Goal: Communication & Community: Answer question/provide support

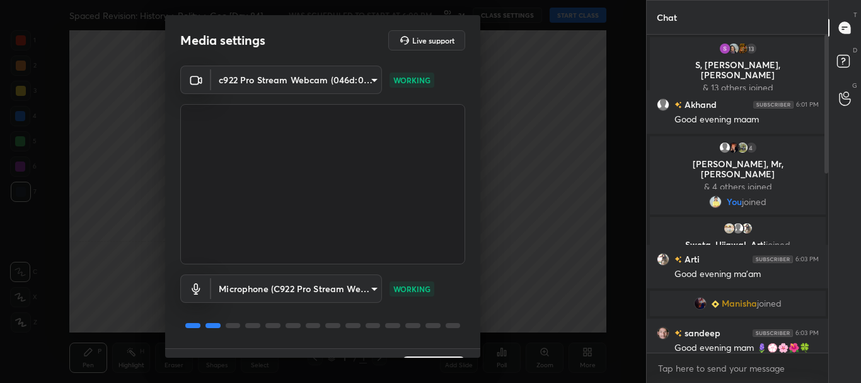
scroll to position [31, 0]
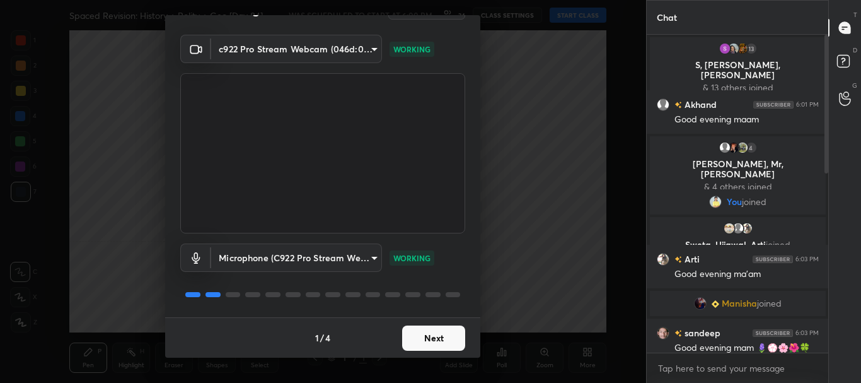
click at [422, 332] on button "Next" at bounding box center [433, 337] width 63 height 25
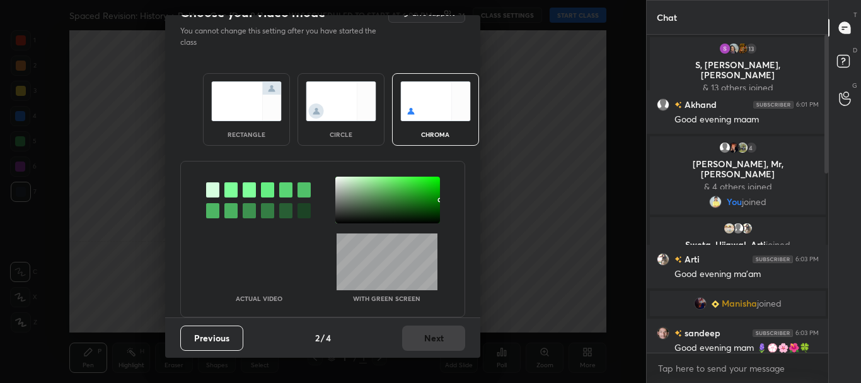
scroll to position [0, 0]
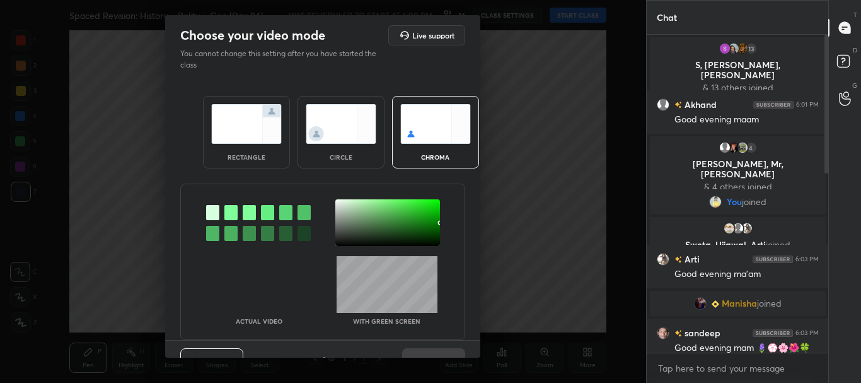
click at [279, 148] on div "rectangle" at bounding box center [246, 132] width 87 height 72
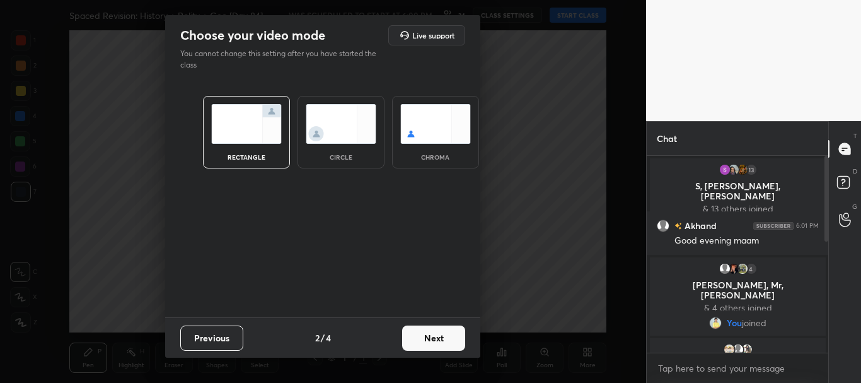
scroll to position [88, 178]
click at [431, 335] on button "Next" at bounding box center [433, 337] width 63 height 25
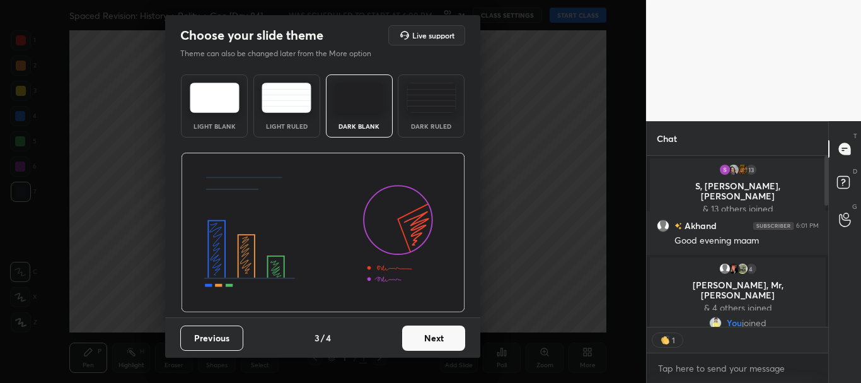
scroll to position [167, 178]
click at [437, 333] on button "Next" at bounding box center [433, 337] width 63 height 25
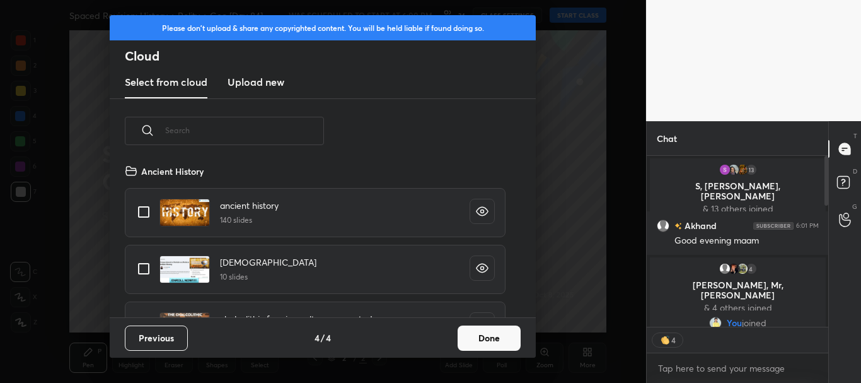
scroll to position [154, 405]
click at [511, 340] on button "Done" at bounding box center [489, 337] width 63 height 25
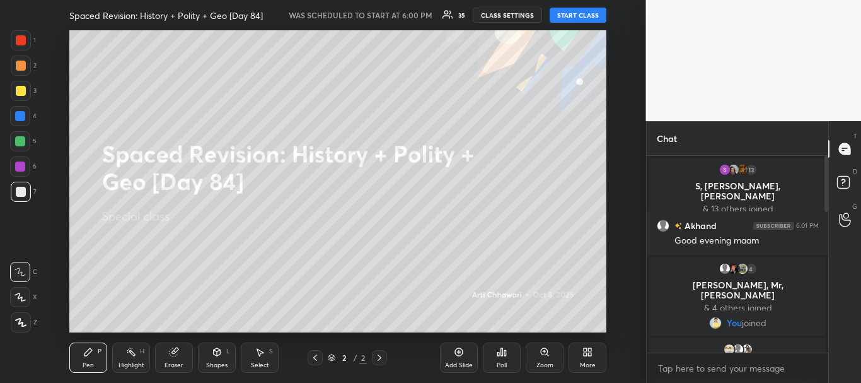
scroll to position [167, 178]
click at [575, 17] on button "START CLASS" at bounding box center [578, 15] width 57 height 15
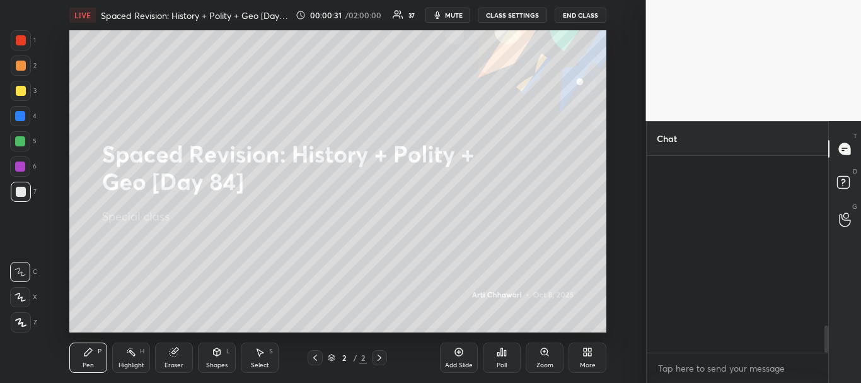
scroll to position [1243, 0]
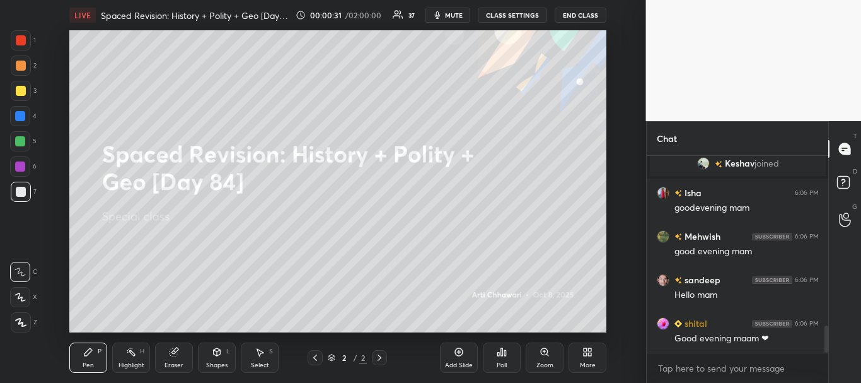
drag, startPoint x: 826, startPoint y: 168, endPoint x: 826, endPoint y: 212, distance: 44.1
click at [826, 212] on div at bounding box center [825, 254] width 8 height 197
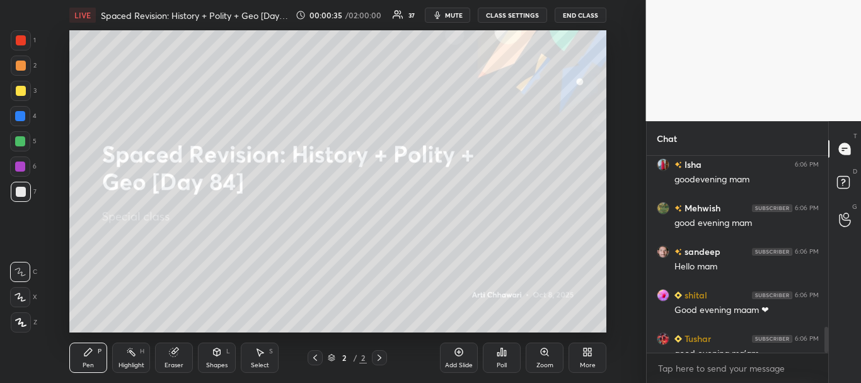
scroll to position [1286, 0]
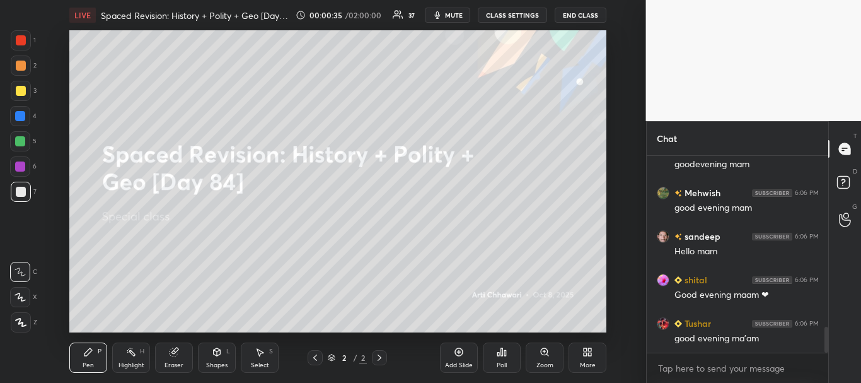
drag, startPoint x: 826, startPoint y: 341, endPoint x: 836, endPoint y: 352, distance: 14.8
click at [833, 360] on div "Chat Keshav joined Isha 6:06 PM goodevening mam Mehwish 6:06 PM good evening ma…" at bounding box center [754, 252] width 216 height 262
click at [844, 337] on div "T Messages (T) D Doubts (D) G Raise Hand (G)" at bounding box center [844, 252] width 33 height 262
click at [847, 180] on rect at bounding box center [843, 183] width 12 height 12
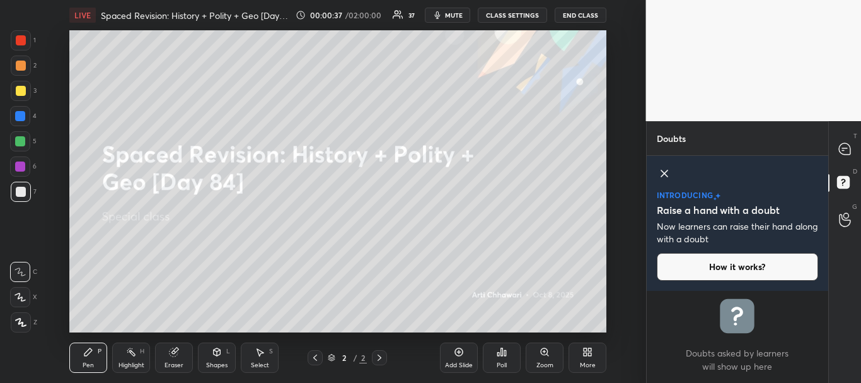
click at [667, 173] on icon at bounding box center [664, 173] width 15 height 15
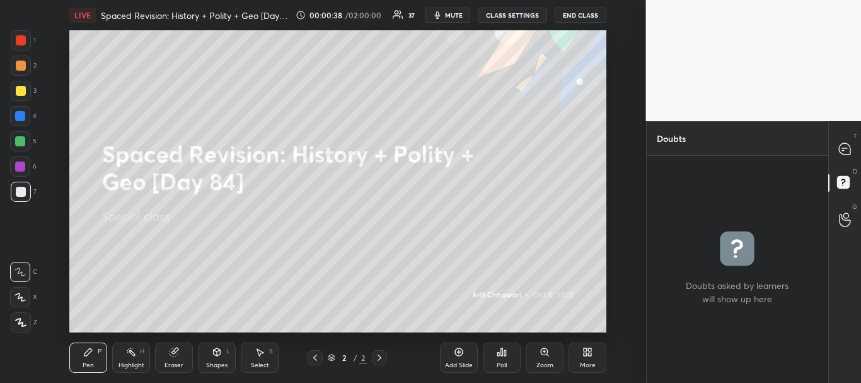
scroll to position [223, 178]
click at [845, 152] on icon at bounding box center [844, 148] width 11 height 11
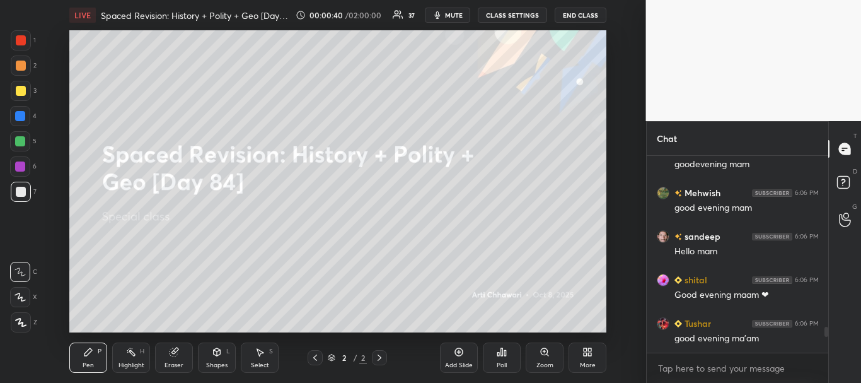
scroll to position [1286, 0]
drag, startPoint x: 826, startPoint y: 332, endPoint x: 826, endPoint y: 358, distance: 25.9
click at [826, 358] on div "Keshav joined Isha 6:06 PM goodevening mam Mehwish 6:06 PM good evening mam san…" at bounding box center [738, 269] width 182 height 227
drag, startPoint x: 827, startPoint y: 345, endPoint x: 841, endPoint y: 348, distance: 14.2
click at [830, 358] on div "Chat Keshav joined Isha 6:06 PM goodevening mam Mehwish 6:06 PM good evening ma…" at bounding box center [754, 252] width 216 height 262
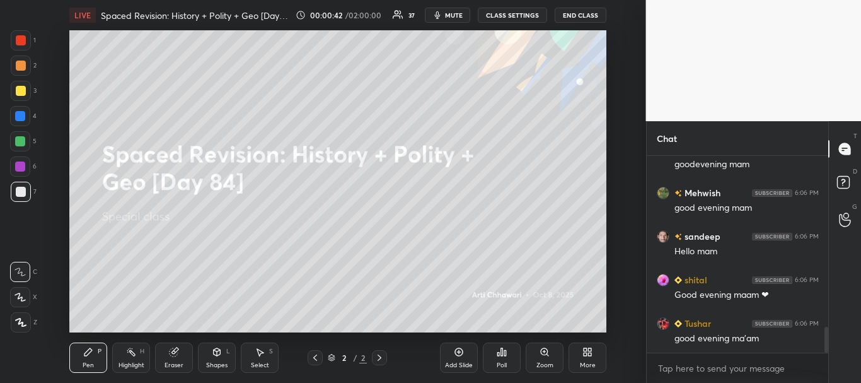
click at [843, 346] on div "T Messages (T) D Doubts (D) G Raise Hand (G)" at bounding box center [844, 252] width 33 height 262
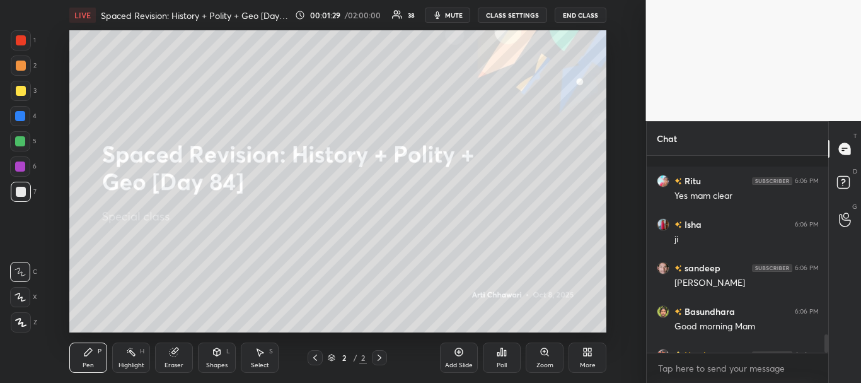
scroll to position [1908, 0]
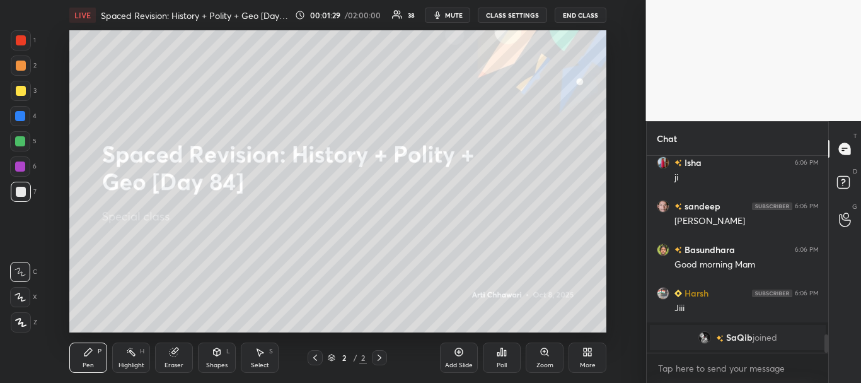
drag, startPoint x: 826, startPoint y: 339, endPoint x: 828, endPoint y: 359, distance: 19.6
click at [829, 359] on div "Chat Ritu 6:06 PM Yes mam clear Isha 6:06 PM ji sandeep 6:06 PM Ji mam Basundha…" at bounding box center [754, 252] width 216 height 262
click at [833, 342] on div "T Messages (T) D Doubts (D) G Raise Hand (G)" at bounding box center [844, 252] width 33 height 262
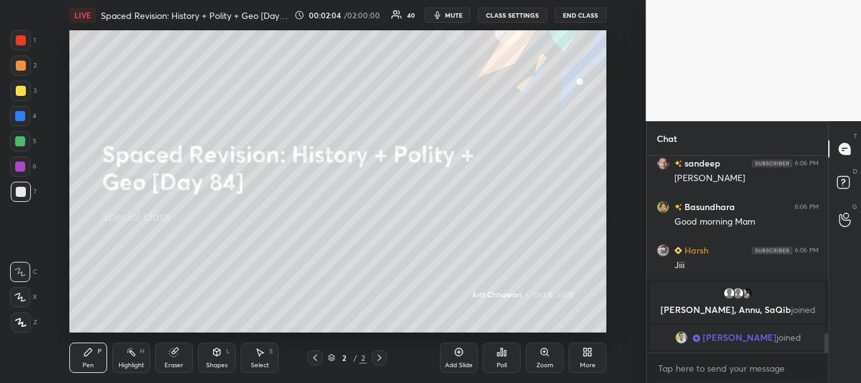
scroll to position [1770, 0]
drag, startPoint x: 828, startPoint y: 337, endPoint x: 828, endPoint y: 345, distance: 8.2
click at [828, 345] on div "T Messages (T) D Doubts (D) G Raise Hand (G)" at bounding box center [844, 252] width 33 height 262
click at [590, 349] on icon at bounding box center [589, 349] width 3 height 3
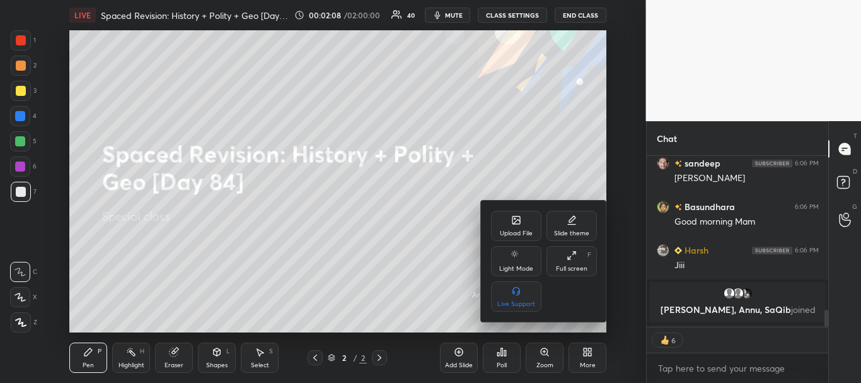
click at [525, 232] on div "Upload File" at bounding box center [516, 233] width 33 height 6
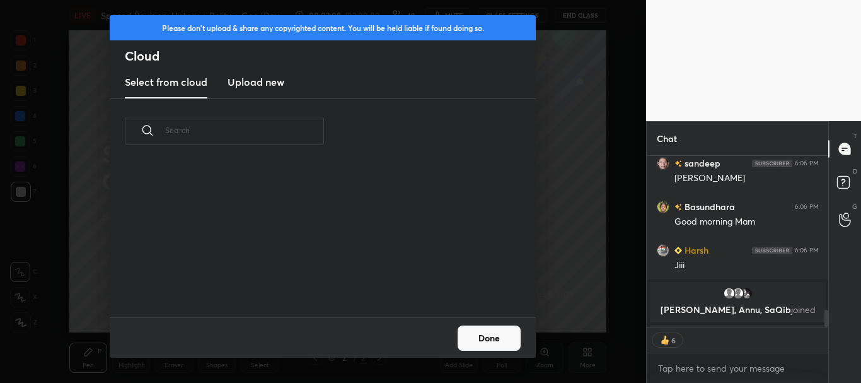
scroll to position [154, 405]
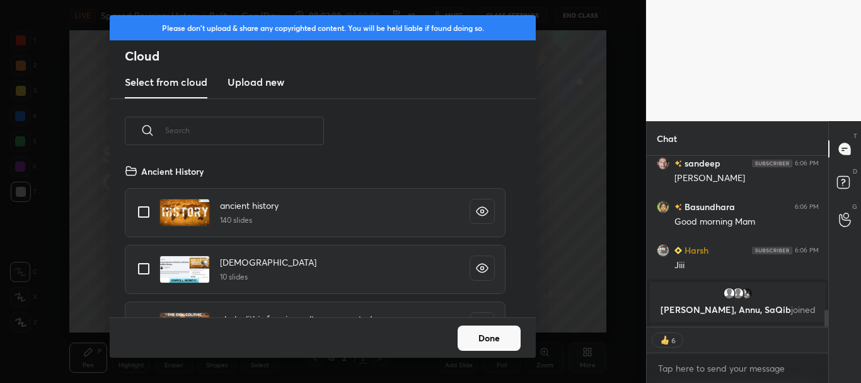
click at [261, 83] on h3 "Upload new" at bounding box center [256, 81] width 57 height 15
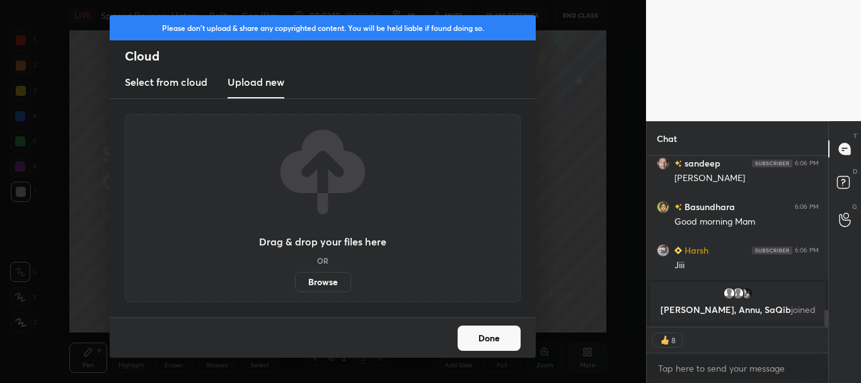
click at [330, 282] on label "Browse" at bounding box center [323, 282] width 56 height 20
click at [295, 282] on input "Browse" at bounding box center [295, 282] width 0 height 20
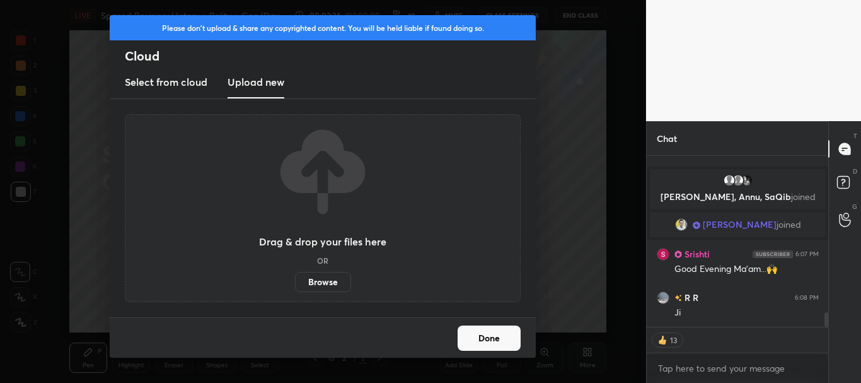
scroll to position [1926, 0]
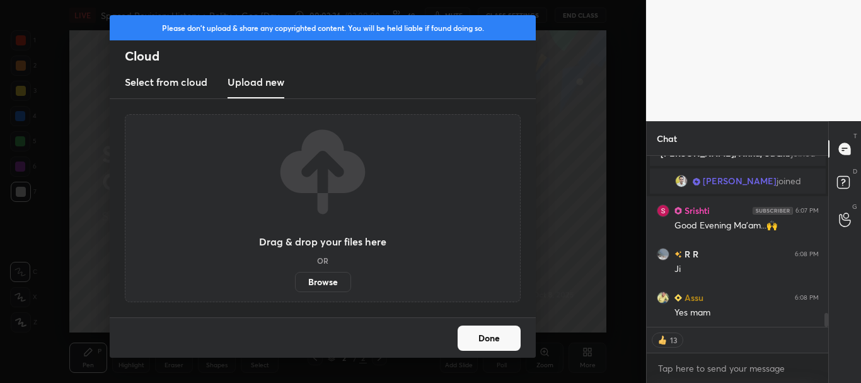
click at [500, 335] on button "Done" at bounding box center [489, 337] width 63 height 25
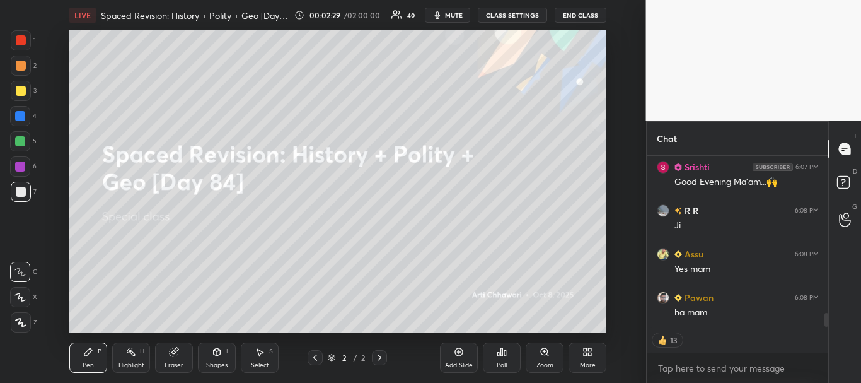
scroll to position [2013, 0]
click at [465, 349] on div "Add Slide" at bounding box center [459, 357] width 38 height 30
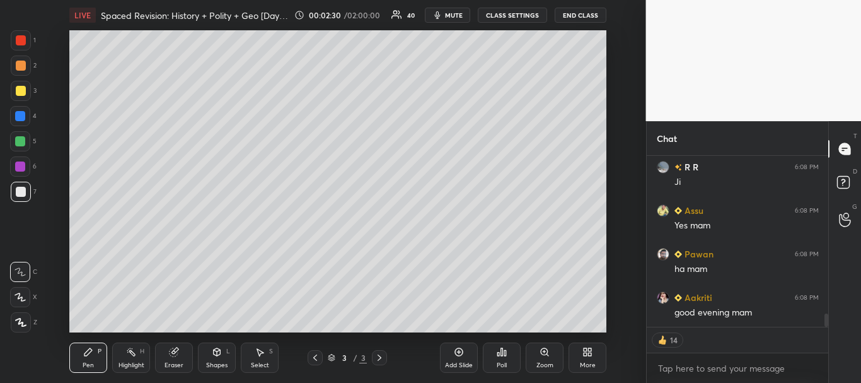
scroll to position [2044, 0]
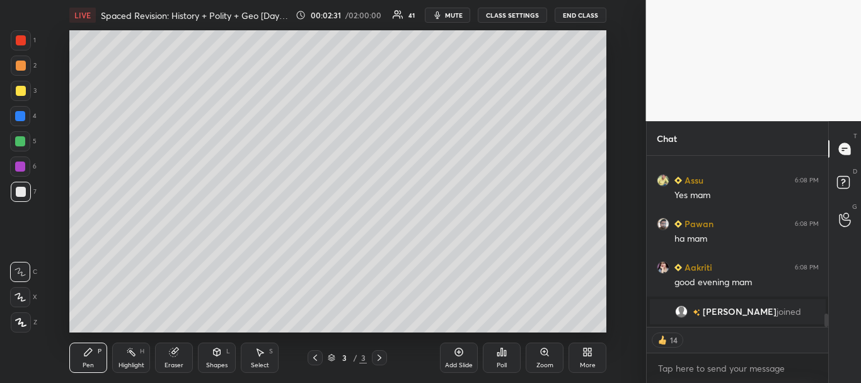
click at [25, 194] on div at bounding box center [21, 192] width 20 height 20
drag, startPoint x: 20, startPoint y: 319, endPoint x: 31, endPoint y: 289, distance: 32.1
click at [20, 319] on icon at bounding box center [21, 322] width 10 height 8
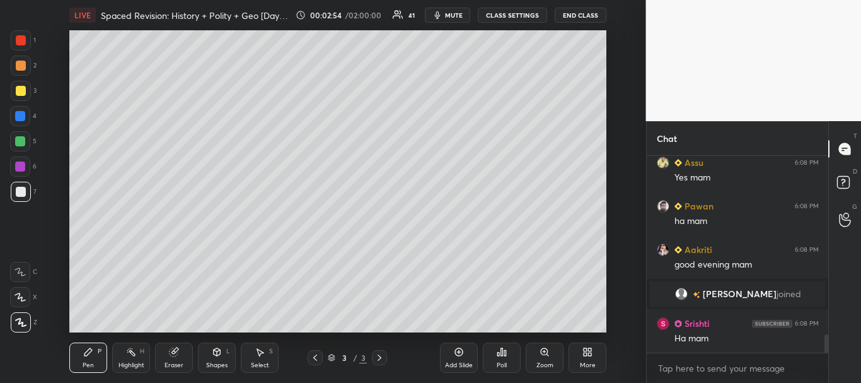
scroll to position [1997, 0]
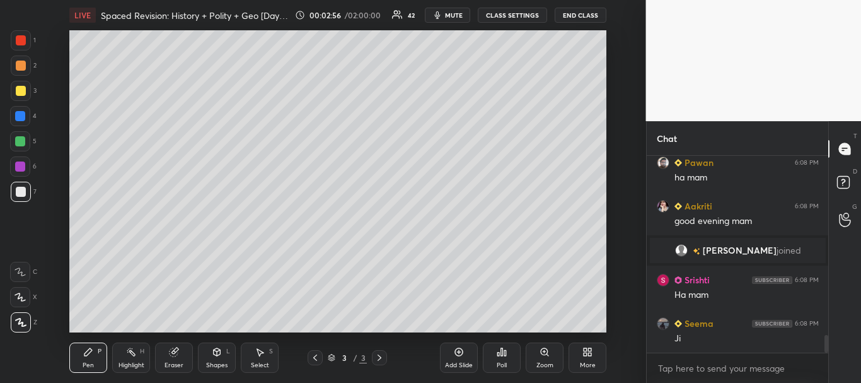
click at [460, 352] on icon at bounding box center [459, 352] width 10 height 10
click at [22, 192] on div at bounding box center [21, 192] width 10 height 10
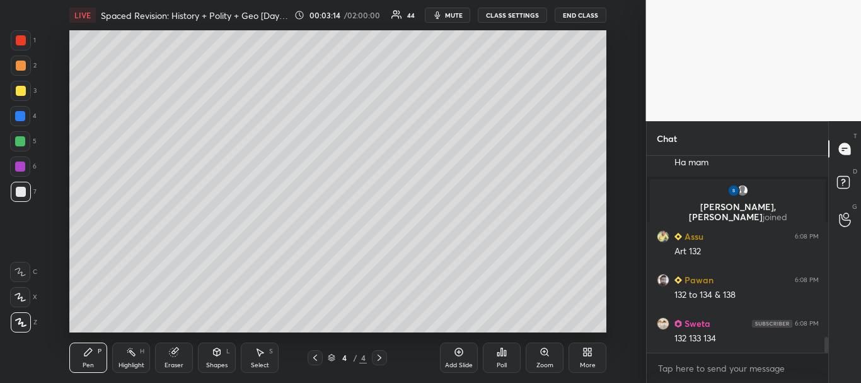
scroll to position [2292, 0]
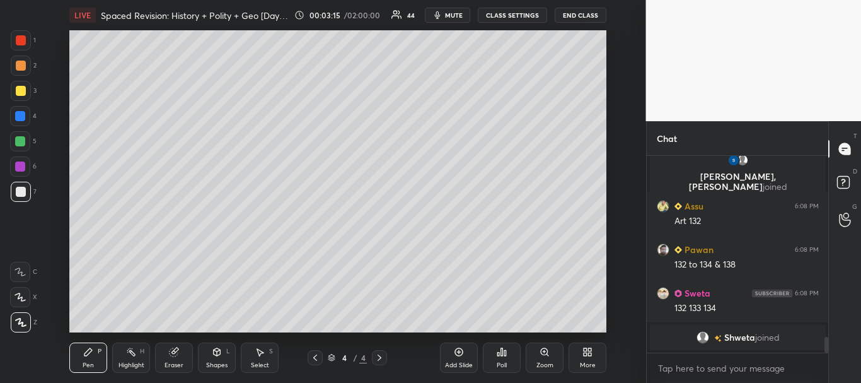
click at [19, 92] on div at bounding box center [21, 91] width 10 height 10
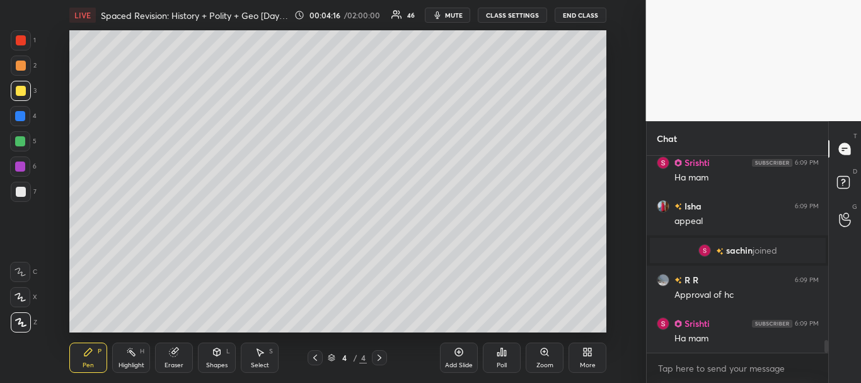
scroll to position [2877, 0]
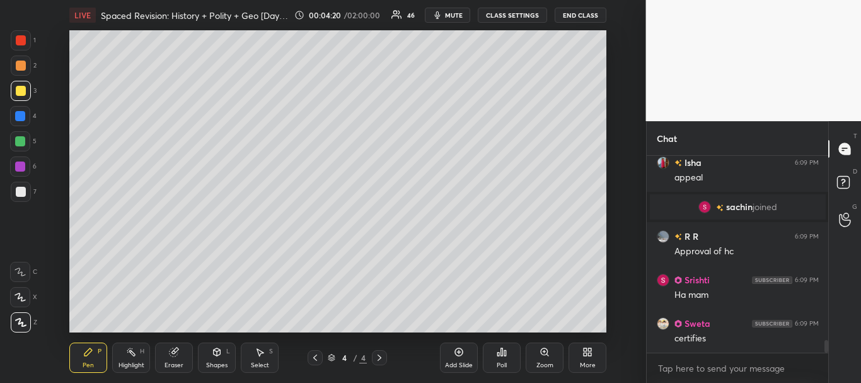
click at [18, 88] on div at bounding box center [21, 91] width 10 height 10
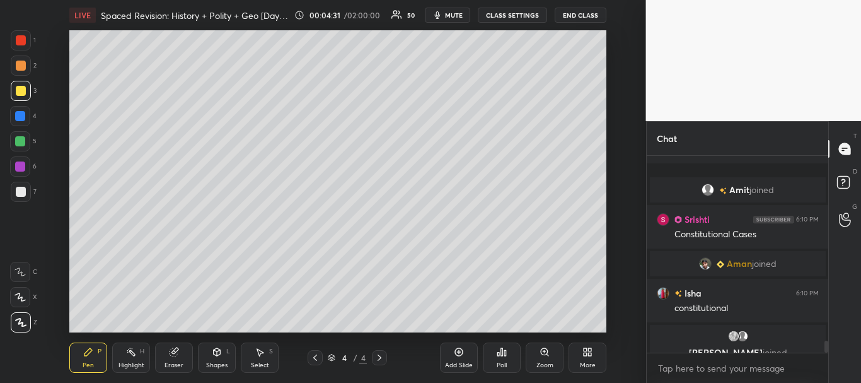
scroll to position [3079, 0]
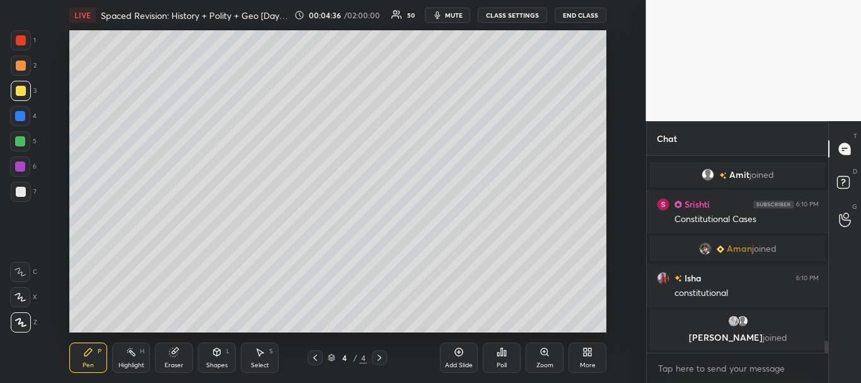
click at [16, 192] on div at bounding box center [21, 192] width 10 height 10
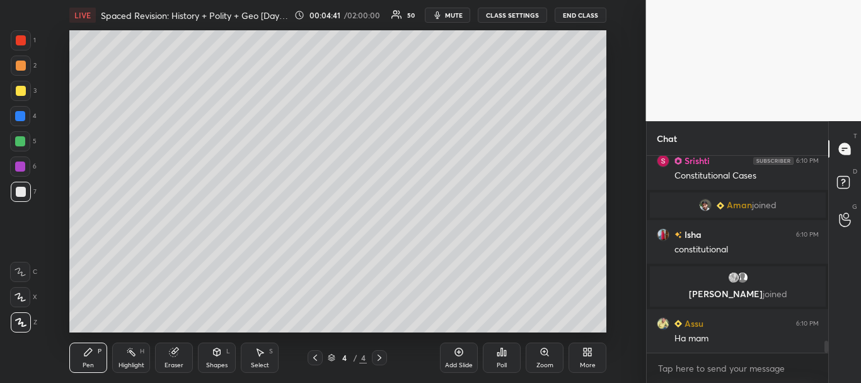
scroll to position [3118, 0]
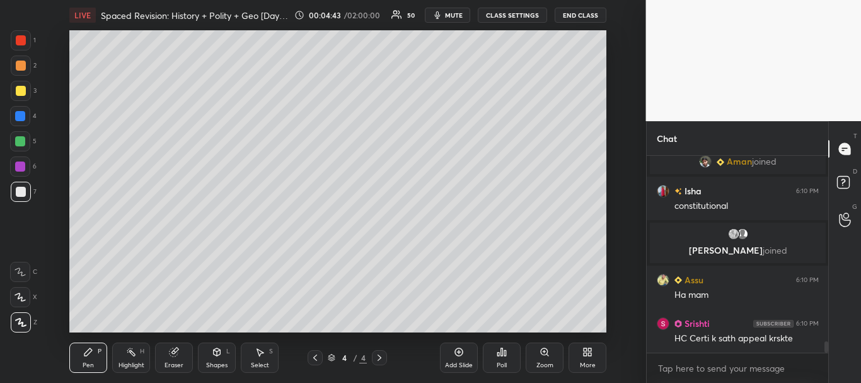
click at [18, 66] on div at bounding box center [21, 66] width 10 height 10
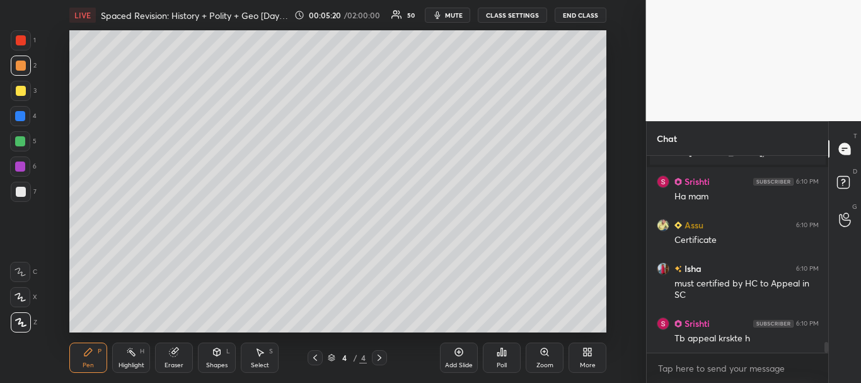
scroll to position [3368, 0]
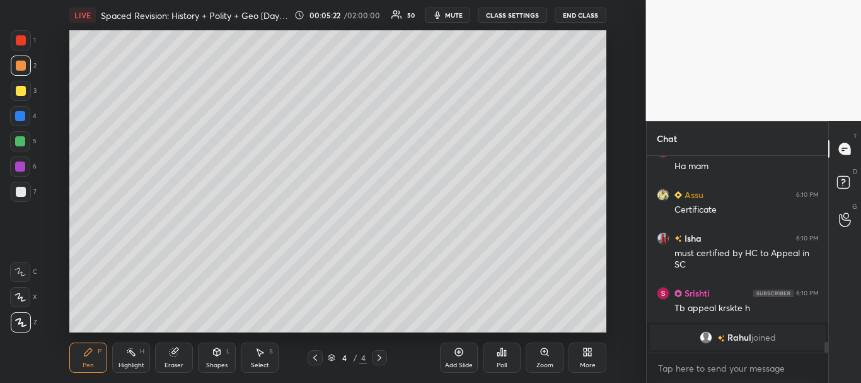
click at [16, 89] on div at bounding box center [21, 91] width 10 height 10
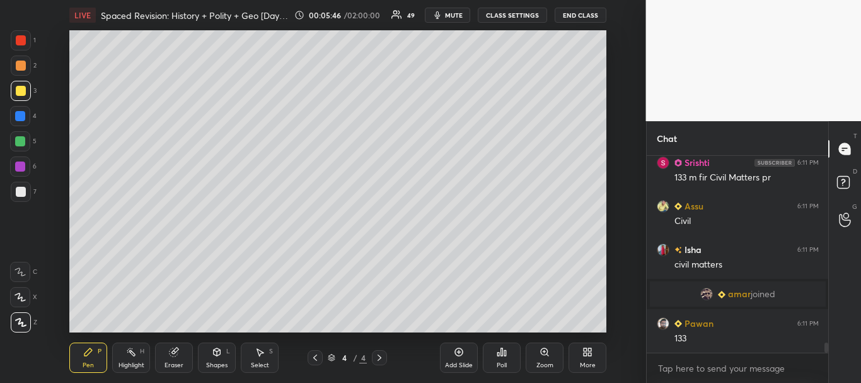
scroll to position [3705, 0]
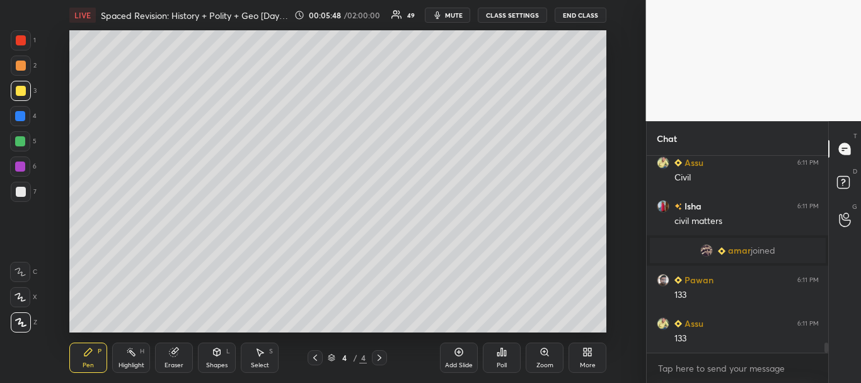
click at [23, 94] on div at bounding box center [21, 91] width 10 height 10
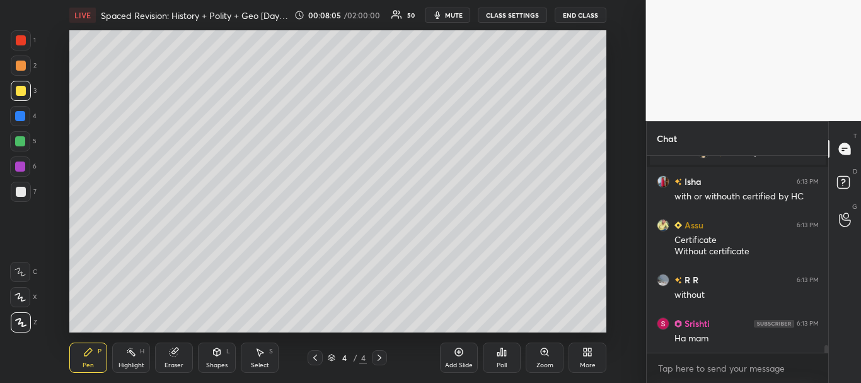
scroll to position [4817, 0]
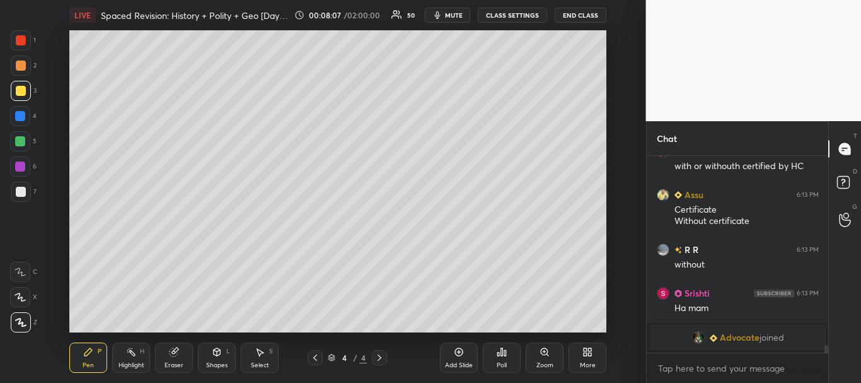
click at [21, 116] on div at bounding box center [20, 116] width 10 height 10
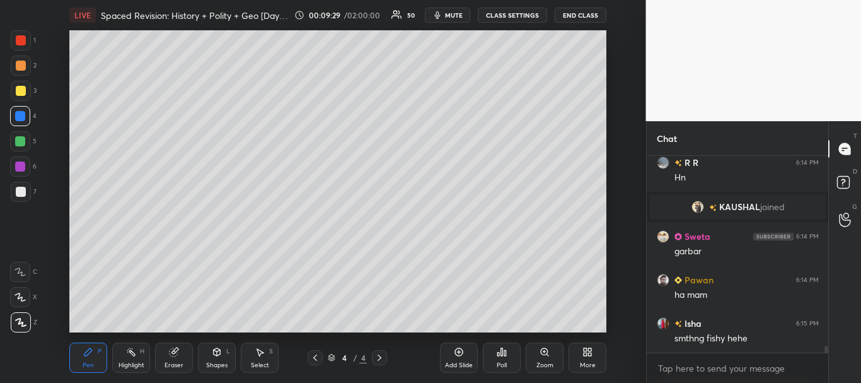
scroll to position [5543, 0]
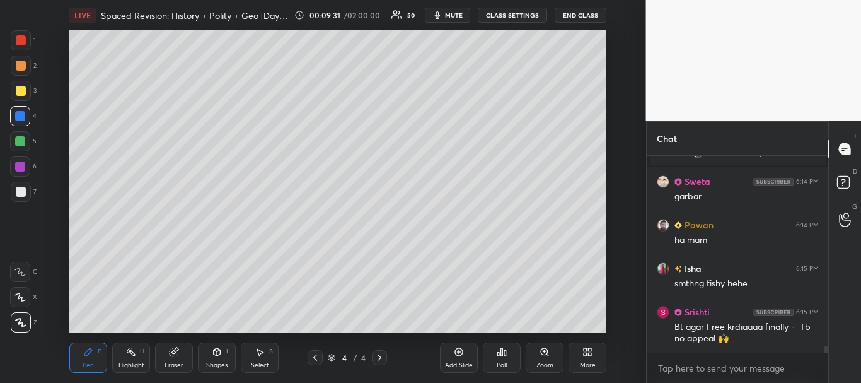
click at [20, 36] on div at bounding box center [21, 40] width 10 height 10
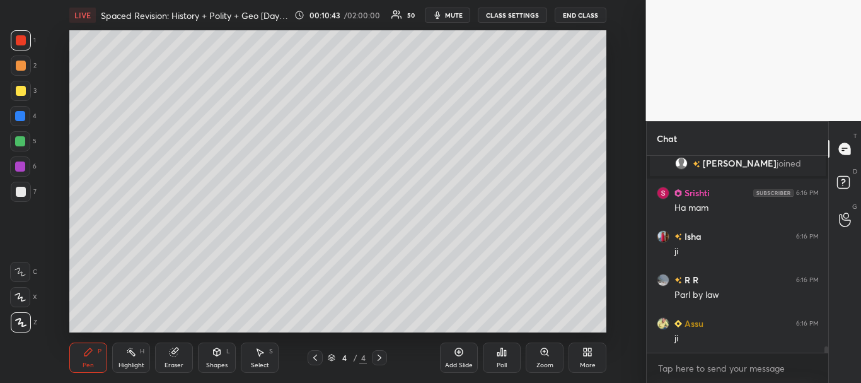
scroll to position [5856, 0]
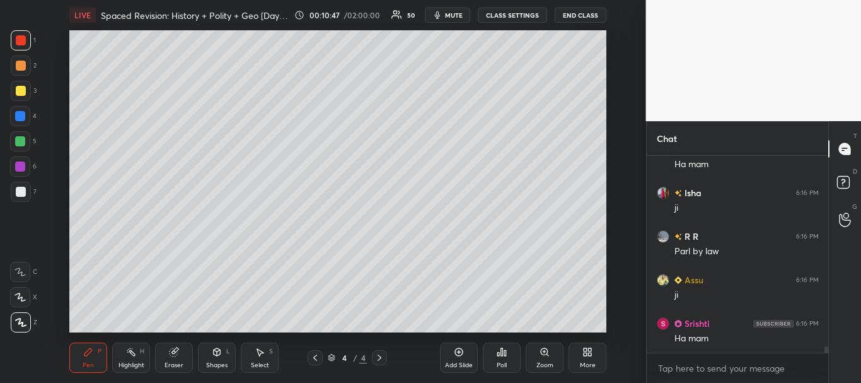
click at [17, 117] on div at bounding box center [20, 116] width 10 height 10
click at [19, 69] on div at bounding box center [21, 66] width 10 height 10
click at [19, 89] on div at bounding box center [21, 91] width 10 height 10
click at [15, 186] on div at bounding box center [21, 192] width 20 height 20
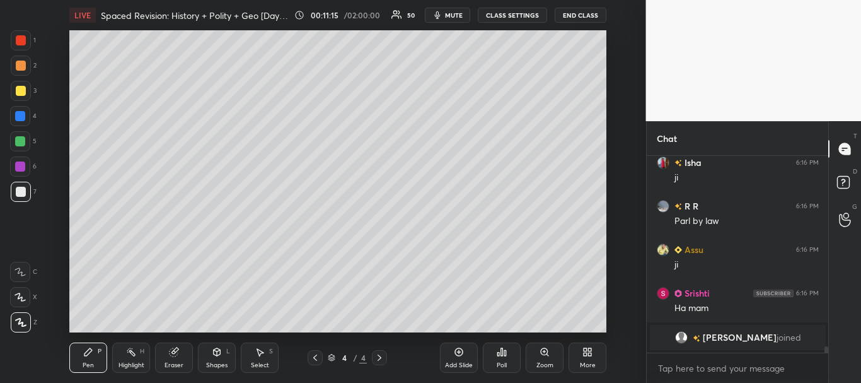
click at [20, 89] on div at bounding box center [21, 91] width 10 height 10
click at [20, 64] on div at bounding box center [21, 66] width 10 height 10
click at [21, 187] on div at bounding box center [21, 192] width 10 height 10
click at [178, 358] on div "Eraser" at bounding box center [174, 357] width 38 height 30
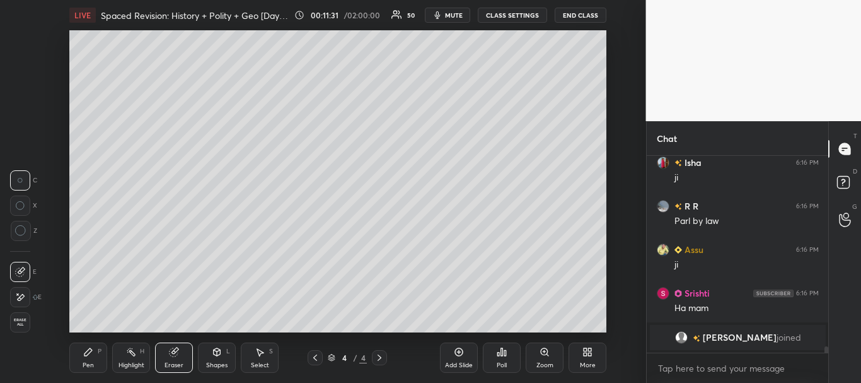
click at [79, 359] on div "Pen P" at bounding box center [88, 357] width 38 height 30
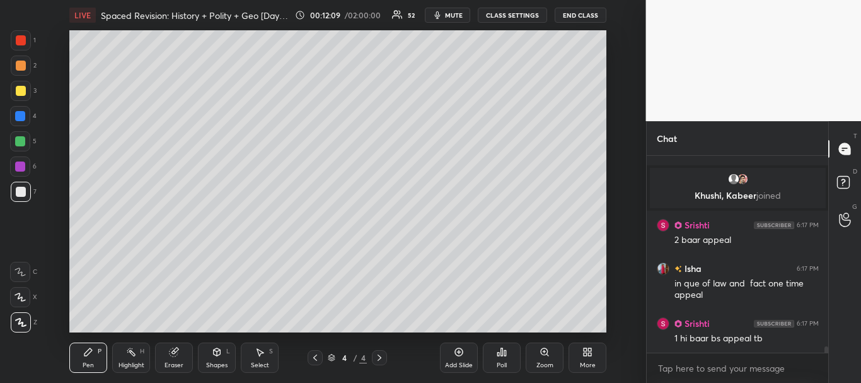
scroll to position [6131, 0]
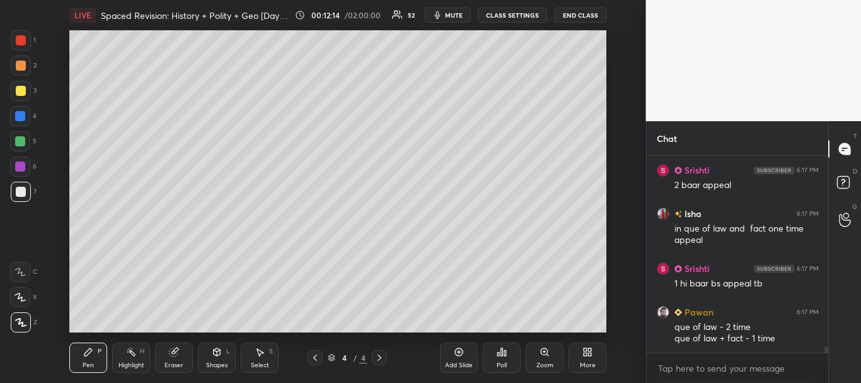
click at [16, 190] on div at bounding box center [21, 192] width 10 height 10
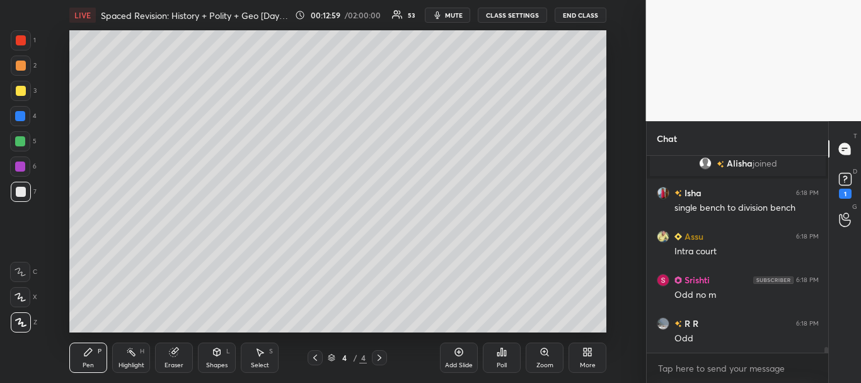
scroll to position [6642, 0]
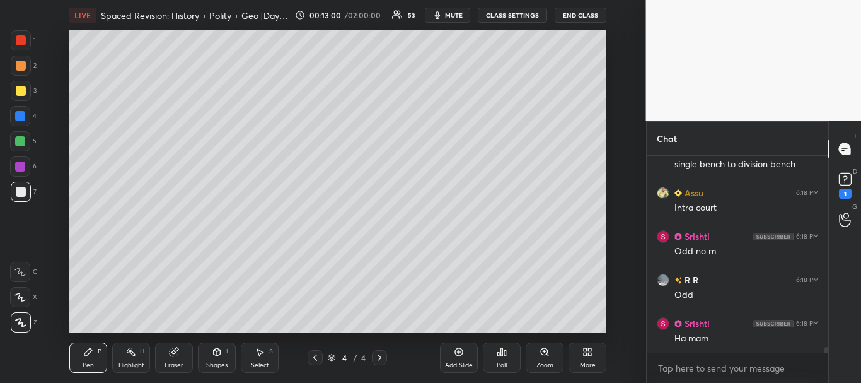
click at [20, 57] on div at bounding box center [21, 65] width 20 height 20
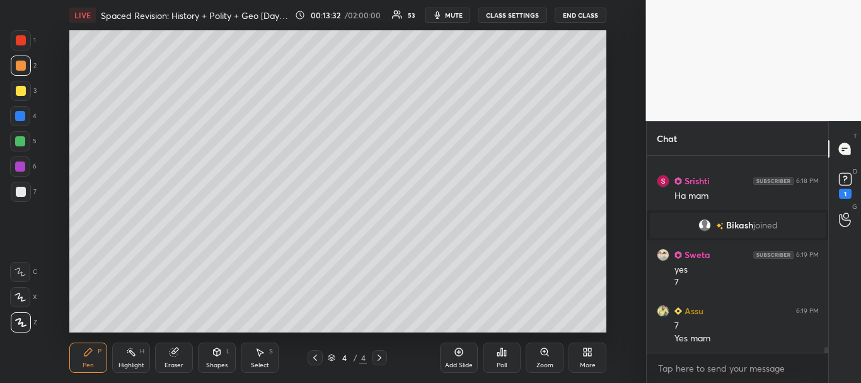
scroll to position [6918, 0]
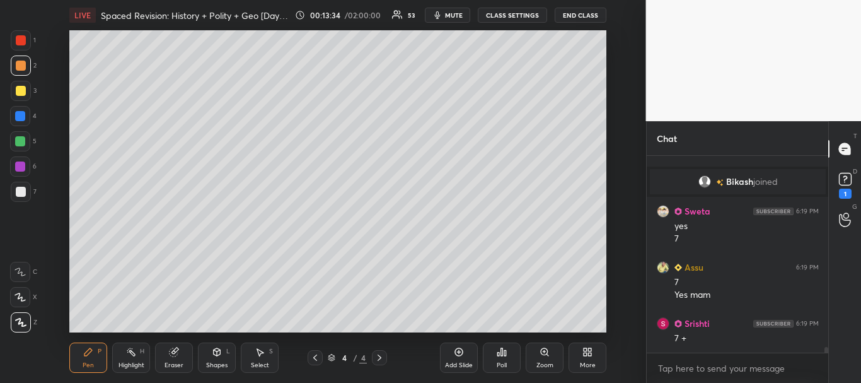
click at [19, 139] on div at bounding box center [20, 141] width 10 height 10
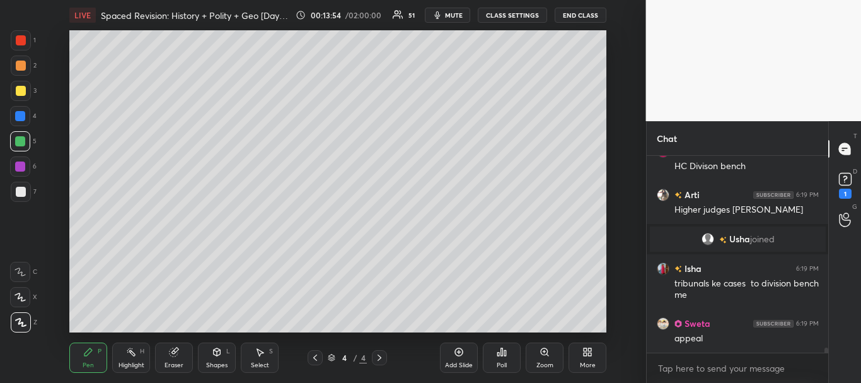
scroll to position [7214, 0]
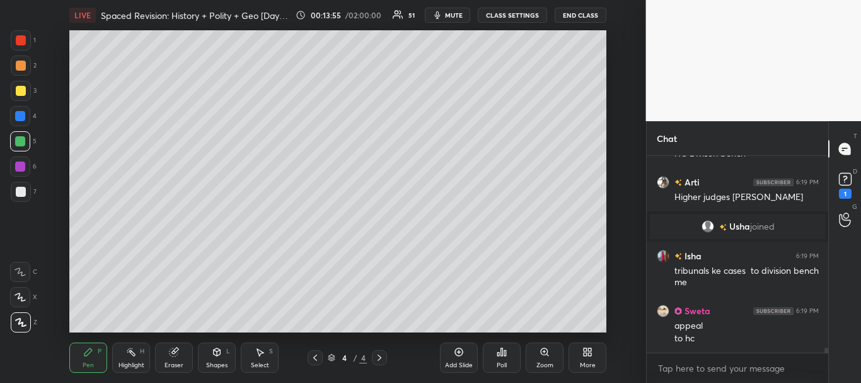
drag, startPoint x: 16, startPoint y: 187, endPoint x: 28, endPoint y: 175, distance: 17.4
click at [16, 187] on div at bounding box center [21, 192] width 10 height 10
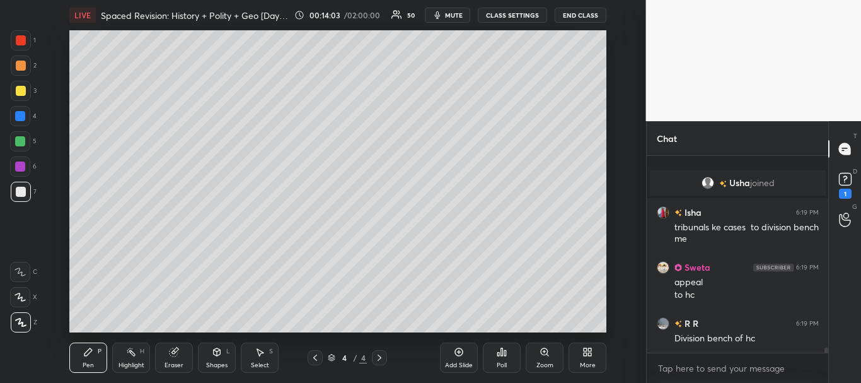
scroll to position [7301, 0]
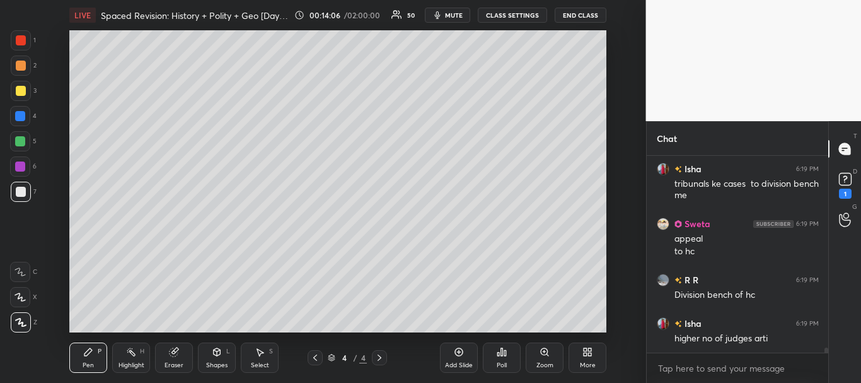
click at [20, 195] on div at bounding box center [21, 192] width 10 height 10
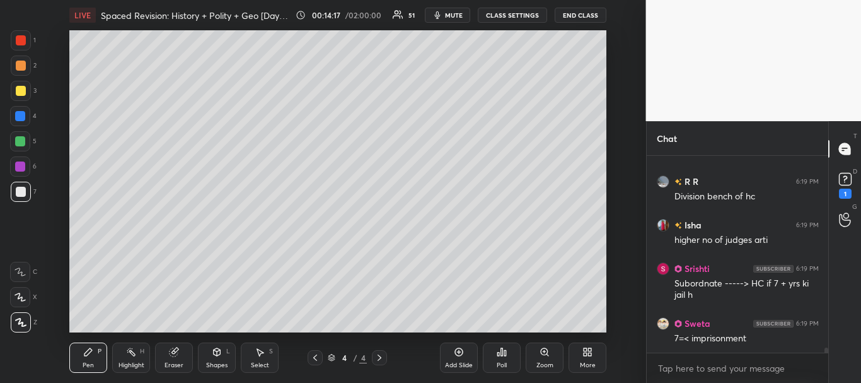
scroll to position [7442, 0]
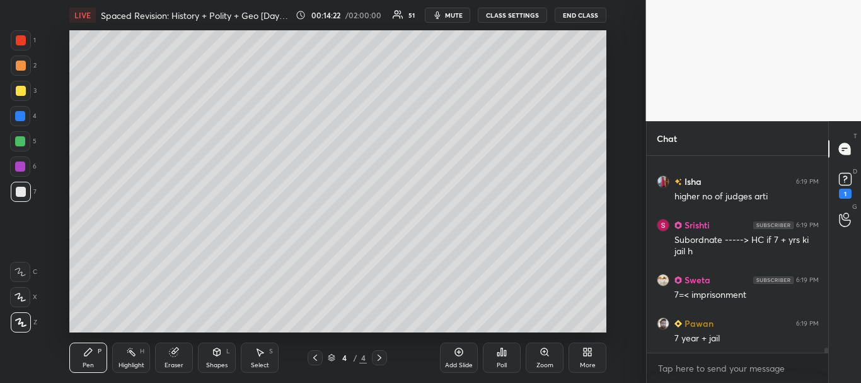
click at [19, 192] on div at bounding box center [21, 192] width 10 height 10
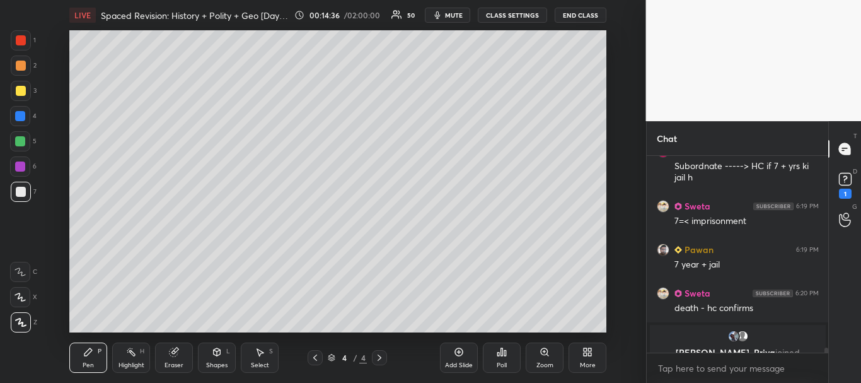
scroll to position [7531, 0]
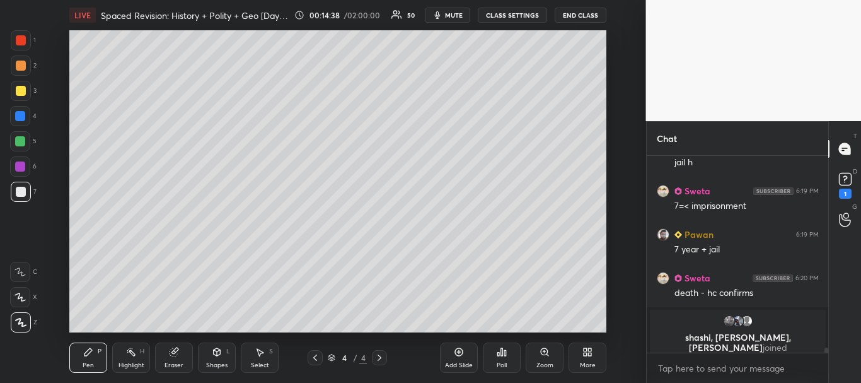
click at [20, 188] on div at bounding box center [21, 192] width 10 height 10
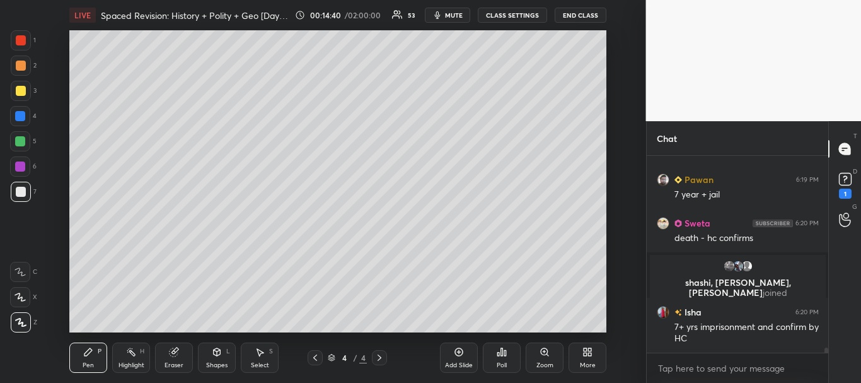
scroll to position [7481, 0]
drag, startPoint x: 14, startPoint y: 198, endPoint x: 67, endPoint y: 196, distance: 52.4
click at [15, 198] on div at bounding box center [21, 192] width 20 height 20
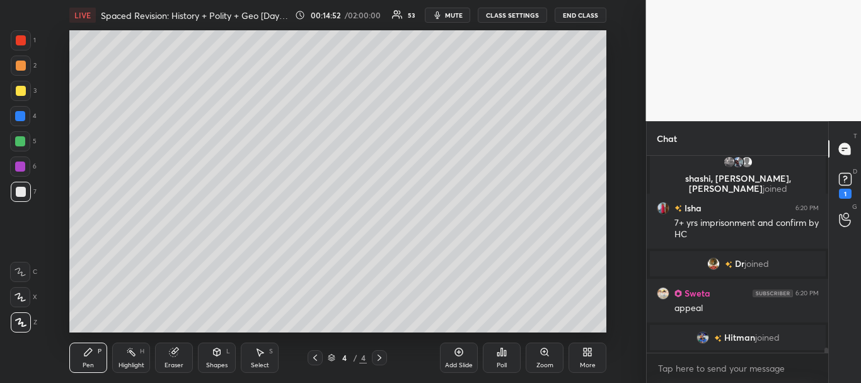
scroll to position [7588, 0]
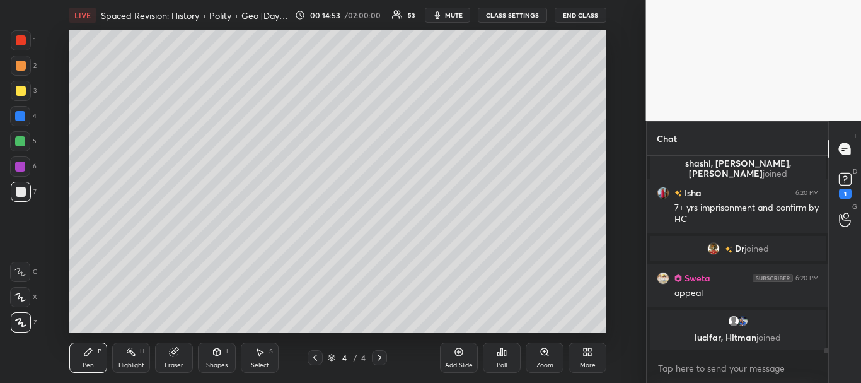
click at [22, 186] on div at bounding box center [21, 192] width 20 height 20
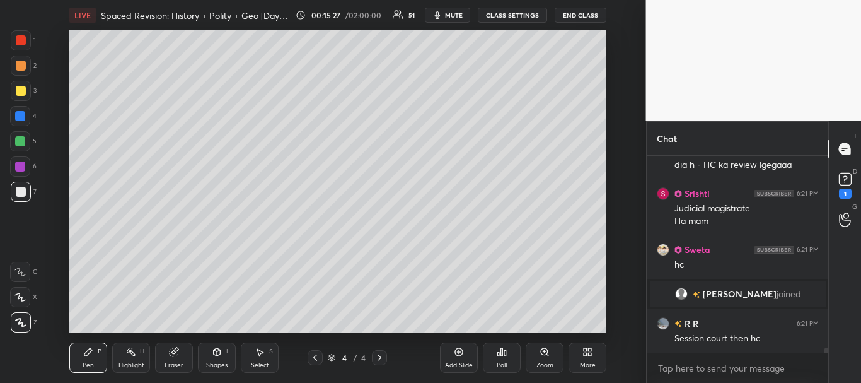
scroll to position [7833, 0]
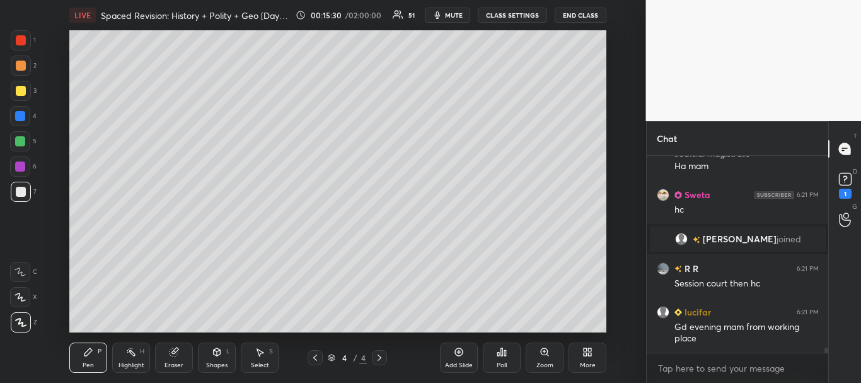
click at [20, 38] on div at bounding box center [21, 40] width 10 height 10
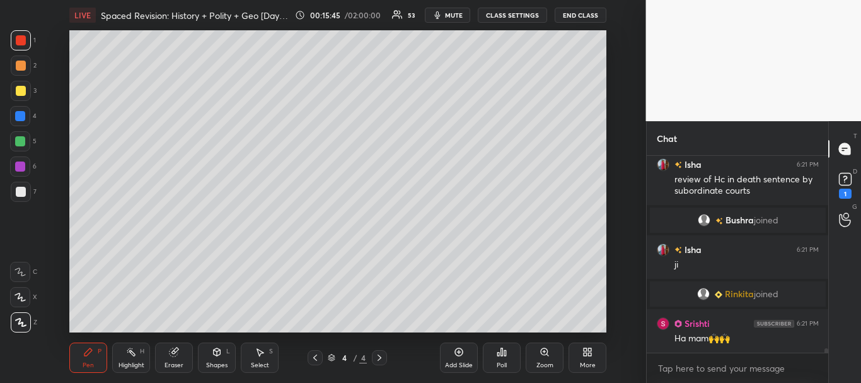
scroll to position [8064, 0]
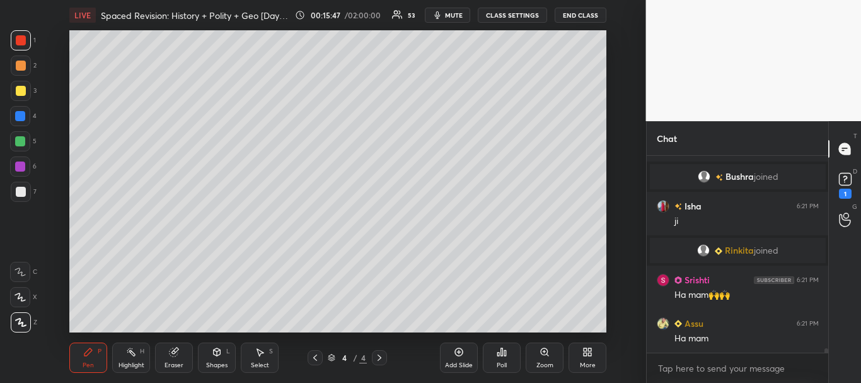
click at [463, 352] on icon at bounding box center [459, 352] width 10 height 10
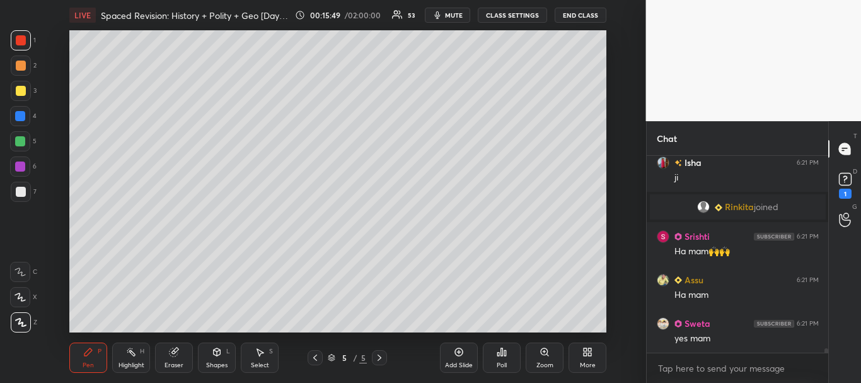
scroll to position [8138, 0]
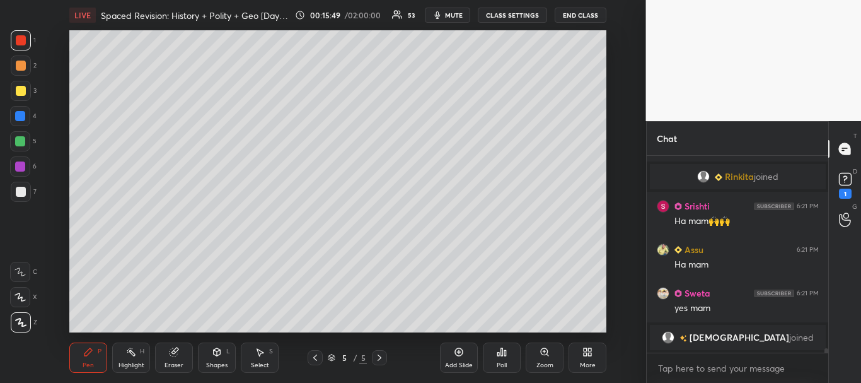
click at [314, 356] on icon at bounding box center [315, 357] width 10 height 10
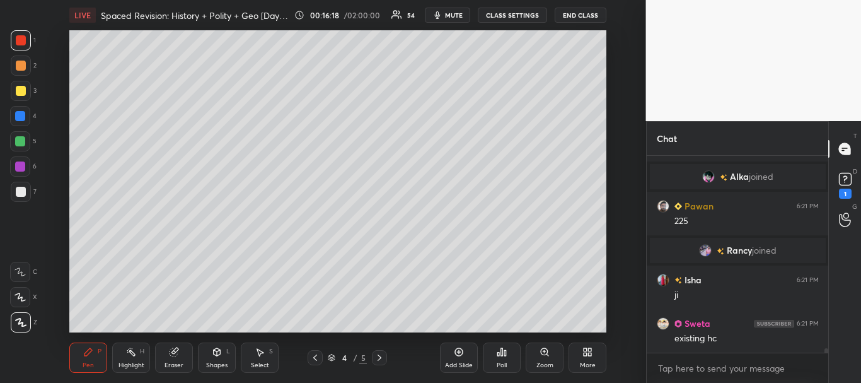
scroll to position [8352, 0]
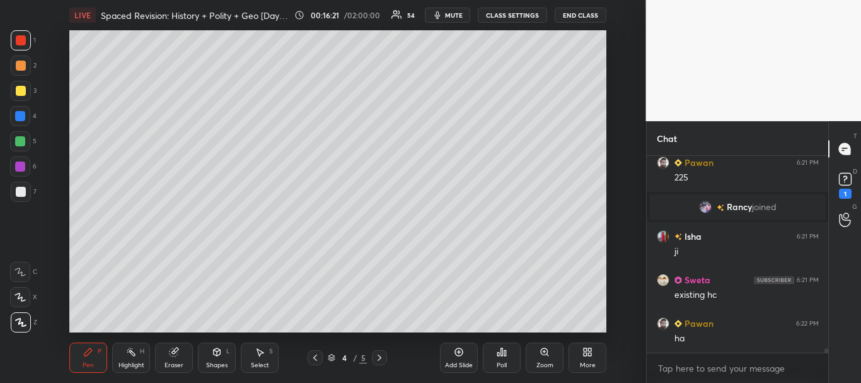
click at [455, 352] on icon at bounding box center [459, 352] width 10 height 10
click at [26, 190] on div at bounding box center [21, 192] width 20 height 20
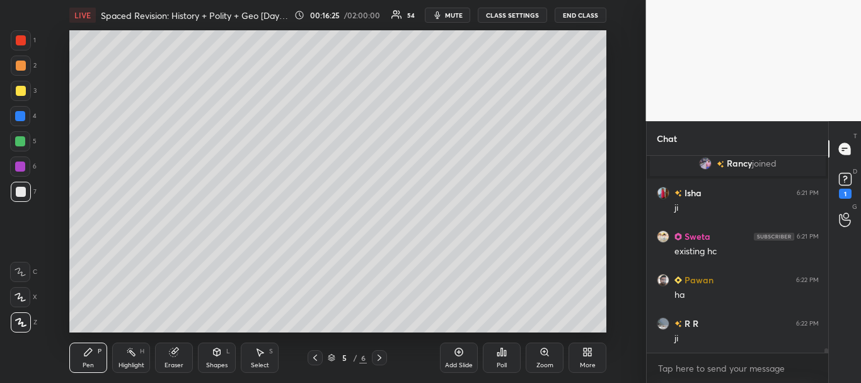
scroll to position [8439, 0]
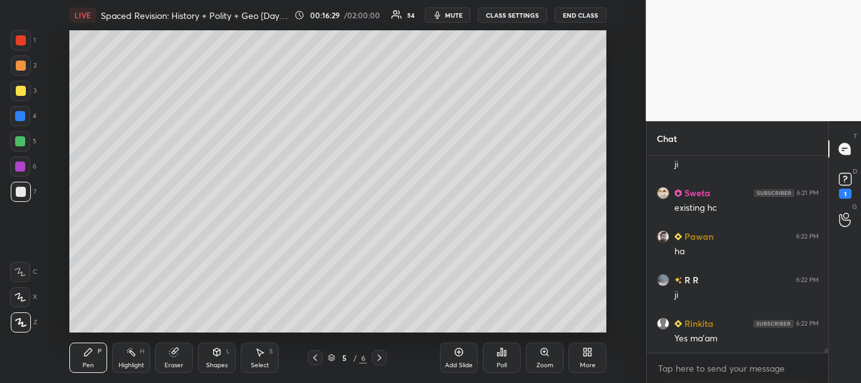
drag, startPoint x: 19, startPoint y: 41, endPoint x: 52, endPoint y: 37, distance: 33.7
click at [20, 40] on div at bounding box center [21, 40] width 10 height 10
click at [19, 191] on div at bounding box center [21, 192] width 10 height 10
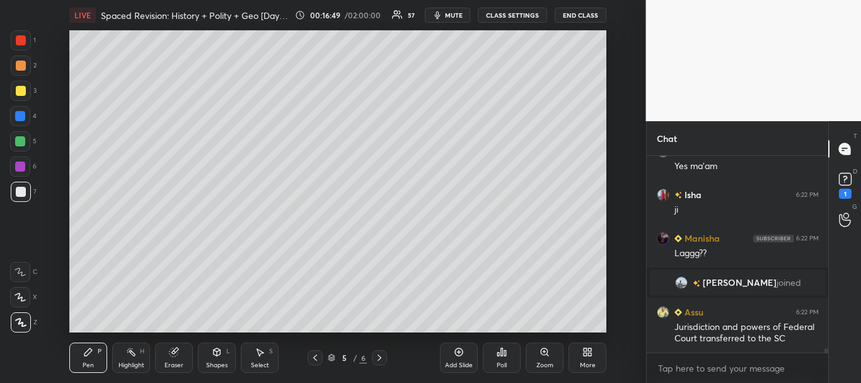
scroll to position [8539, 0]
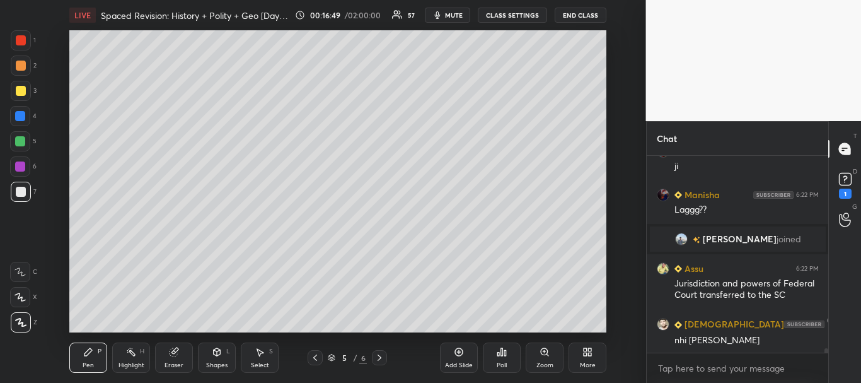
click at [18, 88] on div at bounding box center [21, 91] width 10 height 10
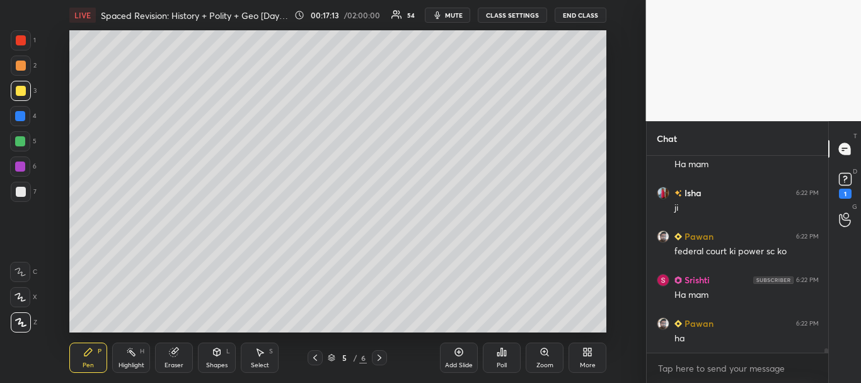
scroll to position [8985, 0]
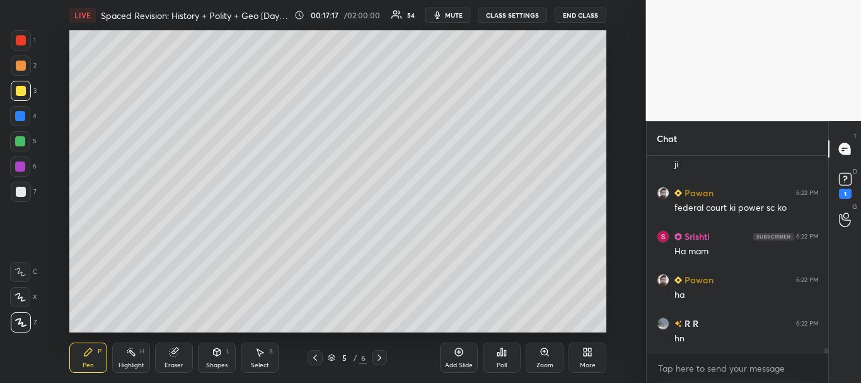
click at [14, 192] on div at bounding box center [21, 192] width 20 height 20
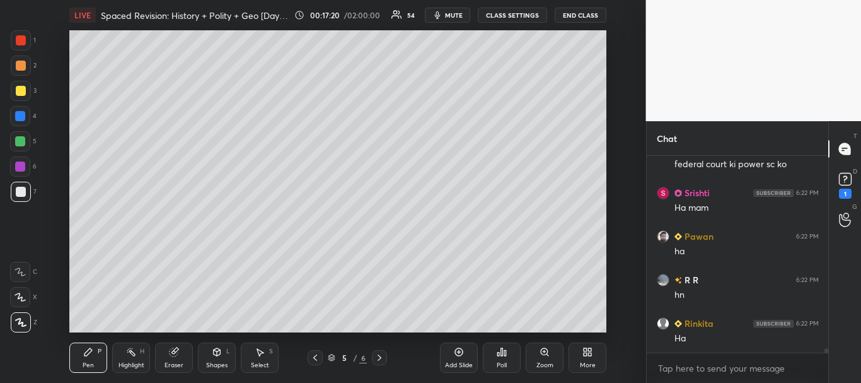
scroll to position [9072, 0]
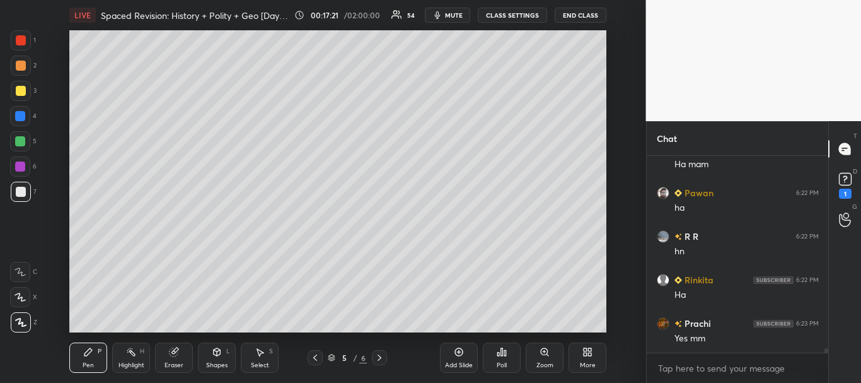
click at [20, 86] on div at bounding box center [21, 91] width 10 height 10
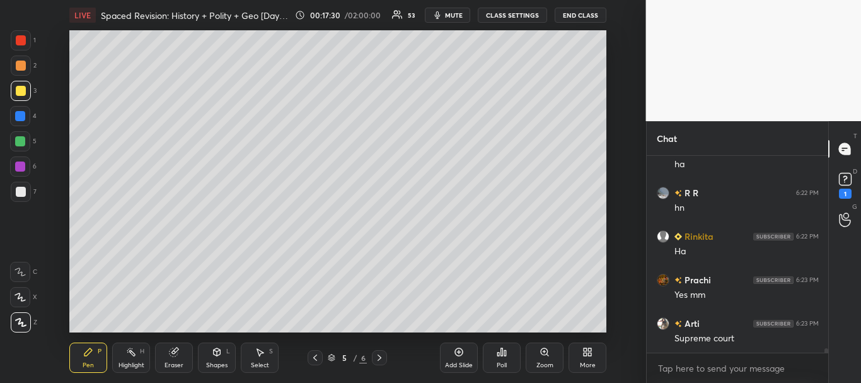
click at [19, 192] on div at bounding box center [21, 192] width 10 height 10
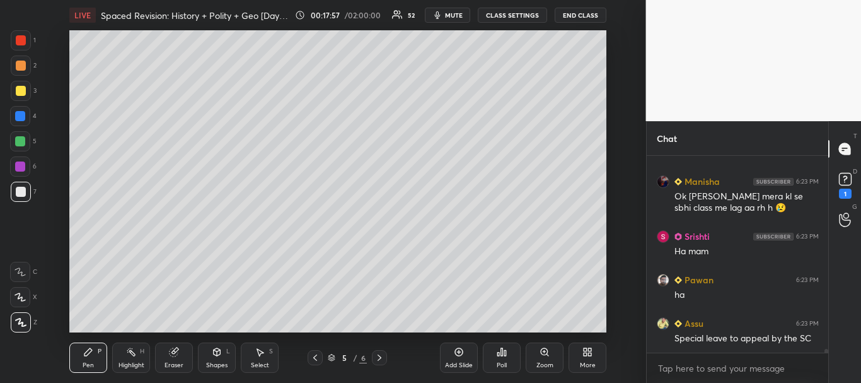
scroll to position [9475, 0]
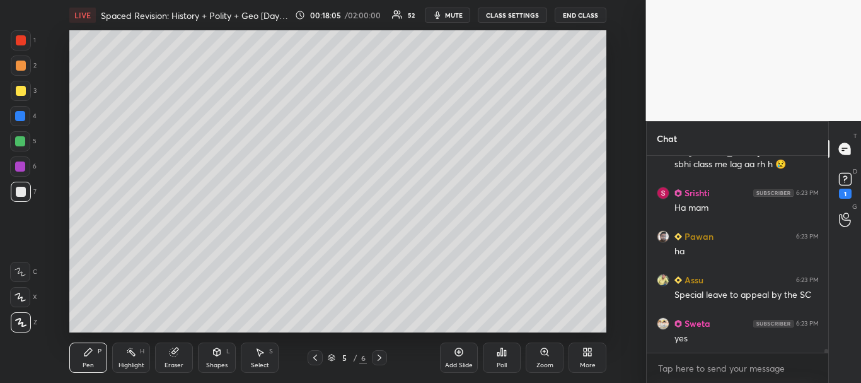
drag, startPoint x: 20, startPoint y: 190, endPoint x: 32, endPoint y: 183, distance: 14.2
click at [20, 190] on div at bounding box center [21, 192] width 10 height 10
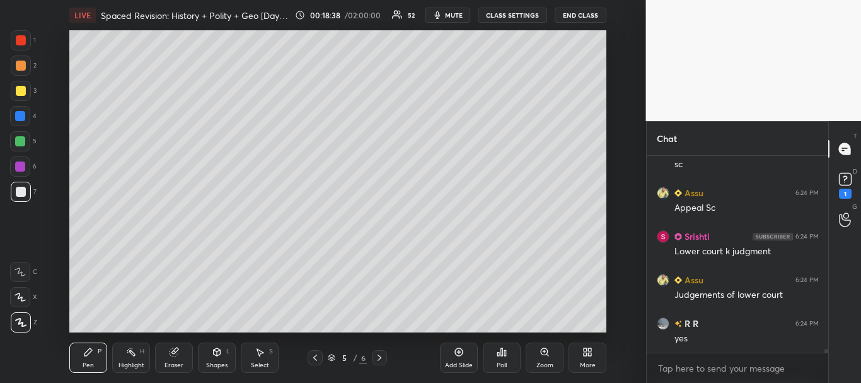
scroll to position [9999, 0]
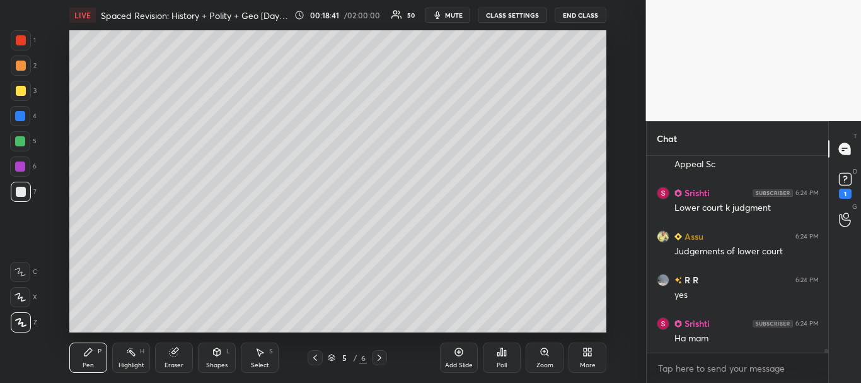
click at [23, 93] on div at bounding box center [21, 91] width 10 height 10
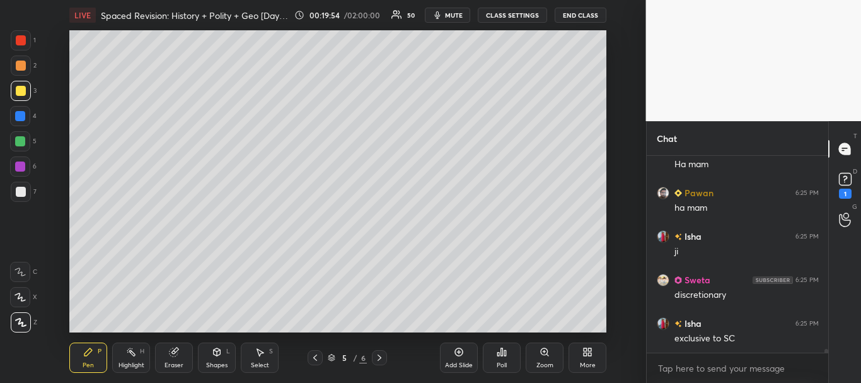
scroll to position [10576, 0]
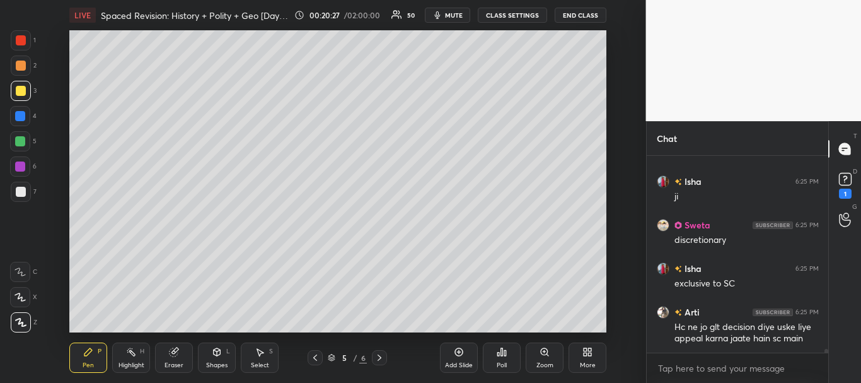
drag, startPoint x: 18, startPoint y: 191, endPoint x: 63, endPoint y: 161, distance: 54.2
click at [18, 191] on div at bounding box center [21, 192] width 10 height 10
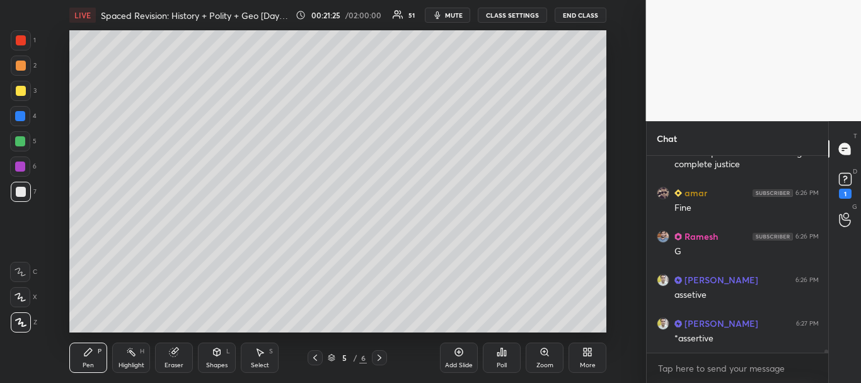
scroll to position [11515, 0]
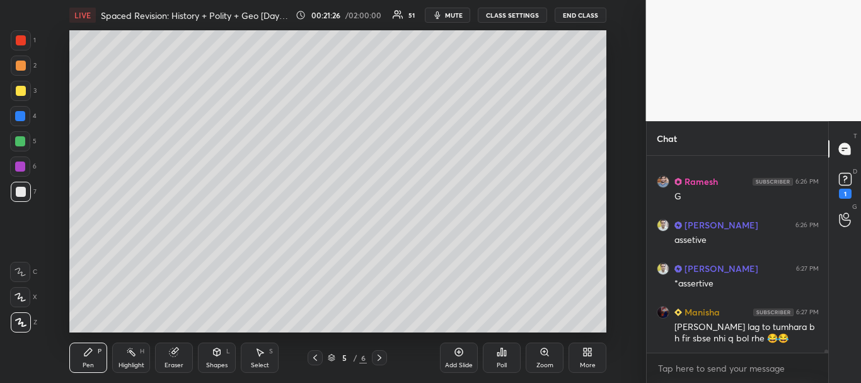
drag, startPoint x: 20, startPoint y: 183, endPoint x: 55, endPoint y: 200, distance: 39.5
click at [20, 183] on div at bounding box center [21, 192] width 20 height 20
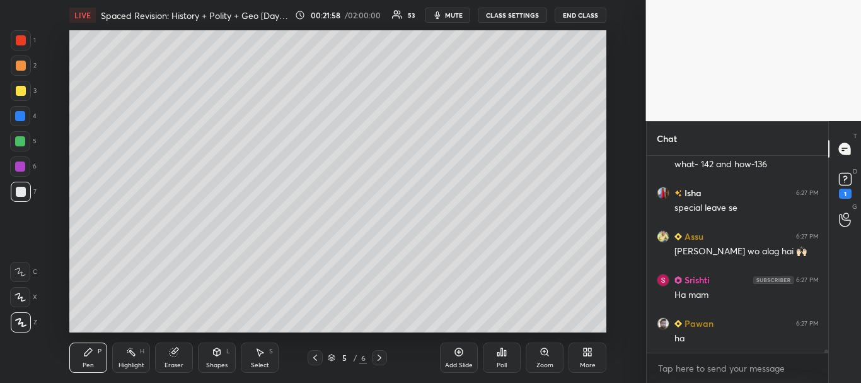
scroll to position [11213, 0]
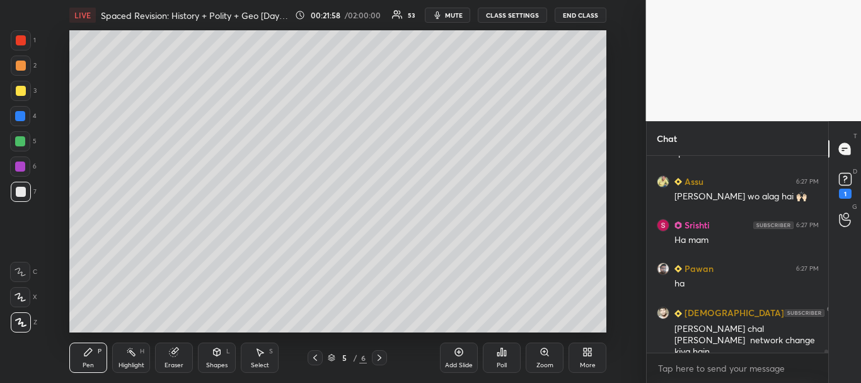
click at [172, 352] on icon at bounding box center [174, 352] width 8 height 8
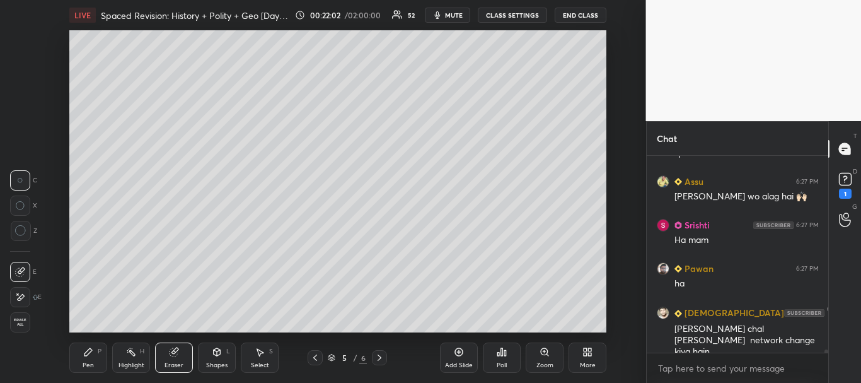
drag, startPoint x: 90, startPoint y: 352, endPoint x: 95, endPoint y: 342, distance: 11.0
click at [90, 352] on icon at bounding box center [88, 352] width 8 height 8
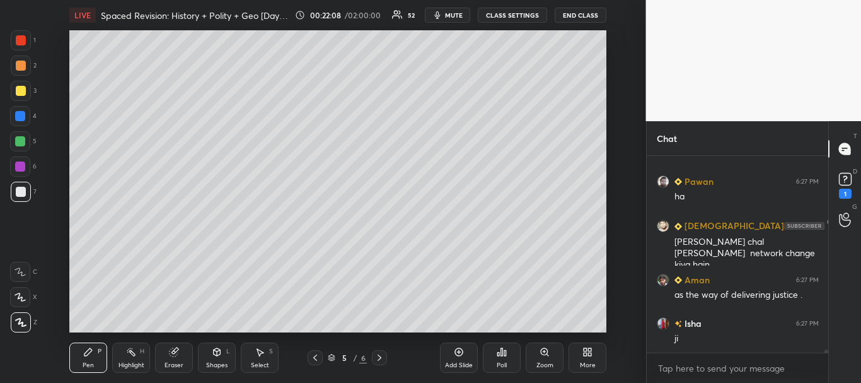
scroll to position [11343, 0]
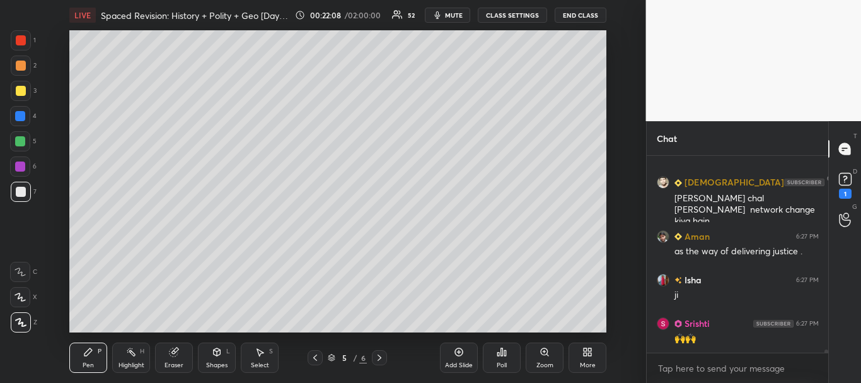
click at [18, 190] on div at bounding box center [21, 192] width 10 height 10
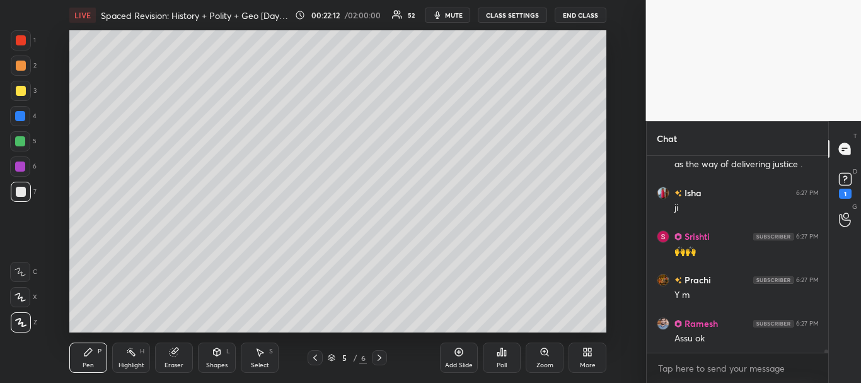
scroll to position [11474, 0]
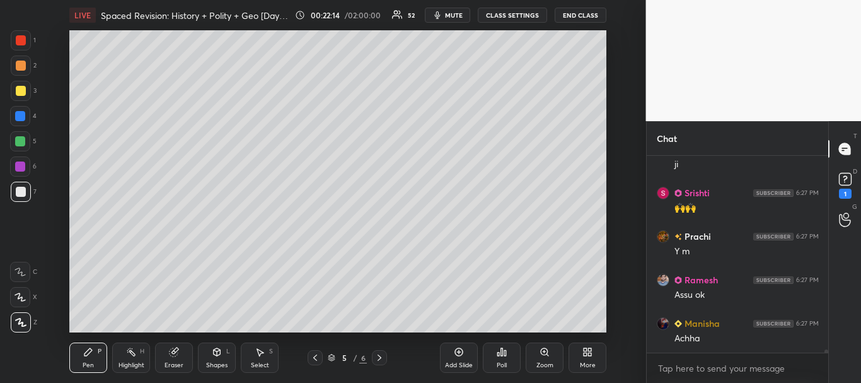
drag, startPoint x: 19, startPoint y: 90, endPoint x: 57, endPoint y: 84, distance: 38.9
click at [19, 90] on div at bounding box center [21, 91] width 10 height 10
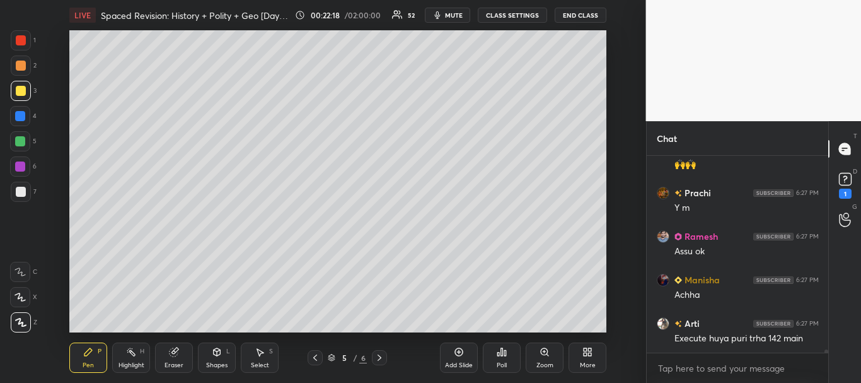
click at [15, 188] on div at bounding box center [21, 192] width 20 height 20
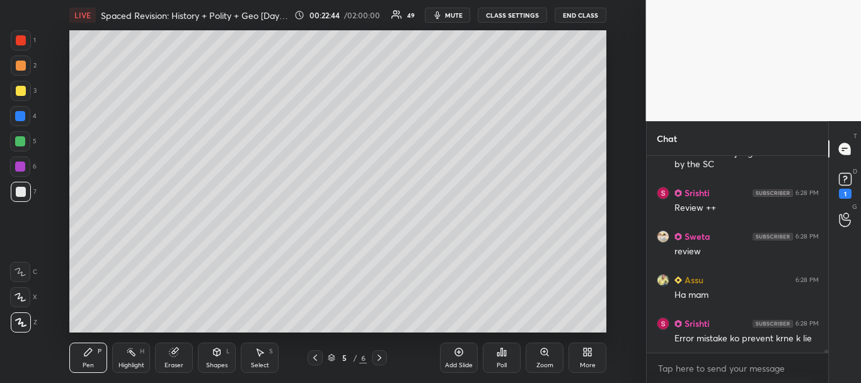
scroll to position [11856, 0]
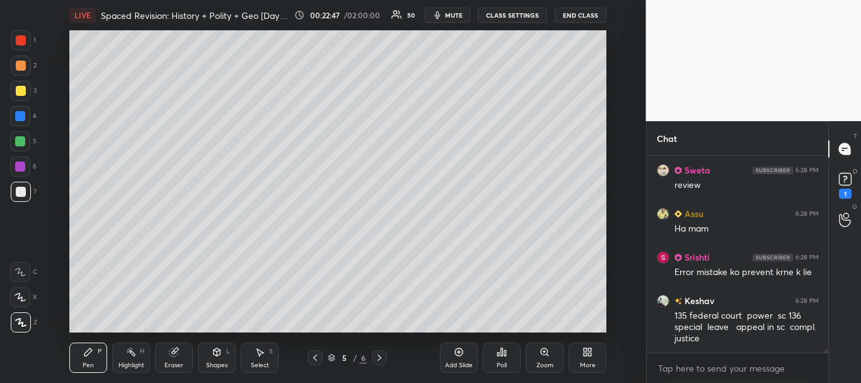
click at [20, 185] on div at bounding box center [21, 192] width 20 height 20
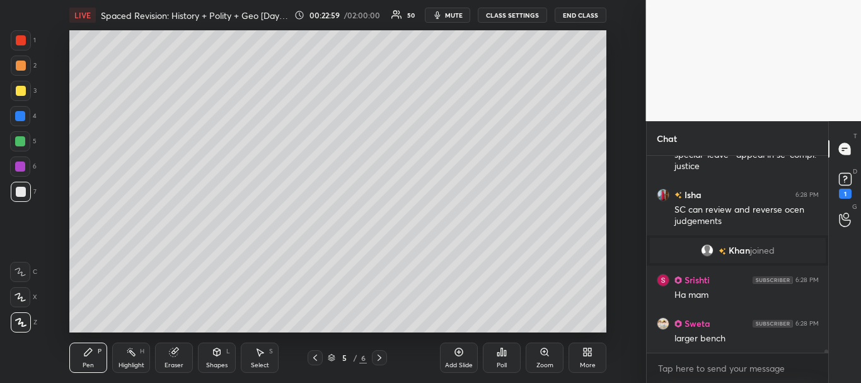
scroll to position [11717, 0]
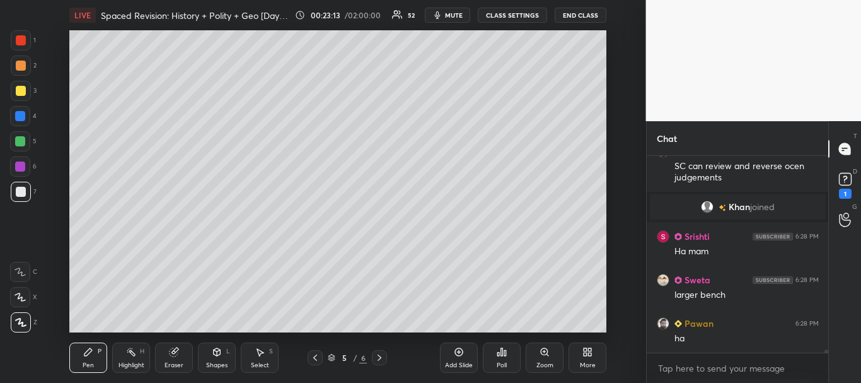
click at [20, 185] on div at bounding box center [21, 192] width 20 height 20
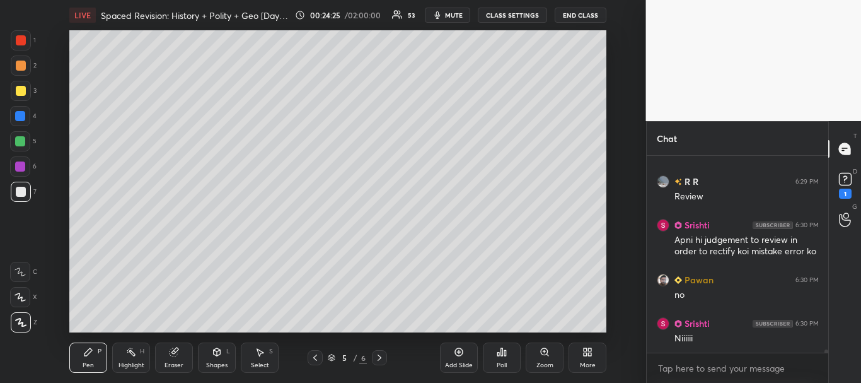
scroll to position [12923, 0]
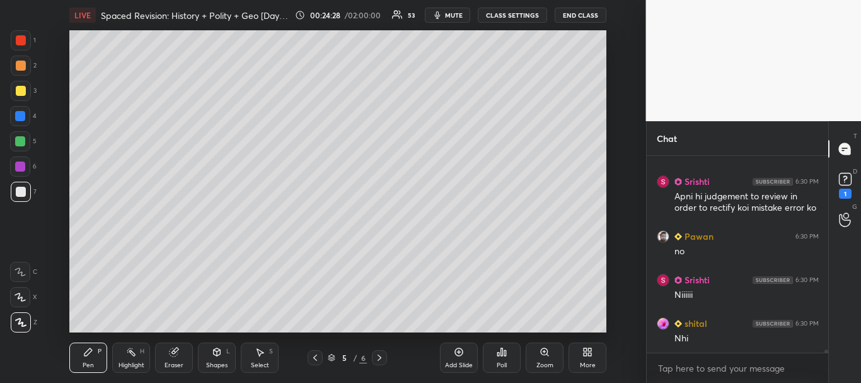
click at [21, 40] on div at bounding box center [21, 40] width 10 height 10
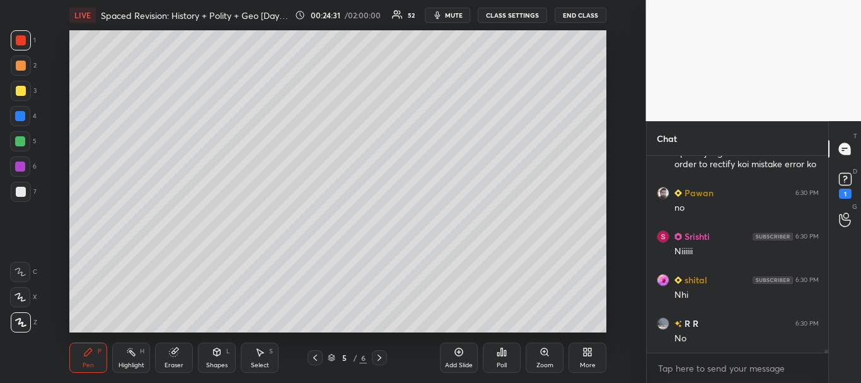
scroll to position [13009, 0]
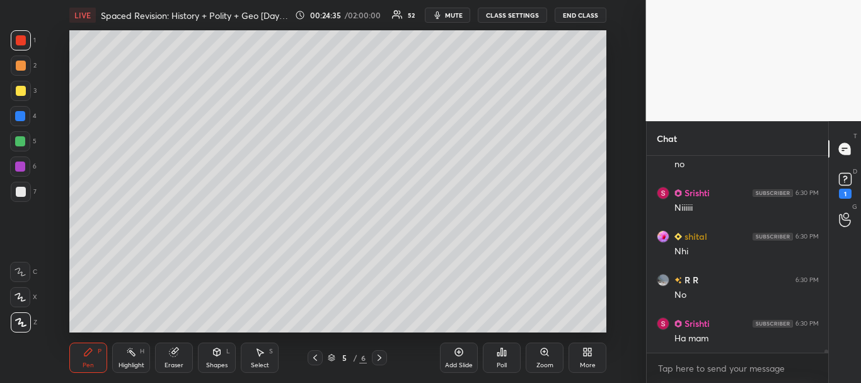
click at [21, 187] on div at bounding box center [21, 192] width 10 height 10
click at [19, 193] on div at bounding box center [21, 192] width 10 height 10
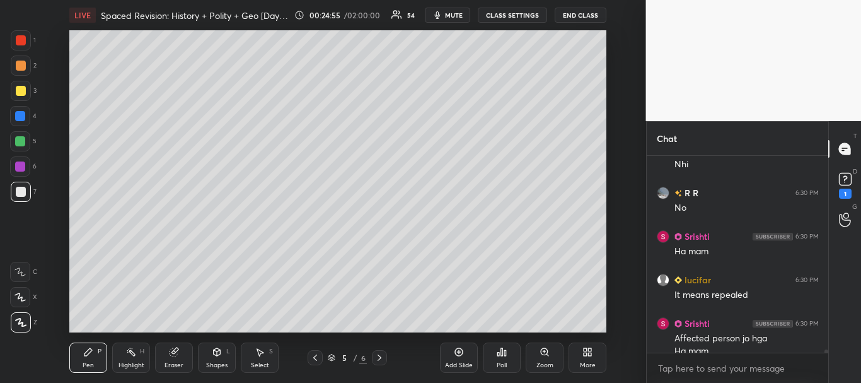
scroll to position [13109, 0]
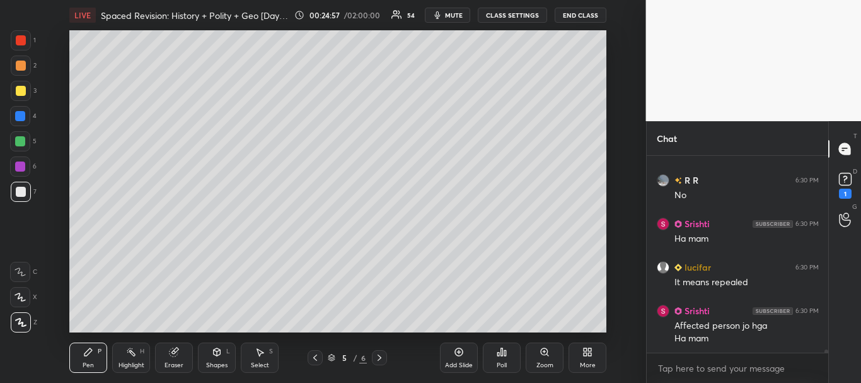
click at [21, 115] on div at bounding box center [20, 116] width 10 height 10
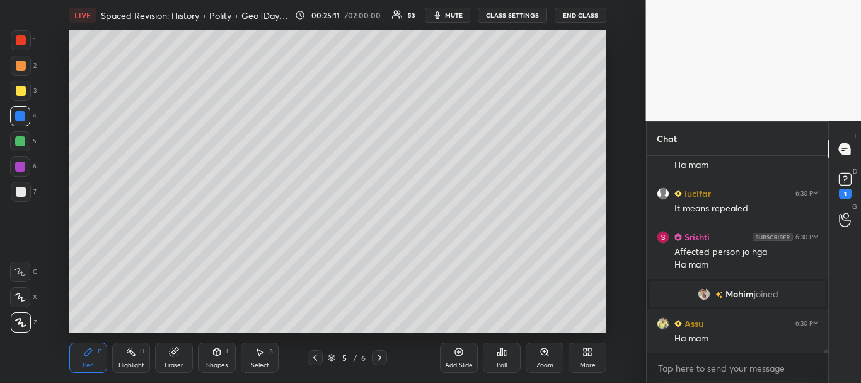
scroll to position [12807, 0]
click at [16, 188] on div at bounding box center [21, 192] width 10 height 10
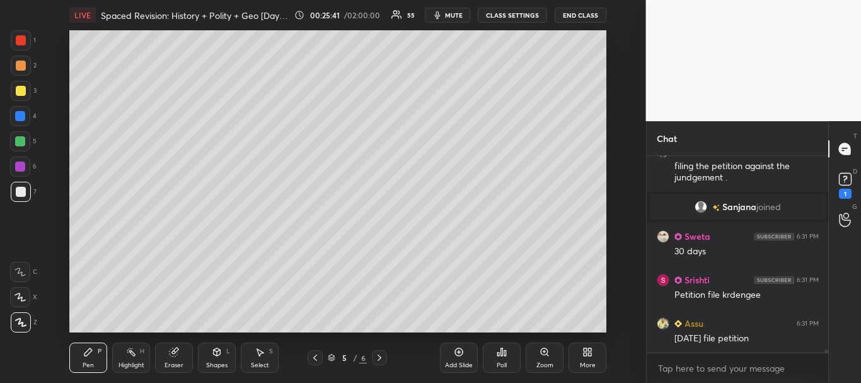
scroll to position [13112, 0]
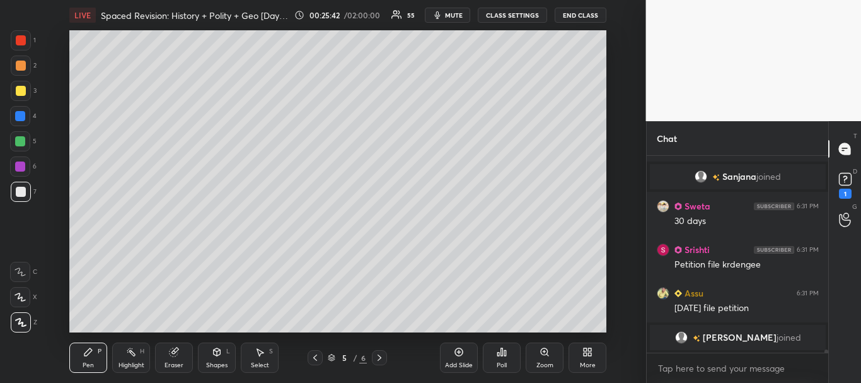
click at [13, 195] on div at bounding box center [21, 192] width 20 height 20
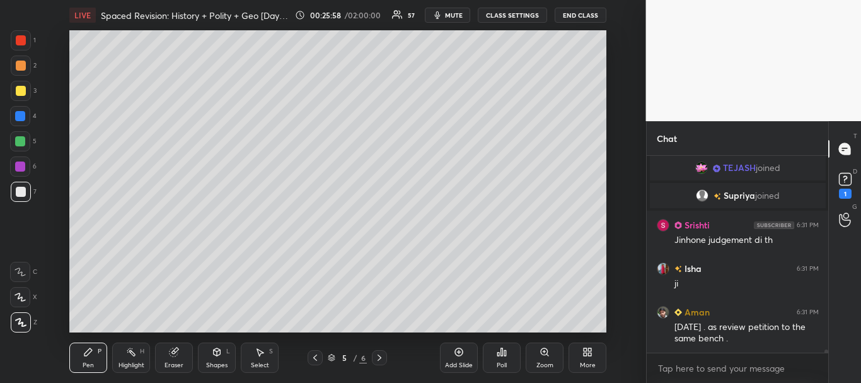
scroll to position [13269, 0]
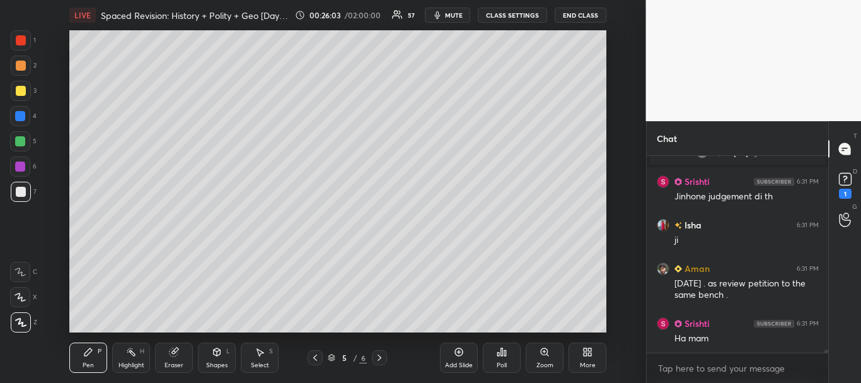
click at [20, 191] on div at bounding box center [21, 192] width 10 height 10
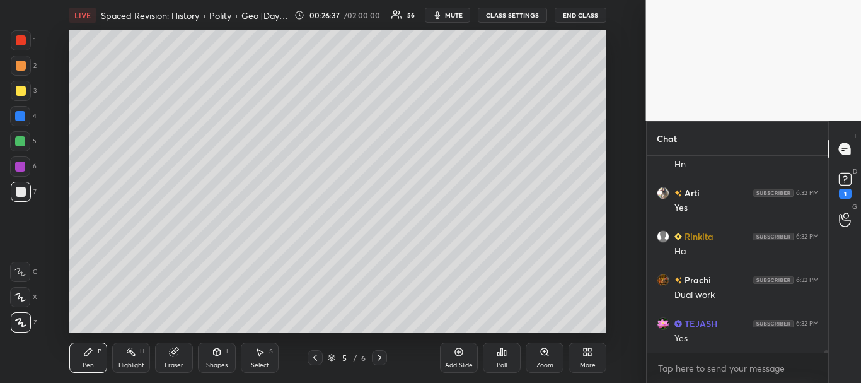
scroll to position [13704, 0]
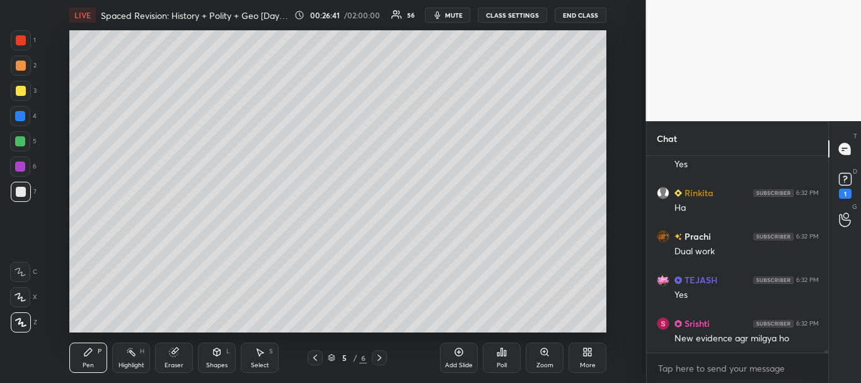
click at [23, 187] on div at bounding box center [21, 192] width 10 height 10
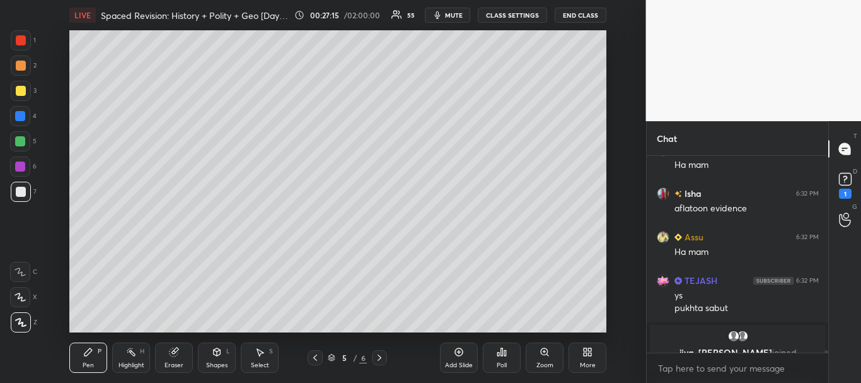
scroll to position [14110, 0]
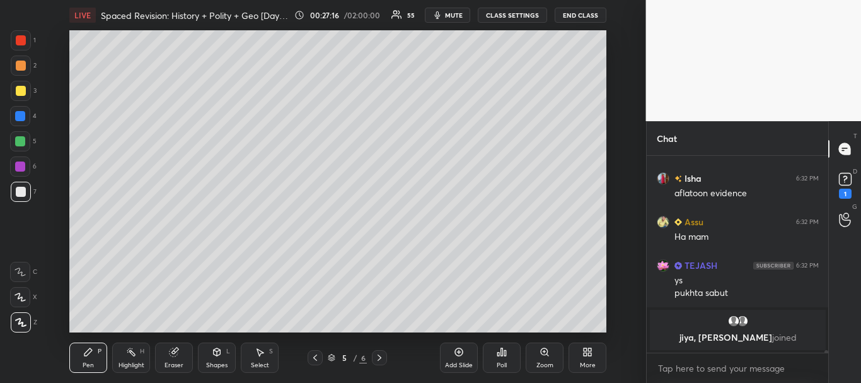
drag, startPoint x: 18, startPoint y: 185, endPoint x: 51, endPoint y: 180, distance: 33.9
click at [16, 185] on div at bounding box center [21, 192] width 20 height 20
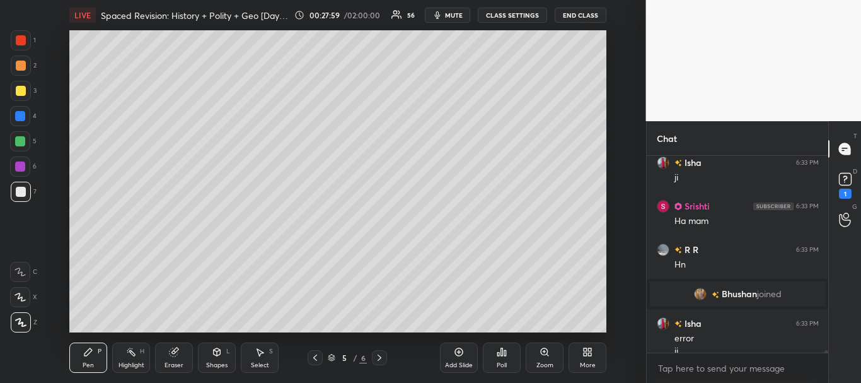
scroll to position [14154, 0]
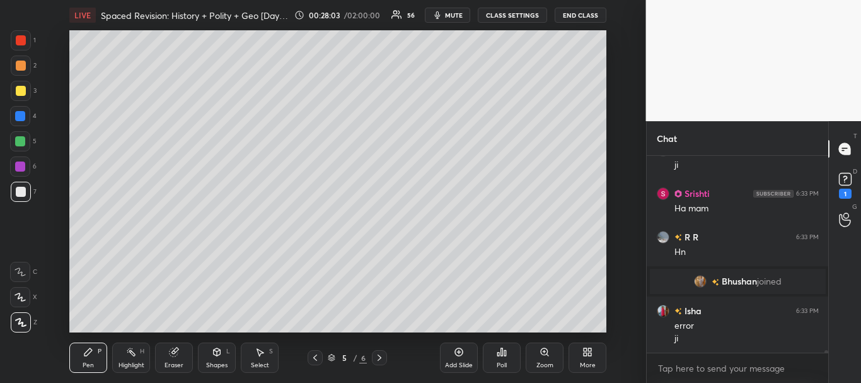
click at [17, 191] on div at bounding box center [21, 192] width 10 height 10
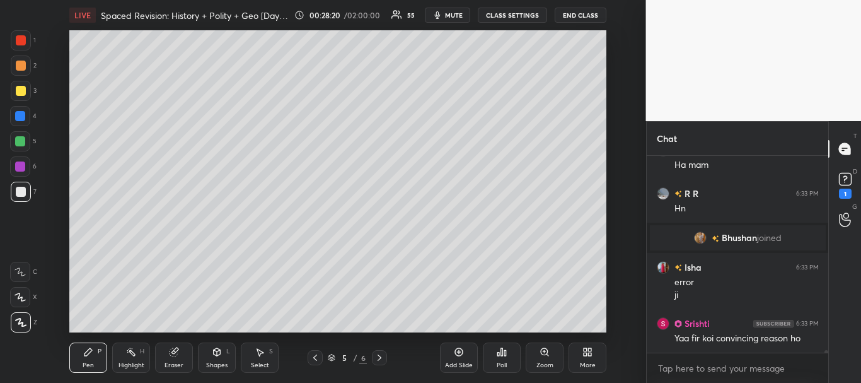
click at [23, 93] on div at bounding box center [21, 91] width 10 height 10
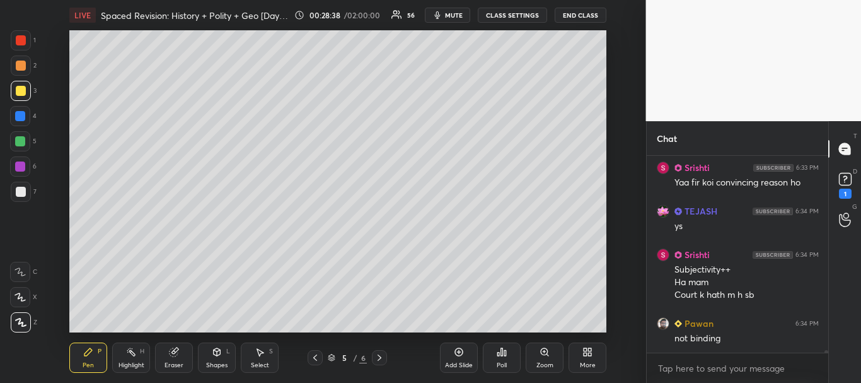
scroll to position [14396, 0]
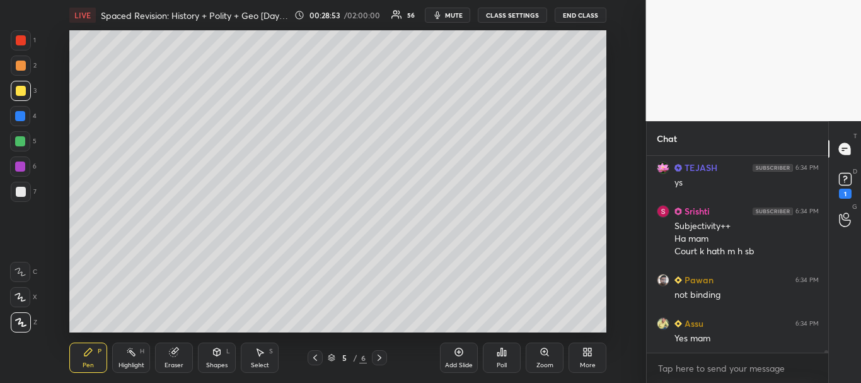
click at [13, 110] on div at bounding box center [20, 116] width 20 height 20
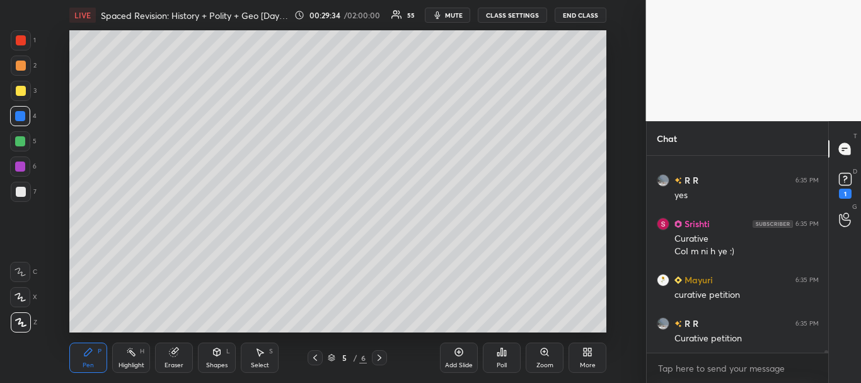
scroll to position [14965, 0]
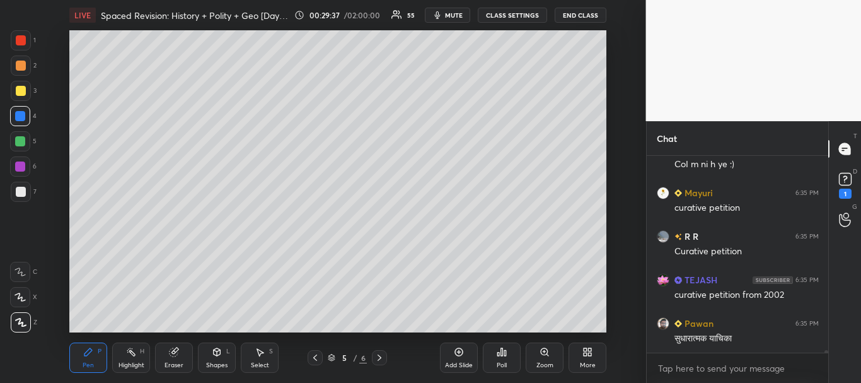
drag, startPoint x: 14, startPoint y: 187, endPoint x: 56, endPoint y: 159, distance: 49.7
click at [14, 187] on div at bounding box center [21, 192] width 20 height 20
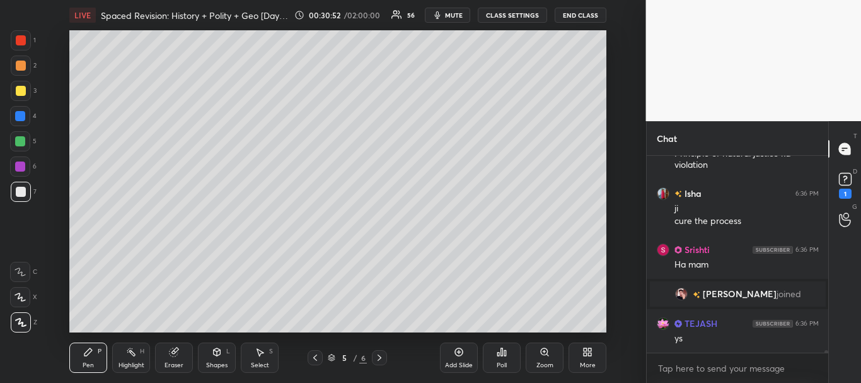
scroll to position [15472, 0]
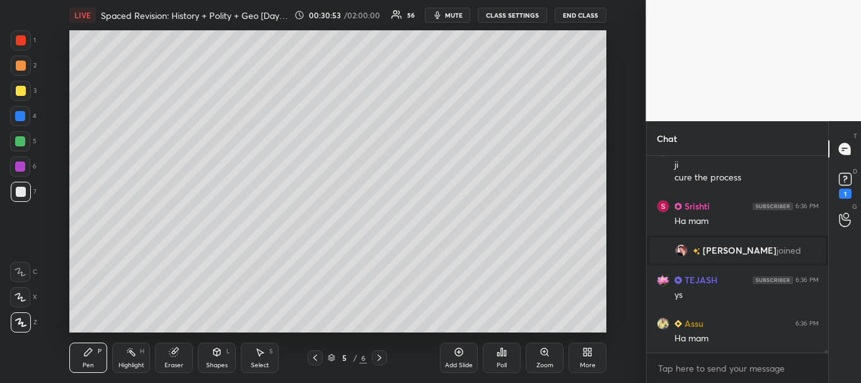
click at [17, 189] on div at bounding box center [21, 192] width 10 height 10
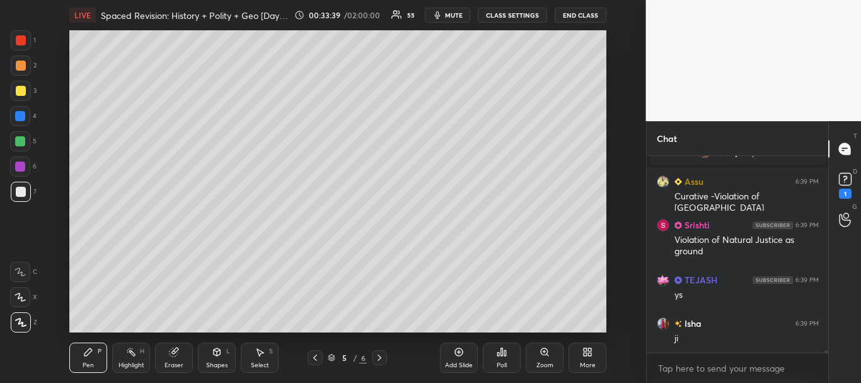
scroll to position [16759, 0]
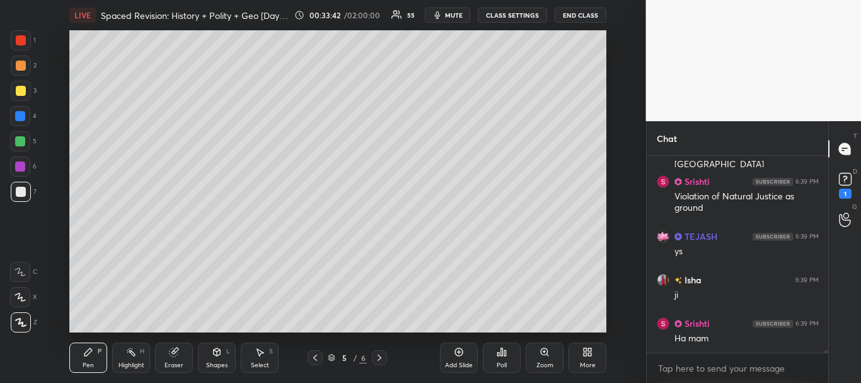
click at [16, 191] on div at bounding box center [21, 192] width 10 height 10
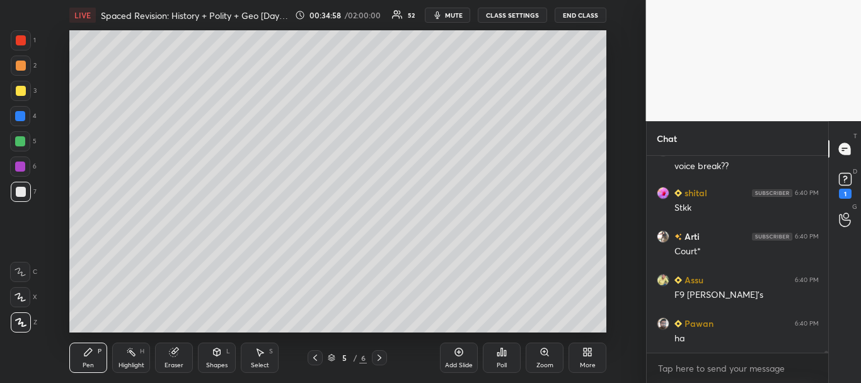
scroll to position [17434, 0]
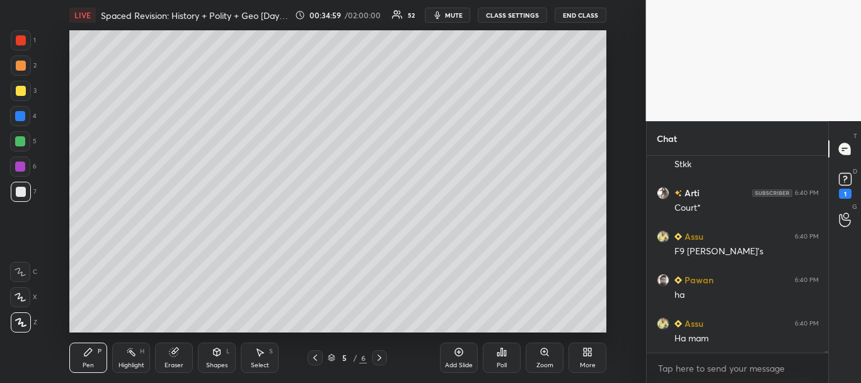
click at [457, 353] on icon at bounding box center [459, 352] width 10 height 10
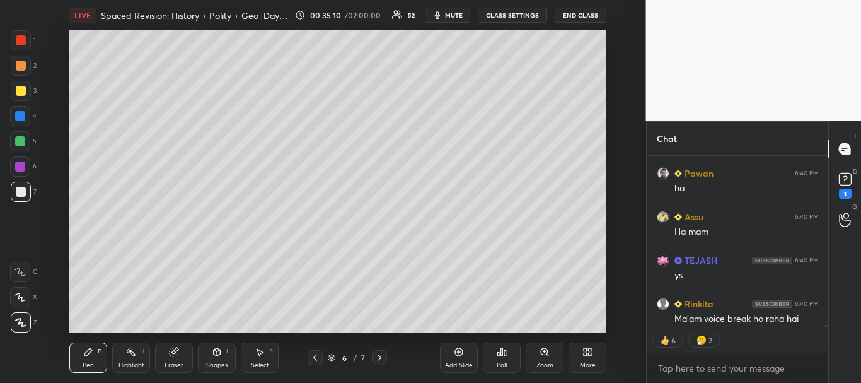
scroll to position [17547, 0]
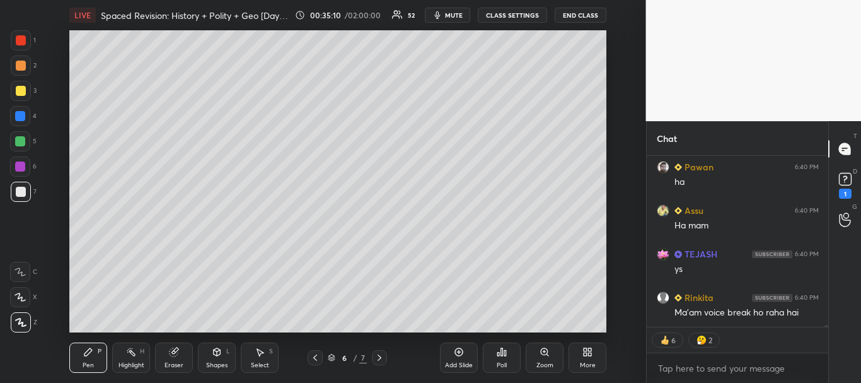
click at [825, 332] on div "Assu 6:40 PM F9 Guy's Pawan 6:40 PM ha Assu 6:40 PM Ha mam TEJASH 6:40 PM ys Ri…" at bounding box center [738, 269] width 182 height 227
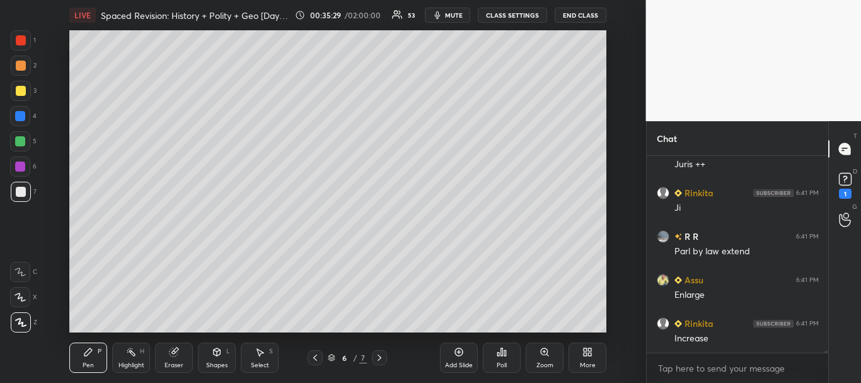
scroll to position [17826, 0]
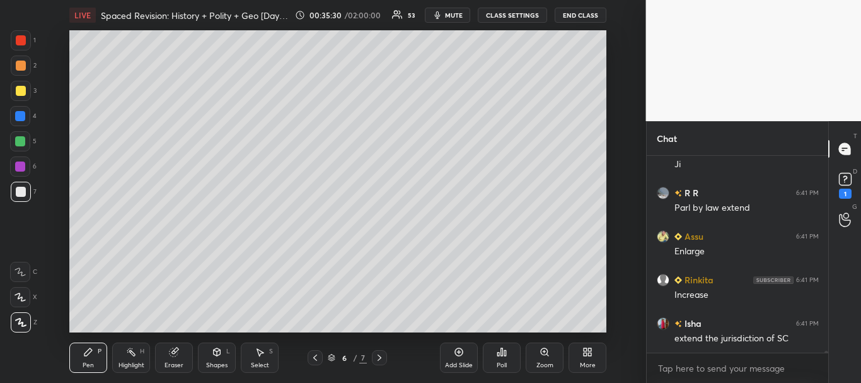
drag, startPoint x: 19, startPoint y: 190, endPoint x: 45, endPoint y: 179, distance: 28.6
click at [19, 190] on div at bounding box center [21, 192] width 10 height 10
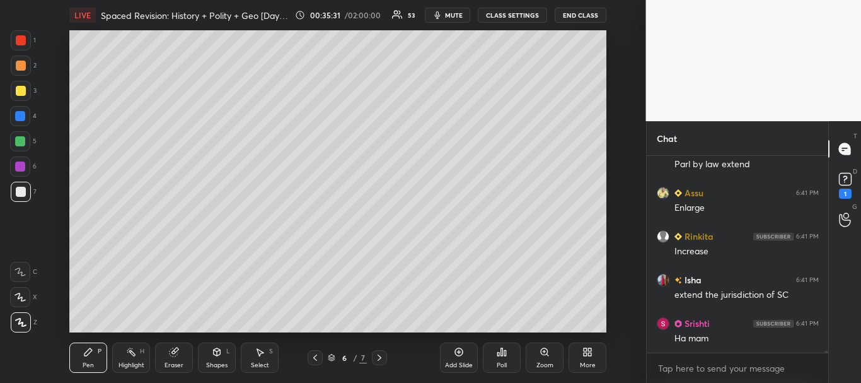
click at [18, 90] on div at bounding box center [21, 91] width 10 height 10
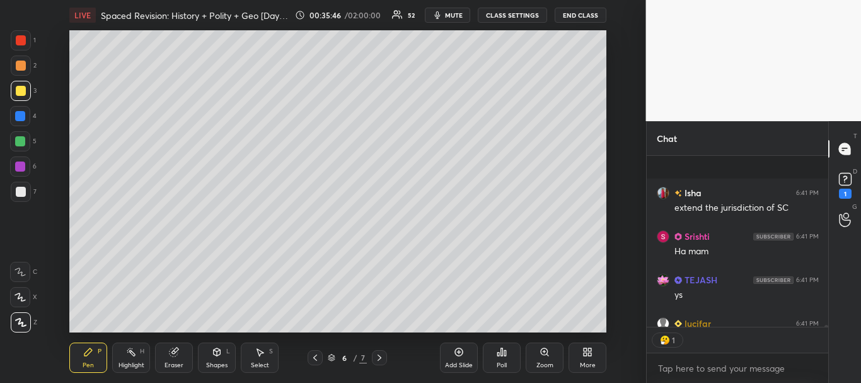
scroll to position [18026, 0]
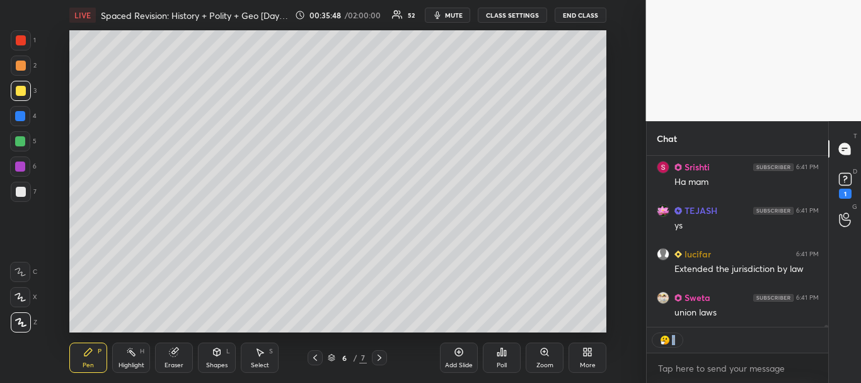
click at [827, 328] on div "Isha 6:41 PM extend the jurisdiction of SC Srishti 6:41 PM Ha mam TEJASH 6:41 P…" at bounding box center [738, 269] width 182 height 227
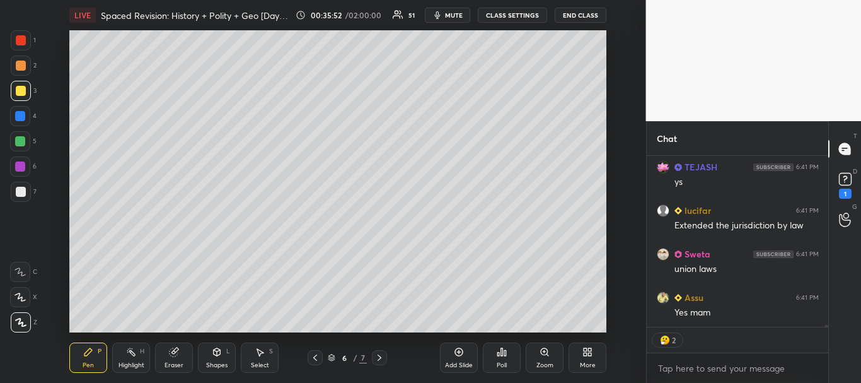
scroll to position [18113, 0]
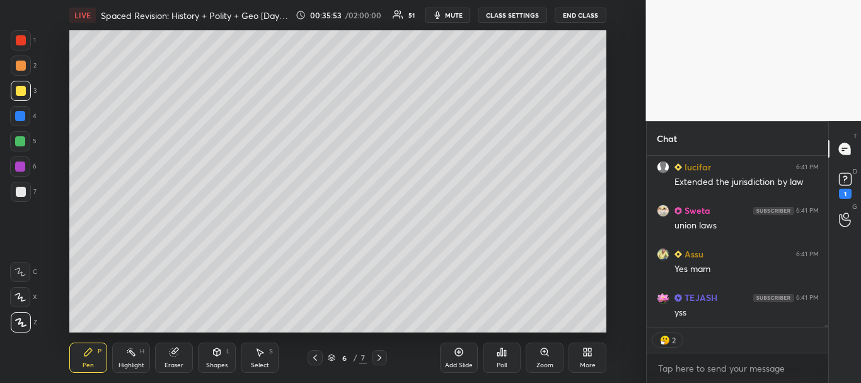
click at [21, 91] on div at bounding box center [21, 91] width 10 height 10
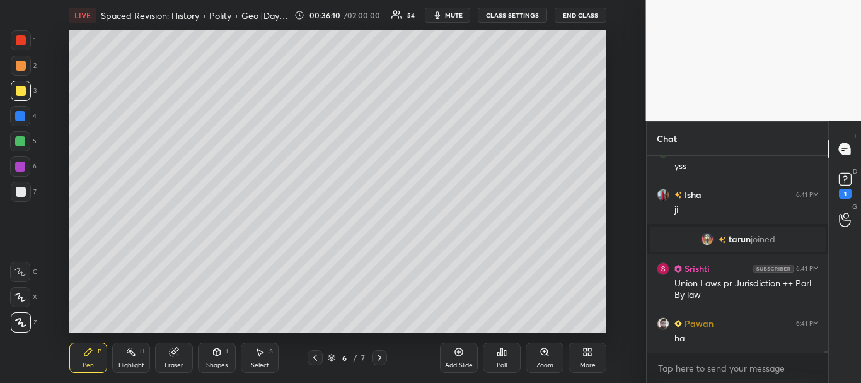
scroll to position [17838, 0]
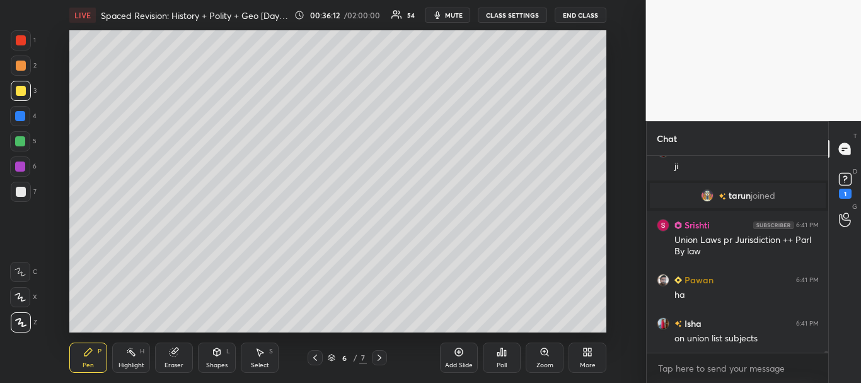
click at [20, 192] on div at bounding box center [21, 192] width 10 height 10
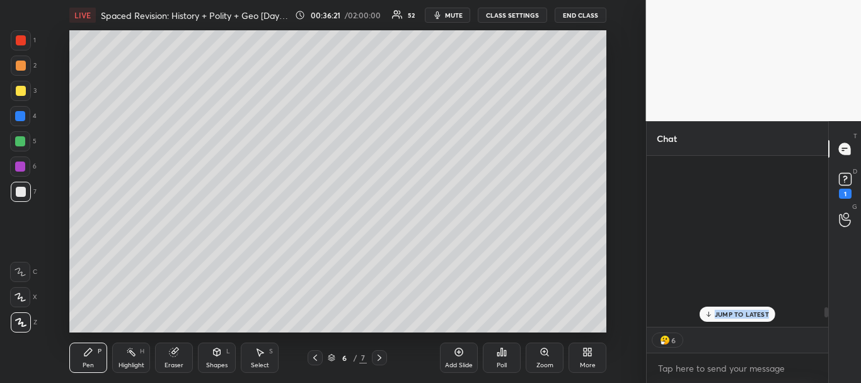
scroll to position [0, 0]
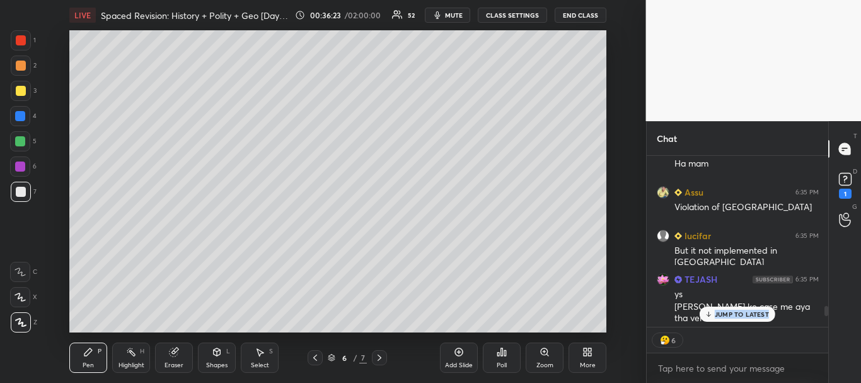
click at [743, 313] on p "JUMP TO LATEST" at bounding box center [742, 314] width 54 height 8
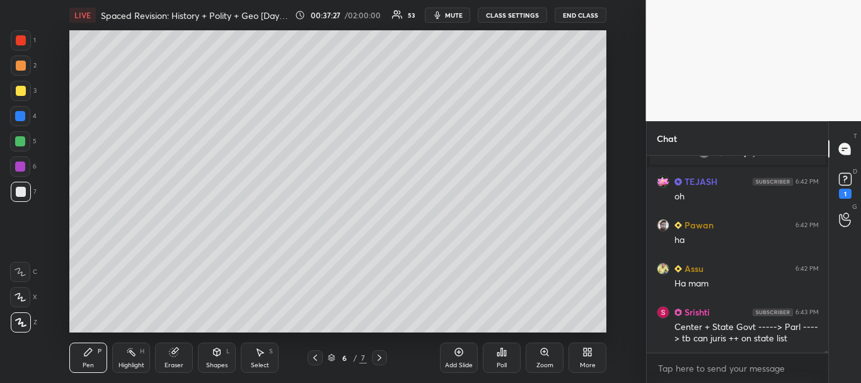
scroll to position [18237, 0]
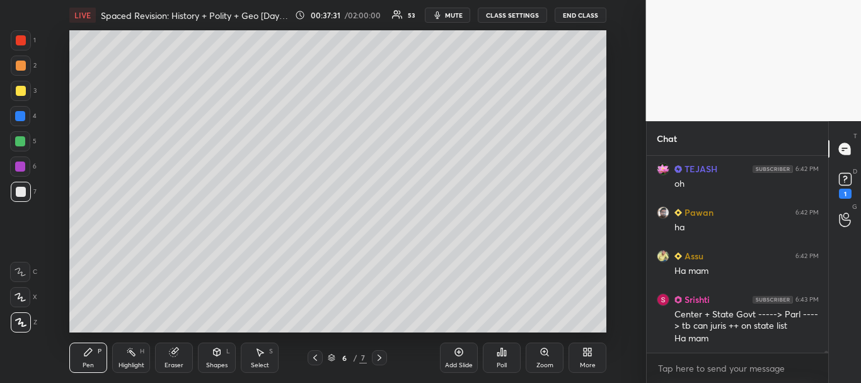
click at [12, 91] on div at bounding box center [21, 91] width 20 height 20
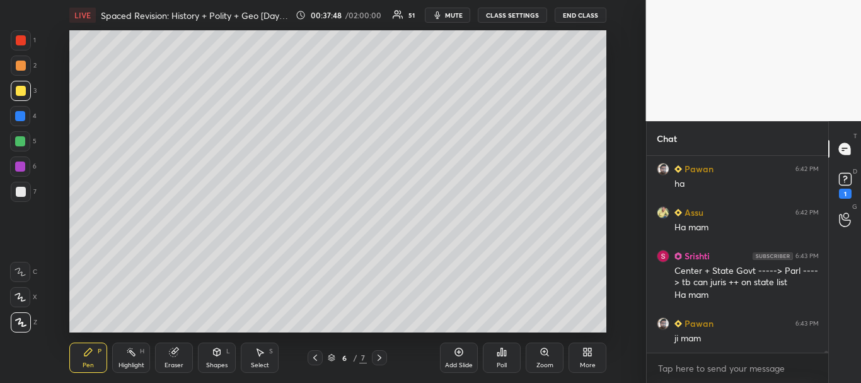
scroll to position [18324, 0]
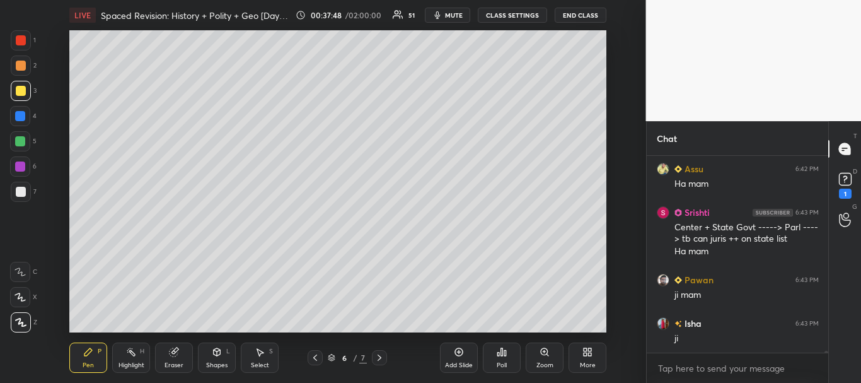
click at [21, 193] on div at bounding box center [21, 192] width 10 height 10
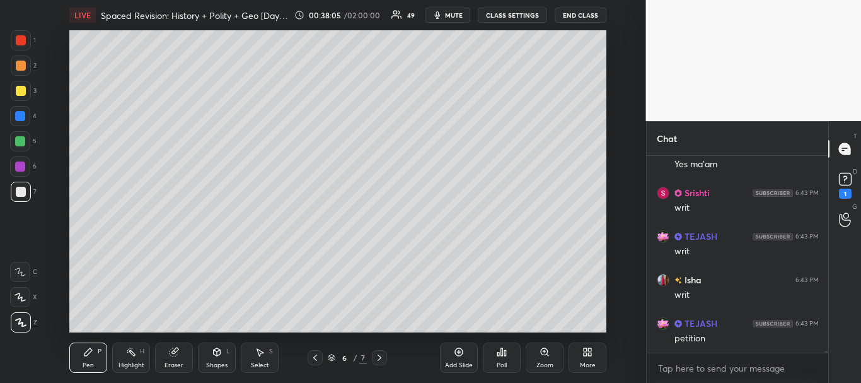
scroll to position [18629, 0]
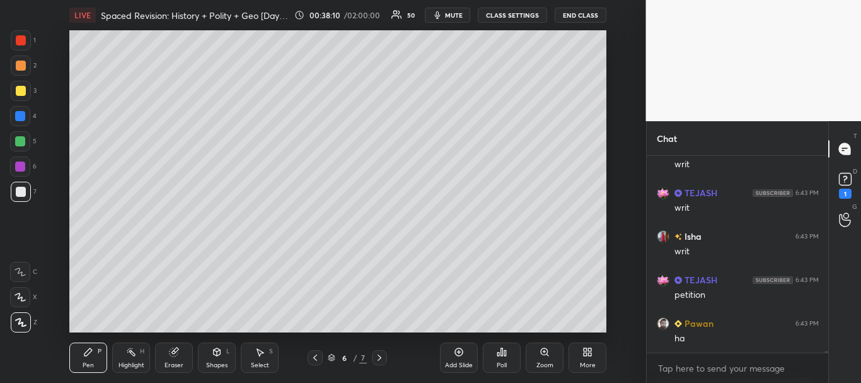
click at [19, 192] on div at bounding box center [21, 192] width 10 height 10
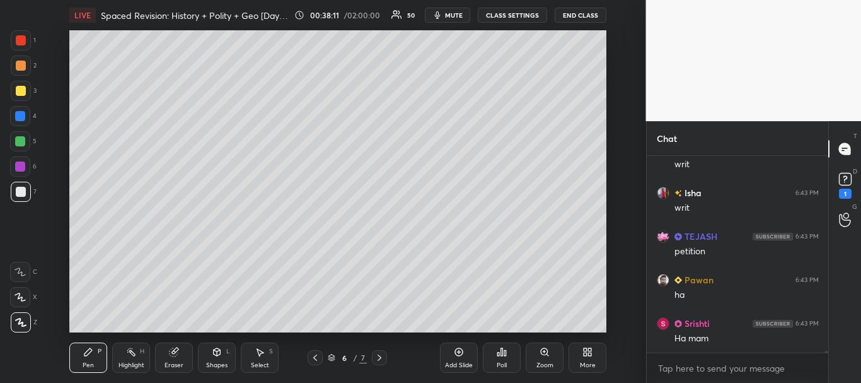
click at [18, 92] on div at bounding box center [21, 91] width 10 height 10
click at [23, 167] on div at bounding box center [20, 166] width 10 height 10
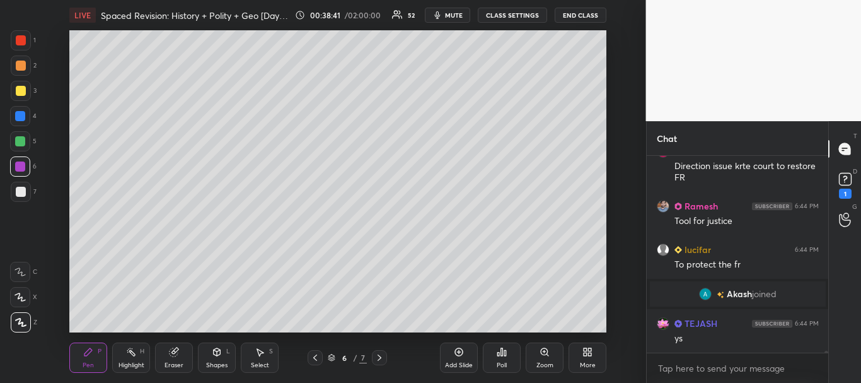
scroll to position [18833, 0]
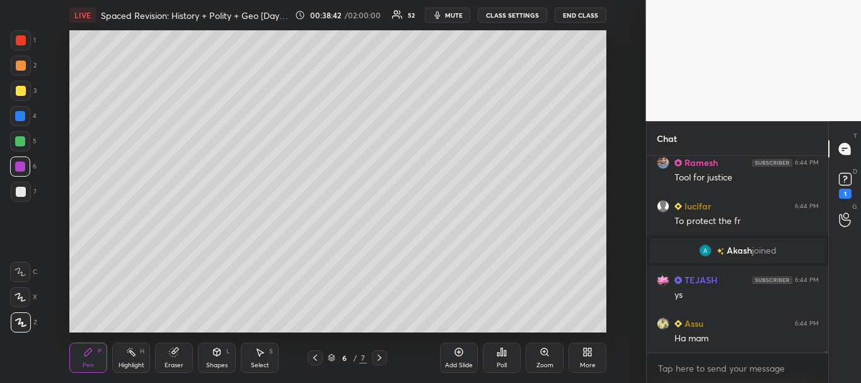
click at [21, 88] on div at bounding box center [21, 91] width 10 height 10
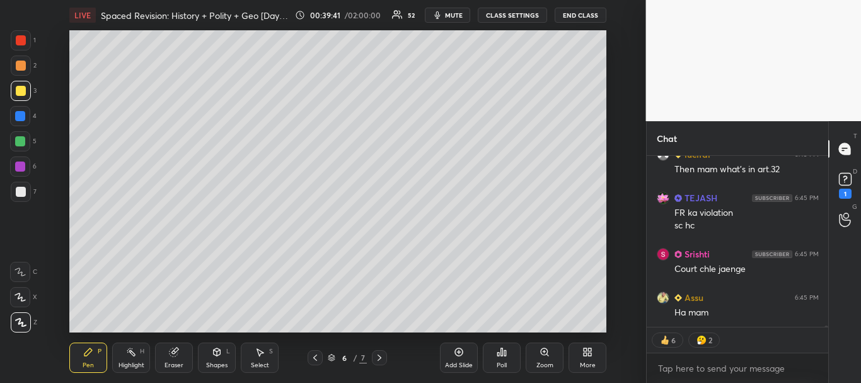
scroll to position [19696, 0]
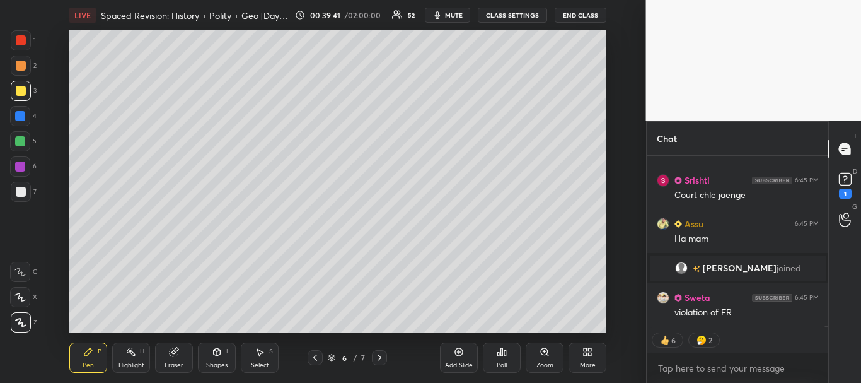
click at [18, 190] on div at bounding box center [21, 192] width 10 height 10
click at [21, 87] on div at bounding box center [21, 91] width 10 height 10
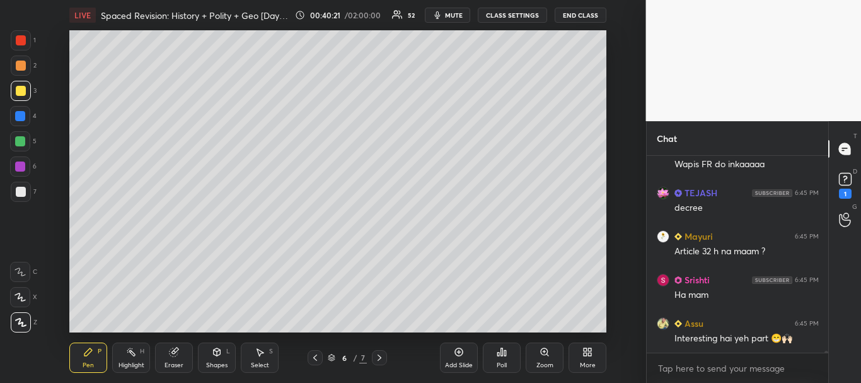
scroll to position [19870, 0]
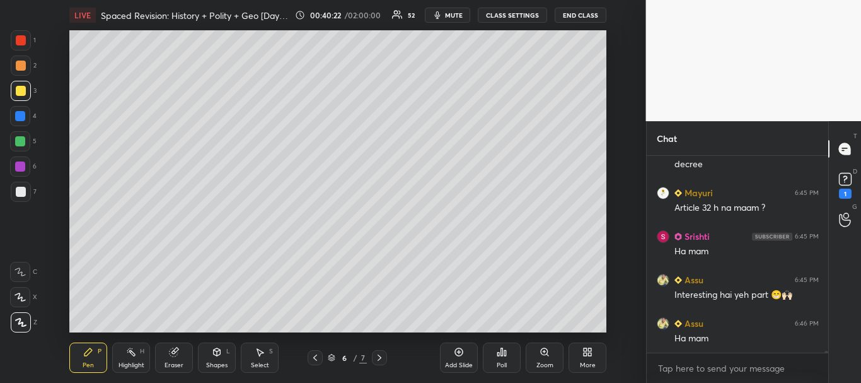
click at [18, 192] on div at bounding box center [21, 192] width 10 height 10
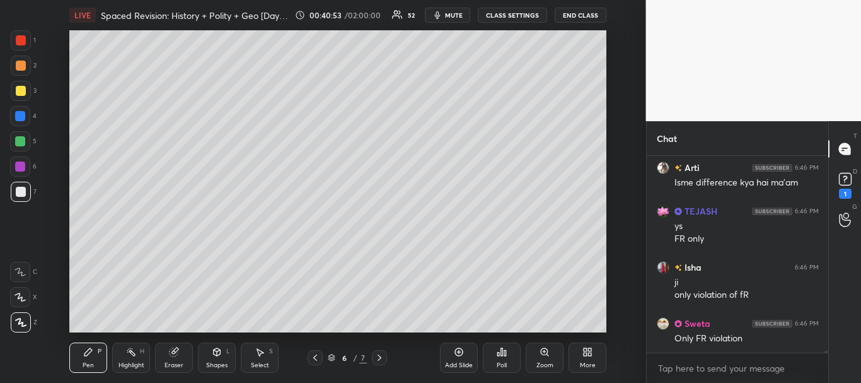
scroll to position [20200, 0]
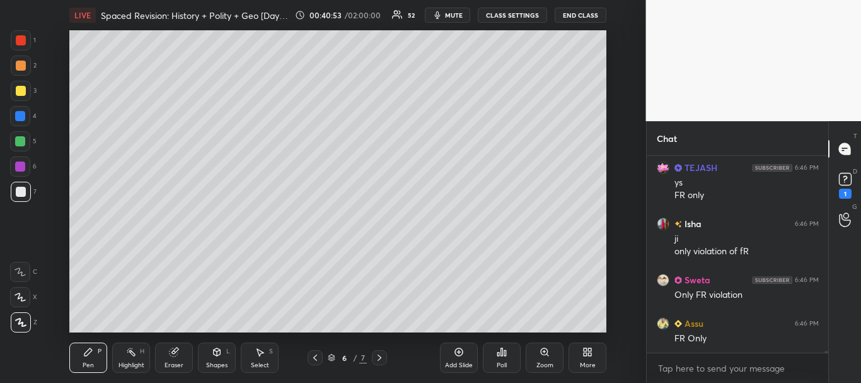
click at [16, 192] on div at bounding box center [21, 192] width 10 height 10
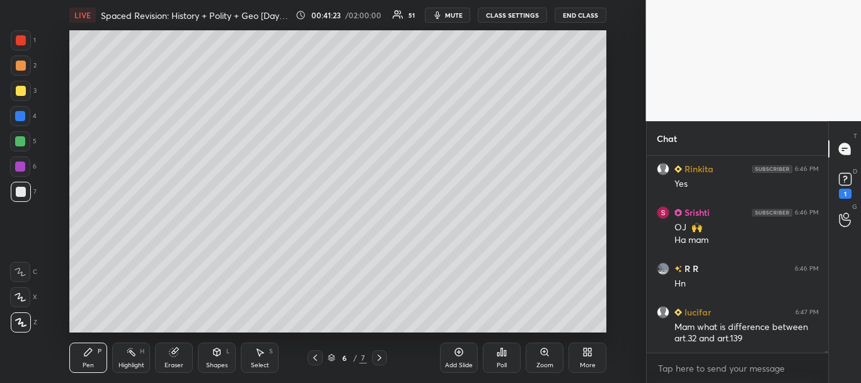
scroll to position [20413, 0]
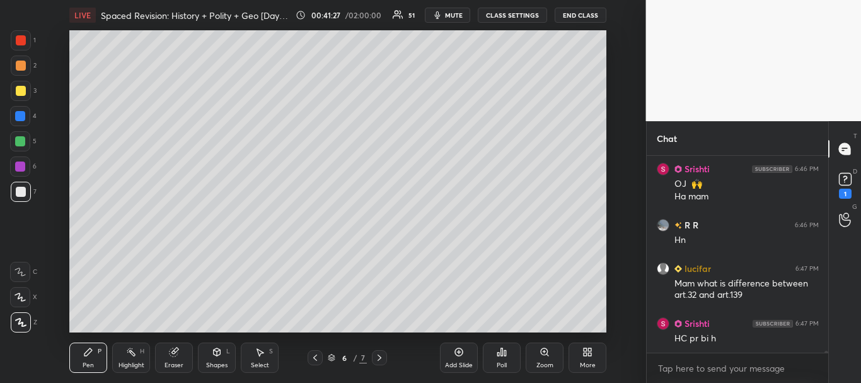
click at [19, 189] on div at bounding box center [21, 192] width 10 height 10
click at [16, 86] on div at bounding box center [21, 91] width 10 height 10
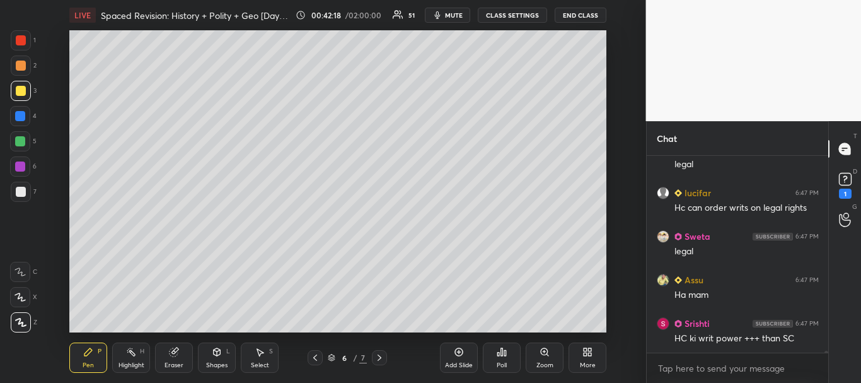
scroll to position [20990, 0]
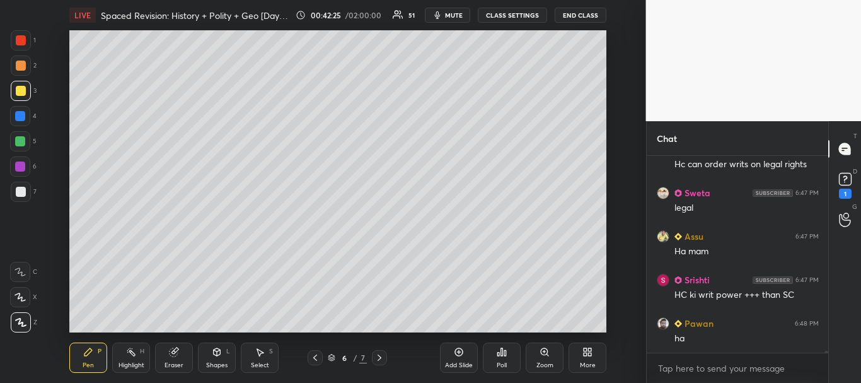
click at [21, 187] on div at bounding box center [21, 192] width 10 height 10
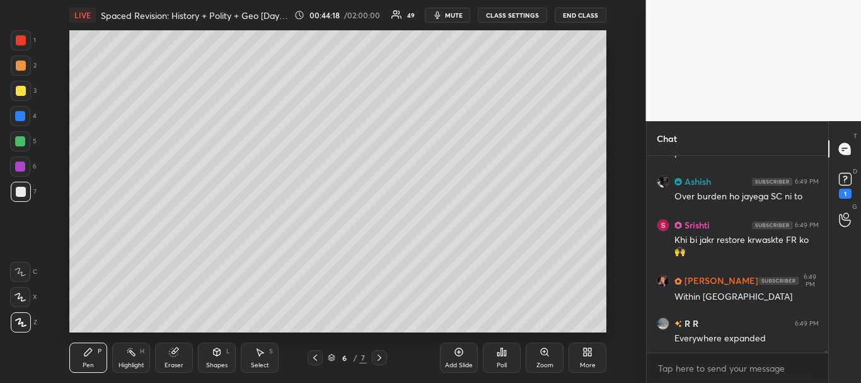
scroll to position [22282, 0]
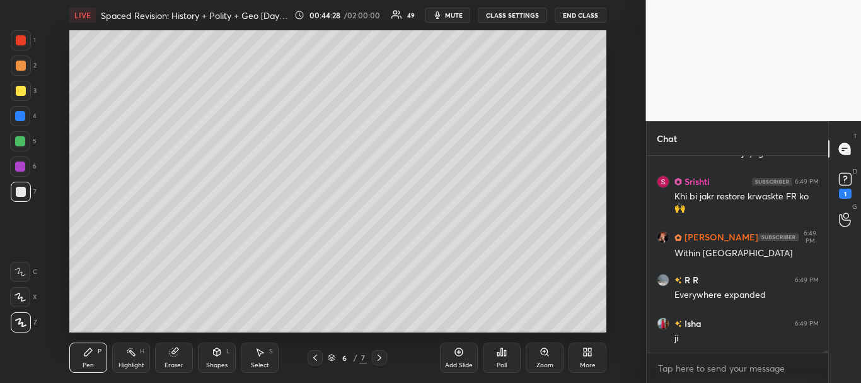
click at [459, 353] on icon at bounding box center [459, 352] width 10 height 10
click at [18, 194] on div at bounding box center [21, 192] width 10 height 10
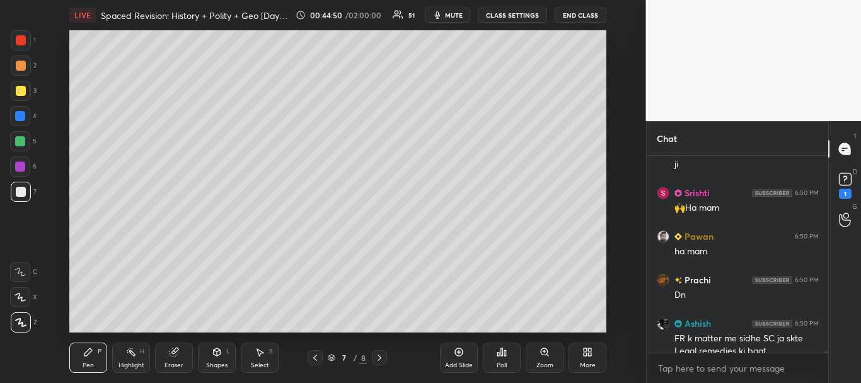
scroll to position [22469, 0]
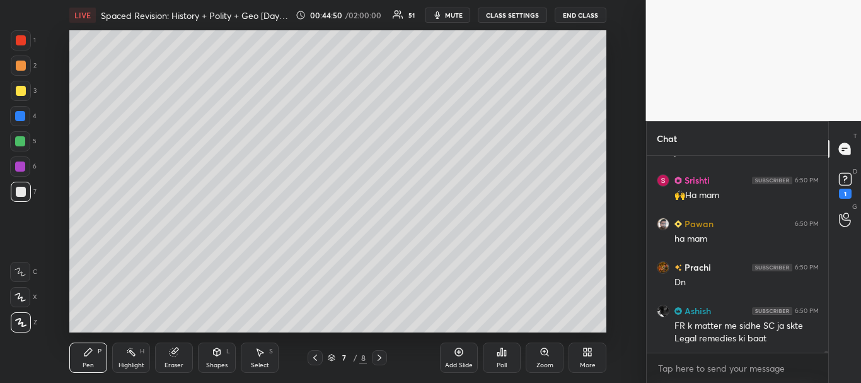
click at [315, 357] on icon at bounding box center [315, 357] width 10 height 10
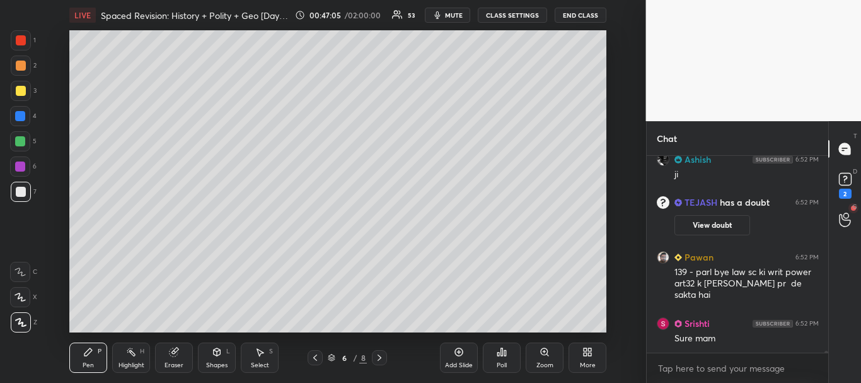
scroll to position [23655, 0]
click at [844, 177] on icon at bounding box center [845, 179] width 19 height 19
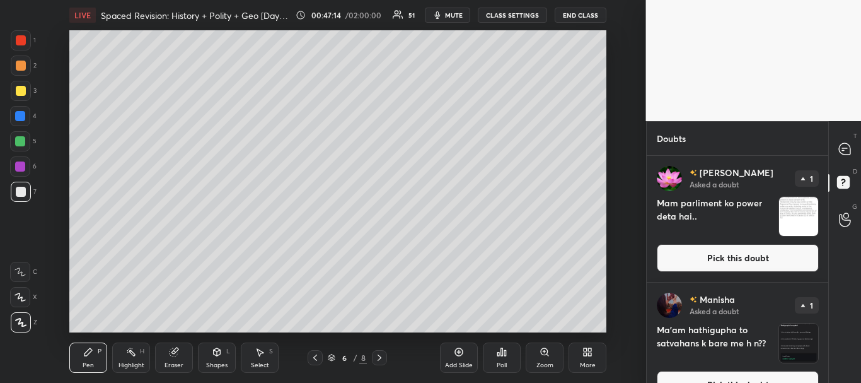
click at [770, 263] on button "Pick this doubt" at bounding box center [738, 258] width 162 height 28
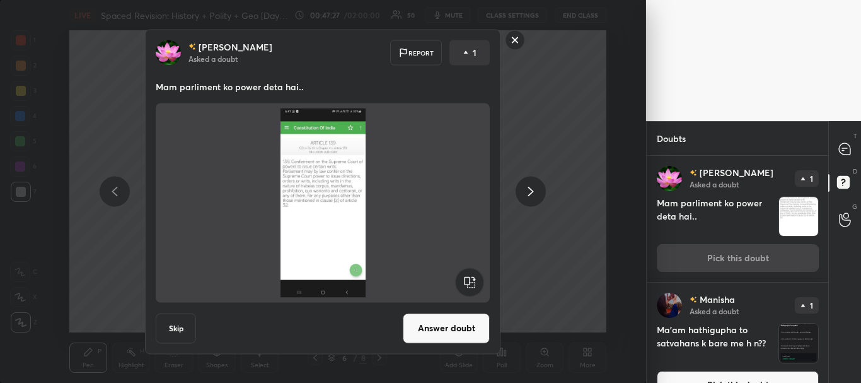
click at [511, 36] on rect at bounding box center [516, 40] width 20 height 20
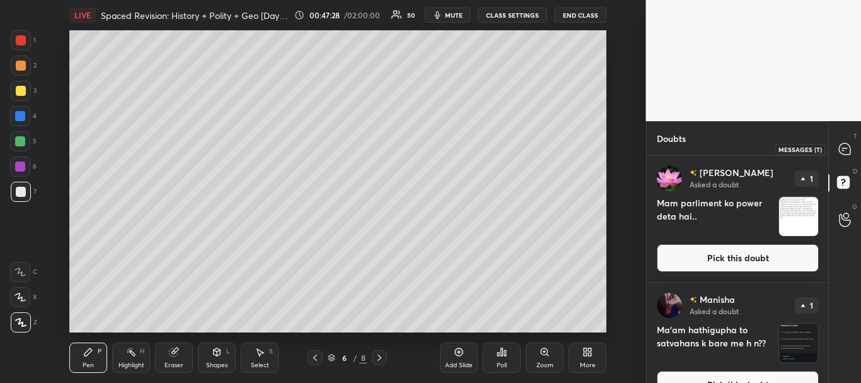
click at [849, 146] on icon at bounding box center [844, 148] width 11 height 11
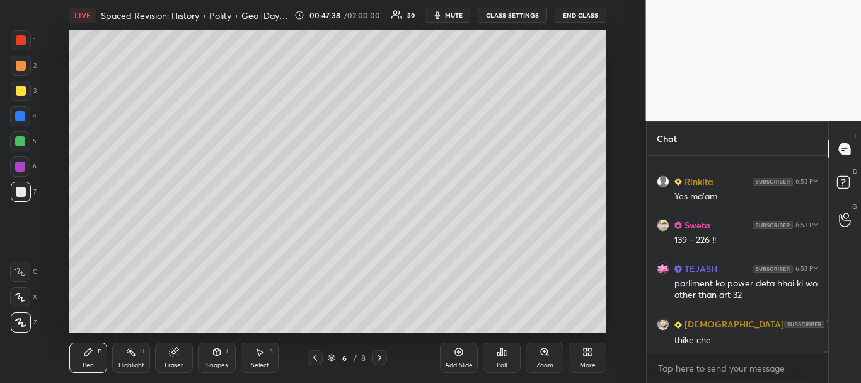
scroll to position [24218, 0]
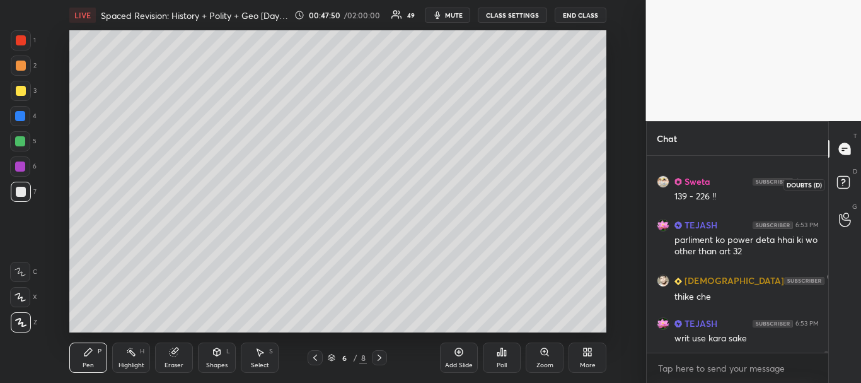
click at [846, 183] on rect at bounding box center [843, 183] width 12 height 12
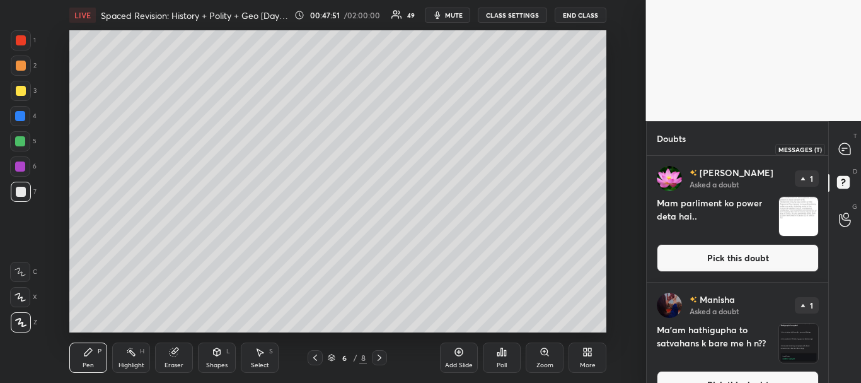
click at [843, 153] on icon at bounding box center [844, 148] width 11 height 11
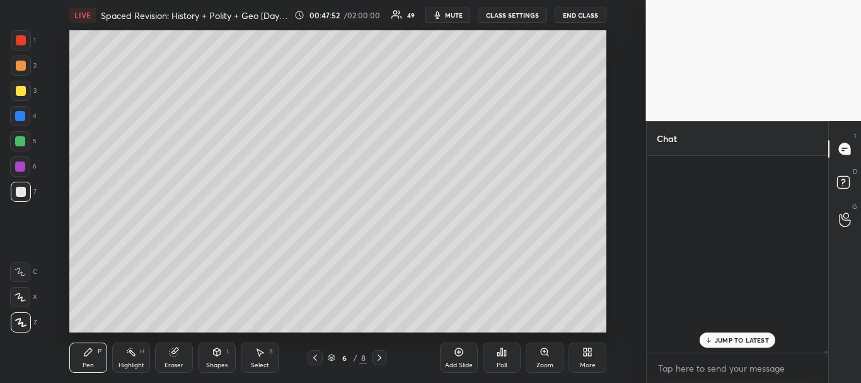
drag, startPoint x: 826, startPoint y: 351, endPoint x: 826, endPoint y: 357, distance: 7.0
click at [826, 357] on div "13 S, Anamika, Prachi & 13 others joined Akhand 6:01 PM Good evening maam 4 Unn…" at bounding box center [738, 269] width 182 height 227
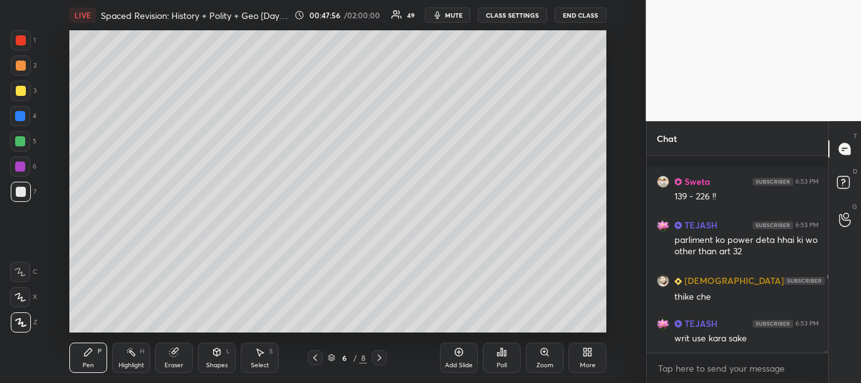
scroll to position [24295, 0]
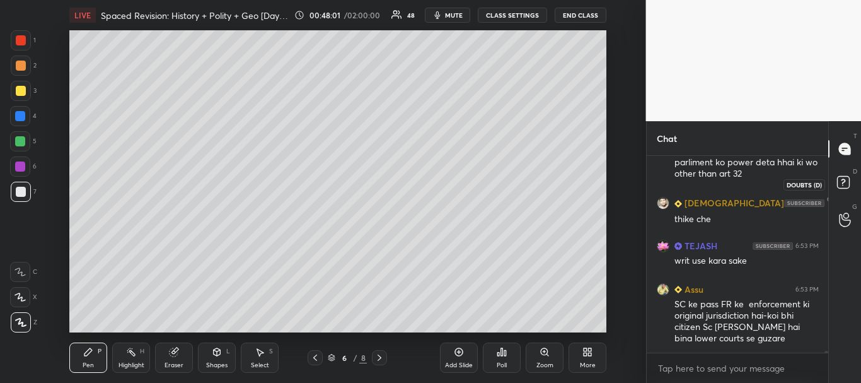
click at [843, 178] on rect at bounding box center [843, 183] width 12 height 12
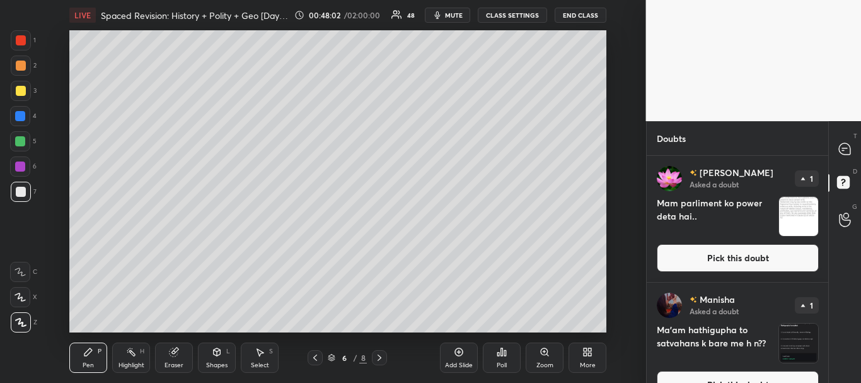
click at [755, 255] on button "Pick this doubt" at bounding box center [738, 258] width 162 height 28
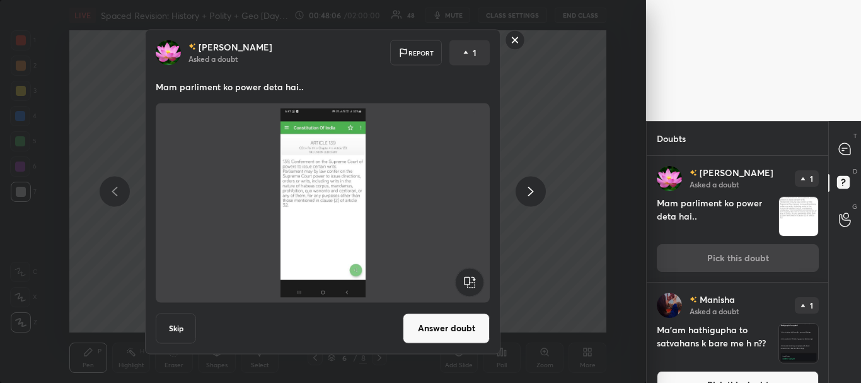
click at [519, 39] on rect at bounding box center [516, 40] width 20 height 20
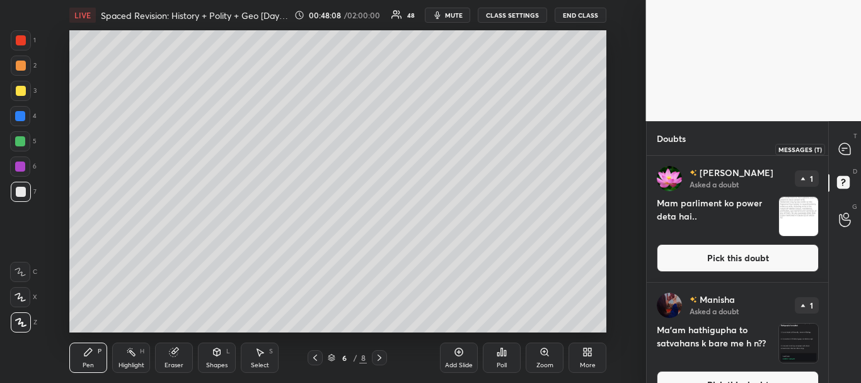
click at [844, 149] on icon at bounding box center [844, 148] width 11 height 11
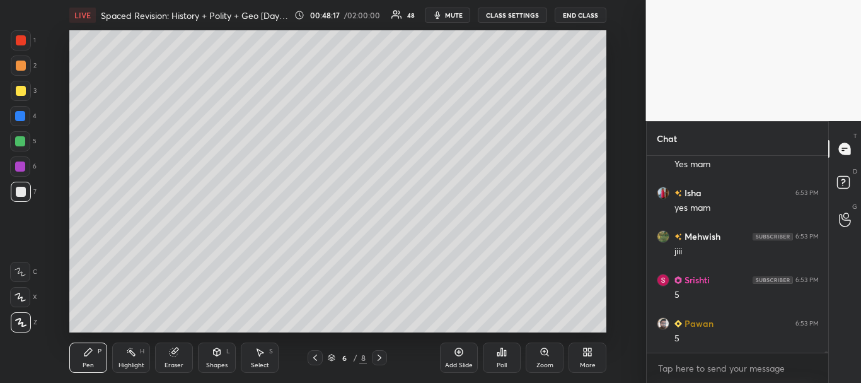
scroll to position [24687, 0]
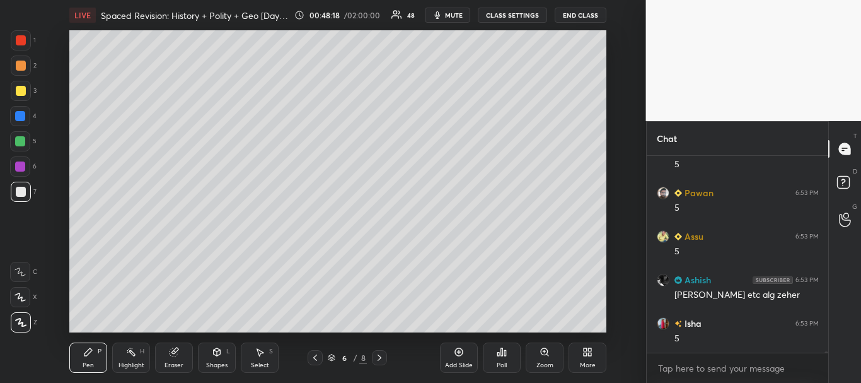
click at [315, 356] on icon at bounding box center [315, 357] width 4 height 6
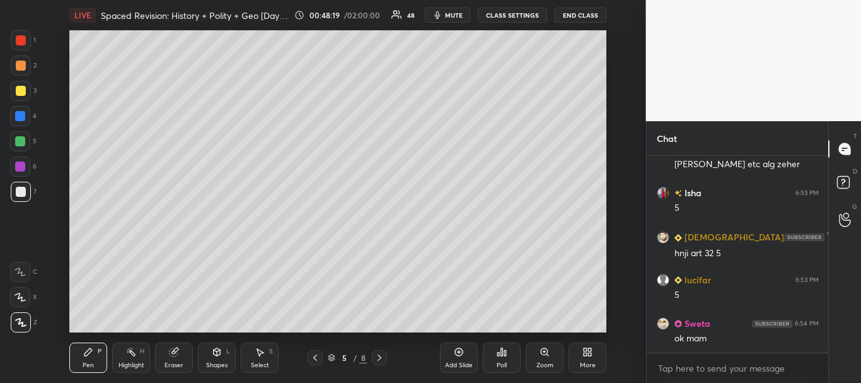
click at [379, 356] on icon at bounding box center [380, 357] width 4 height 6
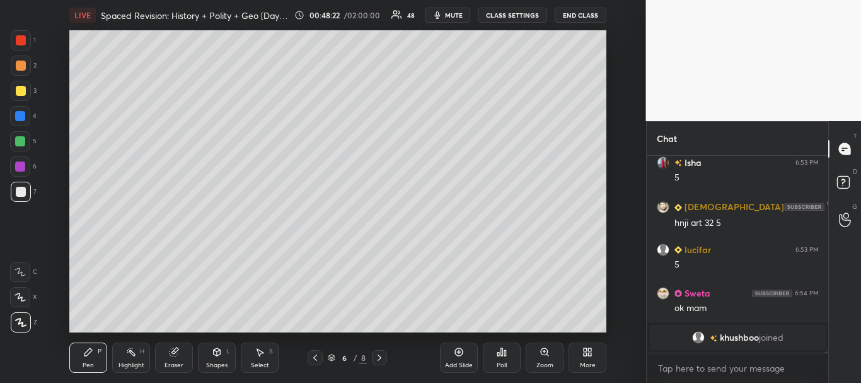
click at [22, 136] on div at bounding box center [20, 141] width 20 height 20
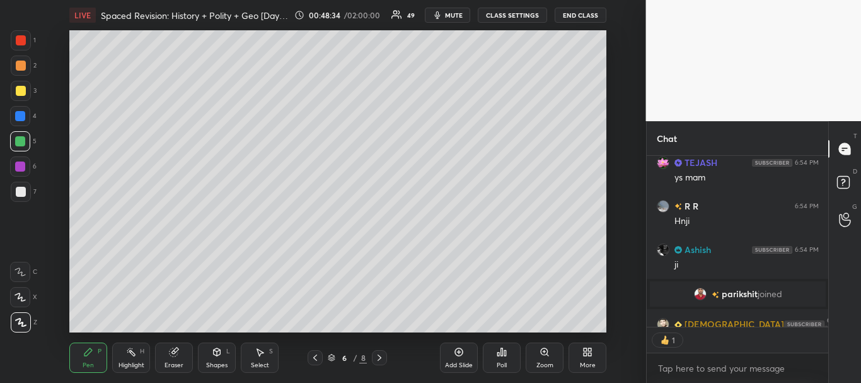
scroll to position [167, 178]
click at [19, 191] on div at bounding box center [21, 192] width 10 height 10
click at [333, 358] on icon at bounding box center [332, 358] width 8 height 8
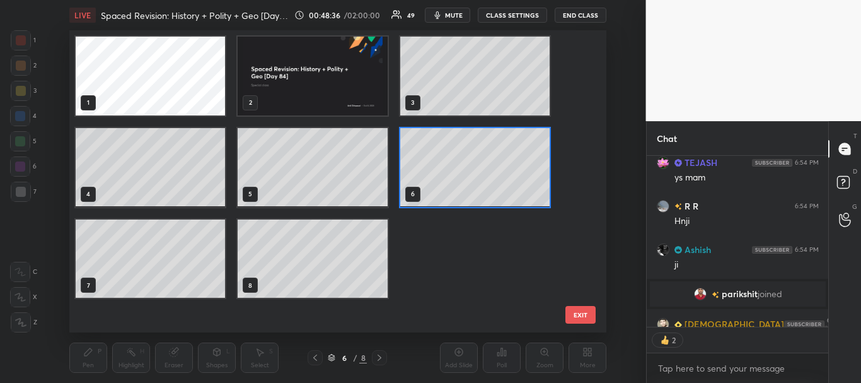
scroll to position [24907, 0]
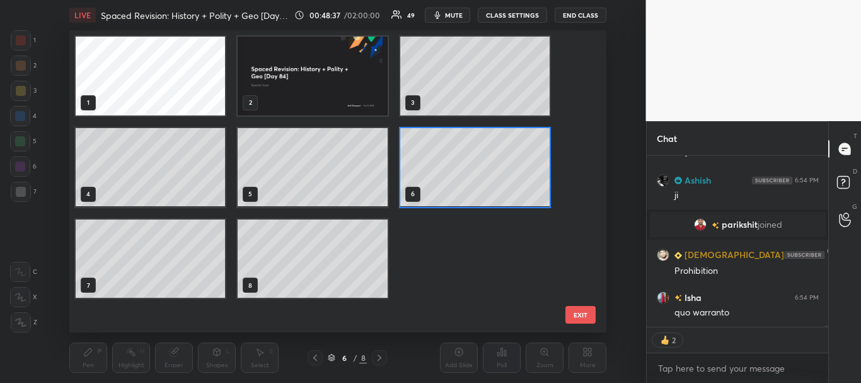
click at [343, 90] on img "grid" at bounding box center [312, 76] width 149 height 79
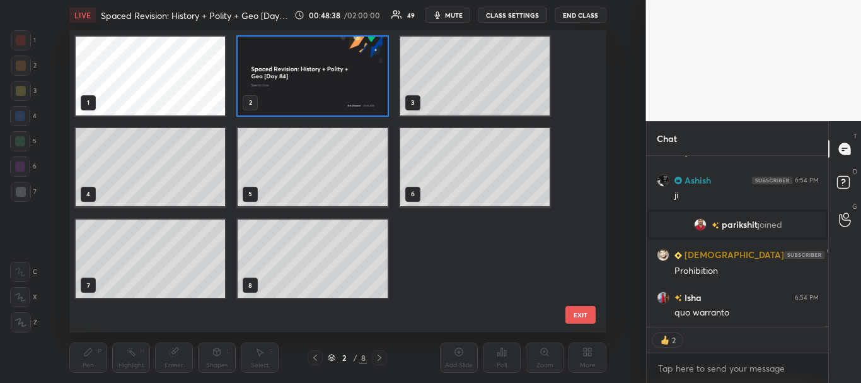
click at [332, 359] on icon at bounding box center [332, 358] width 8 height 8
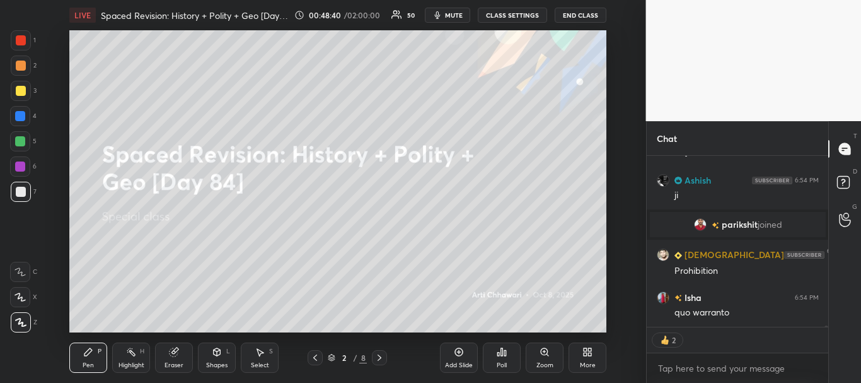
click at [450, 357] on div "Add Slide" at bounding box center [459, 357] width 38 height 30
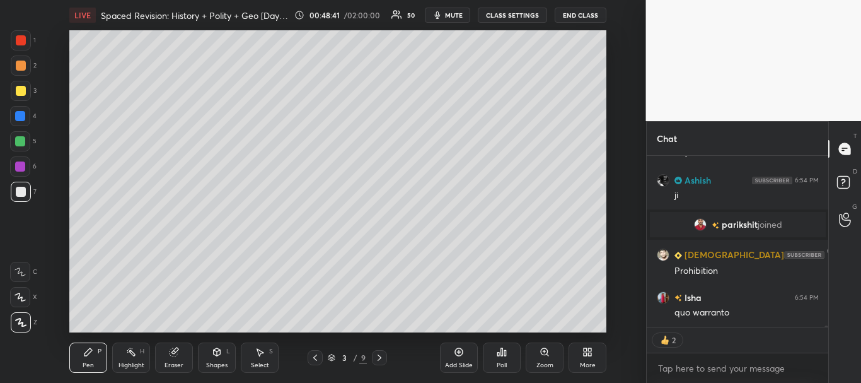
click at [19, 188] on div at bounding box center [21, 192] width 10 height 10
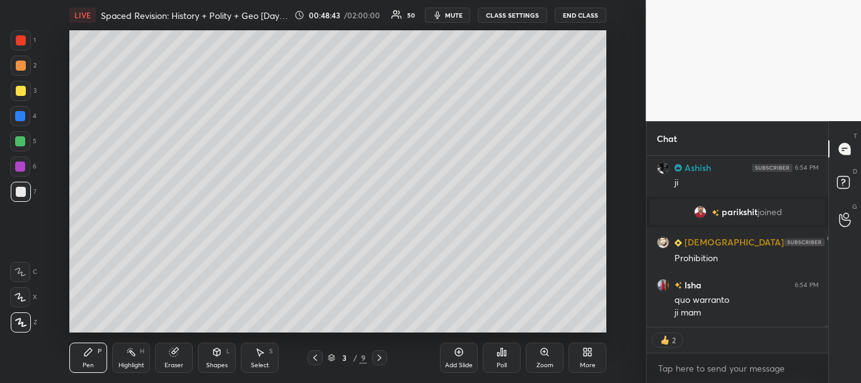
scroll to position [24963, 0]
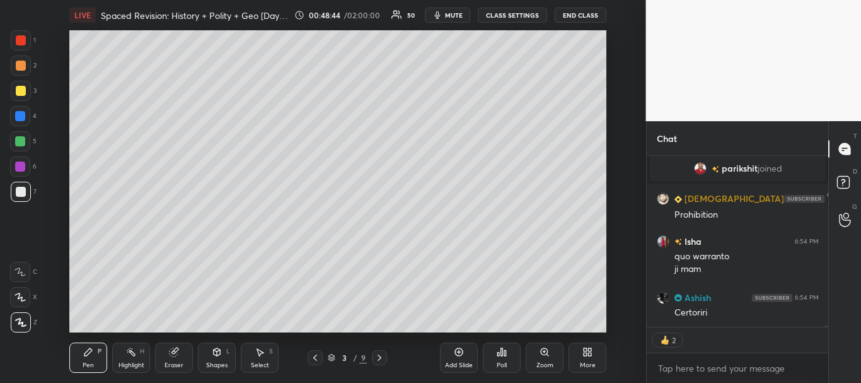
type textarea "x"
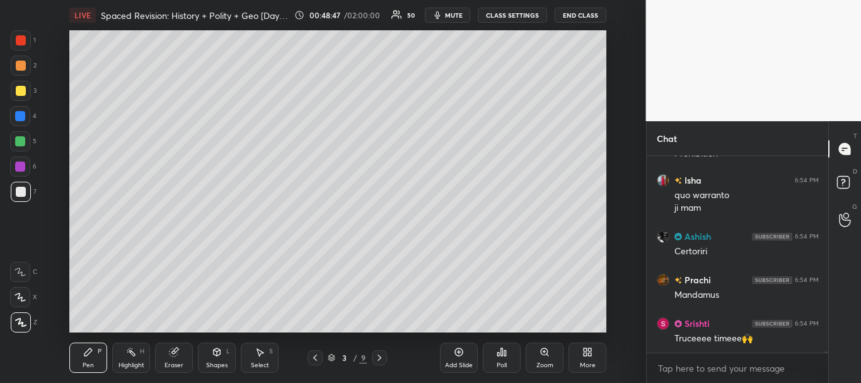
click at [21, 91] on div at bounding box center [21, 91] width 10 height 10
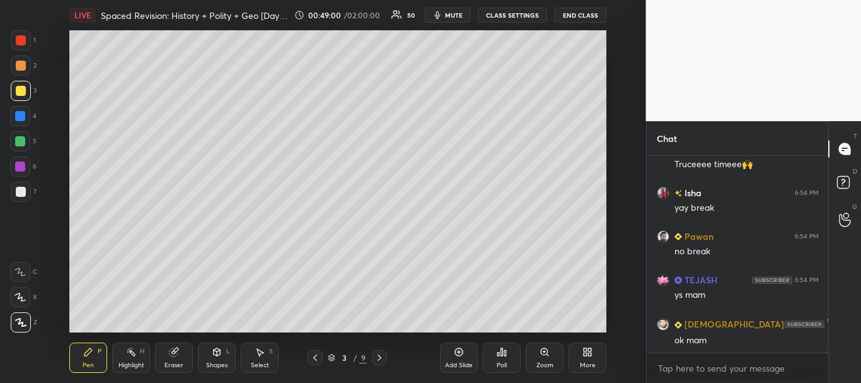
scroll to position [25242, 0]
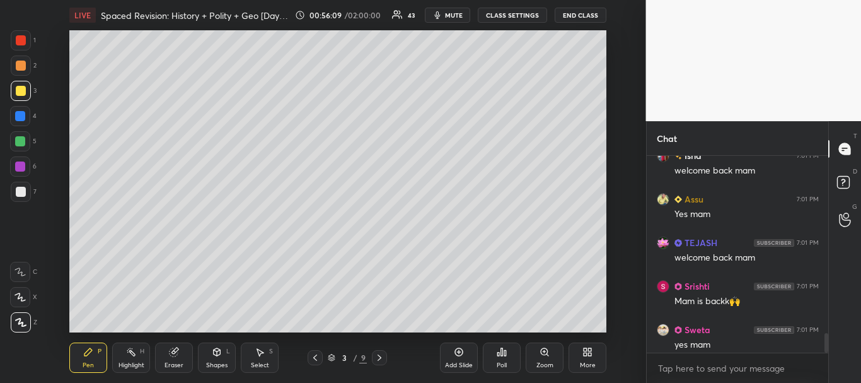
scroll to position [1801, 0]
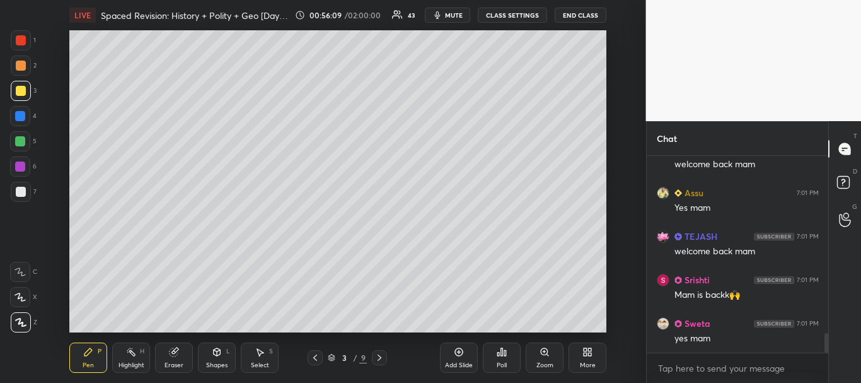
drag, startPoint x: 826, startPoint y: 342, endPoint x: 833, endPoint y: 373, distance: 32.3
click at [833, 373] on div "Chat [PERSON_NAME] 7:01 PM hello mam!!! Isha 7:01 PM welcome back mam Assu 7:01…" at bounding box center [754, 252] width 216 height 262
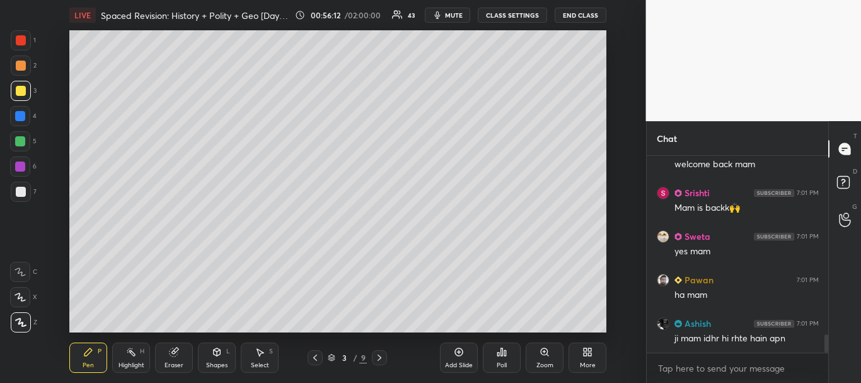
scroll to position [1932, 0]
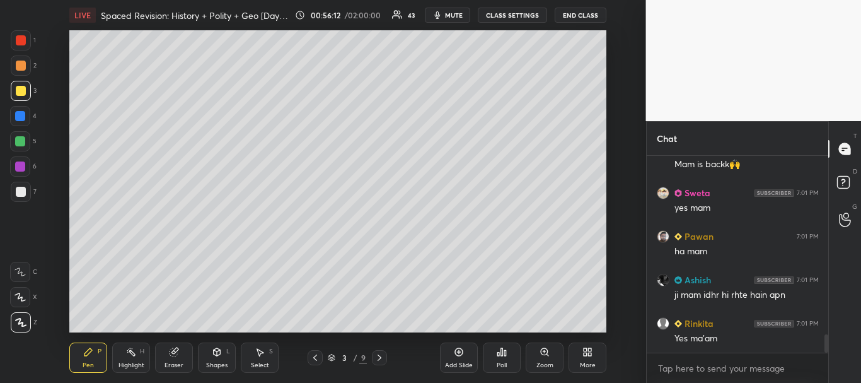
click at [329, 356] on icon at bounding box center [332, 358] width 8 height 8
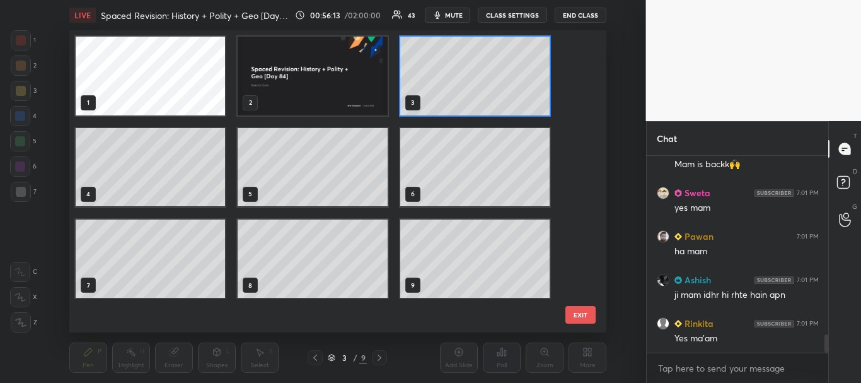
scroll to position [298, 530]
click at [331, 92] on img "grid" at bounding box center [312, 76] width 149 height 79
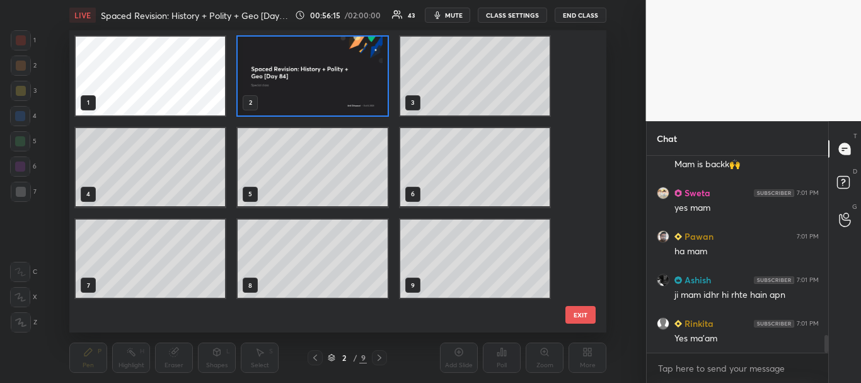
scroll to position [1975, 0]
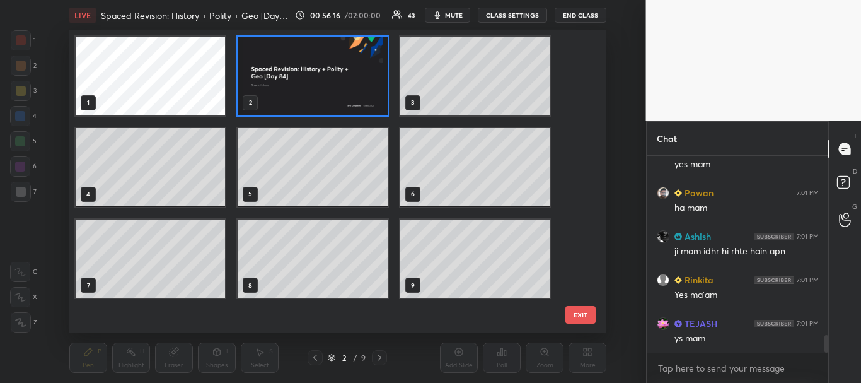
click at [331, 356] on icon at bounding box center [332, 358] width 8 height 8
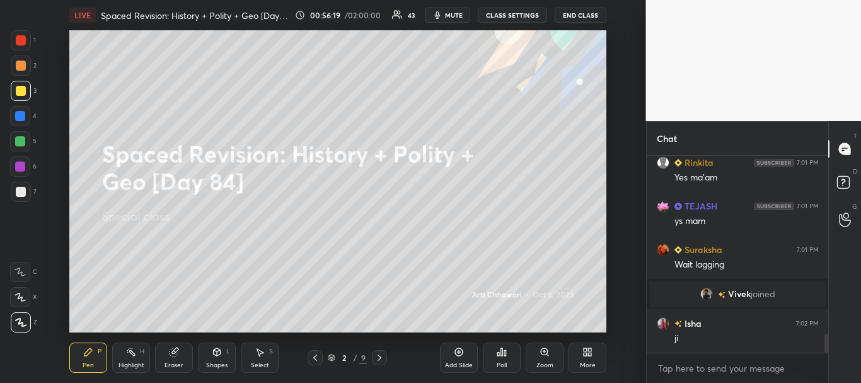
scroll to position [1831, 0]
click at [18, 38] on div at bounding box center [21, 40] width 10 height 10
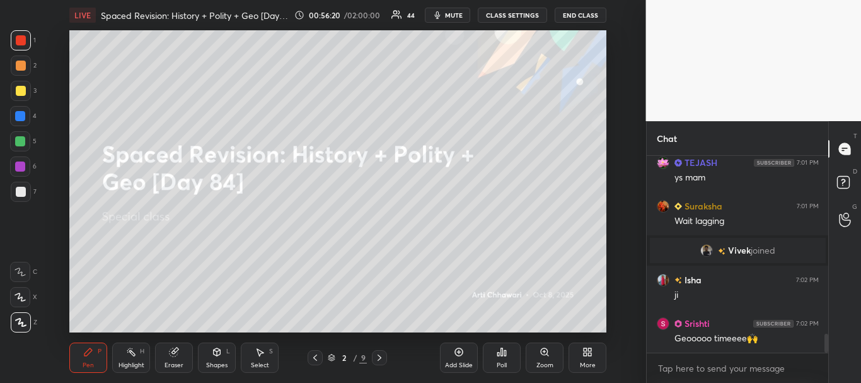
click at [19, 98] on div at bounding box center [21, 91] width 20 height 20
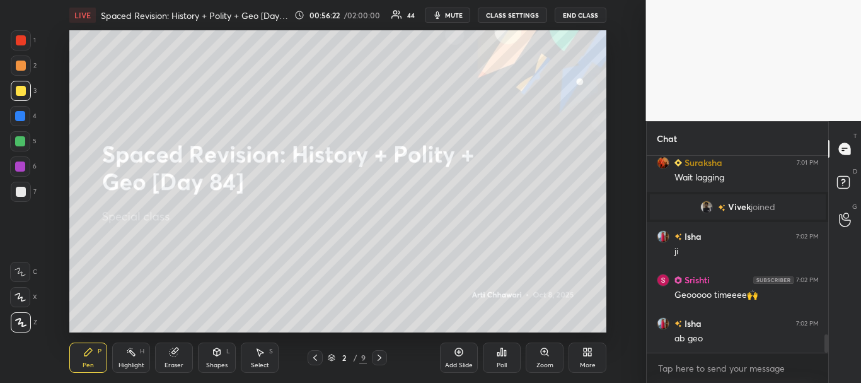
click at [459, 351] on icon at bounding box center [459, 352] width 4 height 4
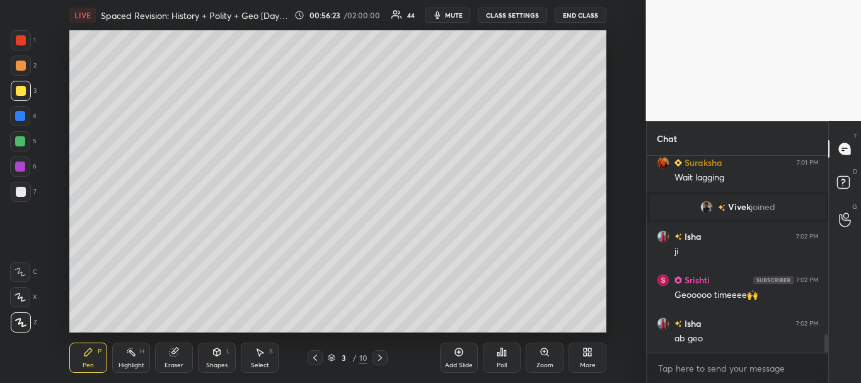
click at [19, 189] on div at bounding box center [21, 192] width 10 height 10
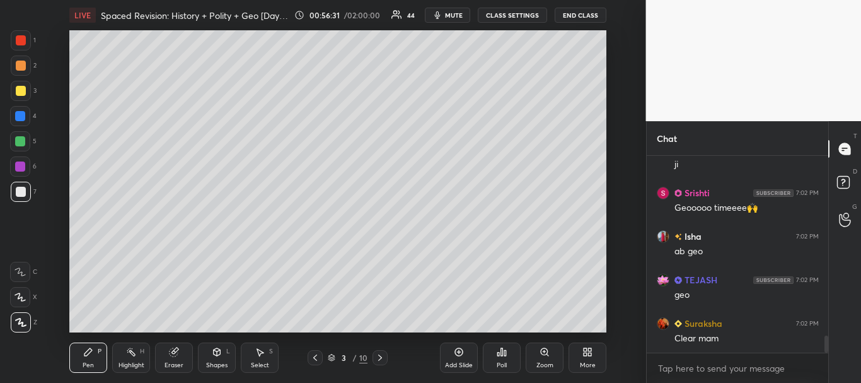
scroll to position [2049, 0]
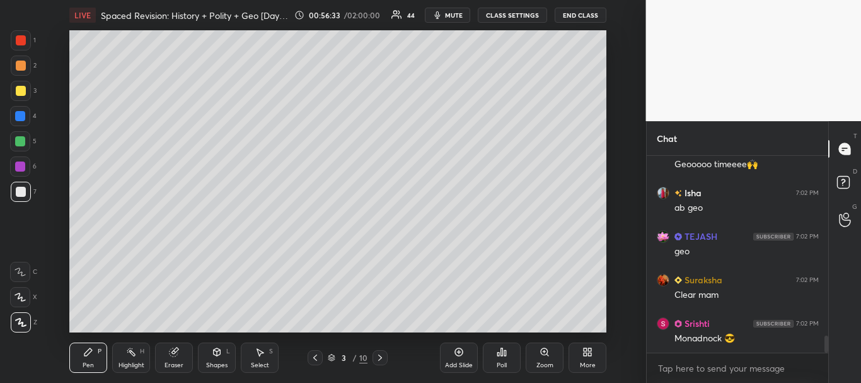
click at [14, 90] on div at bounding box center [21, 91] width 20 height 20
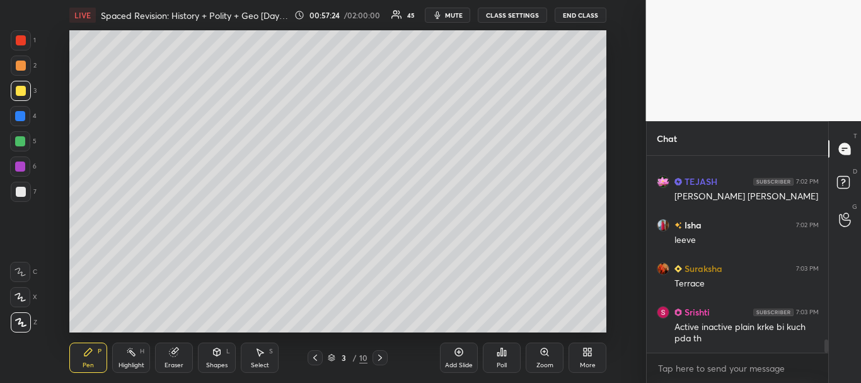
scroll to position [2829, 0]
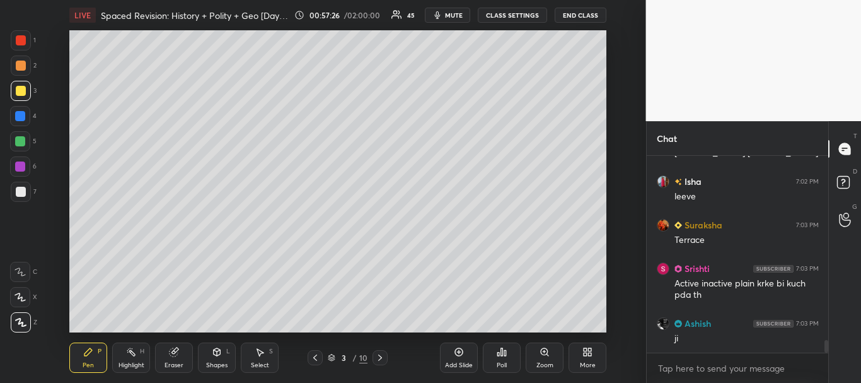
click at [22, 59] on div at bounding box center [21, 65] width 20 height 20
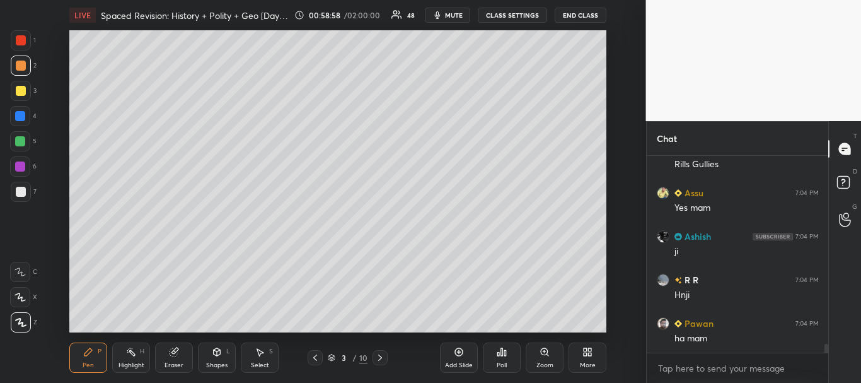
scroll to position [4166, 0]
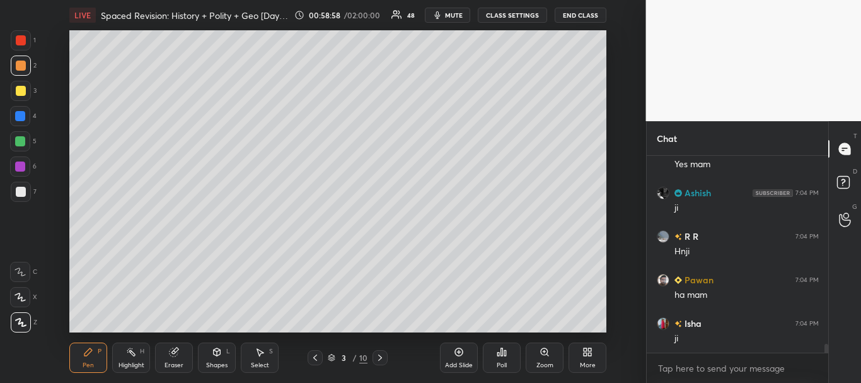
click at [456, 350] on icon at bounding box center [459, 352] width 10 height 10
click at [27, 195] on div at bounding box center [21, 192] width 20 height 20
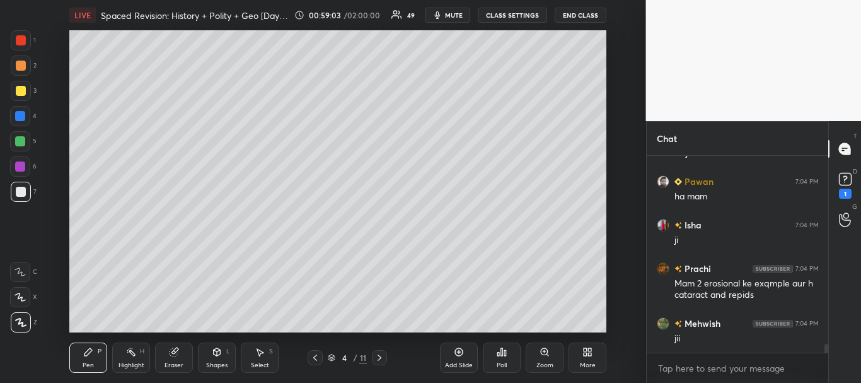
scroll to position [4319, 0]
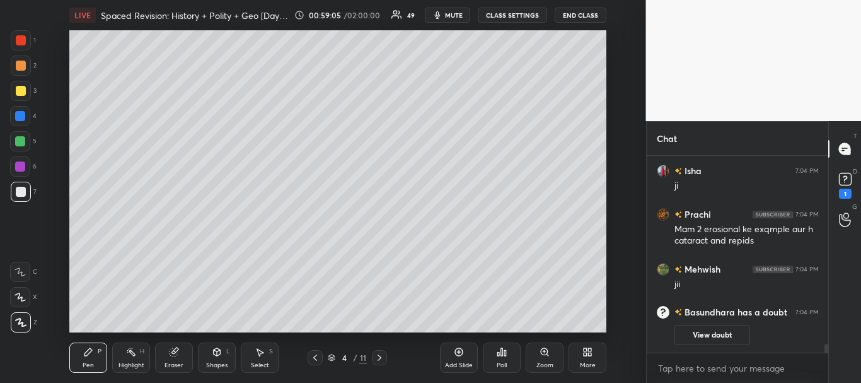
click at [316, 354] on icon at bounding box center [315, 357] width 10 height 10
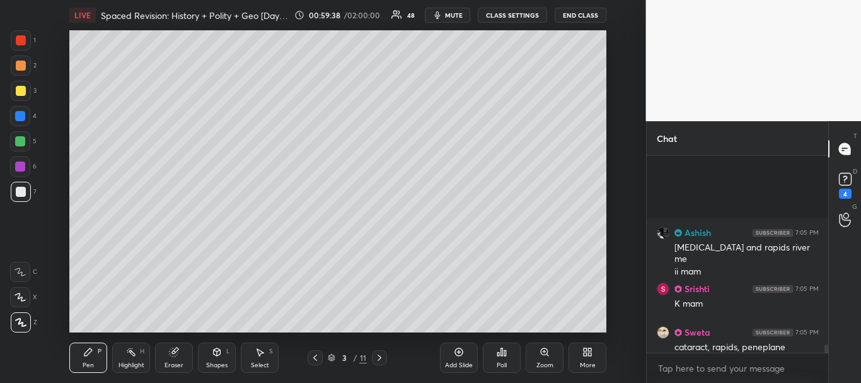
scroll to position [4447, 0]
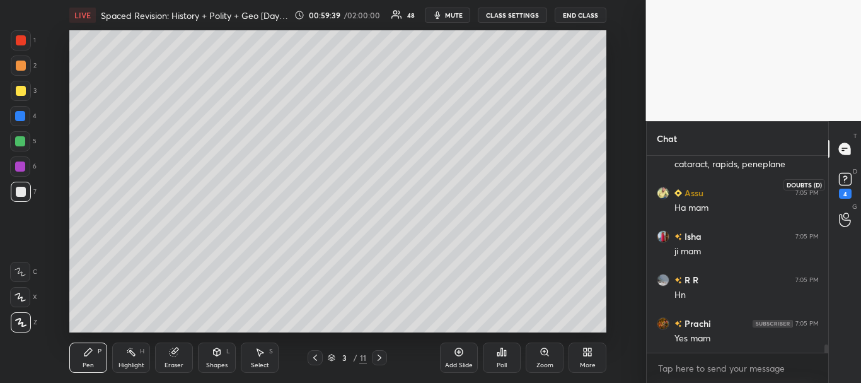
click at [847, 182] on rect at bounding box center [845, 179] width 12 height 12
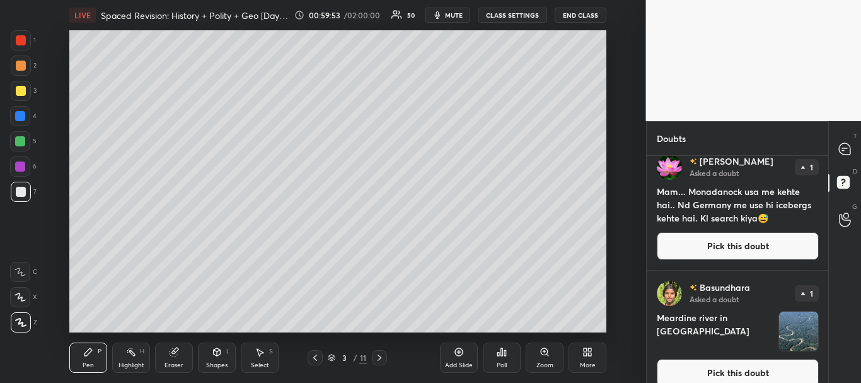
scroll to position [3, 0]
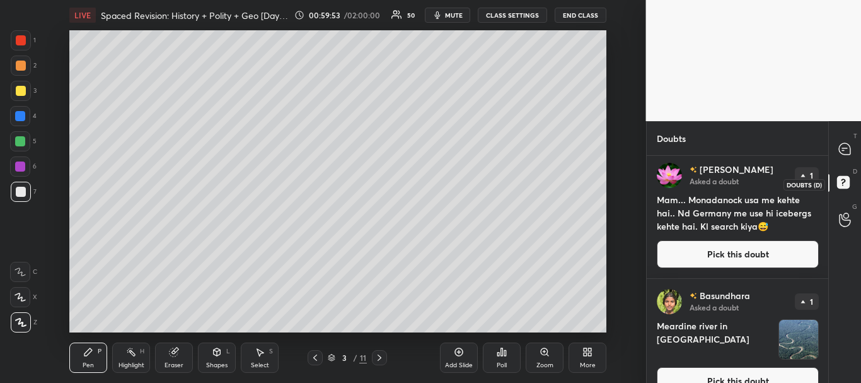
click at [840, 174] on icon at bounding box center [845, 184] width 23 height 23
click at [845, 149] on icon at bounding box center [844, 148] width 11 height 11
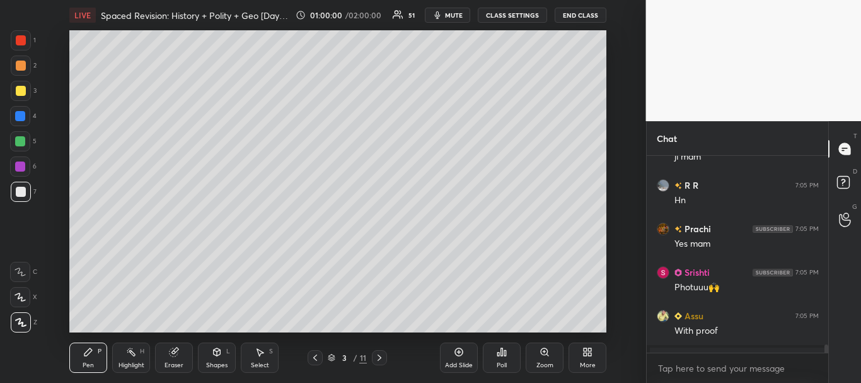
scroll to position [5082, 0]
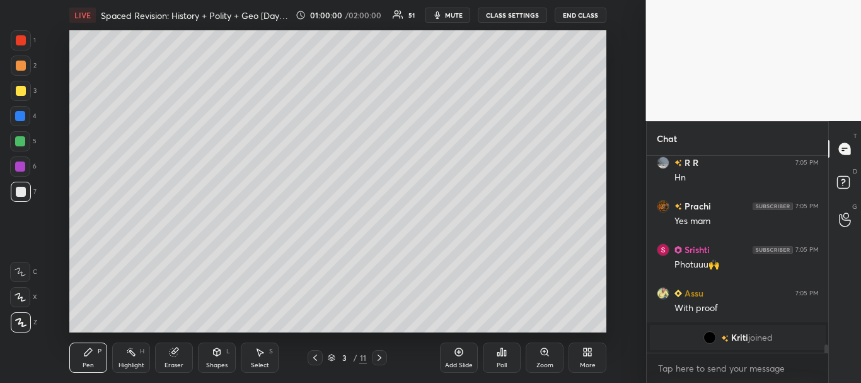
drag, startPoint x: 826, startPoint y: 347, endPoint x: 827, endPoint y: 357, distance: 10.2
click at [826, 358] on div "Assu 7:05 PM Ha mam Isha 7:05 PM ji mam R R 7:05 PM Hn [PERSON_NAME] 7:05 PM Ye…" at bounding box center [738, 269] width 182 height 227
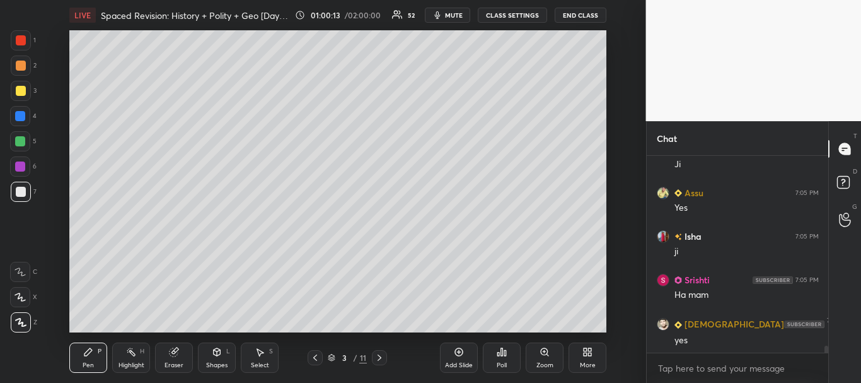
scroll to position [5343, 0]
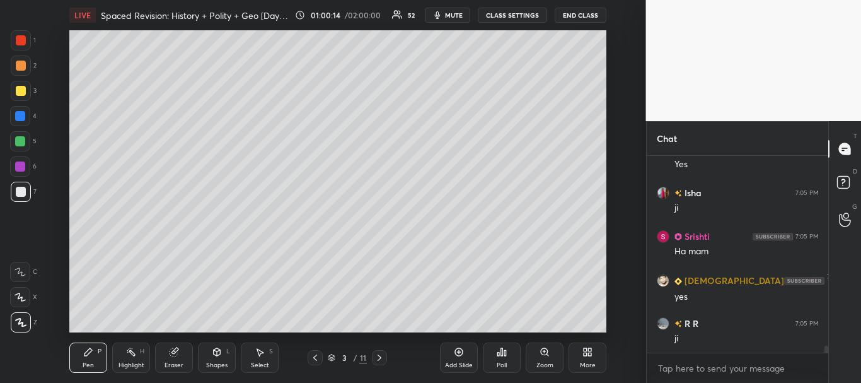
click at [466, 349] on div "Add Slide" at bounding box center [459, 357] width 38 height 30
click at [16, 189] on div at bounding box center [21, 192] width 10 height 10
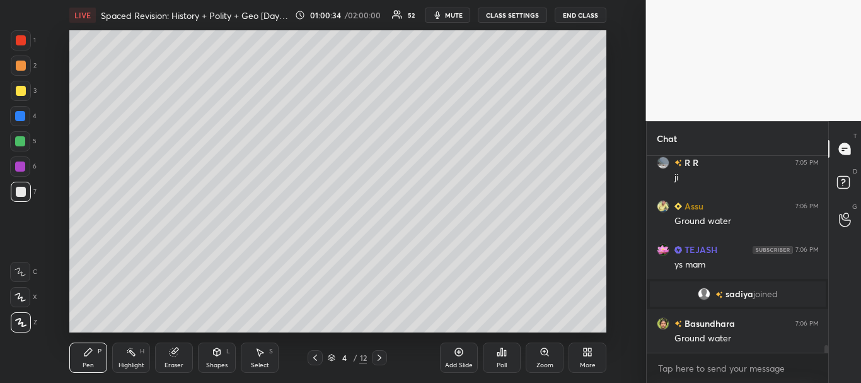
scroll to position [4740, 0]
click at [17, 86] on div at bounding box center [21, 91] width 10 height 10
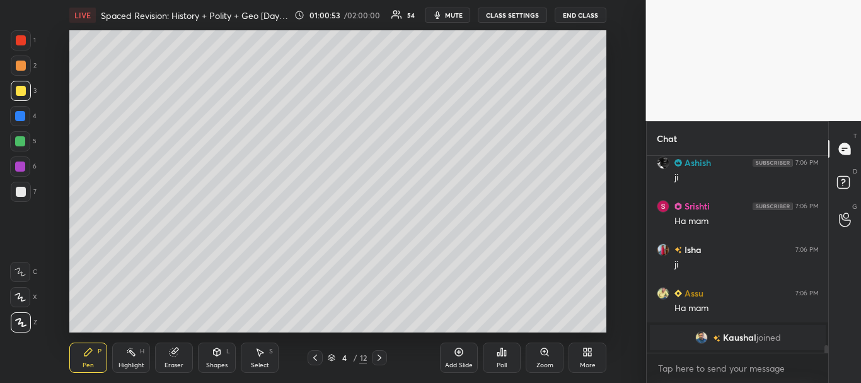
scroll to position [4991, 0]
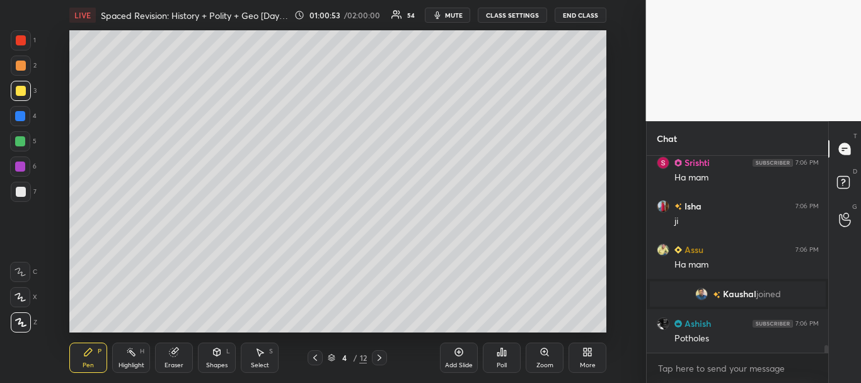
drag, startPoint x: 17, startPoint y: 189, endPoint x: 50, endPoint y: 183, distance: 33.3
click at [17, 189] on div at bounding box center [21, 192] width 10 height 10
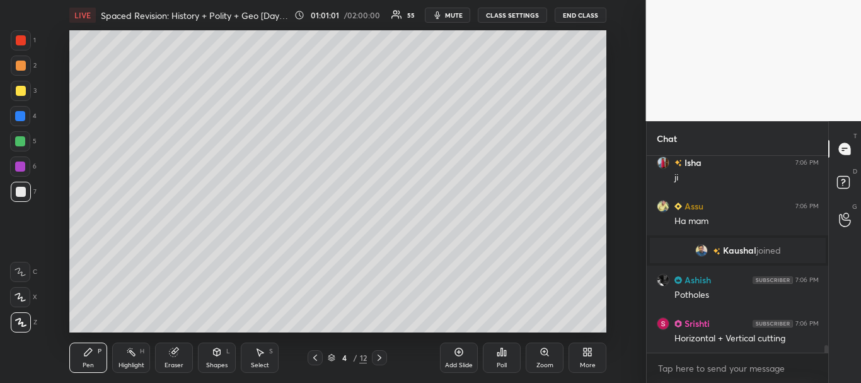
scroll to position [5065, 0]
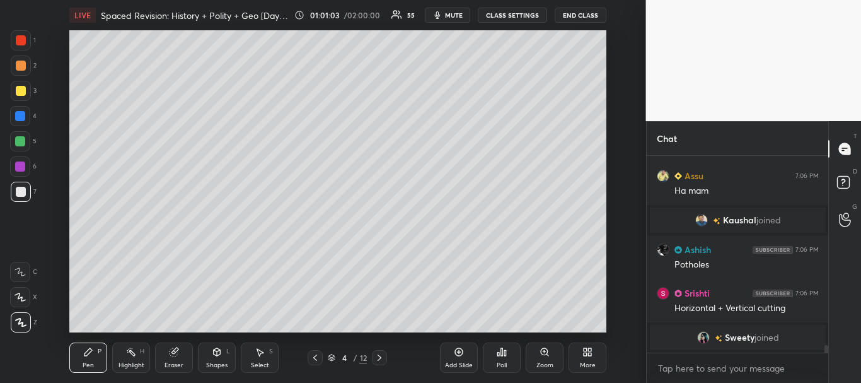
click at [18, 90] on div at bounding box center [21, 91] width 10 height 10
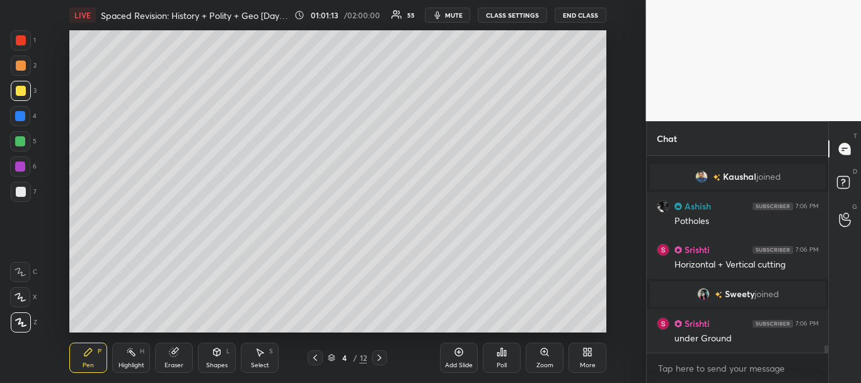
scroll to position [5104, 0]
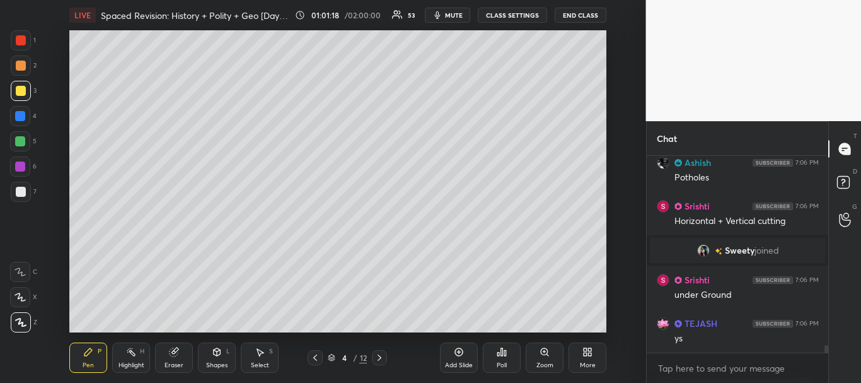
click at [22, 41] on div at bounding box center [21, 40] width 10 height 10
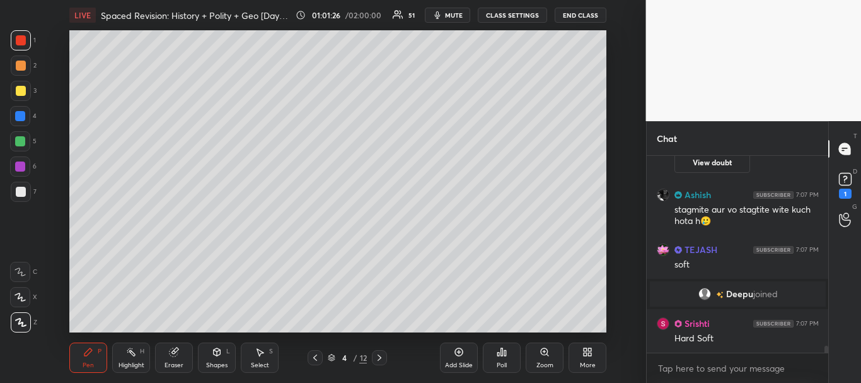
scroll to position [5391, 0]
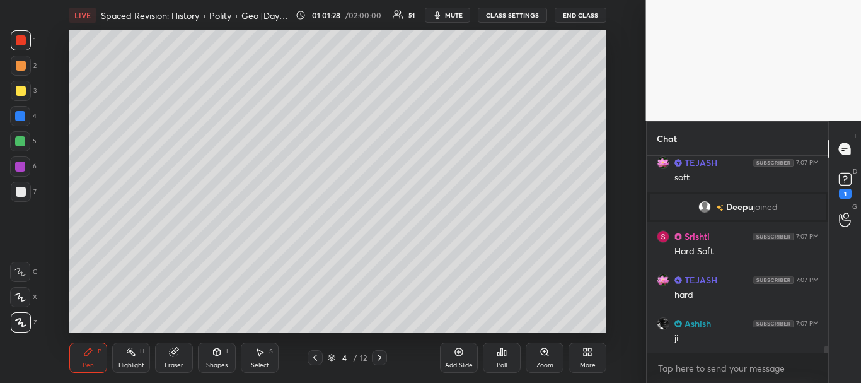
click at [21, 192] on div at bounding box center [21, 192] width 10 height 10
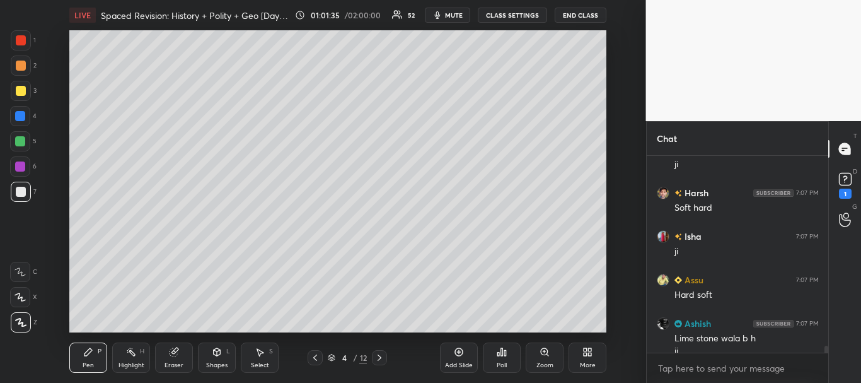
scroll to position [5578, 0]
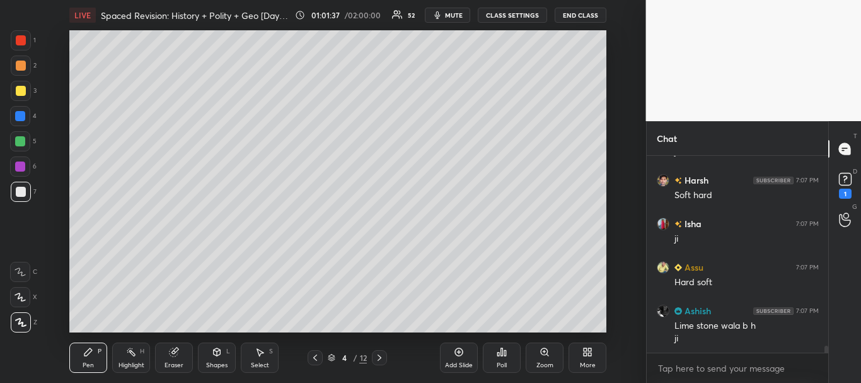
drag, startPoint x: 22, startPoint y: 43, endPoint x: 60, endPoint y: 61, distance: 41.7
click at [23, 43] on div at bounding box center [21, 40] width 10 height 10
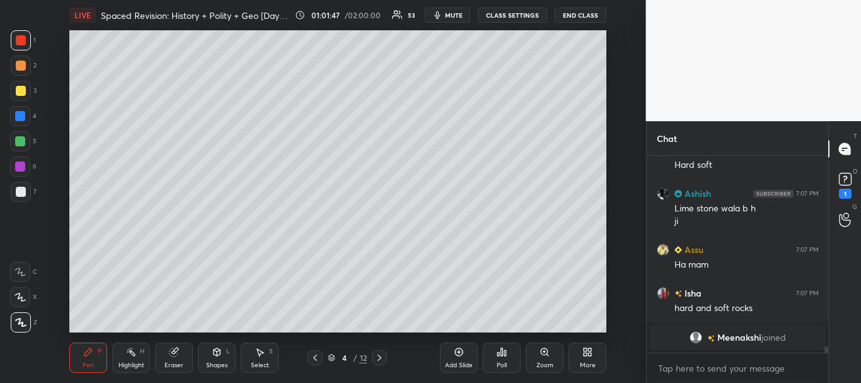
scroll to position [5669, 0]
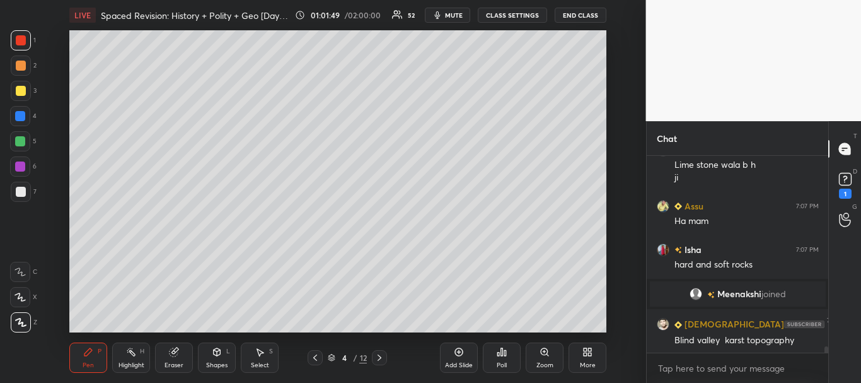
click at [21, 191] on div at bounding box center [21, 192] width 10 height 10
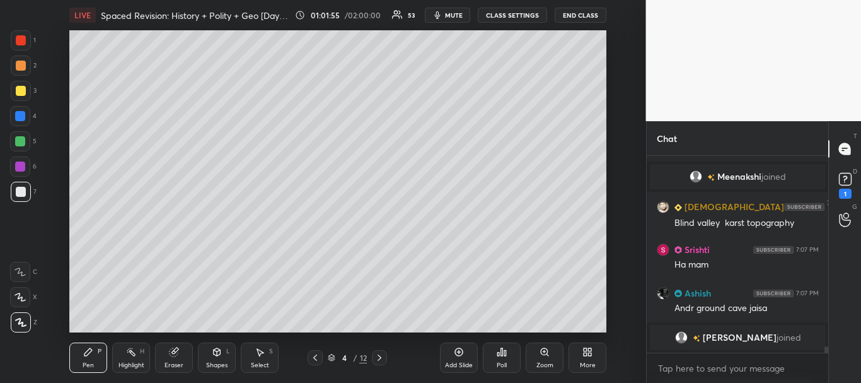
scroll to position [5782, 0]
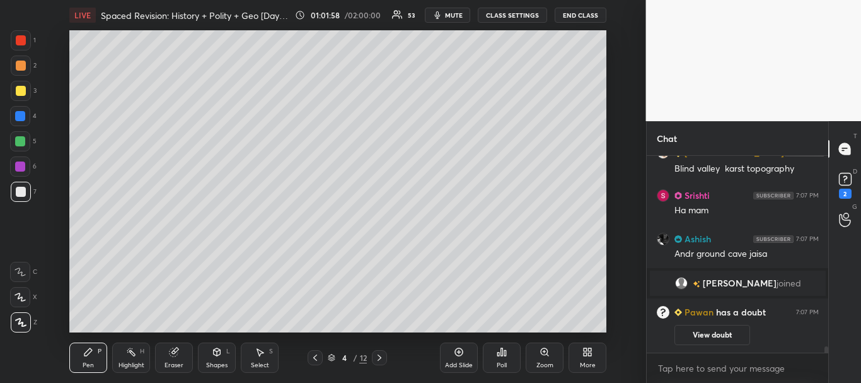
click at [20, 191] on div at bounding box center [21, 192] width 10 height 10
click at [19, 191] on div at bounding box center [21, 192] width 10 height 10
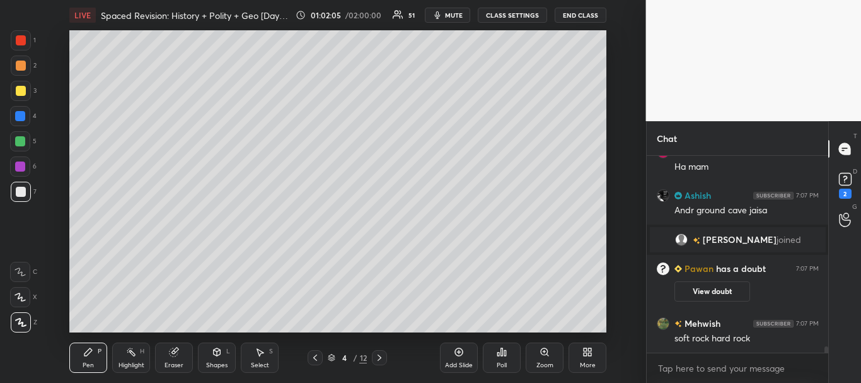
click at [18, 113] on div at bounding box center [20, 116] width 10 height 10
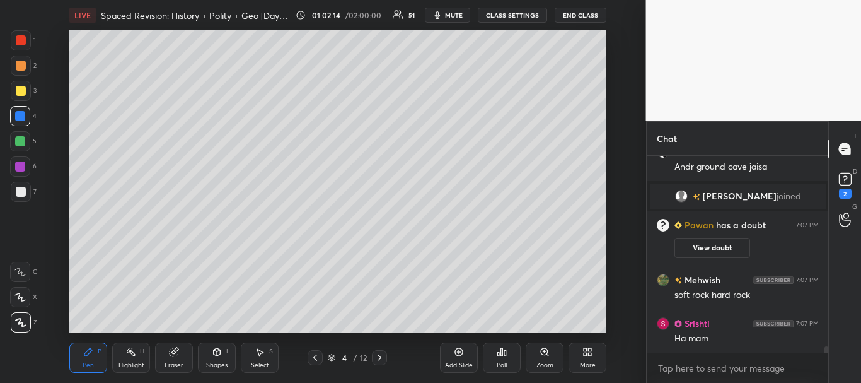
click at [20, 191] on div at bounding box center [21, 192] width 10 height 10
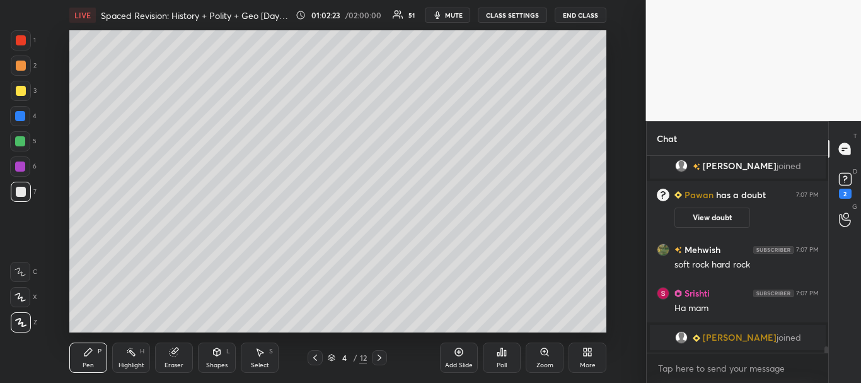
click at [11, 113] on div at bounding box center [20, 116] width 20 height 20
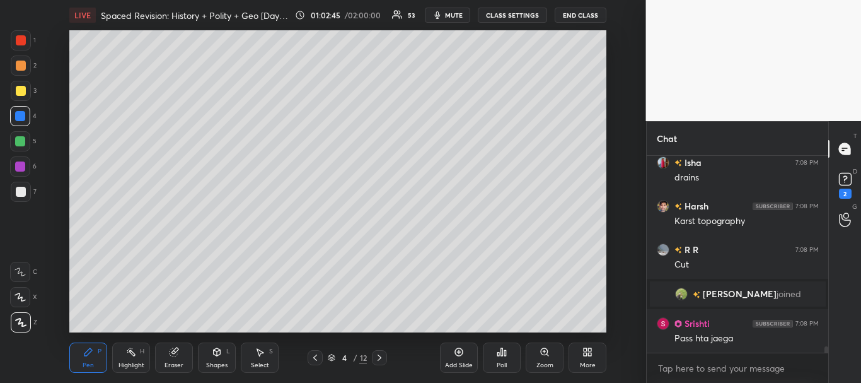
scroll to position [6199, 0]
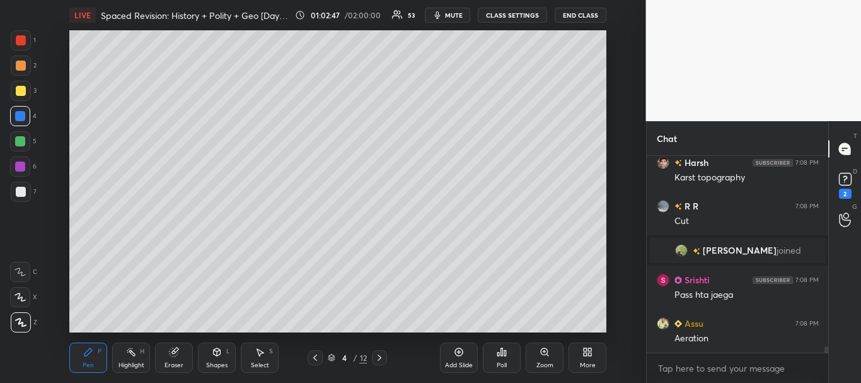
click at [17, 194] on div at bounding box center [21, 192] width 10 height 10
click at [18, 118] on div at bounding box center [20, 116] width 10 height 10
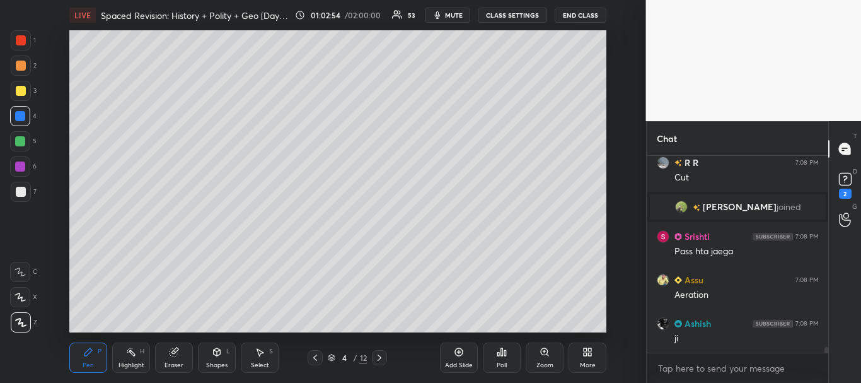
scroll to position [6286, 0]
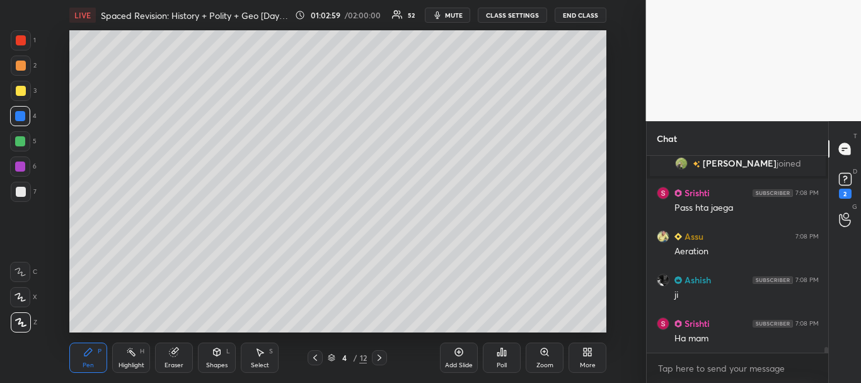
click at [177, 359] on div "Eraser" at bounding box center [174, 357] width 38 height 30
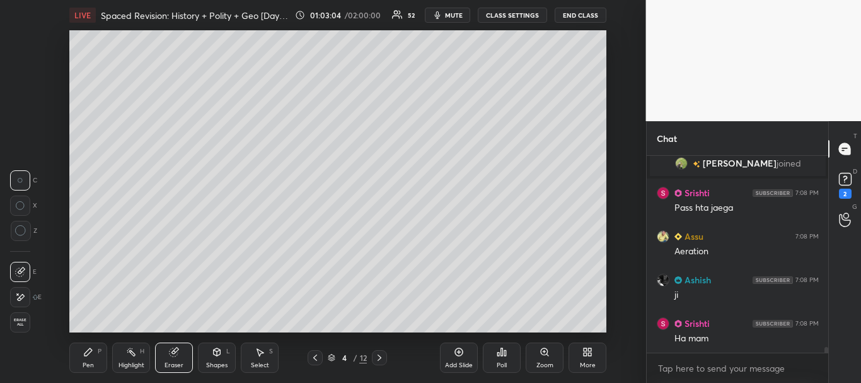
scroll to position [6317, 0]
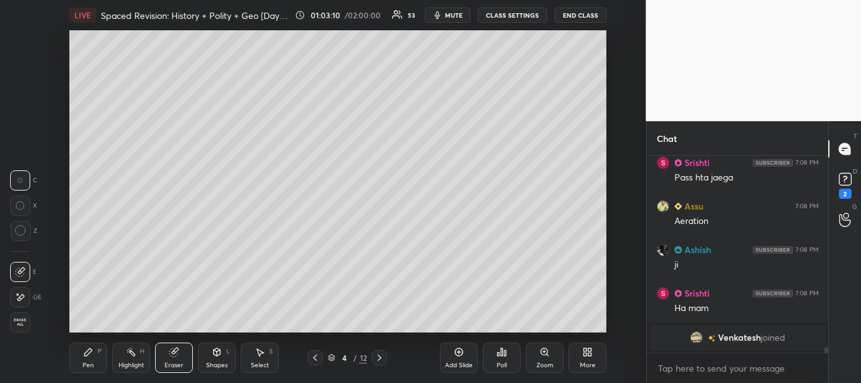
click at [87, 348] on icon at bounding box center [88, 352] width 10 height 10
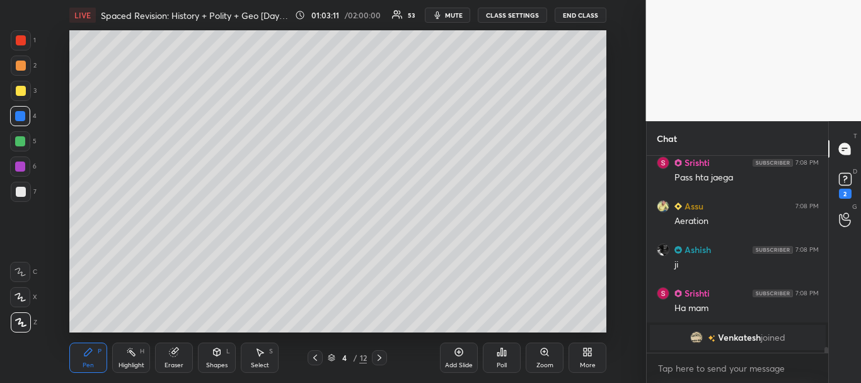
scroll to position [6315, 0]
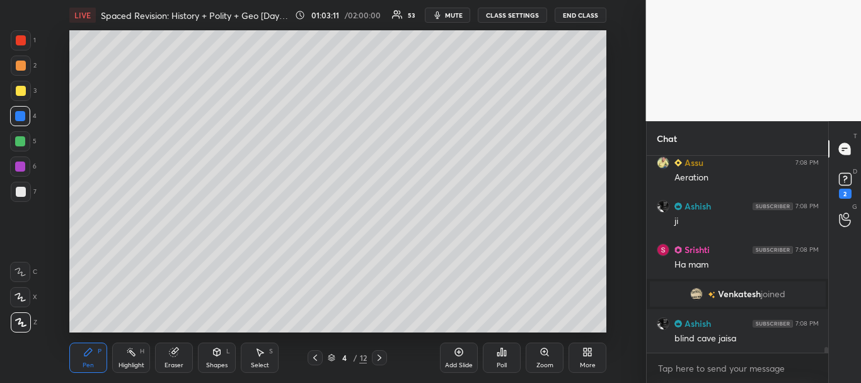
click at [25, 40] on div at bounding box center [21, 40] width 10 height 10
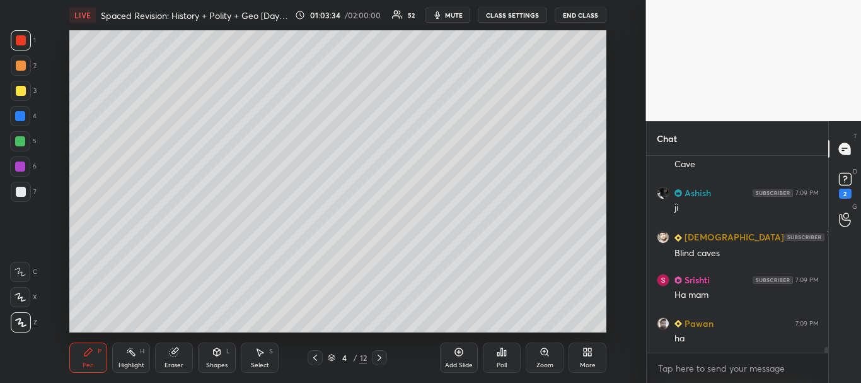
scroll to position [6706, 0]
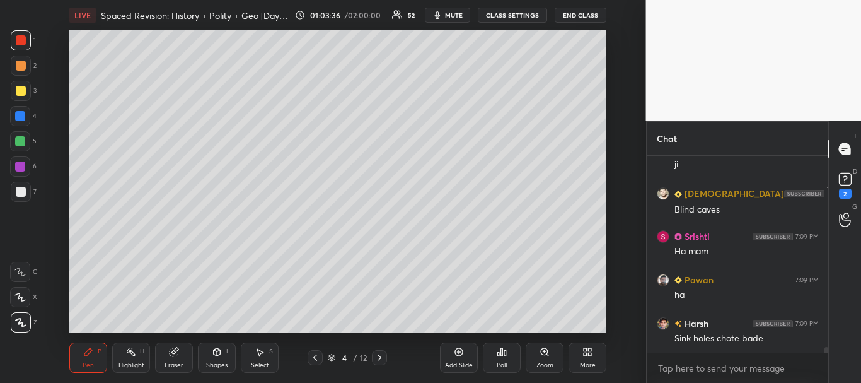
click at [20, 115] on div at bounding box center [20, 116] width 10 height 10
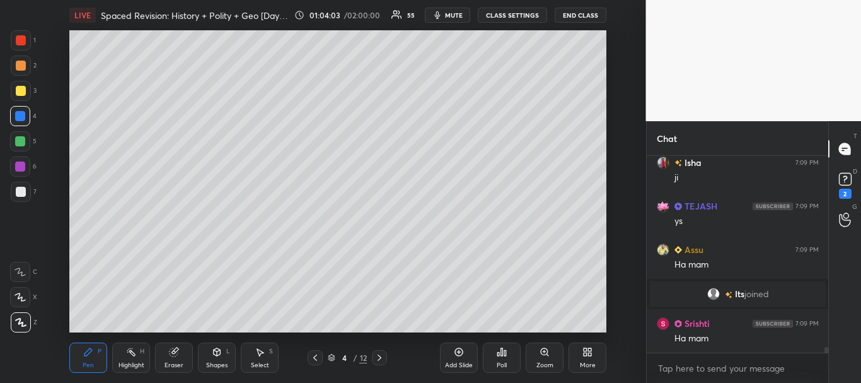
scroll to position [6862, 0]
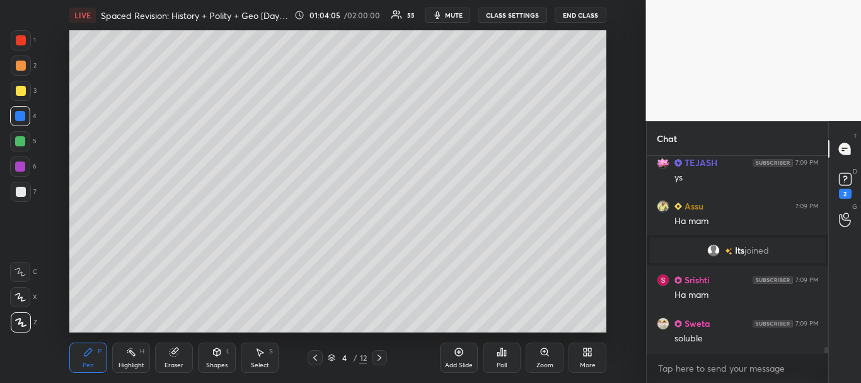
click at [25, 189] on div at bounding box center [21, 192] width 10 height 10
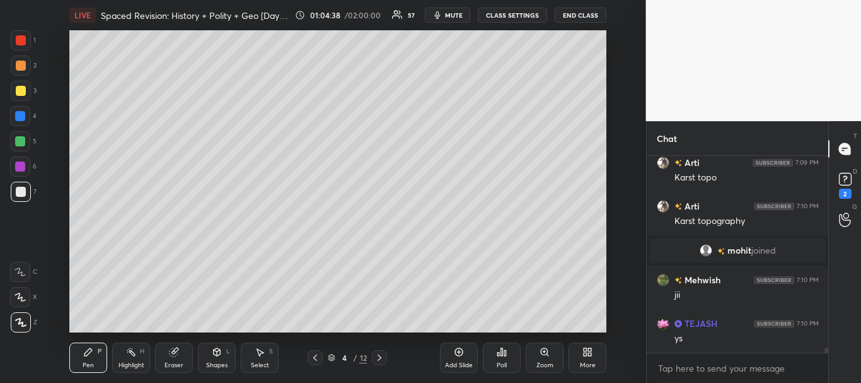
scroll to position [7196, 0]
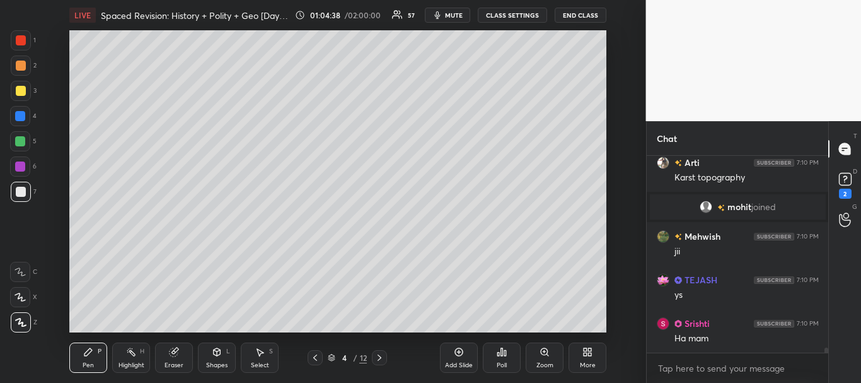
click at [21, 118] on div at bounding box center [20, 116] width 10 height 10
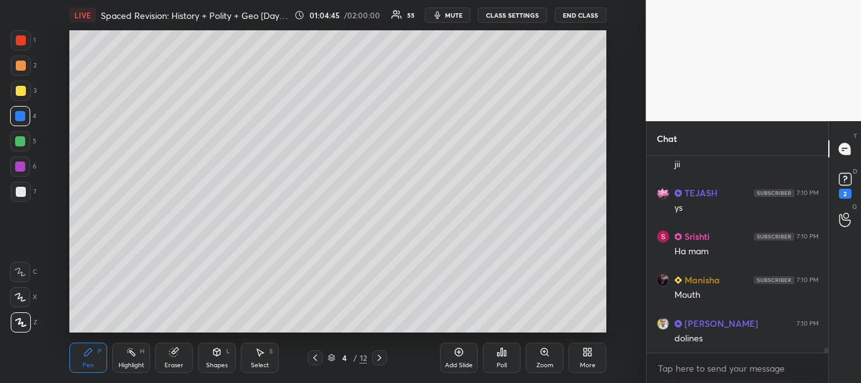
scroll to position [7326, 0]
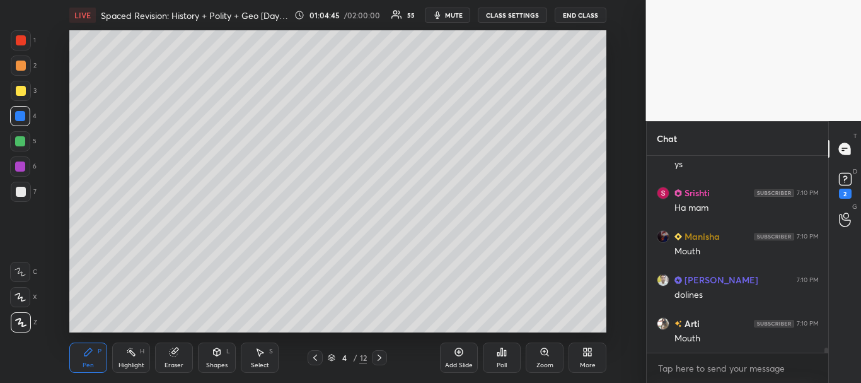
click at [16, 115] on div at bounding box center [20, 116] width 10 height 10
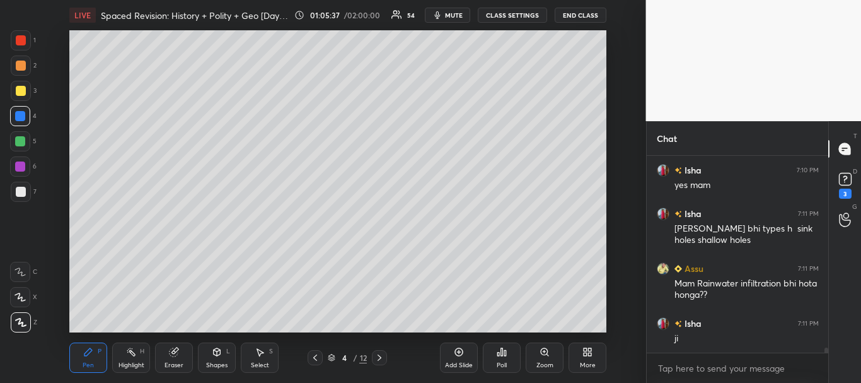
scroll to position [7745, 0]
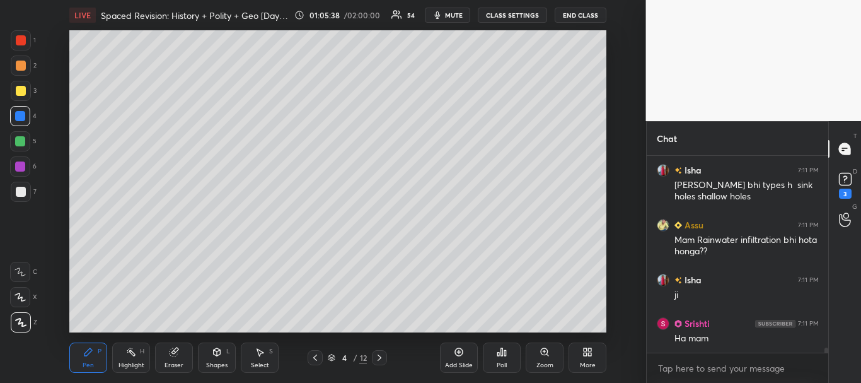
drag, startPoint x: 18, startPoint y: 194, endPoint x: 64, endPoint y: 177, distance: 49.3
click at [17, 194] on div at bounding box center [21, 192] width 10 height 10
click at [23, 114] on div at bounding box center [20, 116] width 10 height 10
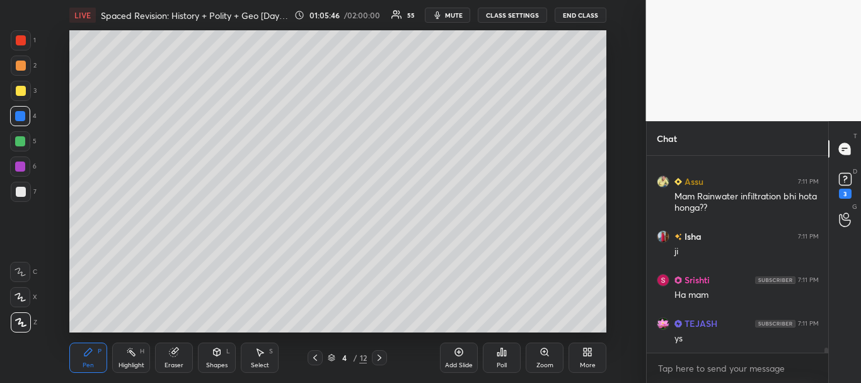
click at [23, 185] on div at bounding box center [21, 192] width 20 height 20
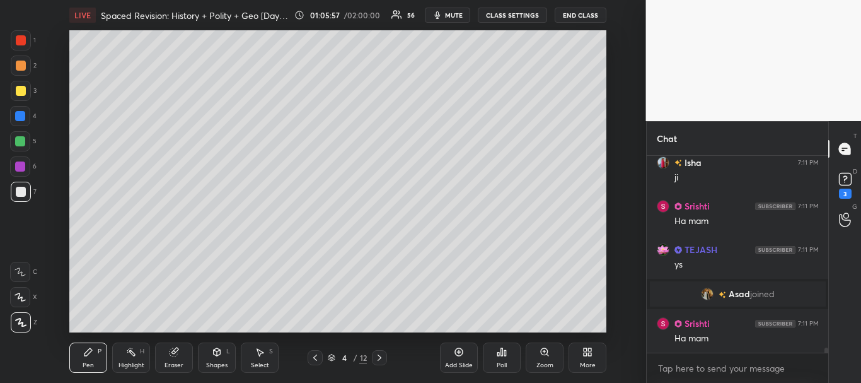
scroll to position [7793, 0]
drag, startPoint x: 24, startPoint y: 113, endPoint x: 31, endPoint y: 113, distance: 6.9
click at [26, 113] on div at bounding box center [20, 116] width 20 height 20
click at [18, 188] on div at bounding box center [21, 192] width 10 height 10
drag, startPoint x: 171, startPoint y: 356, endPoint x: 193, endPoint y: 338, distance: 28.7
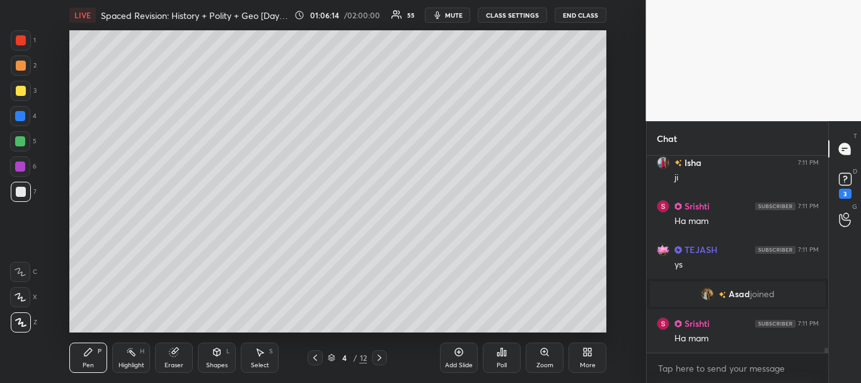
click at [170, 357] on div "Eraser" at bounding box center [174, 357] width 38 height 30
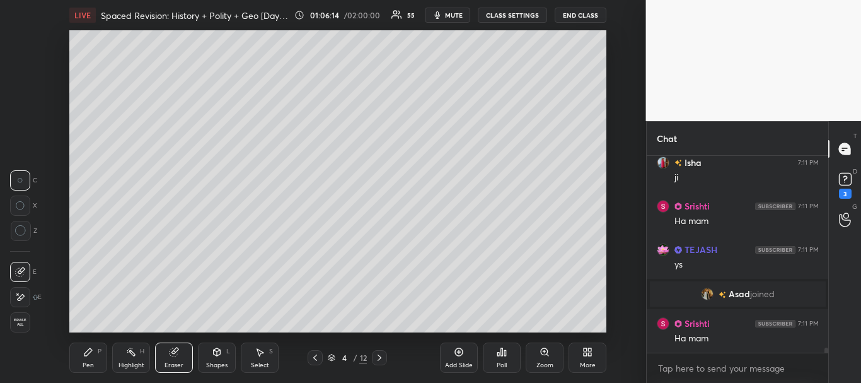
scroll to position [7836, 0]
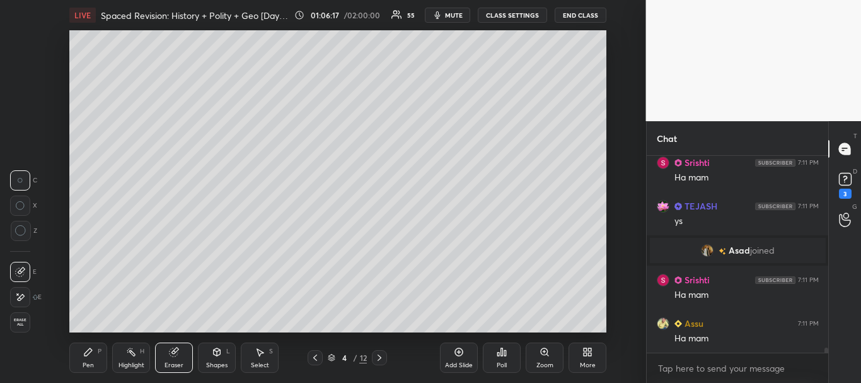
click at [96, 357] on div "Pen P" at bounding box center [88, 357] width 38 height 30
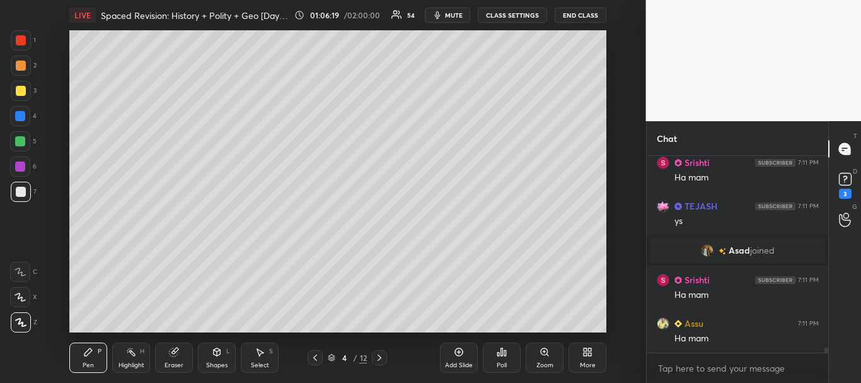
scroll to position [7880, 0]
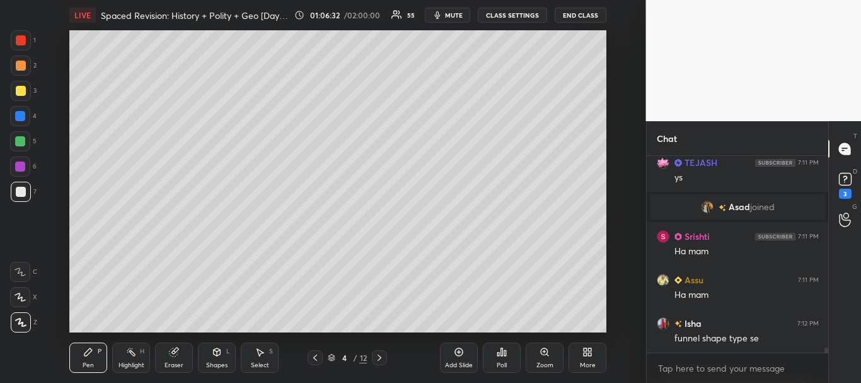
click at [464, 360] on div "Add Slide" at bounding box center [459, 357] width 38 height 30
click at [18, 194] on div at bounding box center [21, 192] width 10 height 10
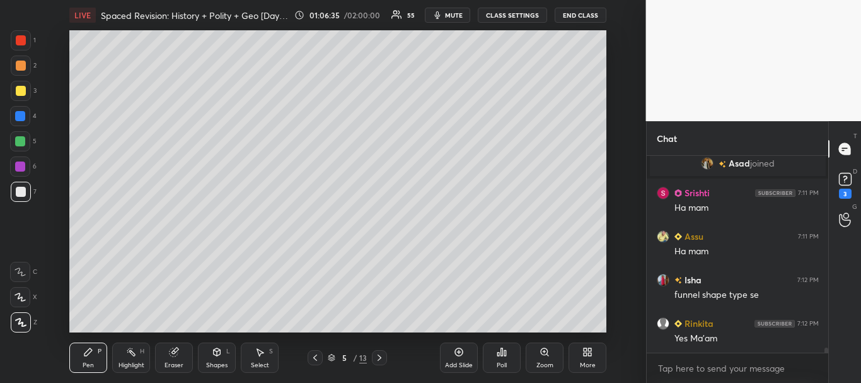
drag, startPoint x: 18, startPoint y: 90, endPoint x: 26, endPoint y: 90, distance: 7.6
click at [18, 90] on div at bounding box center [21, 91] width 10 height 10
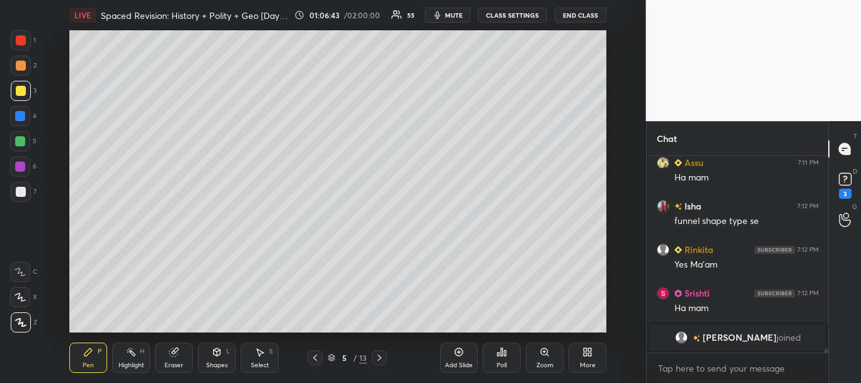
scroll to position [7981, 0]
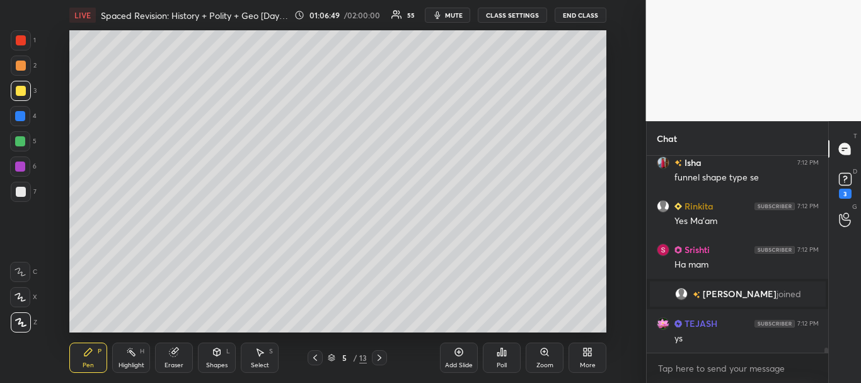
click at [16, 91] on div at bounding box center [21, 91] width 10 height 10
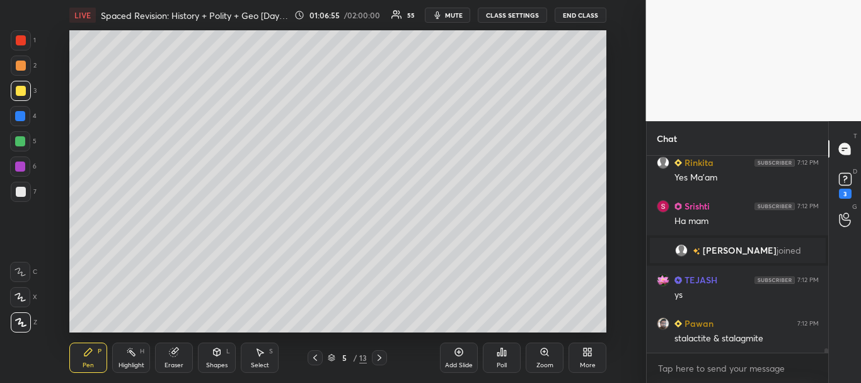
click at [313, 355] on icon at bounding box center [315, 357] width 10 height 10
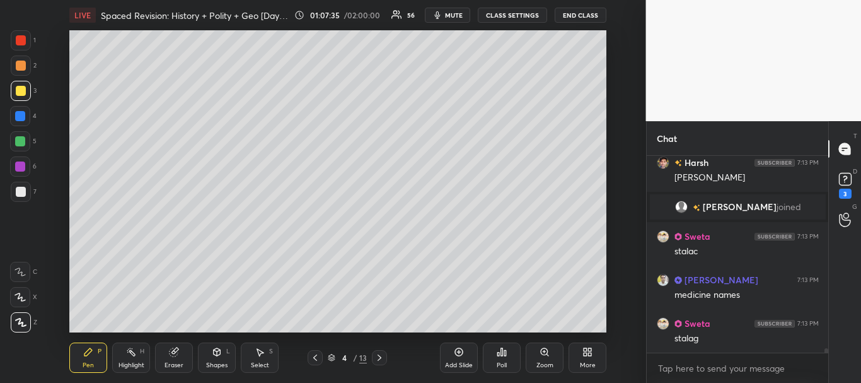
scroll to position [8514, 0]
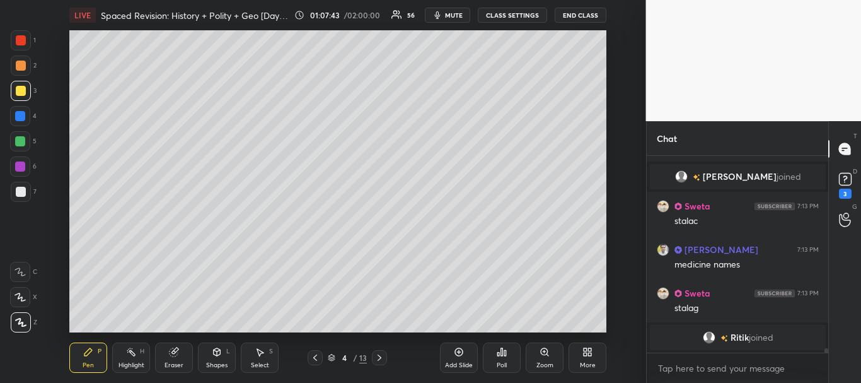
click at [21, 188] on div at bounding box center [21, 192] width 10 height 10
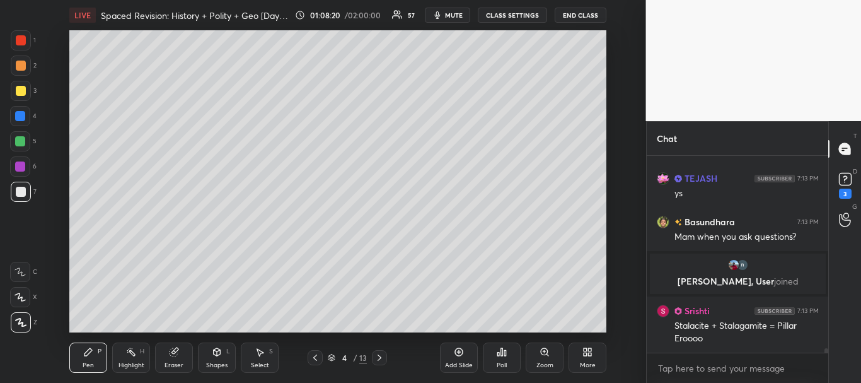
scroll to position [9110, 0]
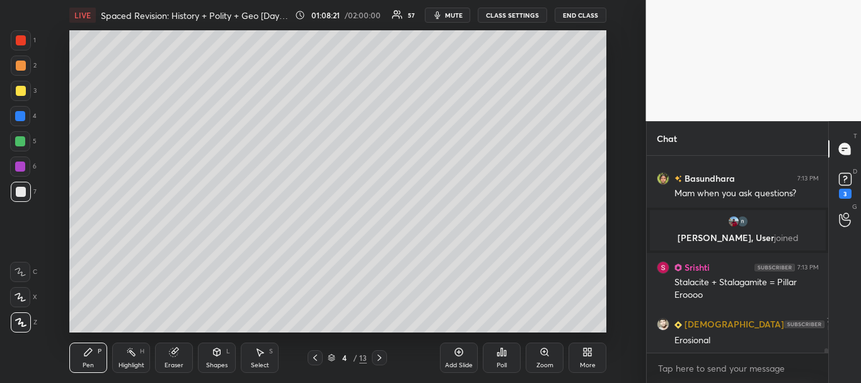
click at [18, 187] on div at bounding box center [21, 192] width 10 height 10
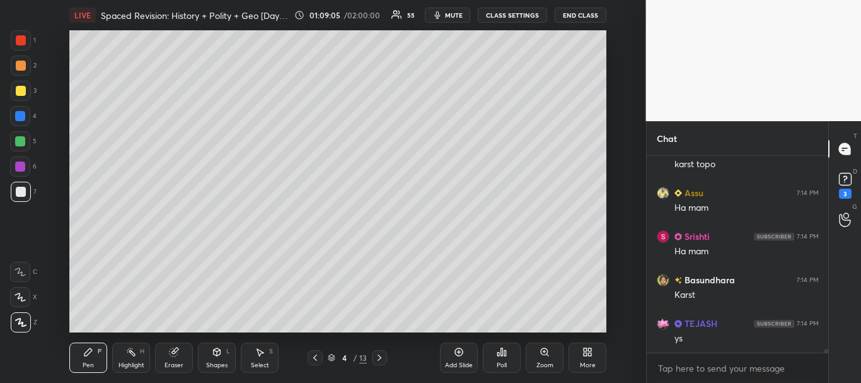
scroll to position [10502, 0]
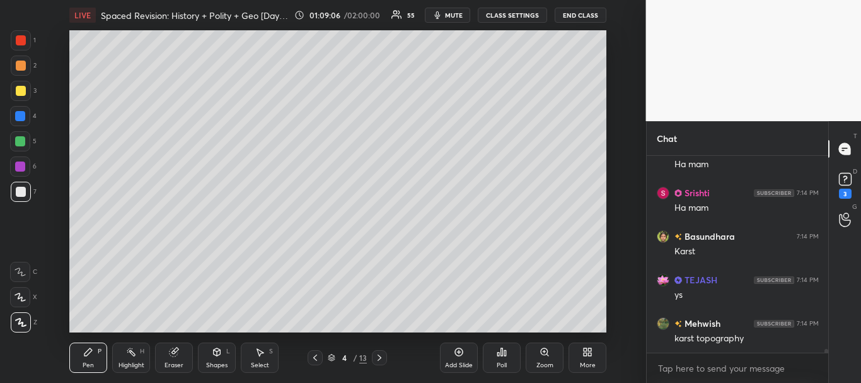
click at [21, 188] on div at bounding box center [21, 192] width 10 height 10
click at [462, 352] on icon at bounding box center [459, 352] width 10 height 10
click at [24, 190] on div at bounding box center [21, 192] width 10 height 10
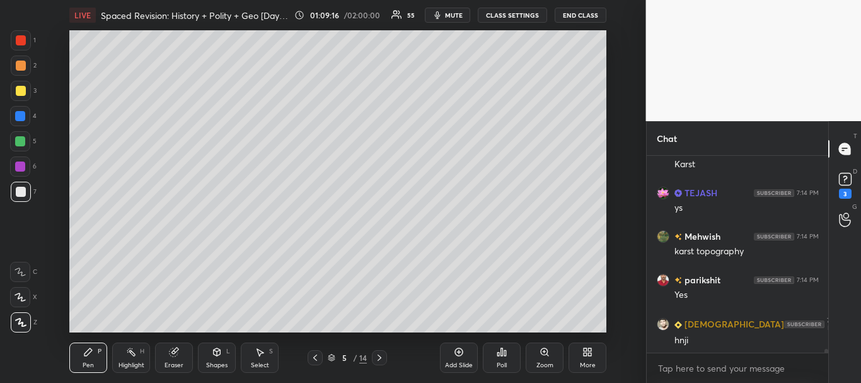
click at [19, 190] on div at bounding box center [21, 192] width 10 height 10
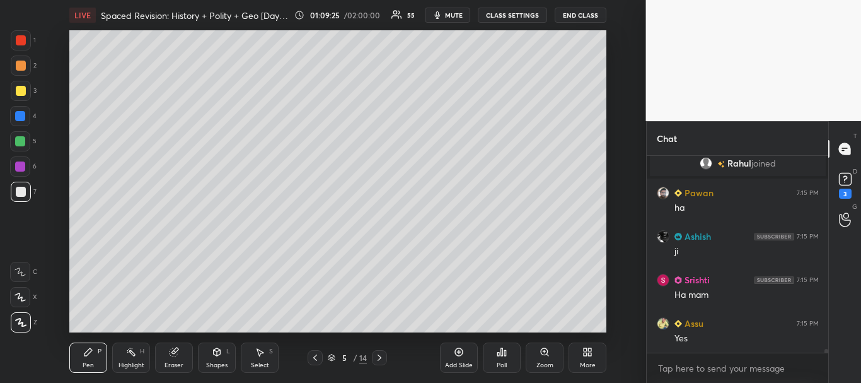
scroll to position [10424, 0]
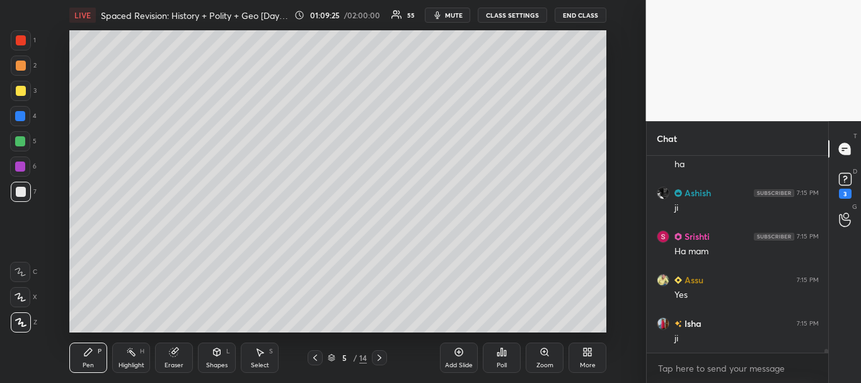
drag, startPoint x: 20, startPoint y: 88, endPoint x: 28, endPoint y: 85, distance: 8.8
click at [20, 89] on div at bounding box center [21, 91] width 10 height 10
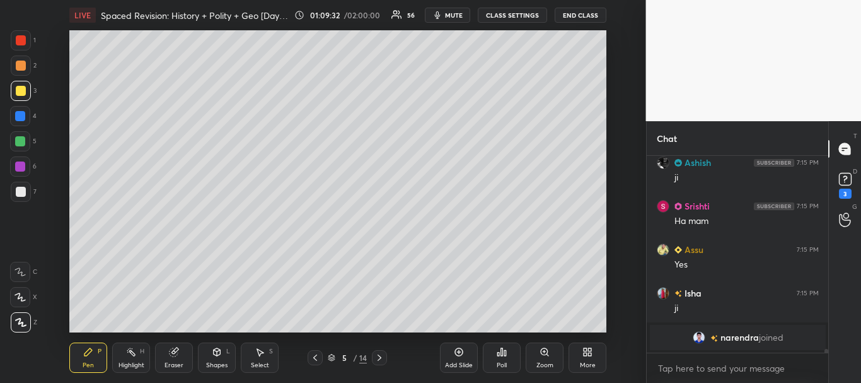
click at [17, 116] on div at bounding box center [20, 116] width 10 height 10
click at [16, 40] on div at bounding box center [21, 40] width 10 height 10
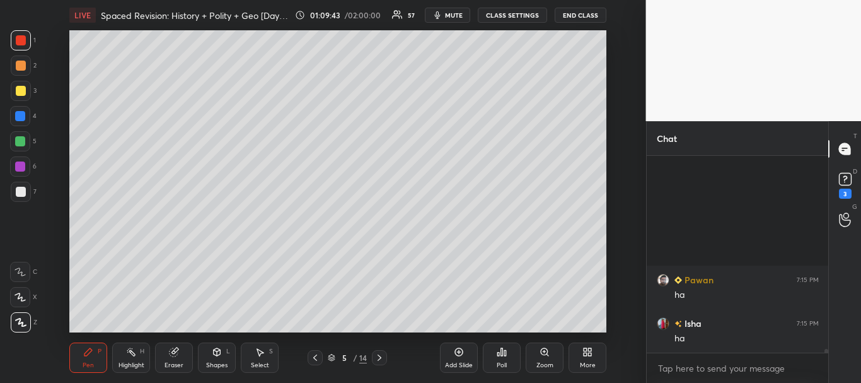
scroll to position [10654, 0]
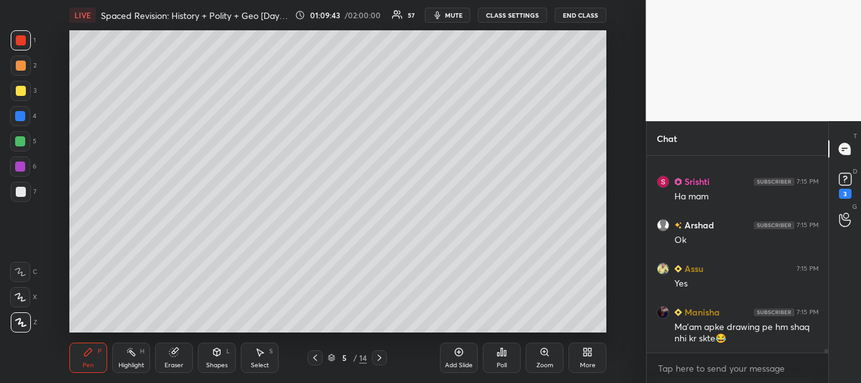
click at [21, 190] on div at bounding box center [21, 192] width 10 height 10
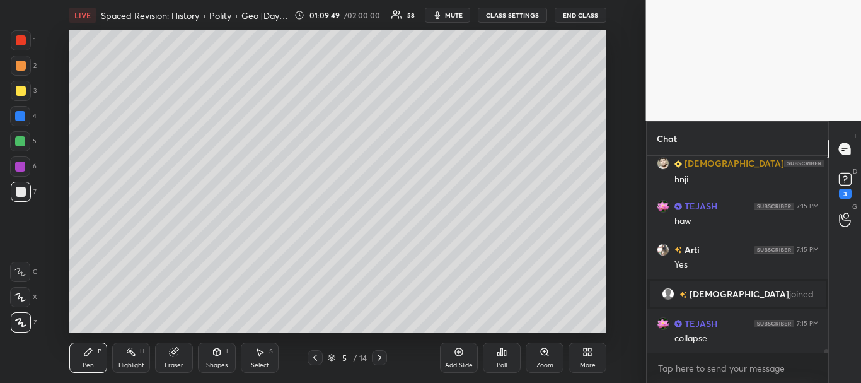
scroll to position [10803, 0]
click at [175, 353] on icon at bounding box center [174, 352] width 8 height 8
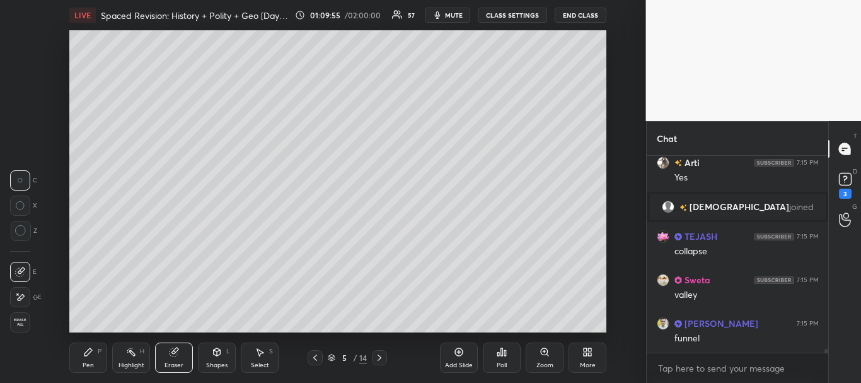
scroll to position [10934, 0]
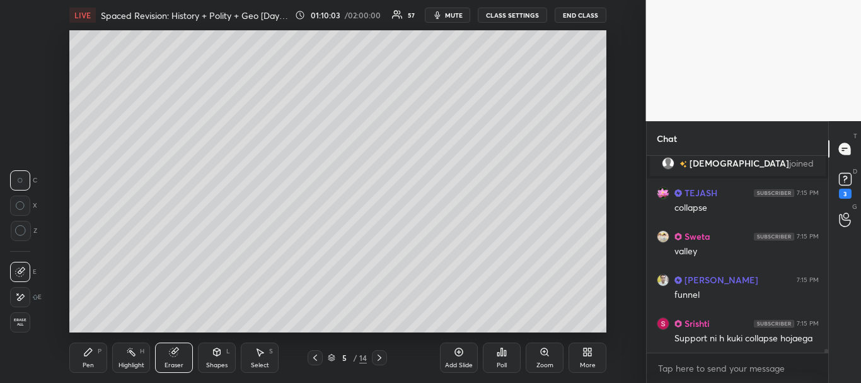
click at [93, 355] on icon at bounding box center [88, 352] width 10 height 10
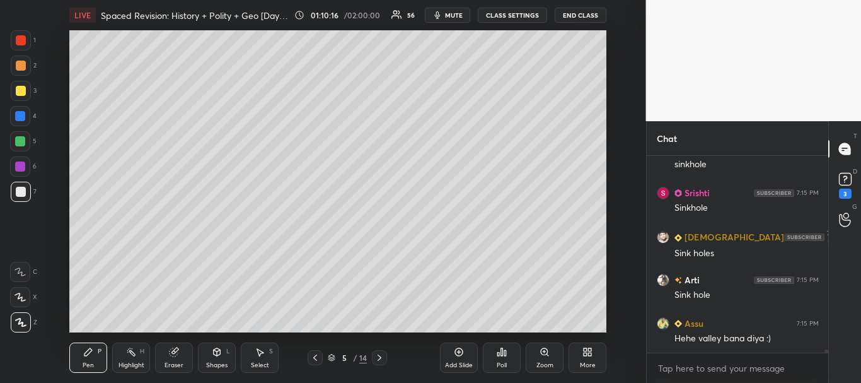
scroll to position [11338, 0]
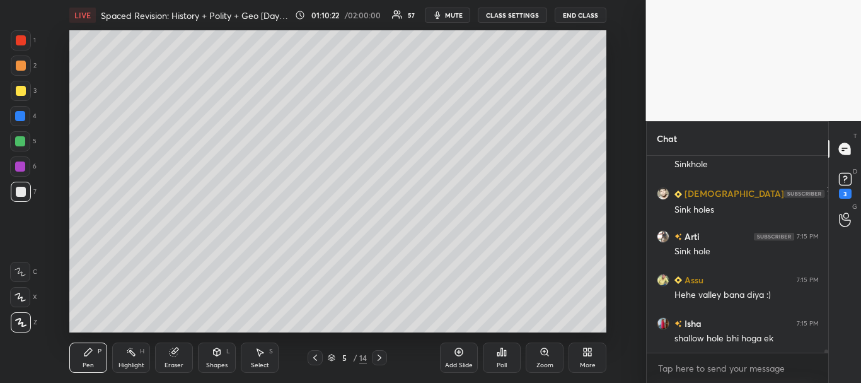
click at [457, 351] on icon at bounding box center [459, 352] width 10 height 10
click at [20, 192] on div at bounding box center [21, 192] width 10 height 10
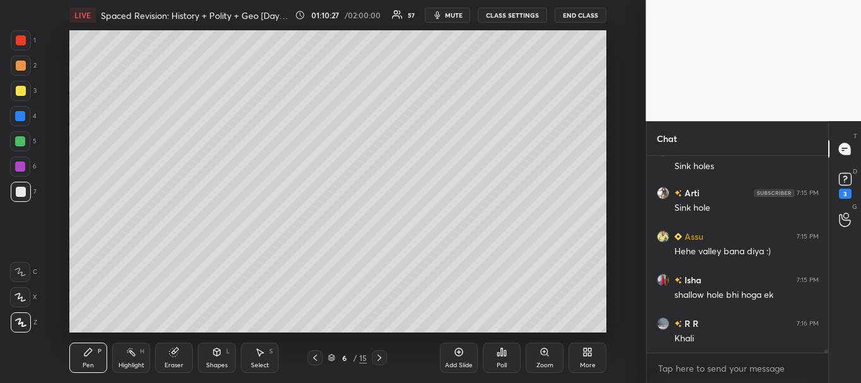
scroll to position [11425, 0]
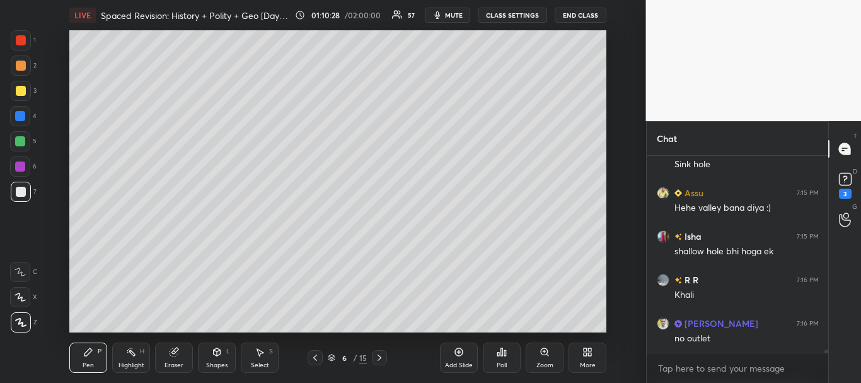
drag, startPoint x: 20, startPoint y: 189, endPoint x: 12, endPoint y: 165, distance: 25.7
click at [20, 188] on div at bounding box center [21, 192] width 10 height 10
click at [18, 95] on div at bounding box center [21, 91] width 10 height 10
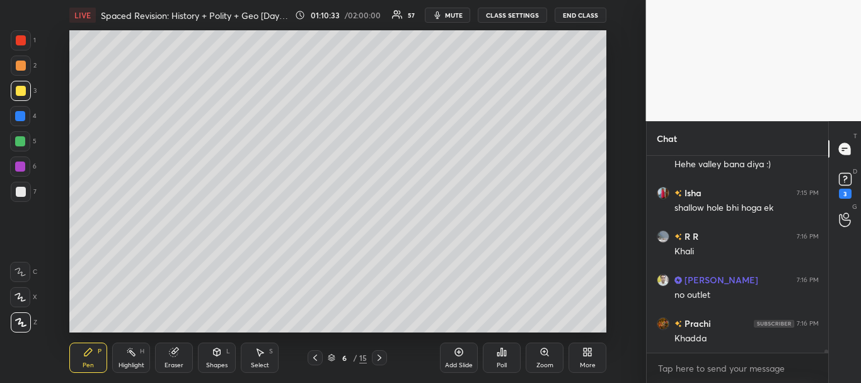
drag, startPoint x: 18, startPoint y: 188, endPoint x: 65, endPoint y: 182, distance: 47.1
click at [26, 187] on div at bounding box center [21, 192] width 20 height 20
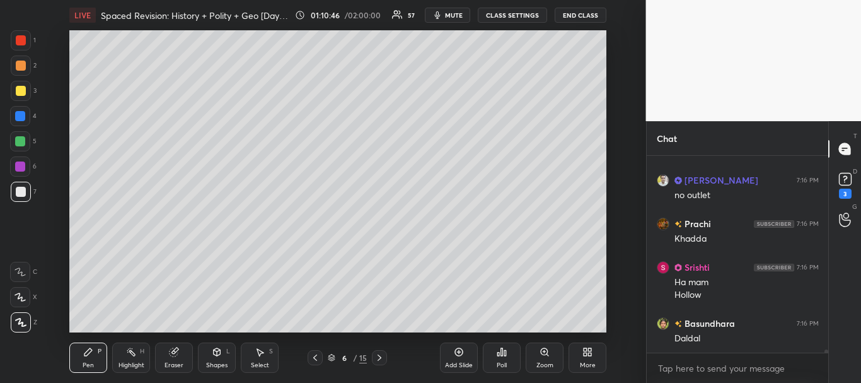
scroll to position [11611, 0]
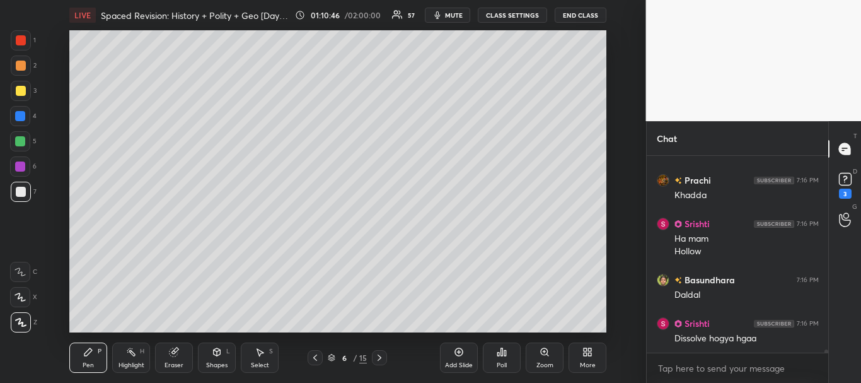
click at [16, 192] on div at bounding box center [21, 192] width 10 height 10
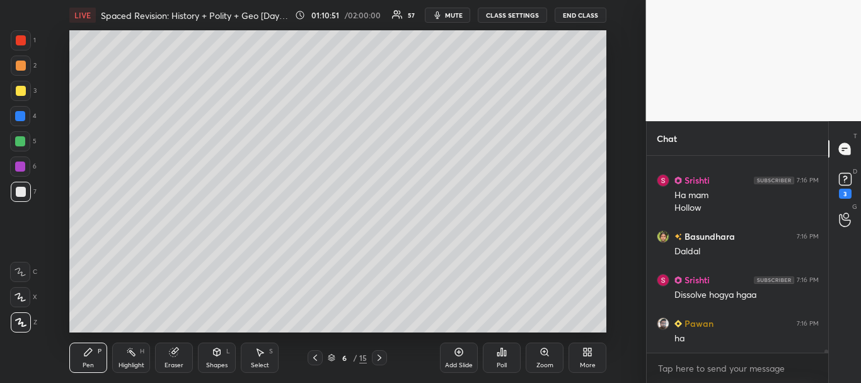
click at [16, 36] on div at bounding box center [21, 40] width 10 height 10
drag, startPoint x: 21, startPoint y: 114, endPoint x: 51, endPoint y: 112, distance: 30.4
click at [21, 114] on div at bounding box center [20, 116] width 10 height 10
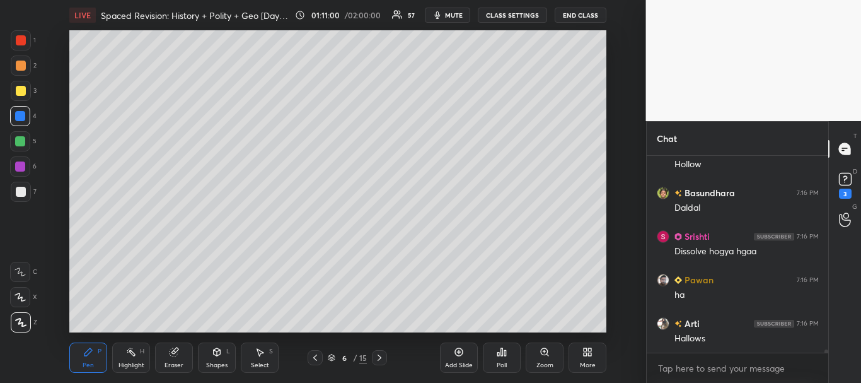
click at [175, 356] on icon at bounding box center [174, 352] width 8 height 8
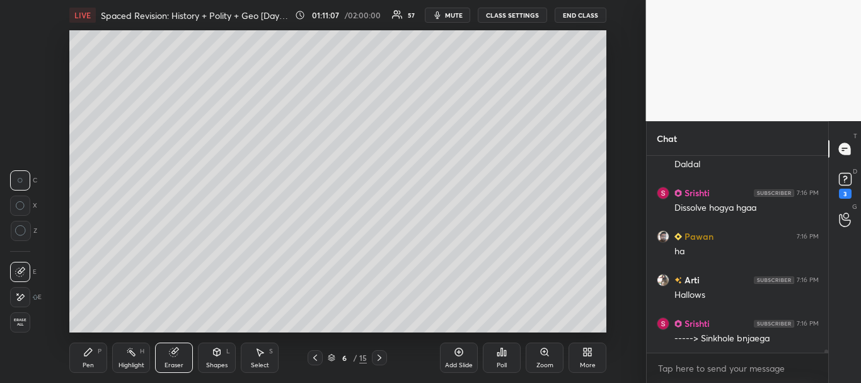
scroll to position [11785, 0]
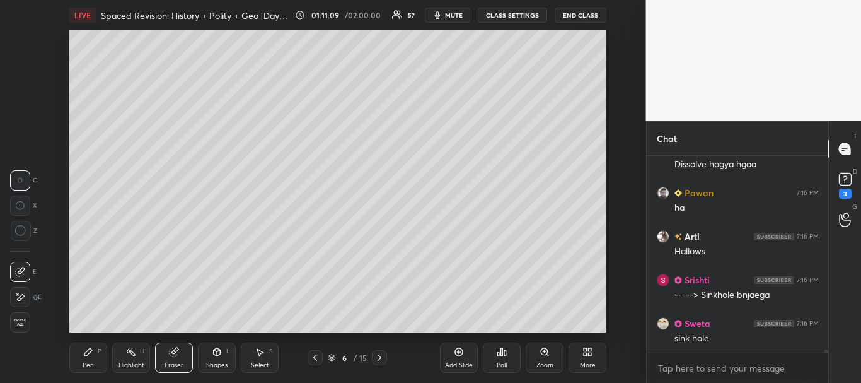
click at [88, 364] on div "Pen" at bounding box center [88, 365] width 11 height 6
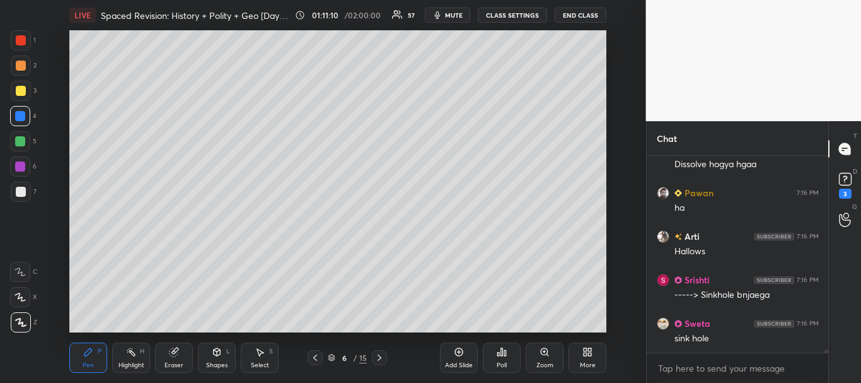
drag, startPoint x: 21, startPoint y: 195, endPoint x: 32, endPoint y: 193, distance: 10.9
click at [21, 194] on div at bounding box center [21, 192] width 10 height 10
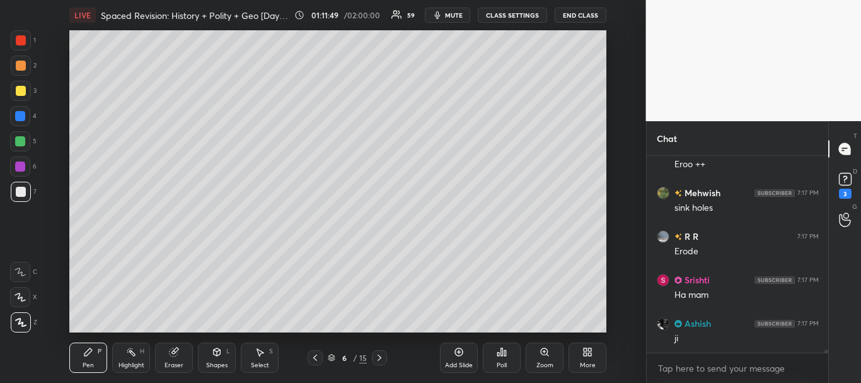
scroll to position [12250, 0]
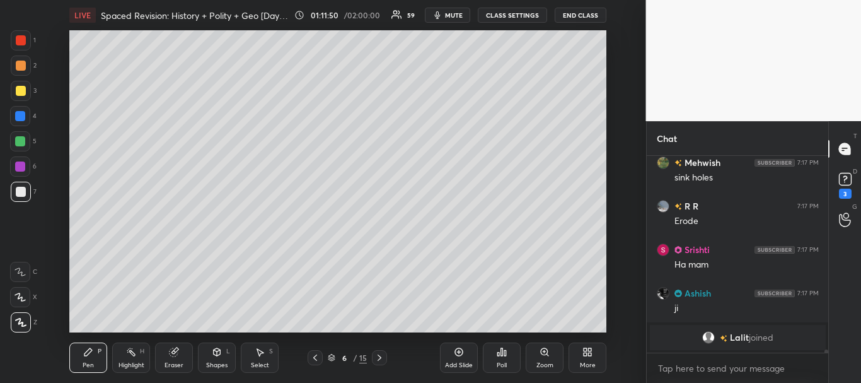
click at [18, 189] on div at bounding box center [21, 192] width 10 height 10
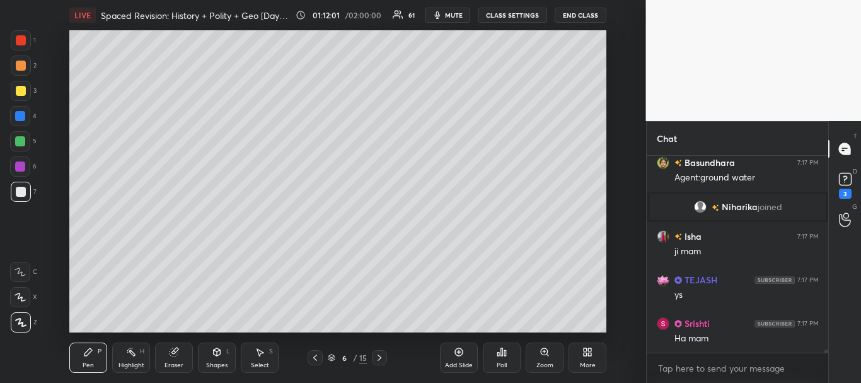
scroll to position [12100, 0]
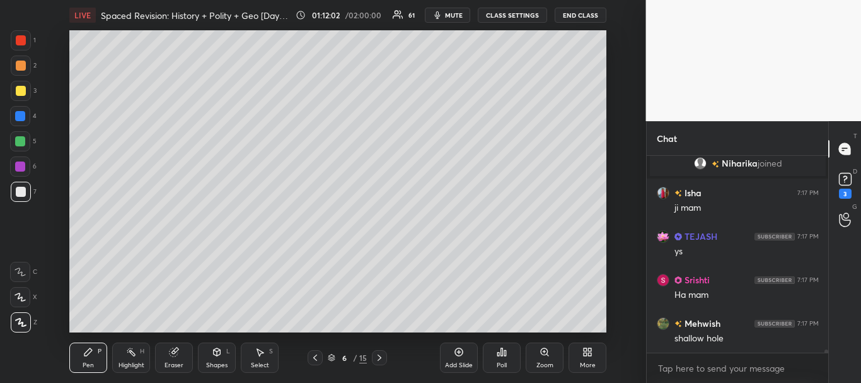
click at [16, 199] on div at bounding box center [21, 192] width 20 height 20
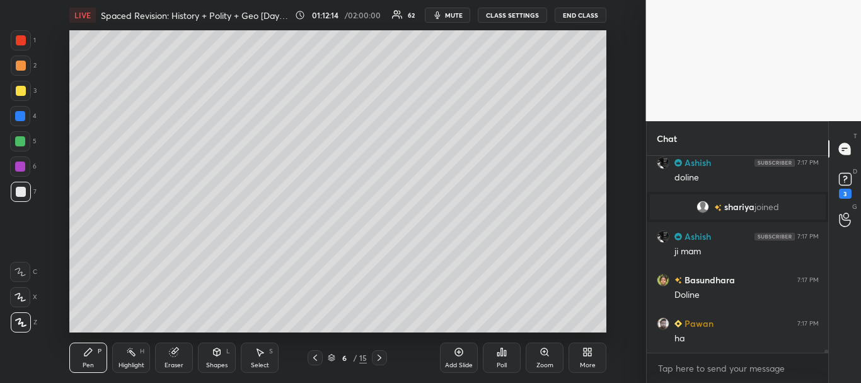
scroll to position [12358, 0]
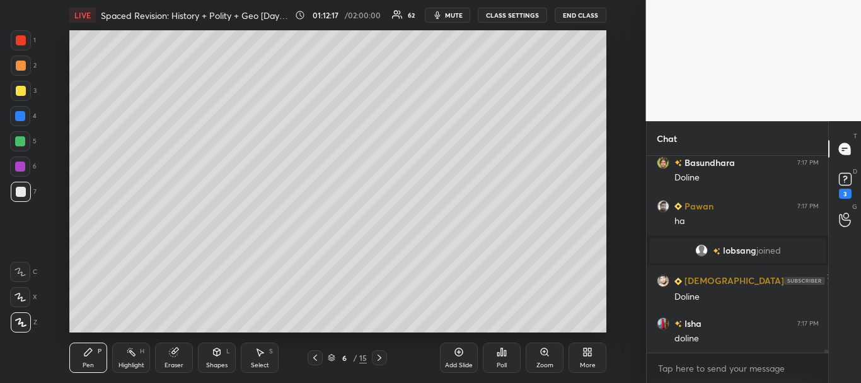
click at [461, 350] on icon at bounding box center [459, 352] width 10 height 10
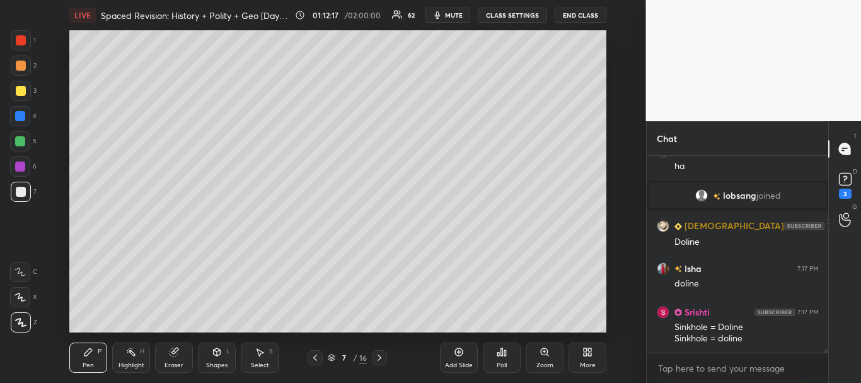
click at [13, 192] on div at bounding box center [21, 192] width 20 height 20
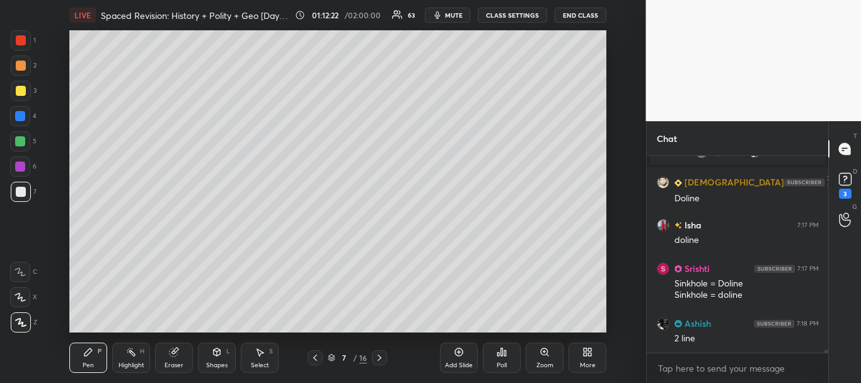
scroll to position [12530, 0]
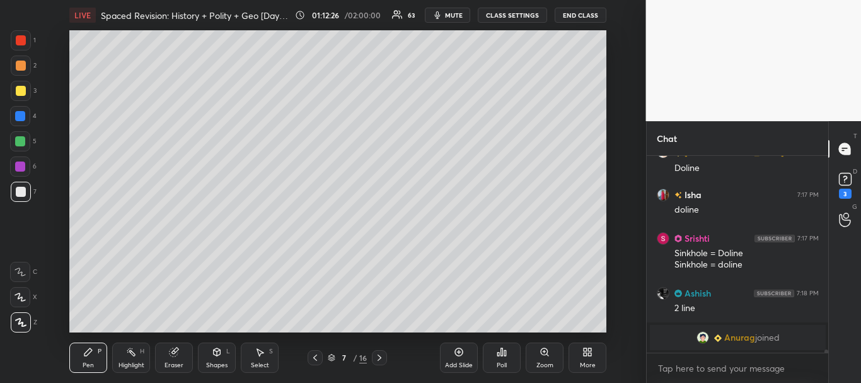
click at [19, 86] on div at bounding box center [21, 91] width 10 height 10
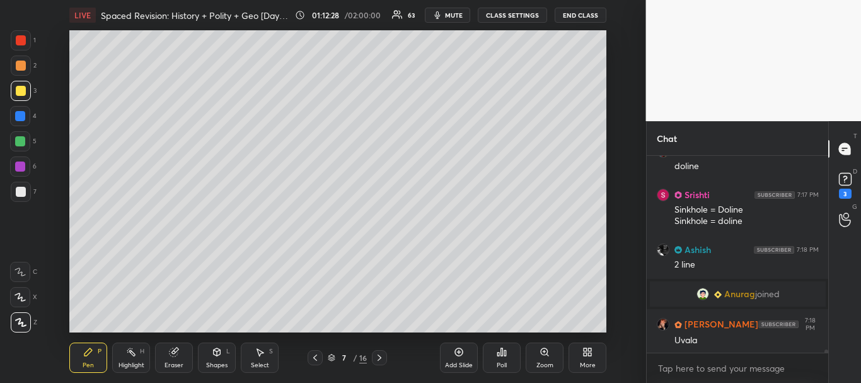
scroll to position [12547, 0]
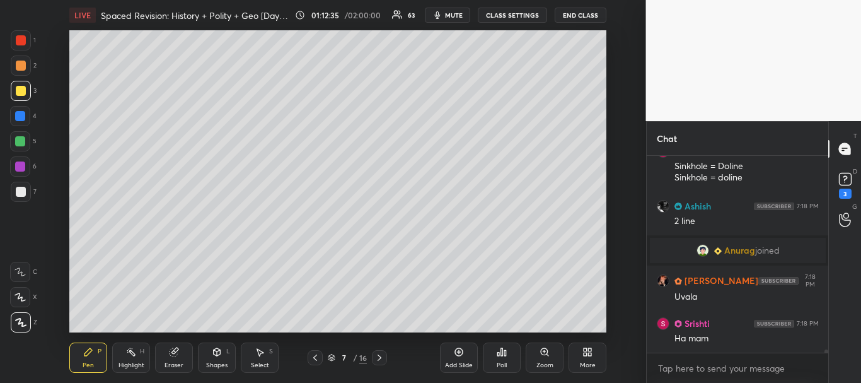
drag, startPoint x: 9, startPoint y: 113, endPoint x: 30, endPoint y: 109, distance: 20.5
click at [22, 111] on div "1 2 3 4 5 6 7 C X Z C X Z E E Erase all H H" at bounding box center [20, 181] width 40 height 302
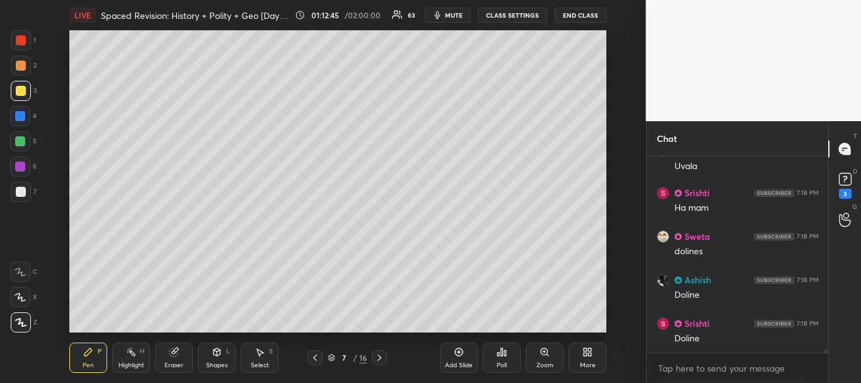
scroll to position [12721, 0]
click at [20, 186] on div at bounding box center [21, 192] width 20 height 20
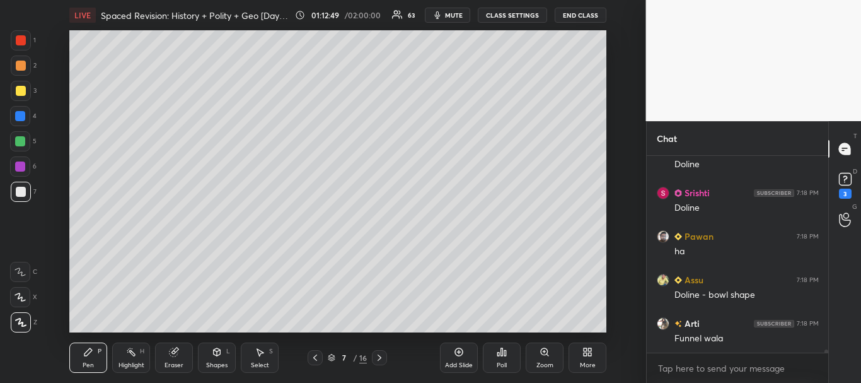
scroll to position [12852, 0]
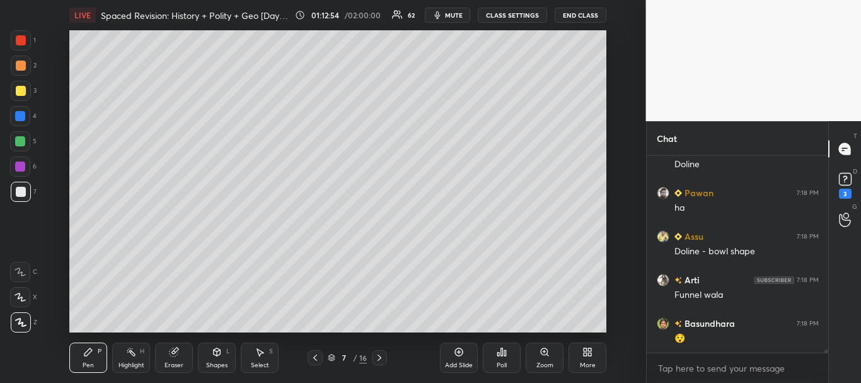
click at [16, 91] on div at bounding box center [21, 91] width 10 height 10
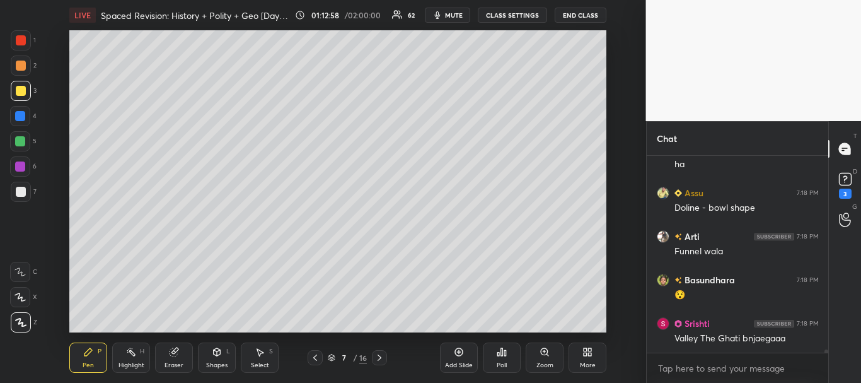
click at [21, 117] on div at bounding box center [20, 116] width 10 height 10
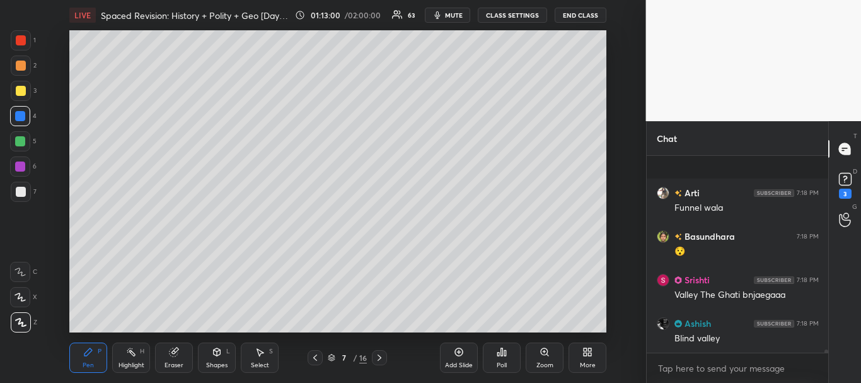
scroll to position [13026, 0]
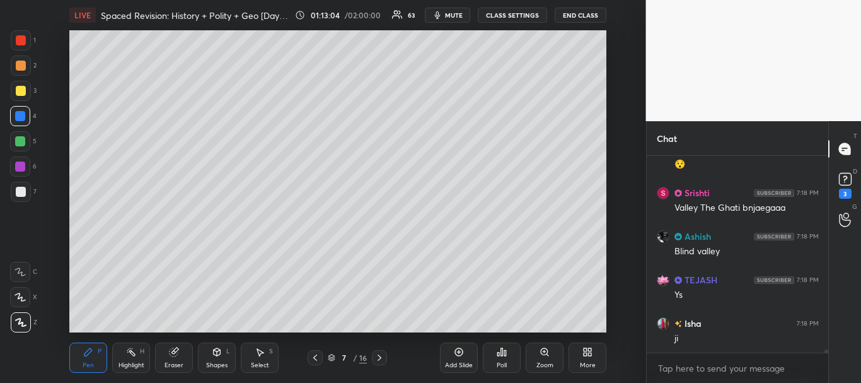
click at [17, 43] on div at bounding box center [21, 40] width 20 height 20
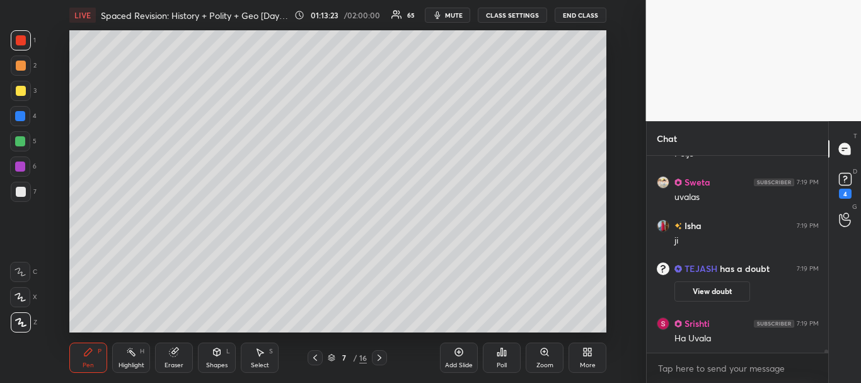
scroll to position [13351, 0]
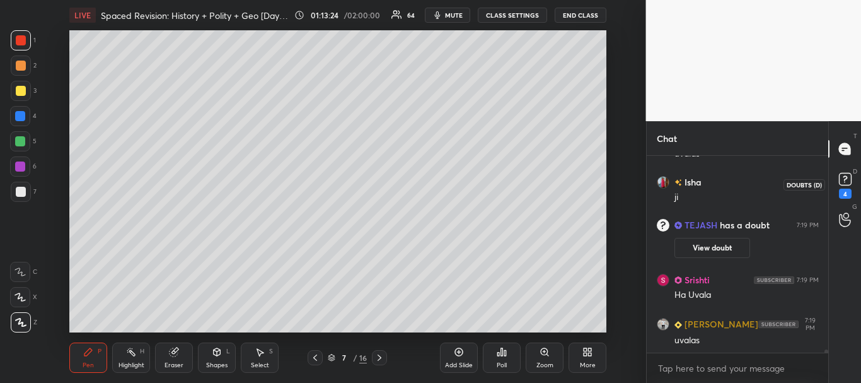
click at [846, 178] on icon at bounding box center [845, 179] width 19 height 19
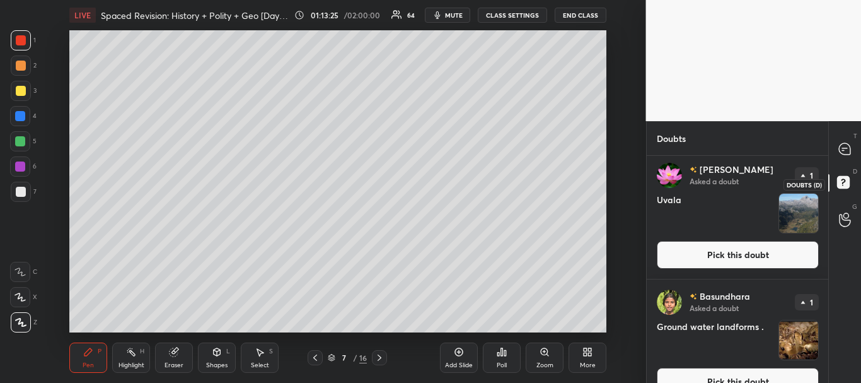
scroll to position [0, 0]
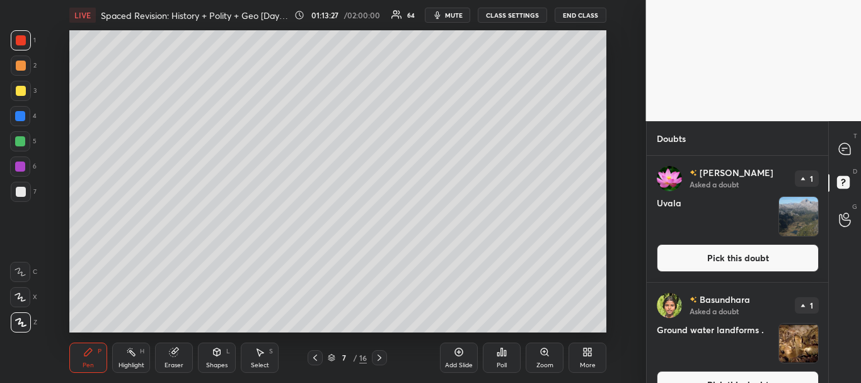
click at [741, 262] on button "Pick this doubt" at bounding box center [738, 258] width 162 height 28
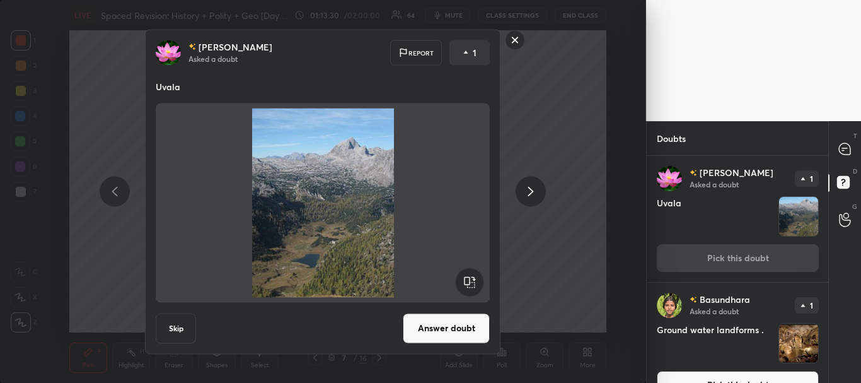
click at [514, 42] on rect at bounding box center [516, 40] width 20 height 20
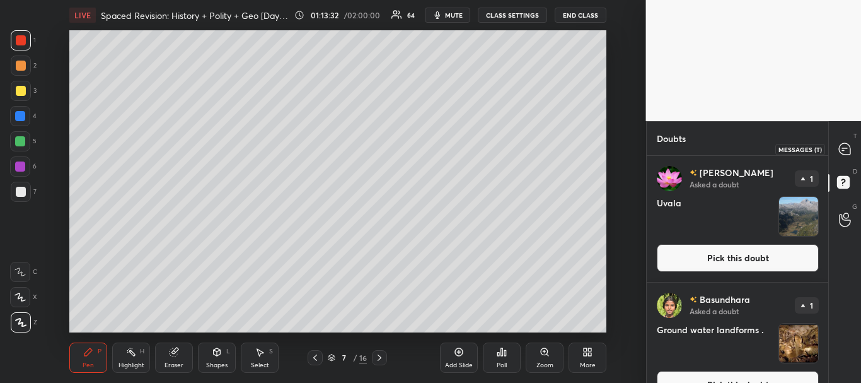
click at [849, 155] on icon at bounding box center [844, 148] width 13 height 13
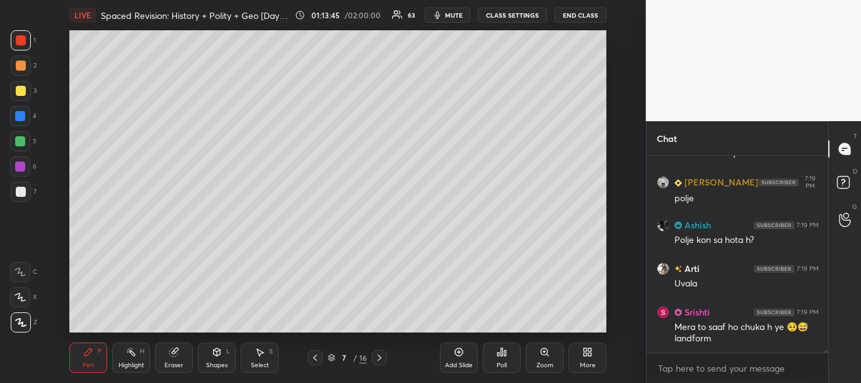
scroll to position [14359, 0]
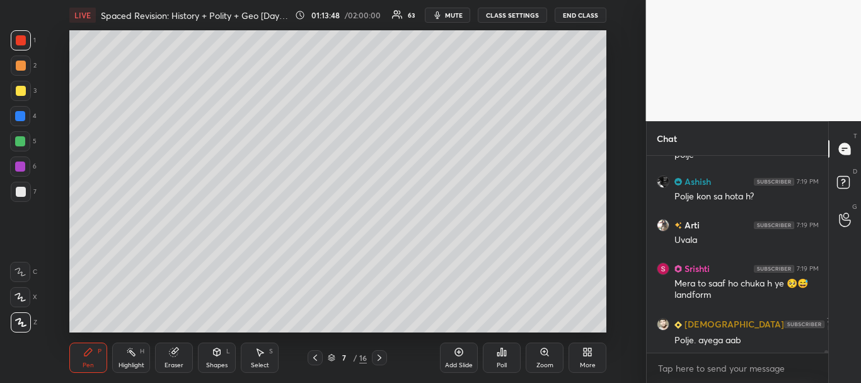
click at [454, 352] on icon at bounding box center [459, 352] width 10 height 10
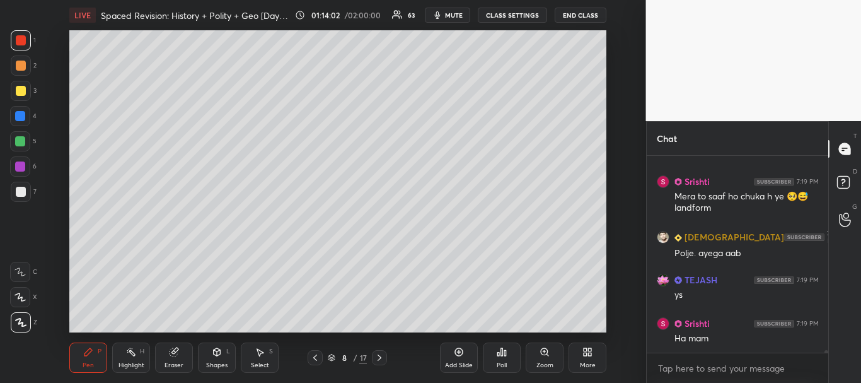
scroll to position [14500, 0]
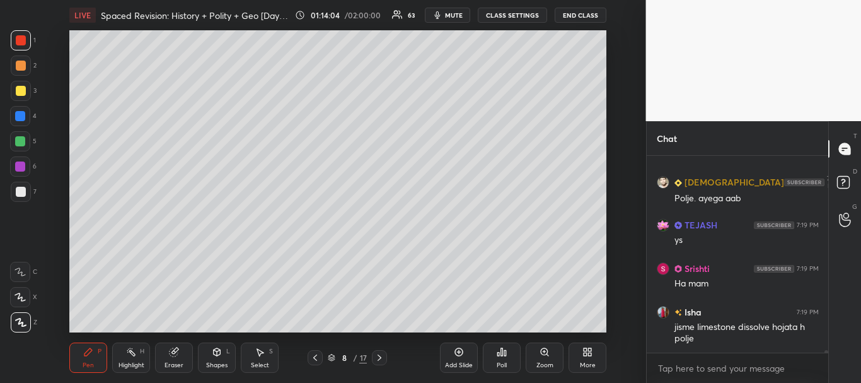
click at [18, 116] on div at bounding box center [20, 116] width 10 height 10
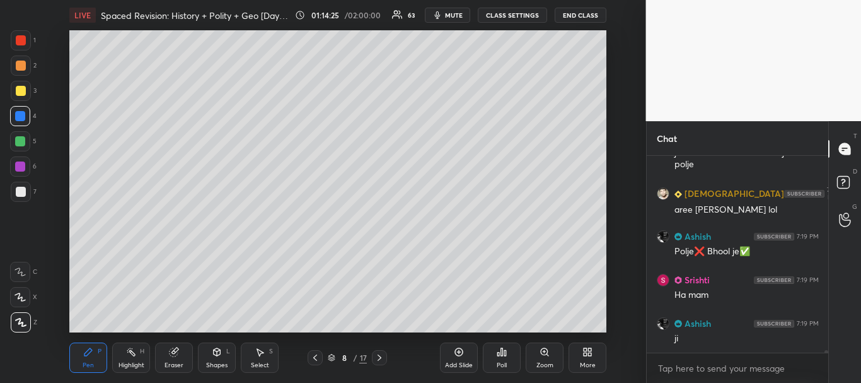
scroll to position [14718, 0]
click at [20, 184] on div at bounding box center [21, 192] width 20 height 20
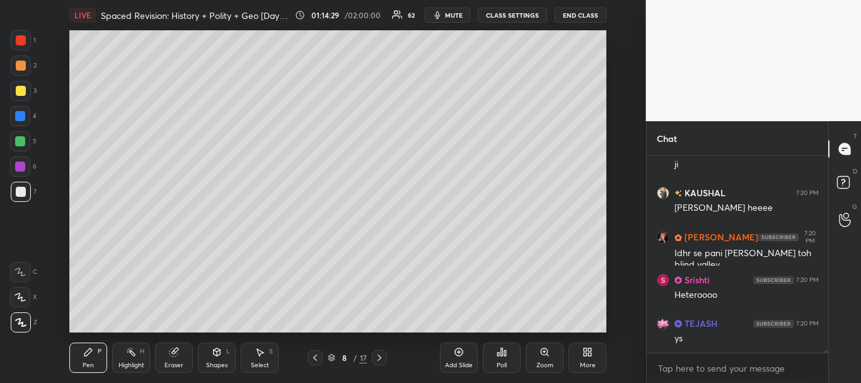
scroll to position [14879, 0]
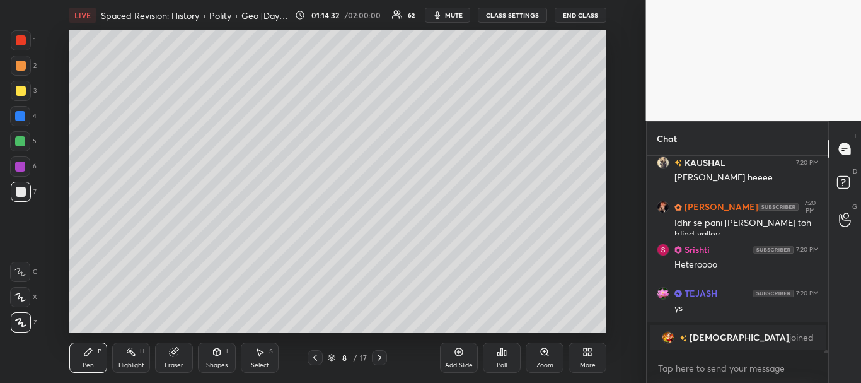
drag, startPoint x: 20, startPoint y: 88, endPoint x: 52, endPoint y: 84, distance: 32.4
click at [19, 88] on div at bounding box center [21, 91] width 10 height 10
click at [178, 350] on icon at bounding box center [175, 350] width 7 height 6
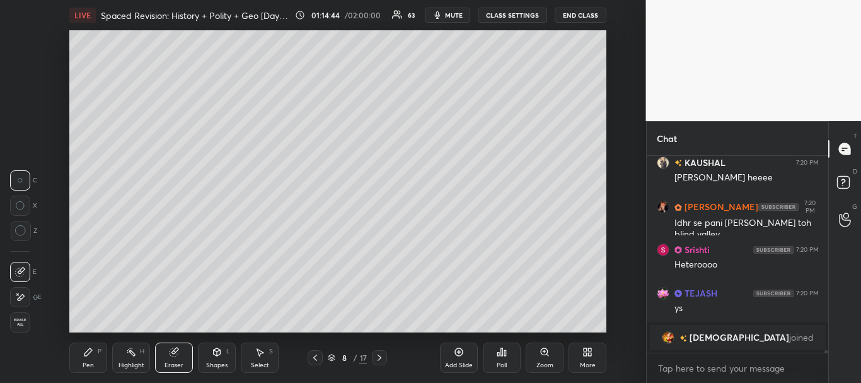
click at [90, 356] on icon at bounding box center [88, 352] width 10 height 10
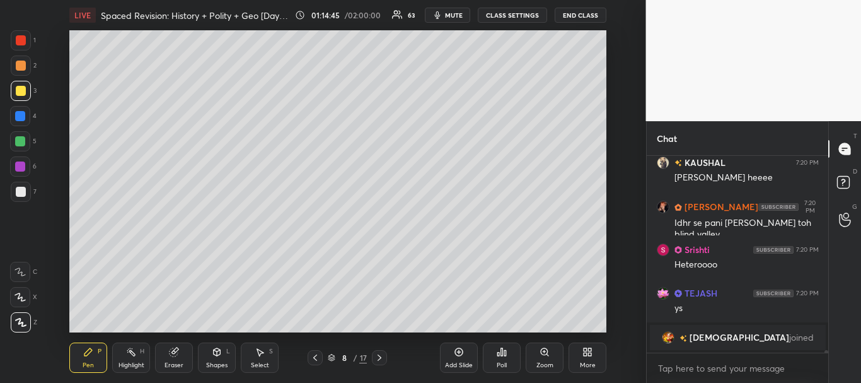
click at [20, 192] on div at bounding box center [21, 192] width 10 height 10
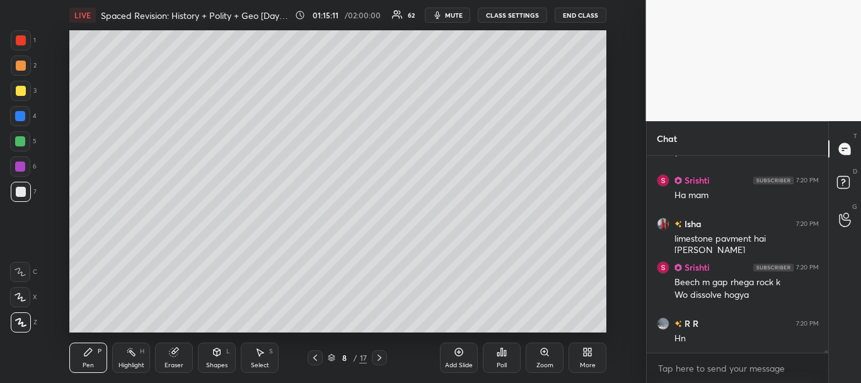
scroll to position [14360, 0]
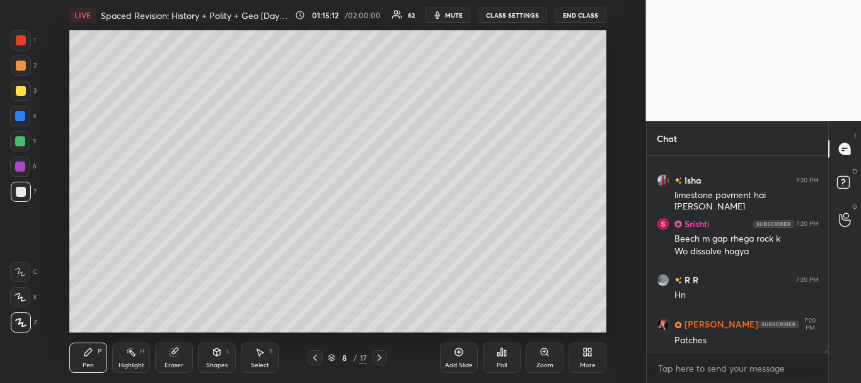
click at [21, 113] on div at bounding box center [20, 116] width 10 height 10
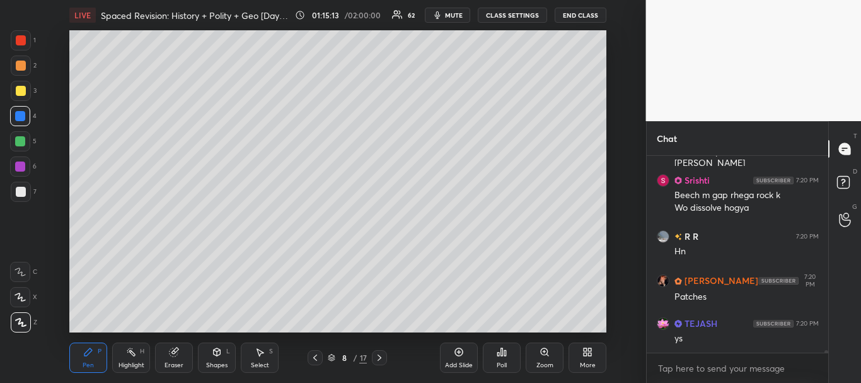
click at [20, 138] on div at bounding box center [20, 141] width 10 height 10
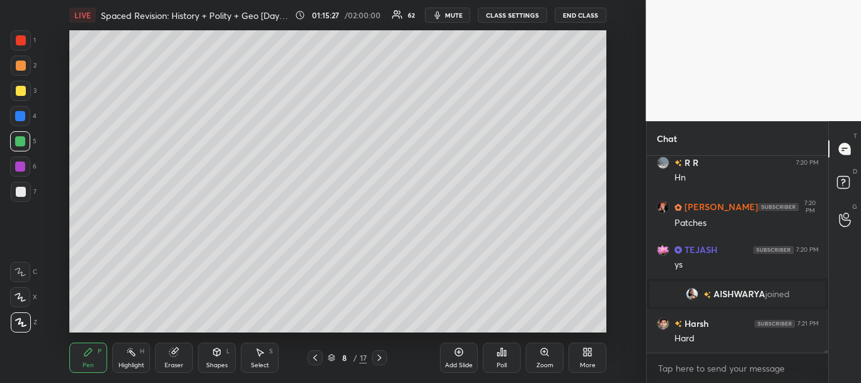
scroll to position [14378, 0]
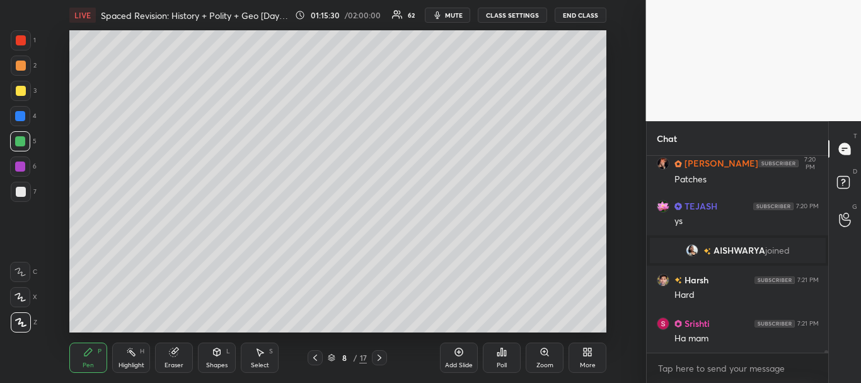
drag, startPoint x: 11, startPoint y: 191, endPoint x: 54, endPoint y: 160, distance: 52.8
click at [11, 191] on div at bounding box center [21, 192] width 20 height 20
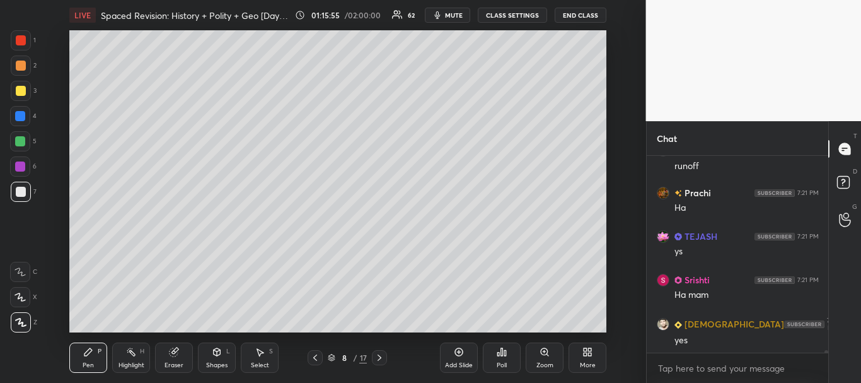
scroll to position [14726, 0]
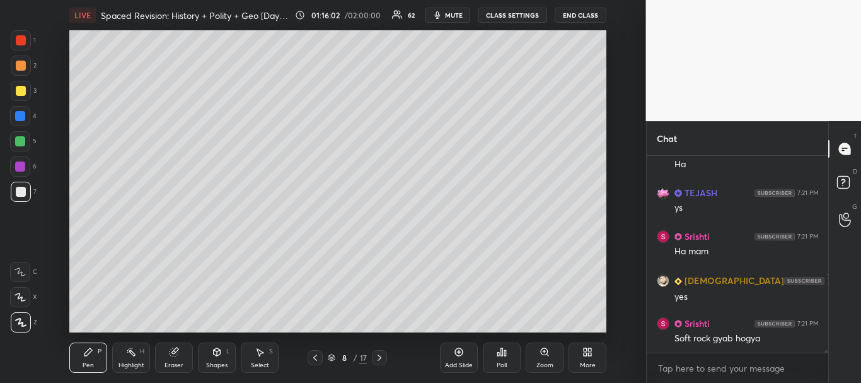
click at [16, 192] on div at bounding box center [21, 192] width 10 height 10
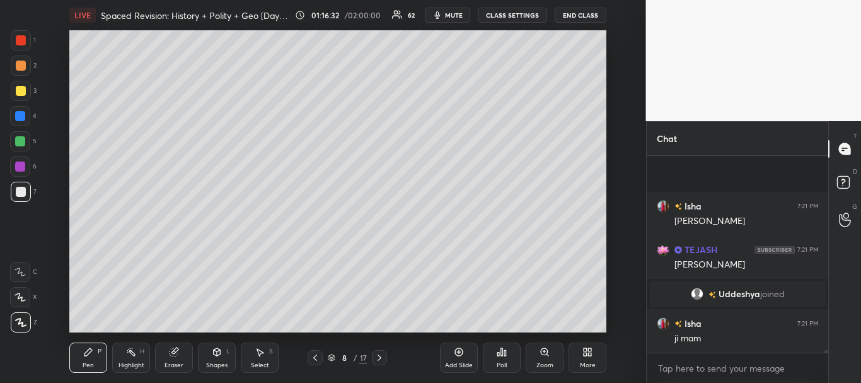
scroll to position [14795, 0]
click at [590, 354] on icon at bounding box center [589, 353] width 3 height 3
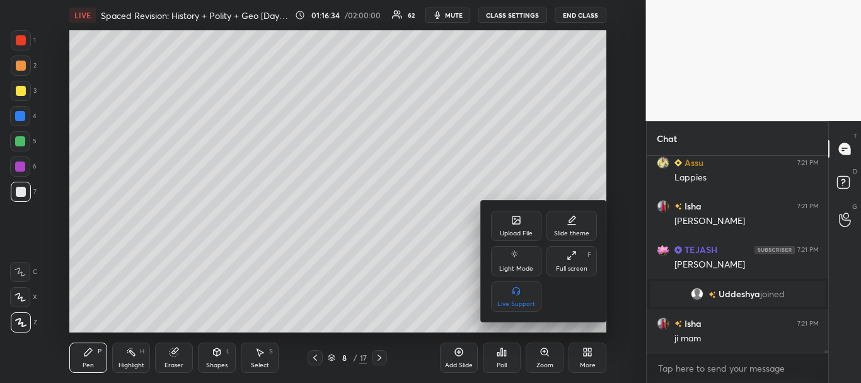
click at [516, 220] on icon at bounding box center [517, 220] width 8 height 8
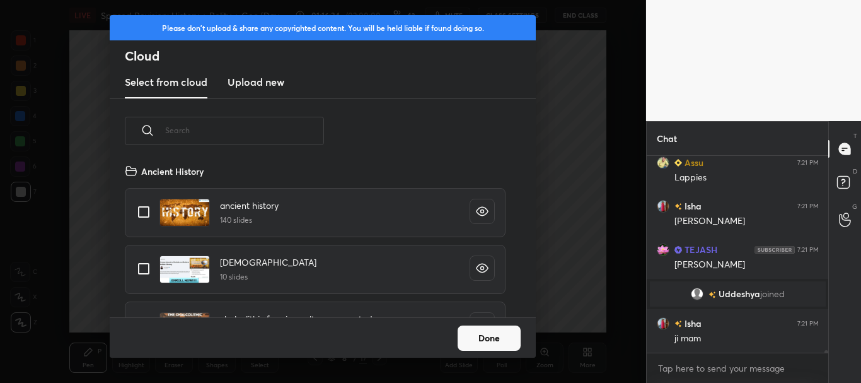
scroll to position [154, 405]
click at [255, 86] on h3 "Upload new" at bounding box center [256, 81] width 57 height 15
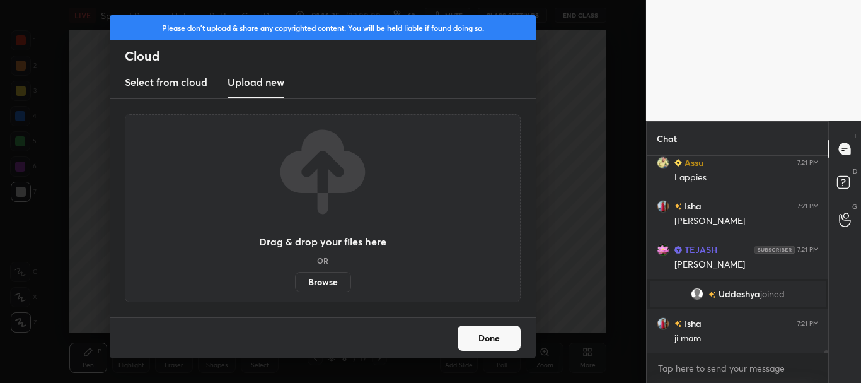
click at [331, 283] on label "Browse" at bounding box center [323, 282] width 56 height 20
click at [295, 283] on input "Browse" at bounding box center [295, 282] width 0 height 20
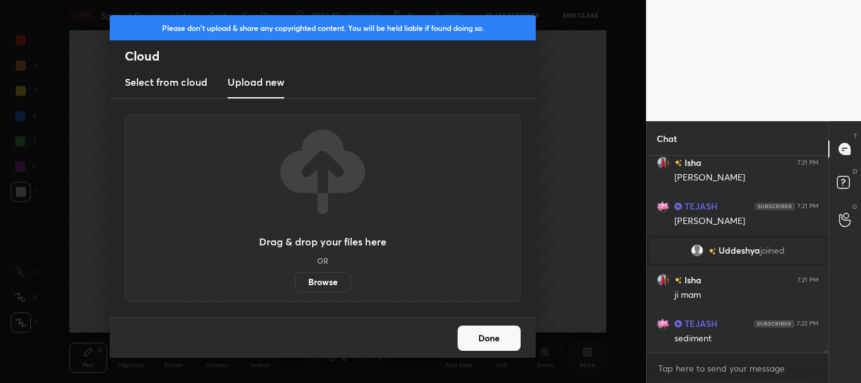
scroll to position [14893, 0]
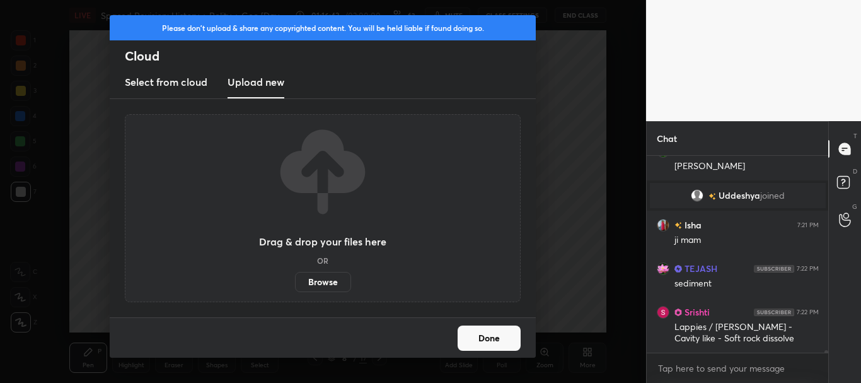
click at [483, 333] on button "Done" at bounding box center [489, 337] width 63 height 25
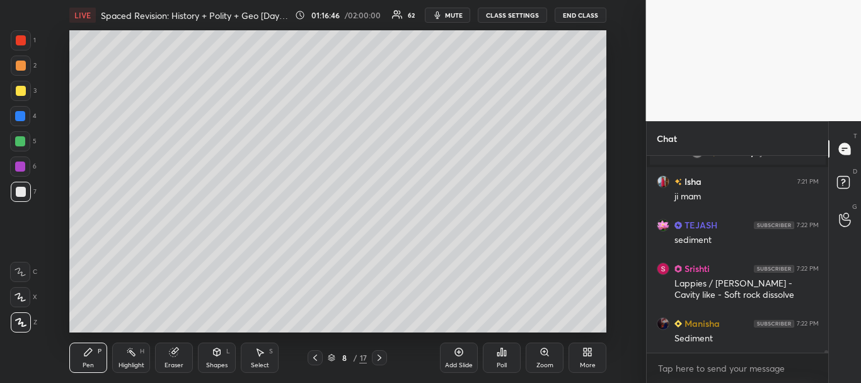
scroll to position [14980, 0]
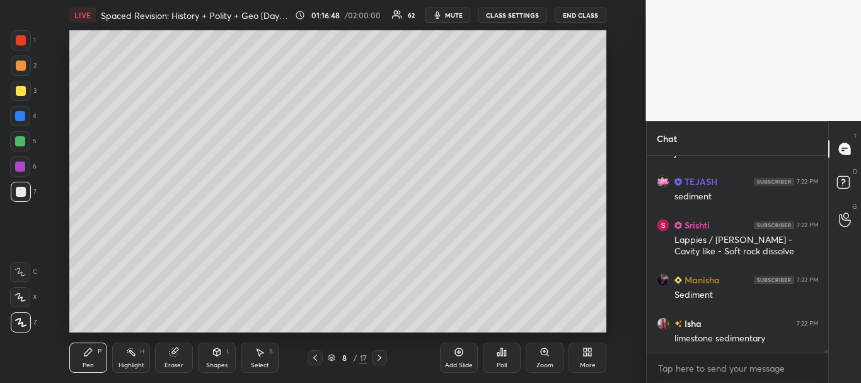
click at [581, 352] on div "More" at bounding box center [588, 357] width 38 height 30
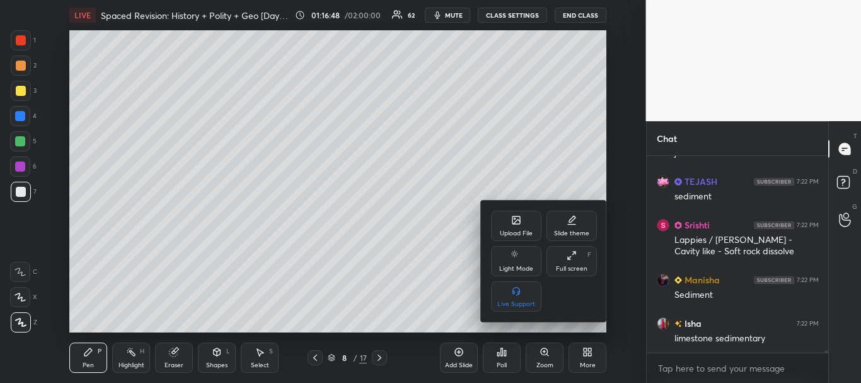
click at [519, 224] on icon at bounding box center [516, 220] width 10 height 10
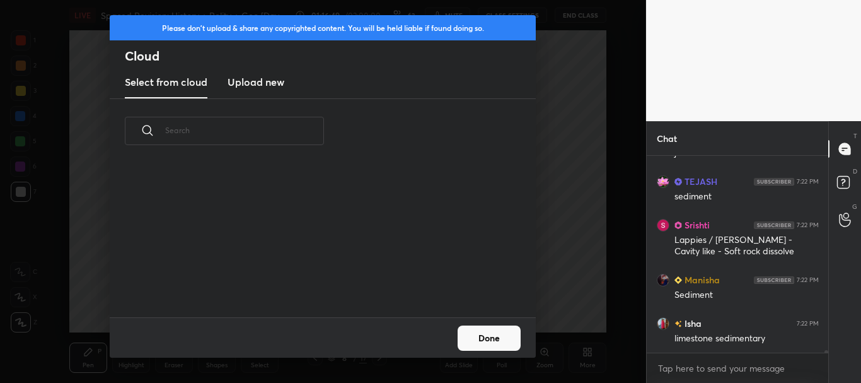
scroll to position [4, 7]
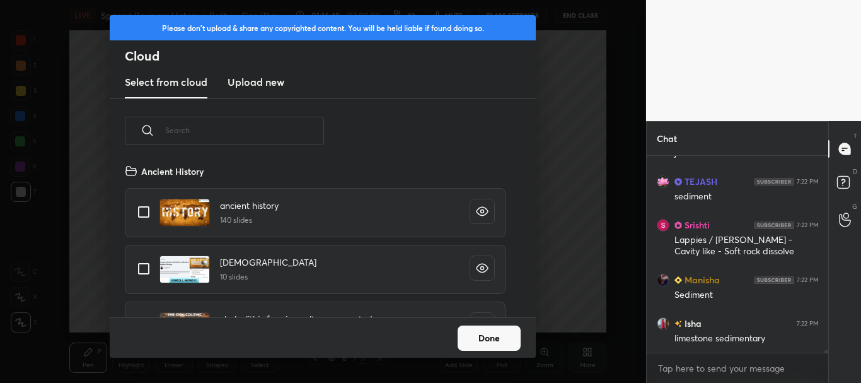
click at [239, 79] on h3 "Upload new" at bounding box center [256, 81] width 57 height 15
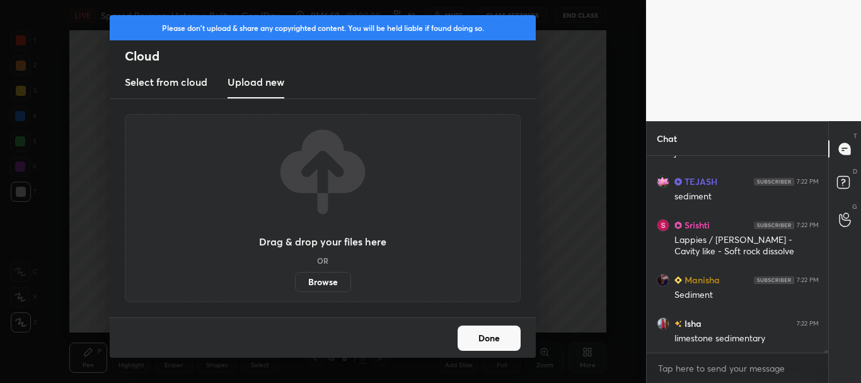
click at [316, 285] on label "Browse" at bounding box center [323, 282] width 56 height 20
click at [295, 285] on input "Browse" at bounding box center [295, 282] width 0 height 20
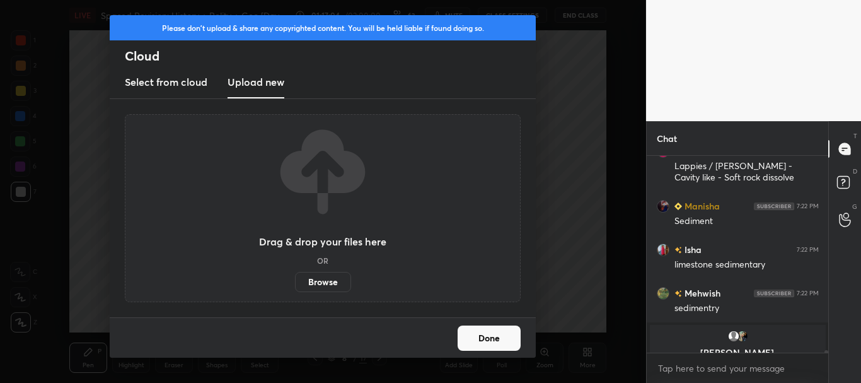
scroll to position [15069, 0]
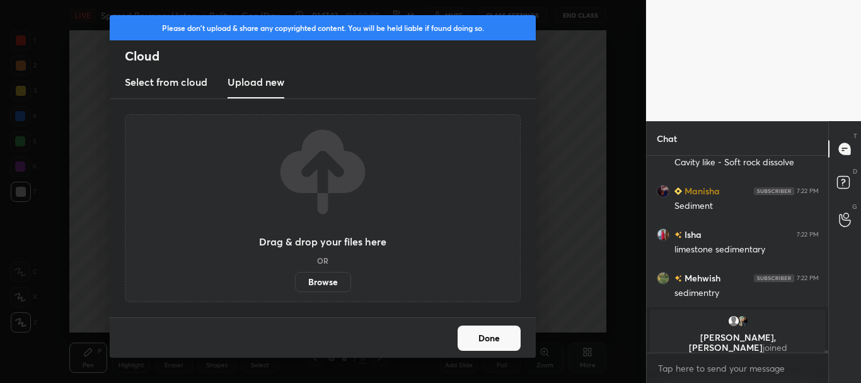
click at [502, 337] on button "Done" at bounding box center [489, 337] width 63 height 25
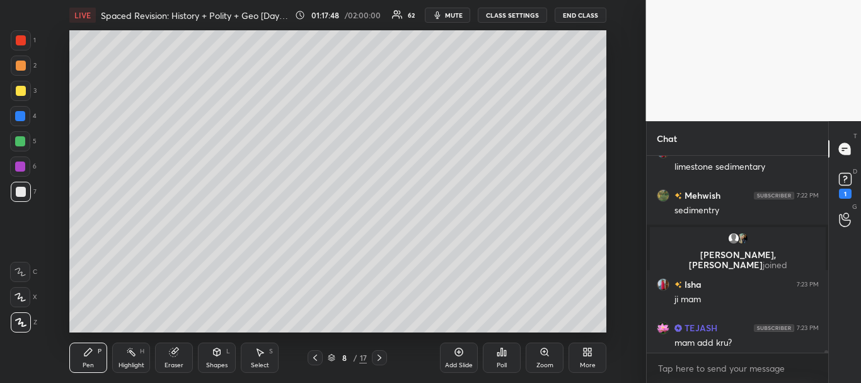
scroll to position [15073, 0]
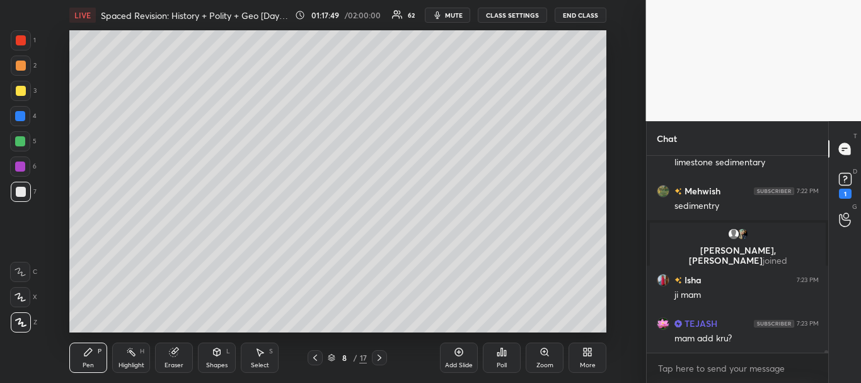
click at [601, 356] on div "More" at bounding box center [588, 357] width 38 height 30
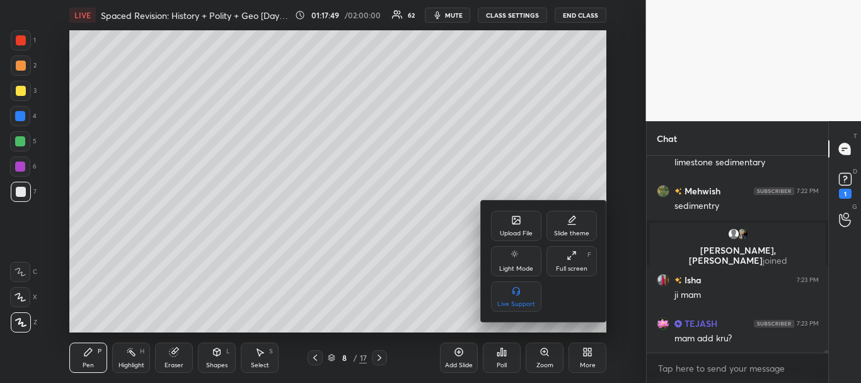
click at [506, 221] on div "Upload File" at bounding box center [516, 226] width 50 height 30
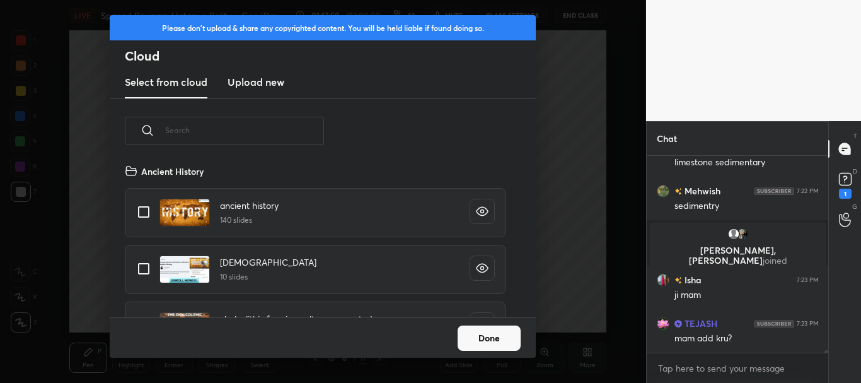
scroll to position [154, 405]
click at [250, 81] on h3 "Upload new" at bounding box center [256, 81] width 57 height 15
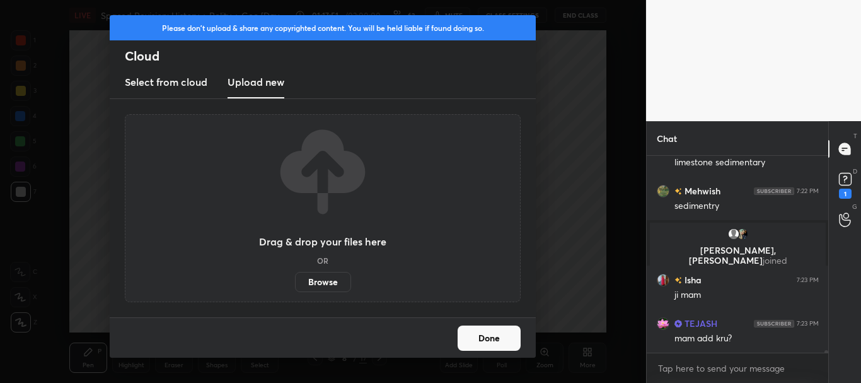
click at [331, 283] on label "Browse" at bounding box center [323, 282] width 56 height 20
click at [295, 283] on input "Browse" at bounding box center [295, 282] width 0 height 20
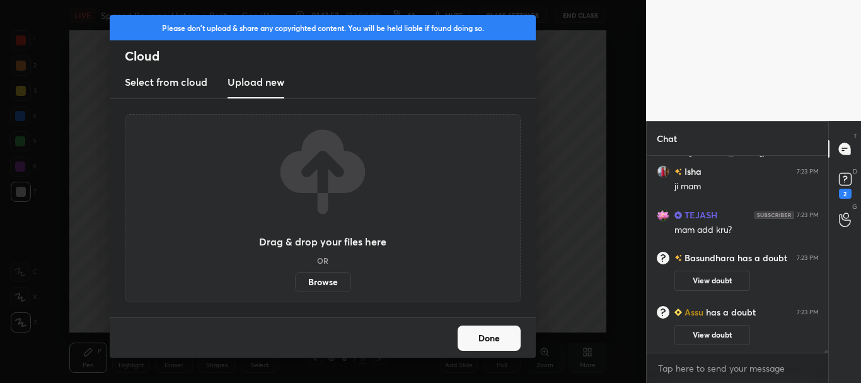
scroll to position [15188, 0]
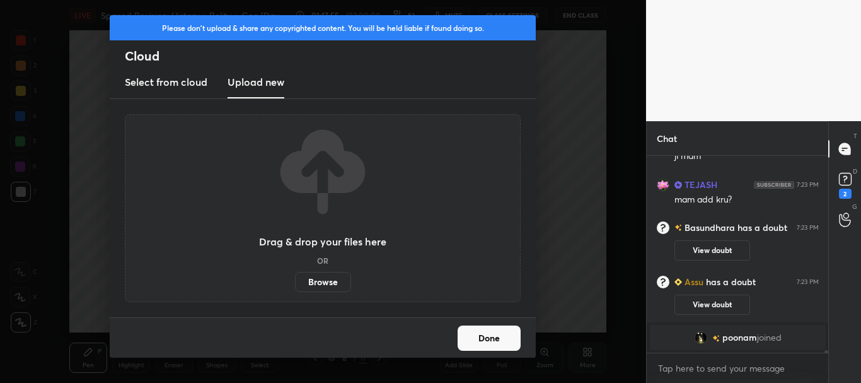
click at [494, 342] on button "Done" at bounding box center [489, 337] width 63 height 25
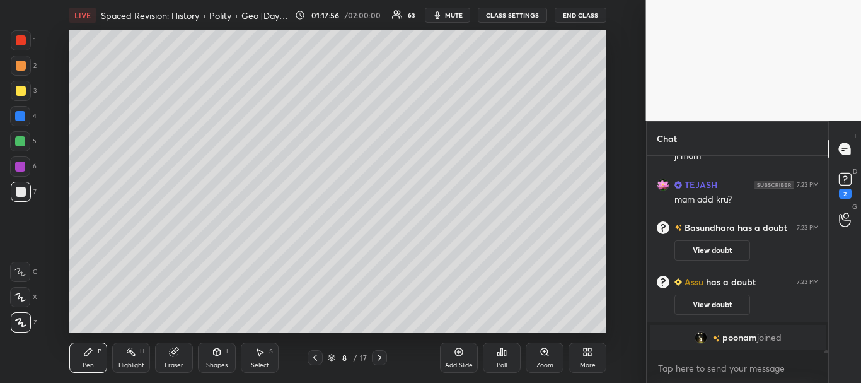
click at [850, 178] on rect at bounding box center [845, 179] width 12 height 12
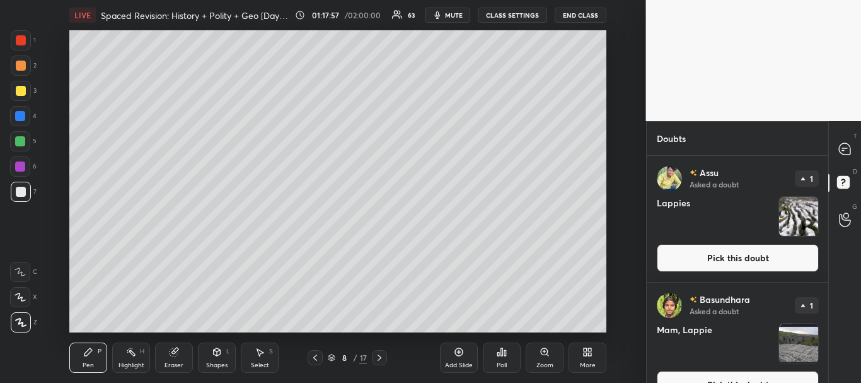
click at [773, 252] on button "Pick this doubt" at bounding box center [738, 258] width 162 height 28
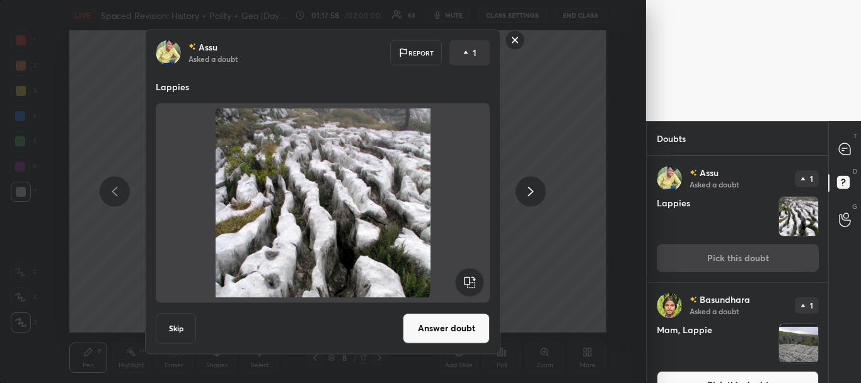
click at [477, 325] on button "Answer doubt" at bounding box center [446, 328] width 87 height 30
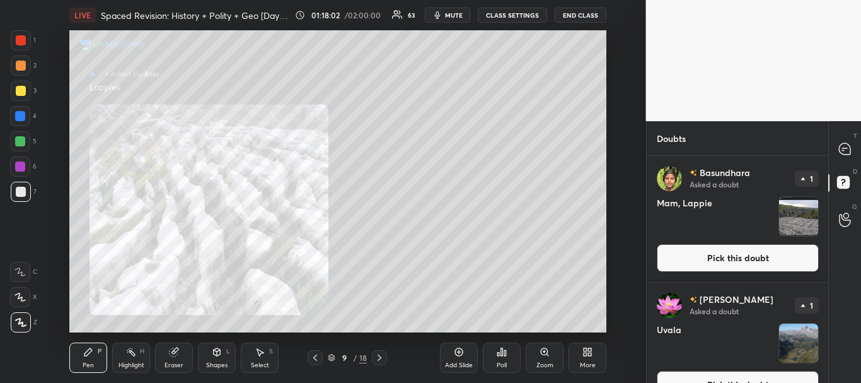
click at [758, 252] on button "Pick this doubt" at bounding box center [738, 258] width 162 height 28
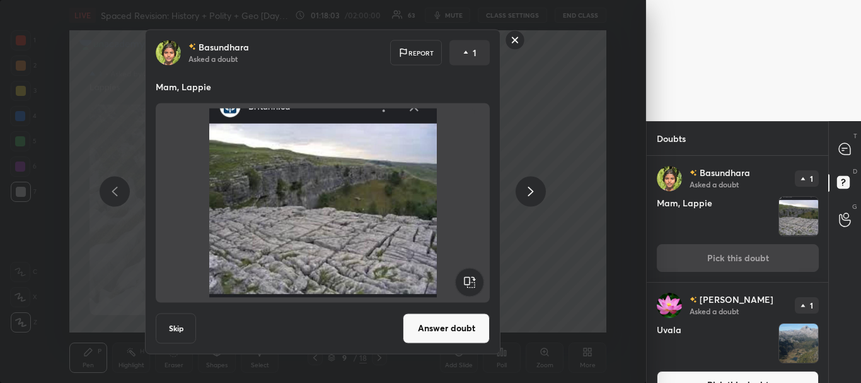
click at [465, 321] on button "Answer doubt" at bounding box center [446, 328] width 87 height 30
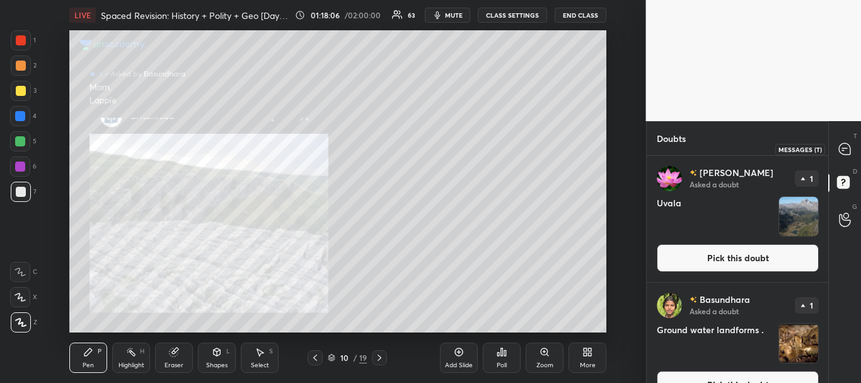
click at [843, 148] on icon at bounding box center [844, 148] width 5 height 0
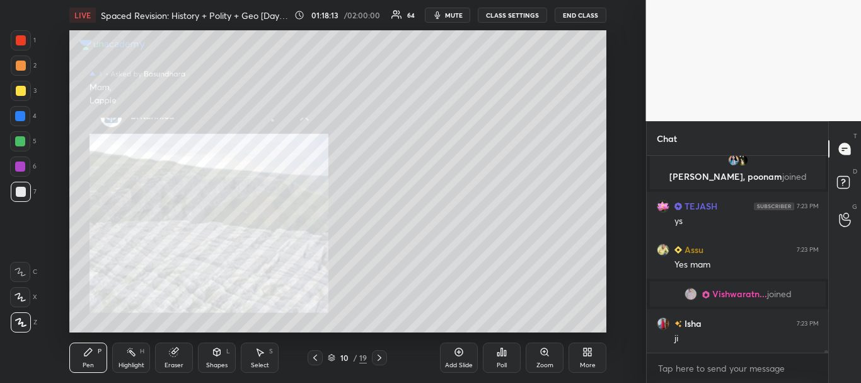
scroll to position [15275, 0]
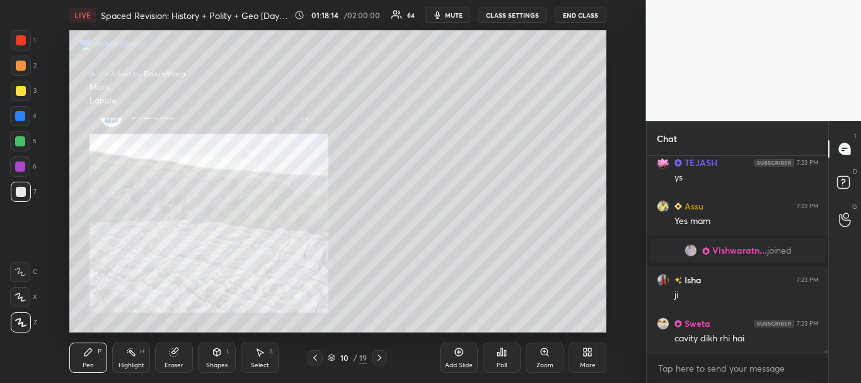
click at [20, 38] on div at bounding box center [21, 40] width 10 height 10
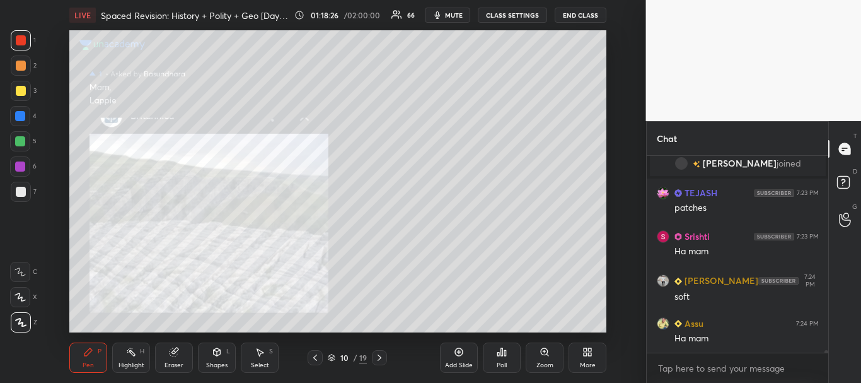
scroll to position [15617, 0]
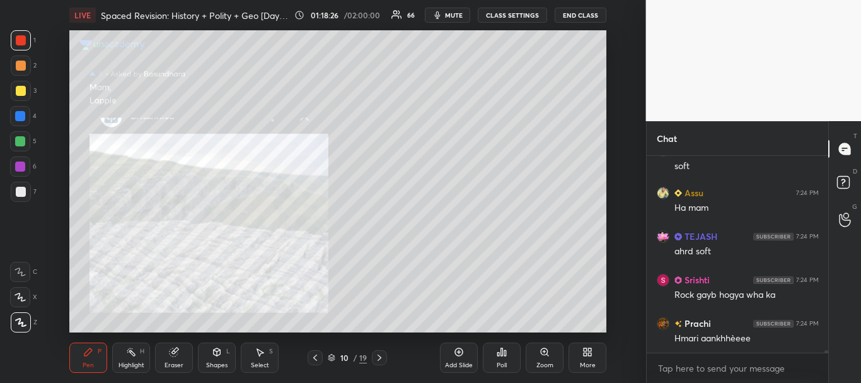
click at [312, 357] on icon at bounding box center [315, 357] width 10 height 10
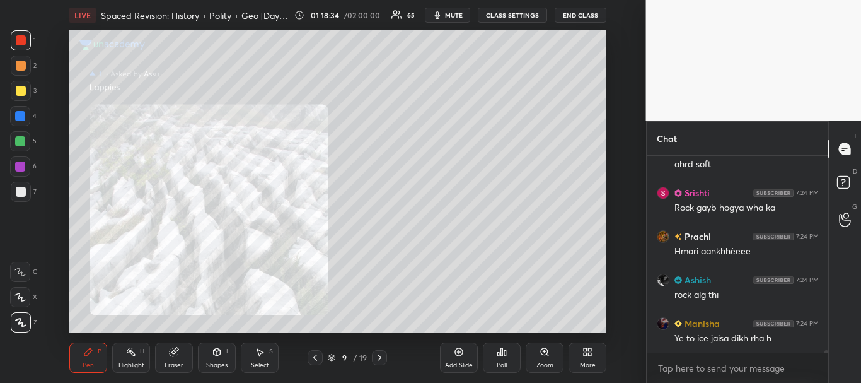
scroll to position [15748, 0]
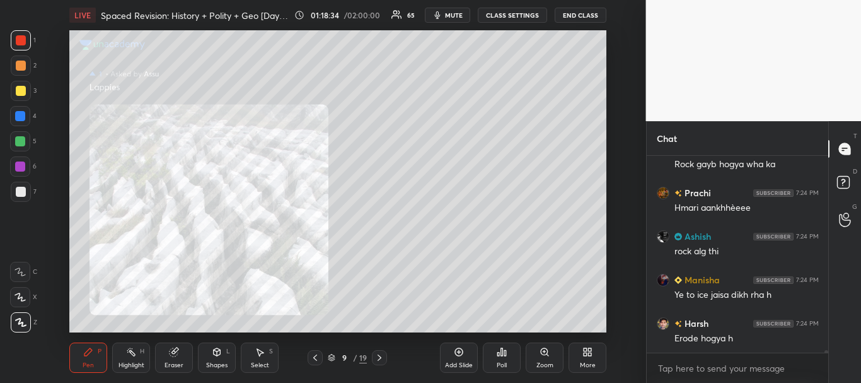
click at [20, 114] on div at bounding box center [20, 116] width 10 height 10
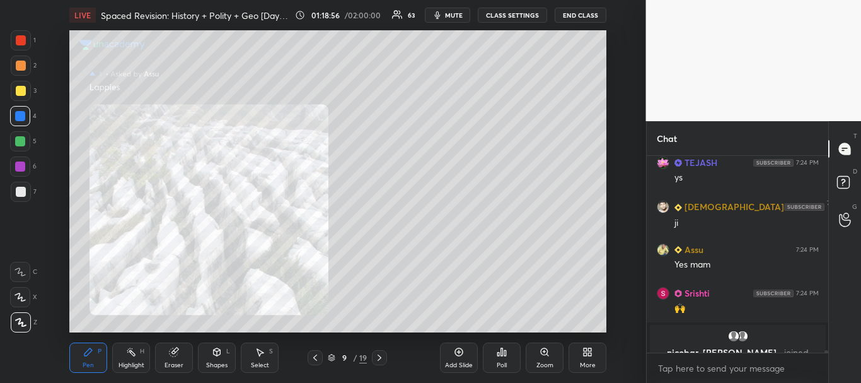
scroll to position [16154, 0]
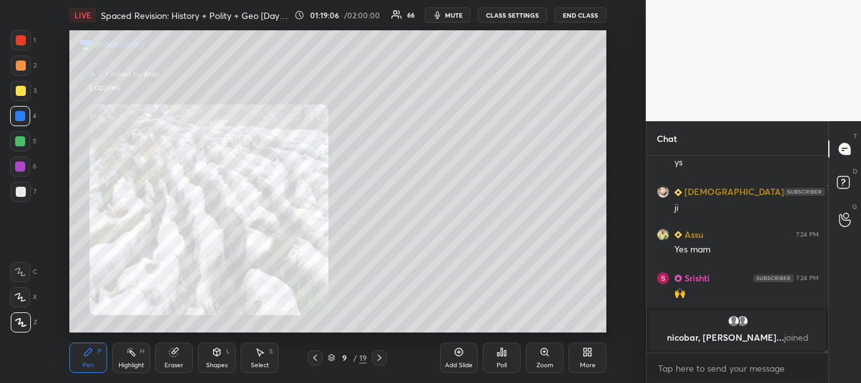
click at [457, 352] on icon at bounding box center [459, 352] width 4 height 4
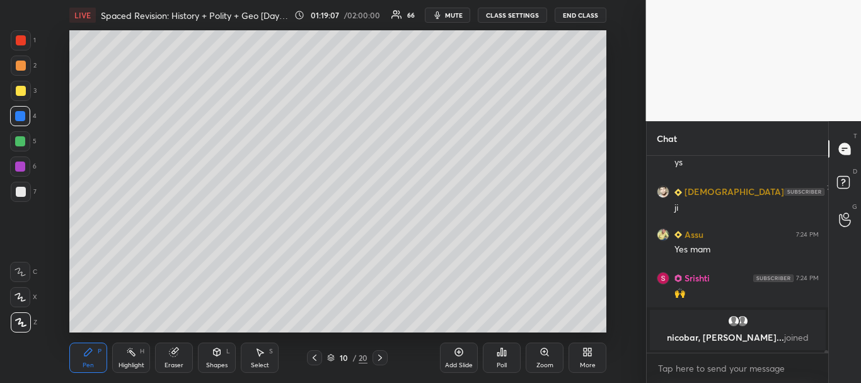
click at [26, 194] on div at bounding box center [21, 192] width 20 height 20
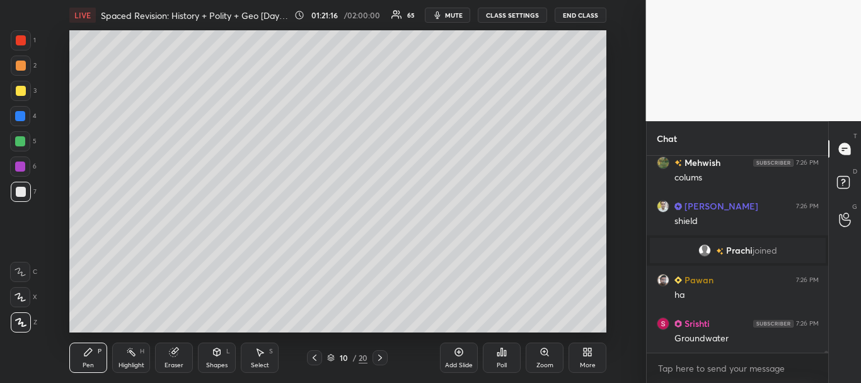
scroll to position [17949, 0]
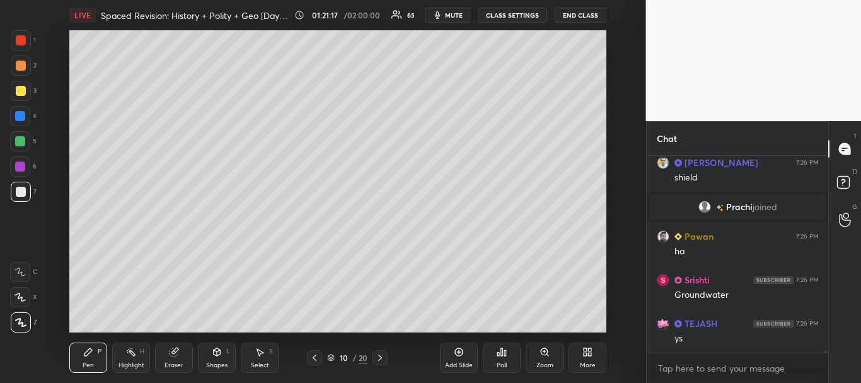
click at [332, 353] on div "10 / 20" at bounding box center [347, 357] width 40 height 11
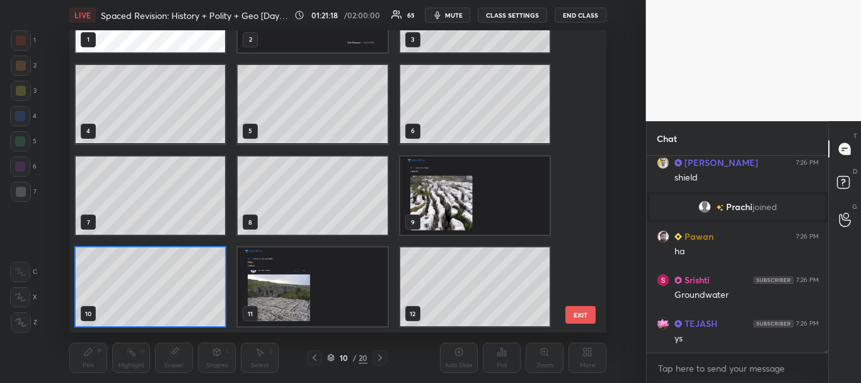
scroll to position [17992, 0]
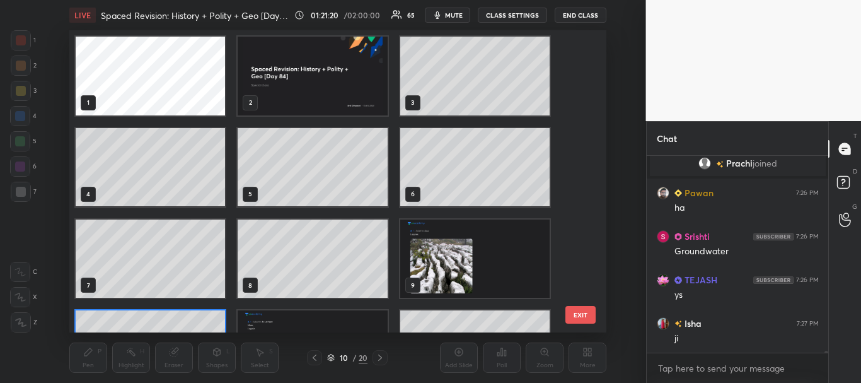
click at [336, 90] on img "grid" at bounding box center [312, 76] width 149 height 79
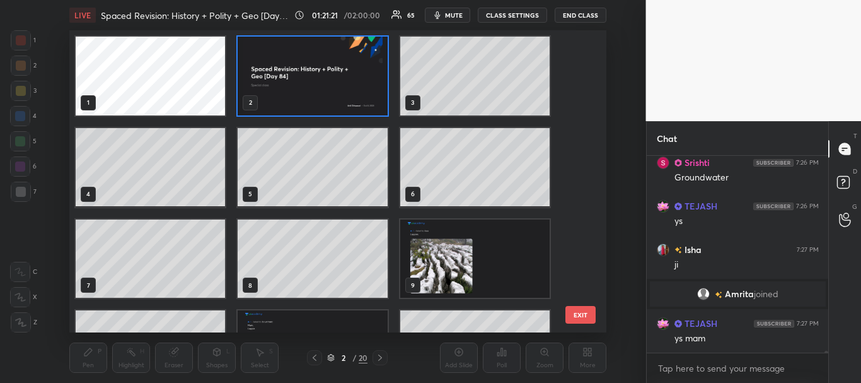
click at [331, 356] on icon at bounding box center [331, 358] width 8 height 8
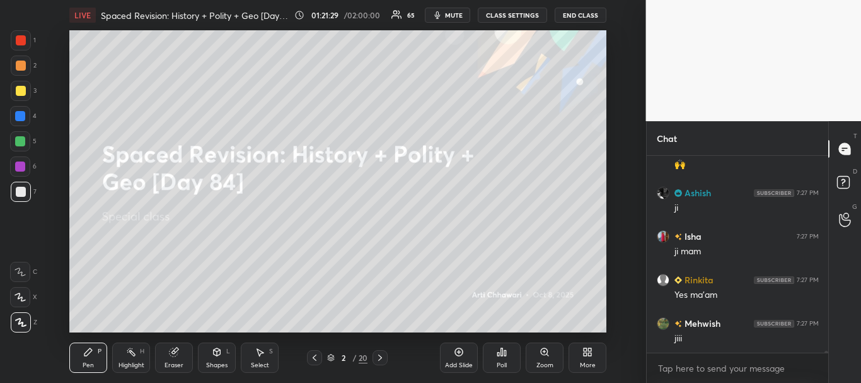
click at [20, 92] on div at bounding box center [21, 91] width 10 height 10
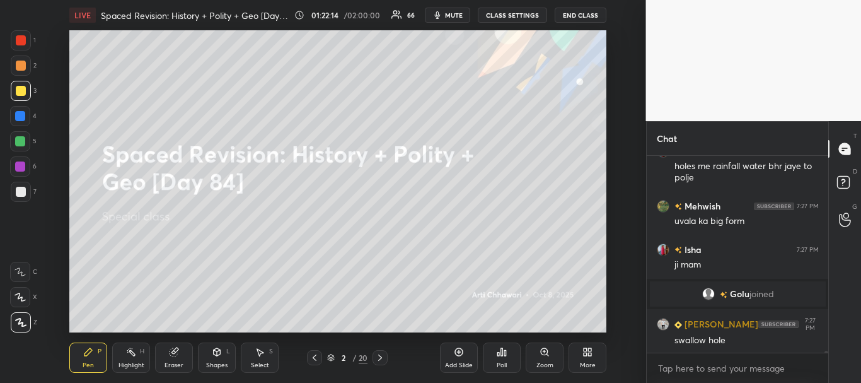
scroll to position [18783, 0]
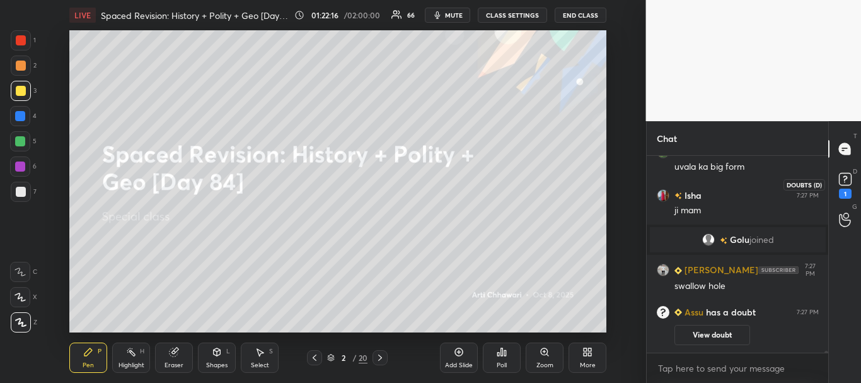
click at [851, 180] on rect at bounding box center [845, 179] width 12 height 12
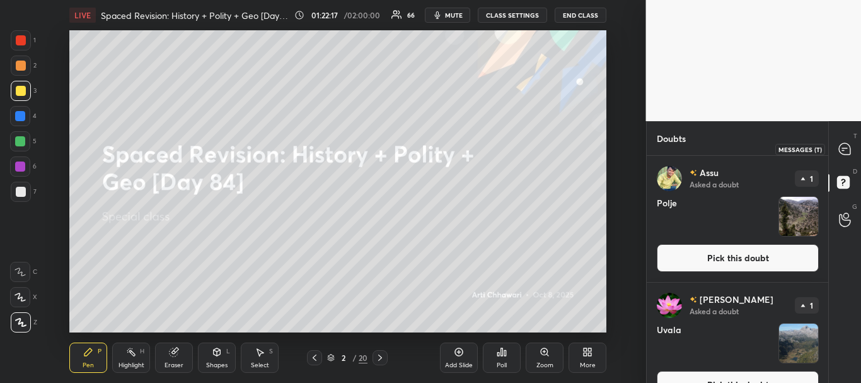
click at [845, 151] on icon at bounding box center [844, 148] width 11 height 11
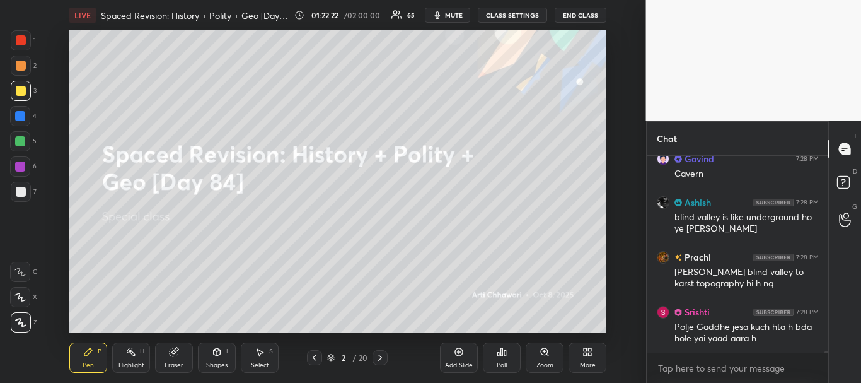
scroll to position [19493, 0]
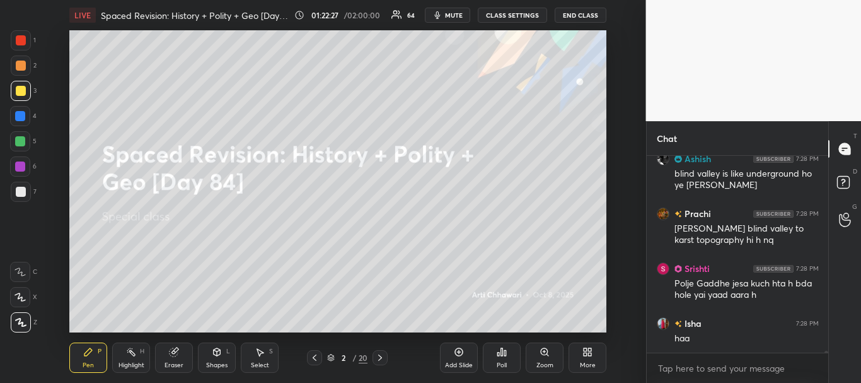
click at [382, 358] on icon at bounding box center [380, 357] width 10 height 10
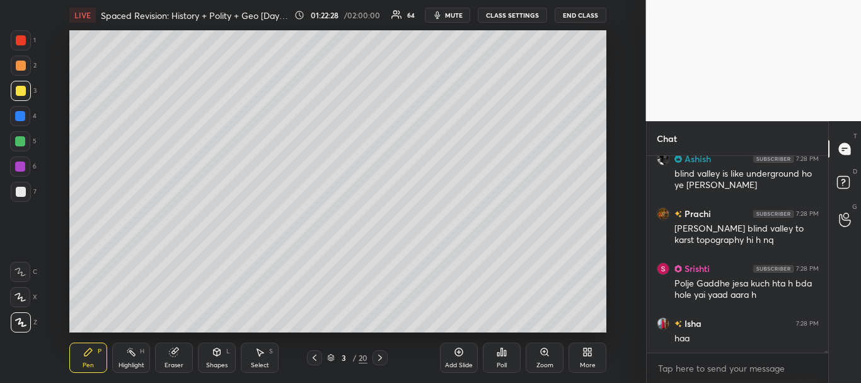
click at [382, 356] on icon at bounding box center [380, 357] width 10 height 10
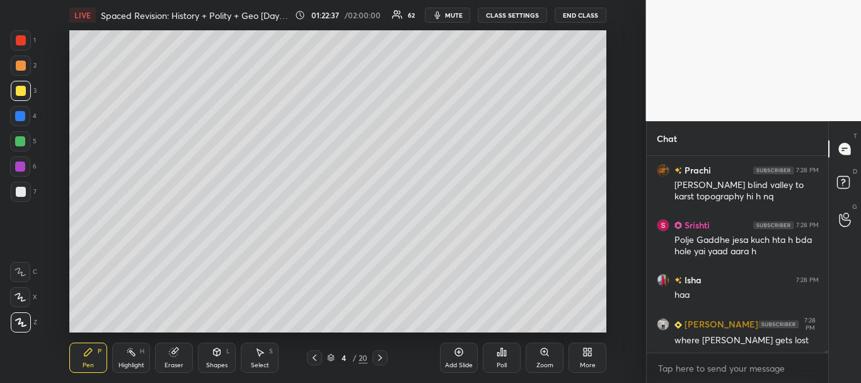
scroll to position [19580, 0]
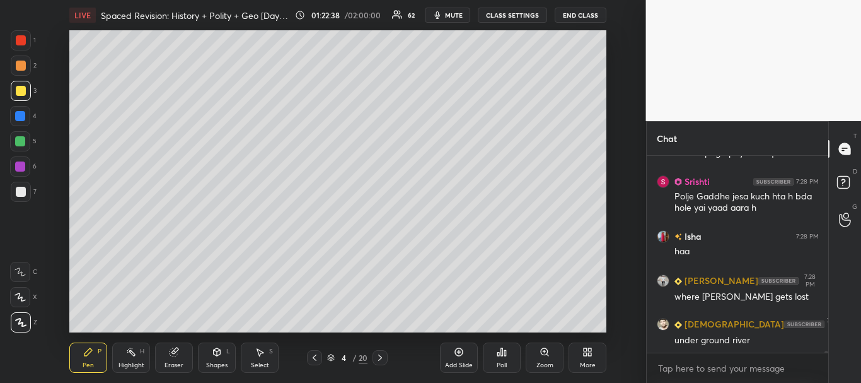
click at [315, 354] on icon at bounding box center [315, 357] width 10 height 10
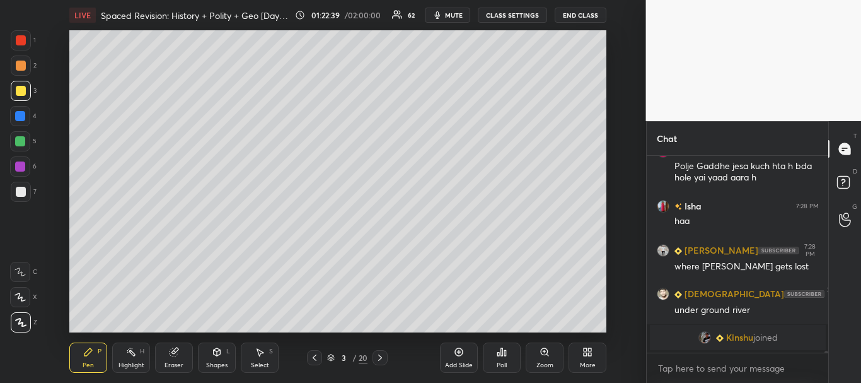
click at [313, 354] on icon at bounding box center [315, 357] width 10 height 10
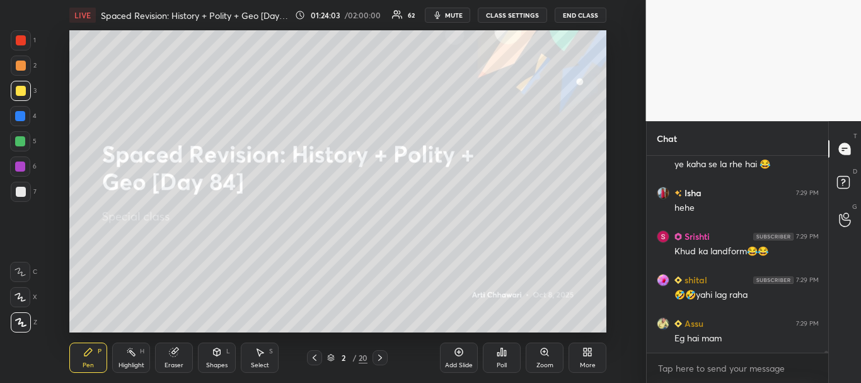
scroll to position [20762, 0]
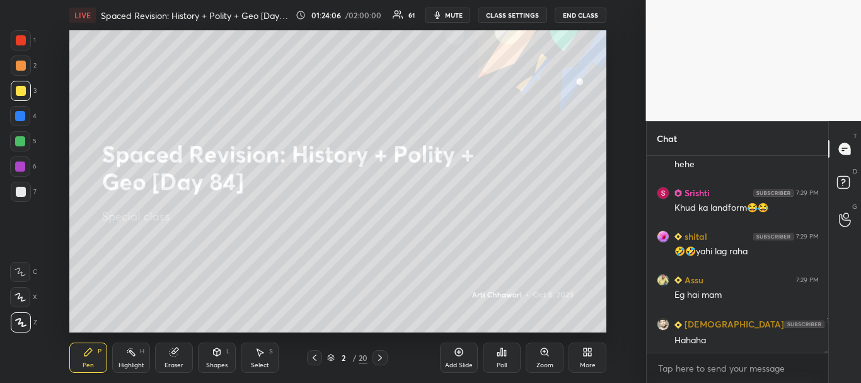
click at [20, 184] on div at bounding box center [21, 192] width 20 height 20
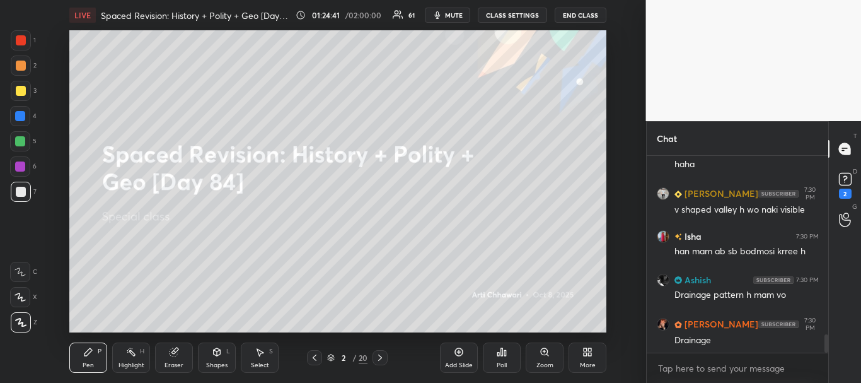
scroll to position [1965, 0]
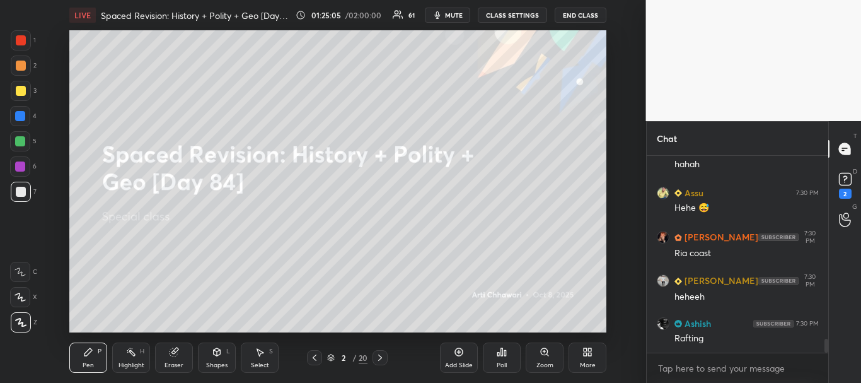
click at [20, 189] on div at bounding box center [21, 192] width 10 height 10
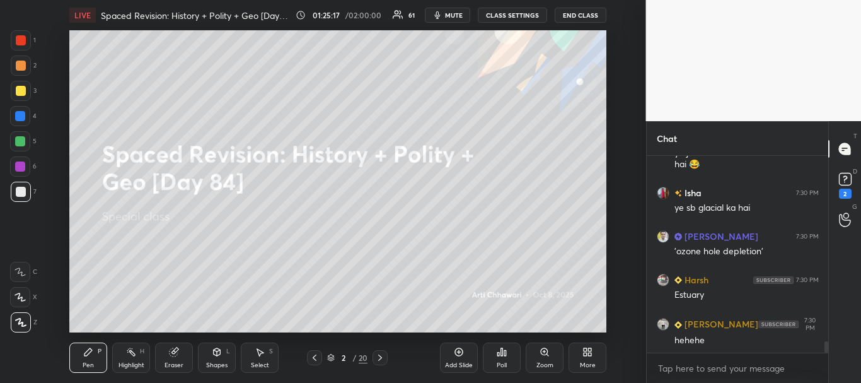
click at [178, 352] on icon at bounding box center [174, 352] width 10 height 10
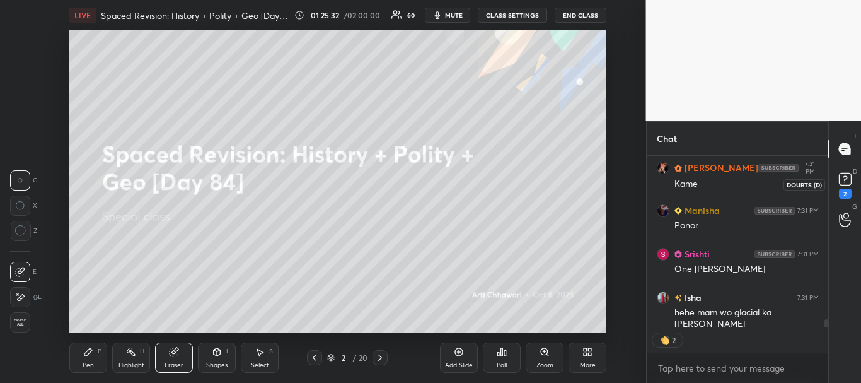
click at [852, 180] on icon at bounding box center [845, 179] width 19 height 19
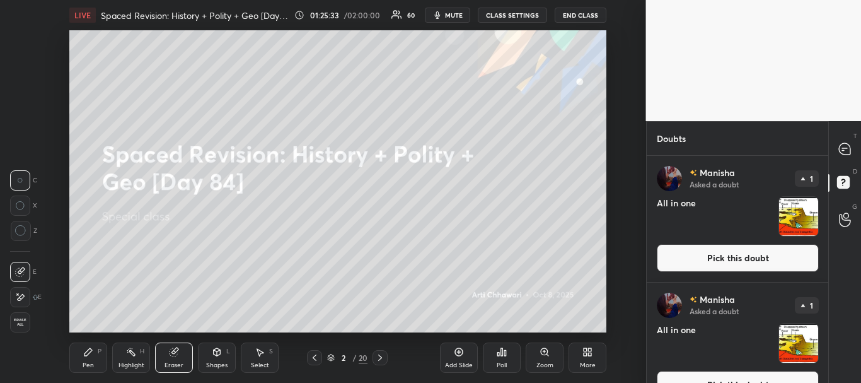
click at [739, 255] on button "Pick this doubt" at bounding box center [738, 258] width 162 height 28
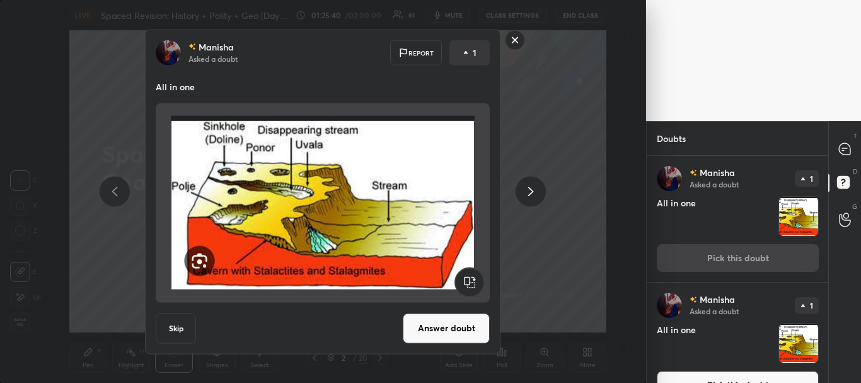
click at [521, 37] on rect at bounding box center [516, 40] width 20 height 20
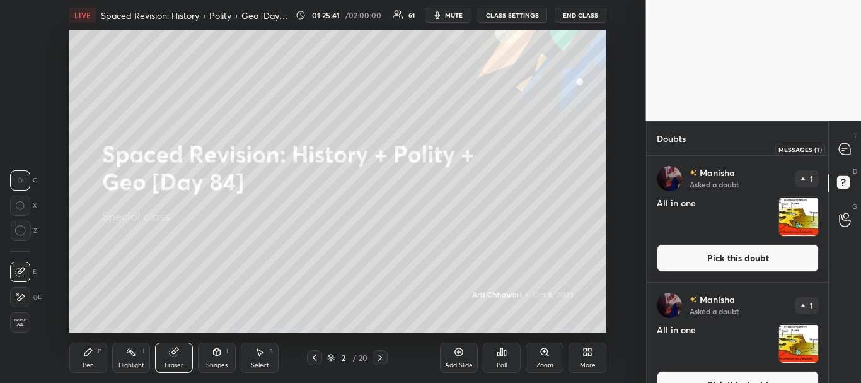
click at [843, 150] on icon at bounding box center [844, 148] width 13 height 13
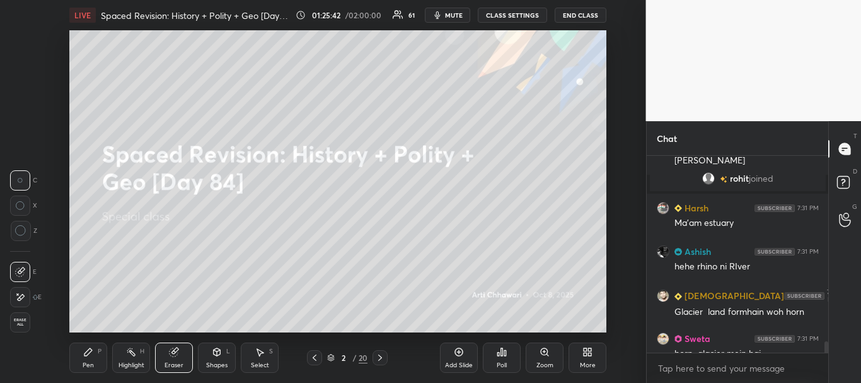
scroll to position [4207, 0]
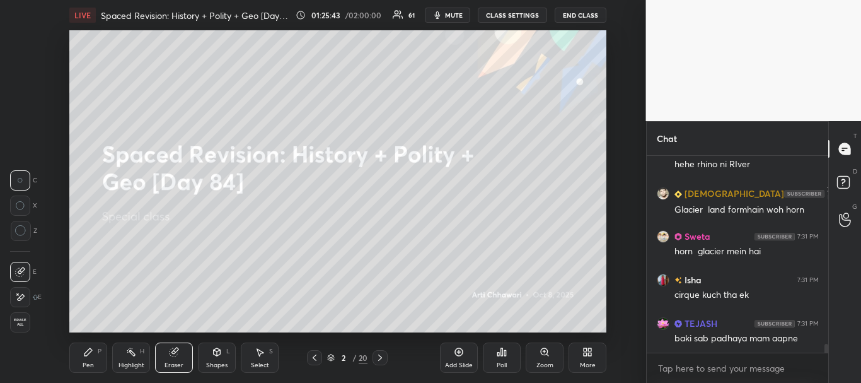
drag, startPoint x: 826, startPoint y: 349, endPoint x: 828, endPoint y: 356, distance: 7.2
click at [826, 357] on div "Harsh 7:31 PM Ma'am estuary Ashish 7:31 PM hehe rhino ni RIver [PERSON_NAME] 7:…" at bounding box center [738, 269] width 182 height 227
click at [91, 359] on div "Pen P" at bounding box center [88, 357] width 38 height 30
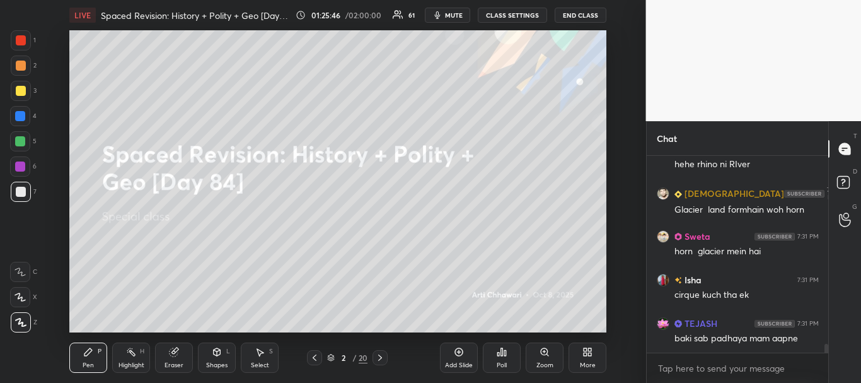
scroll to position [4251, 0]
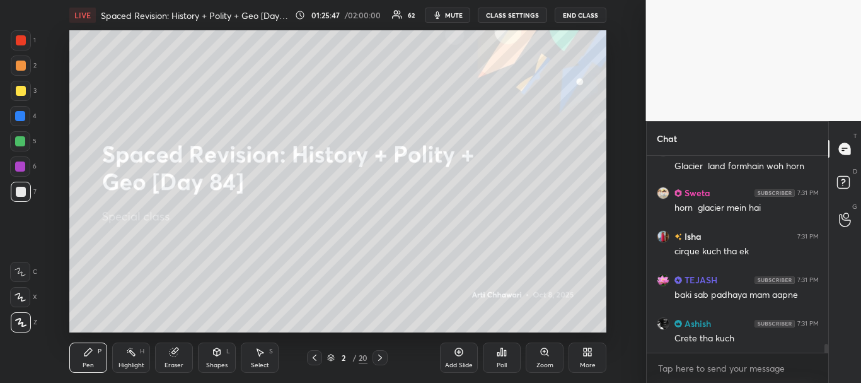
click at [20, 192] on div at bounding box center [21, 192] width 10 height 10
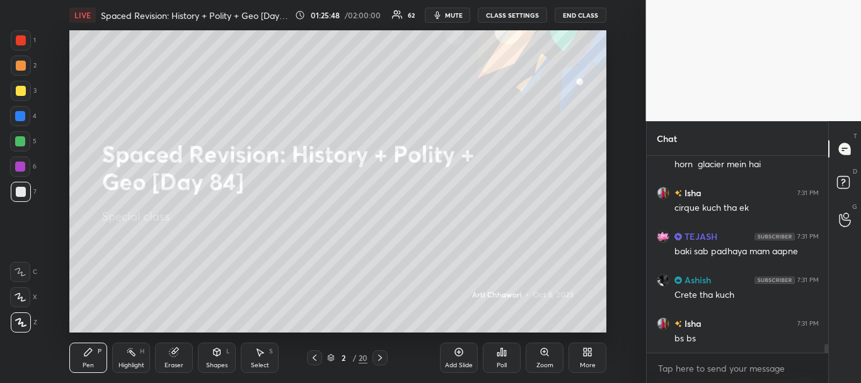
click at [458, 352] on icon at bounding box center [459, 352] width 4 height 4
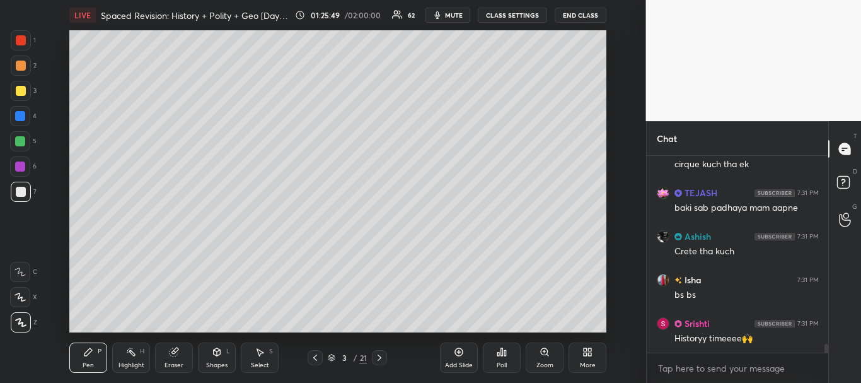
click at [18, 186] on div at bounding box center [21, 192] width 20 height 20
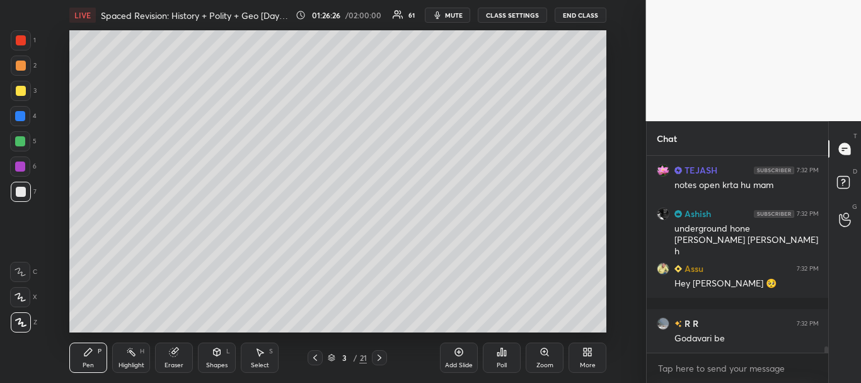
scroll to position [5720, 0]
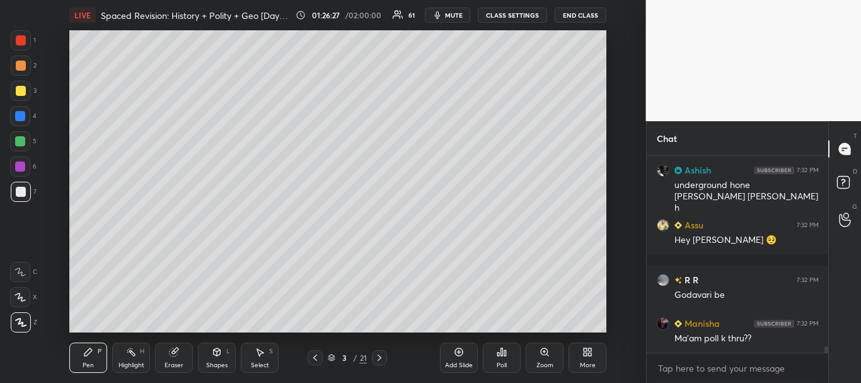
click at [20, 190] on div at bounding box center [21, 192] width 10 height 10
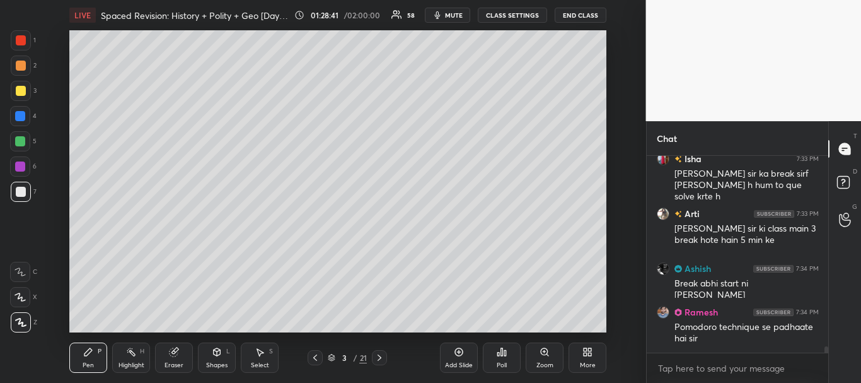
scroll to position [5877, 0]
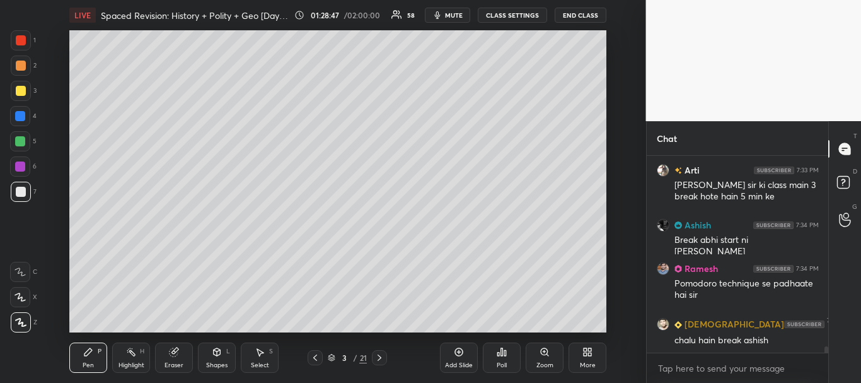
click at [582, 352] on icon at bounding box center [587, 352] width 10 height 10
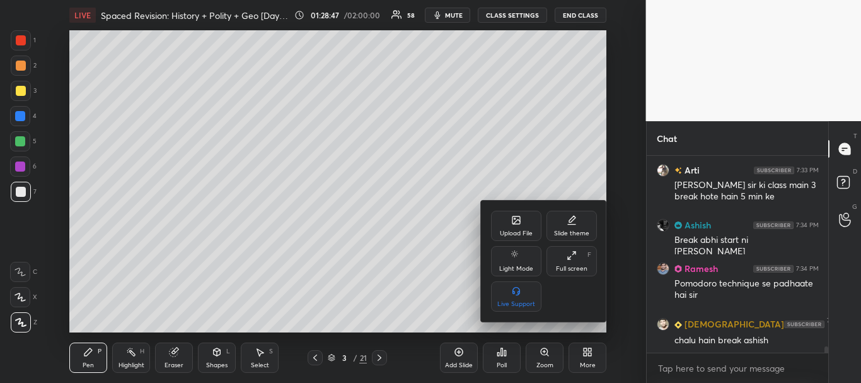
scroll to position [5931, 0]
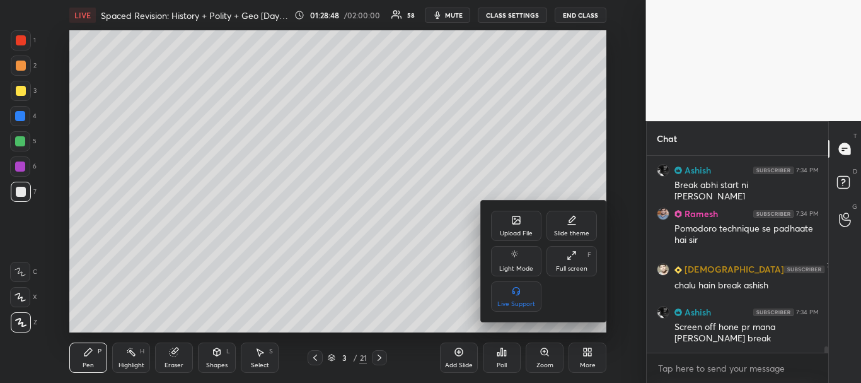
click at [521, 226] on div "Upload File" at bounding box center [516, 226] width 50 height 30
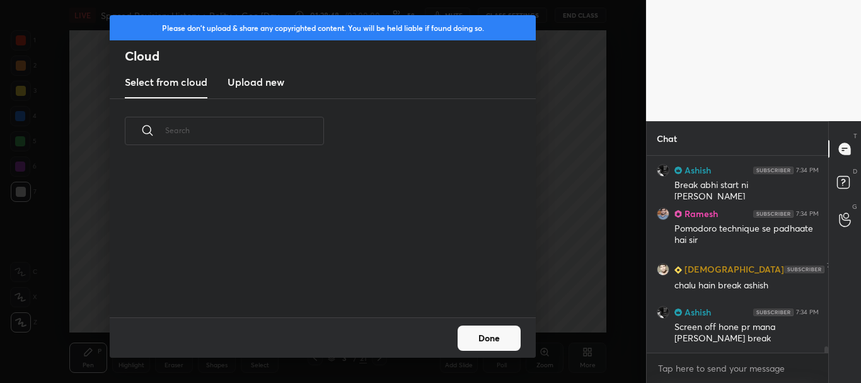
scroll to position [5975, 0]
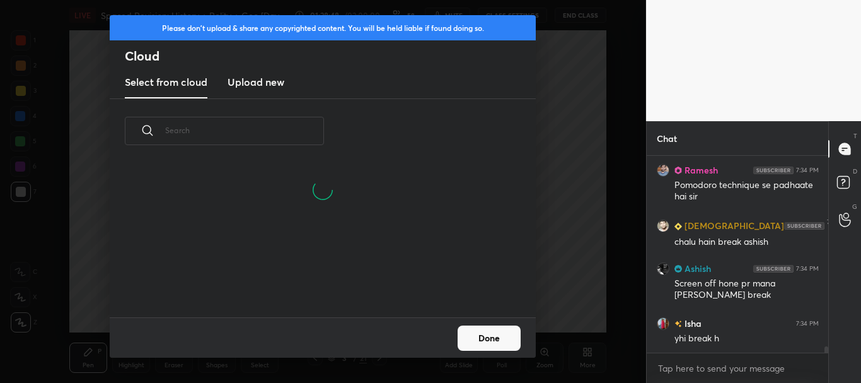
click at [275, 84] on h3 "Upload new" at bounding box center [256, 81] width 57 height 15
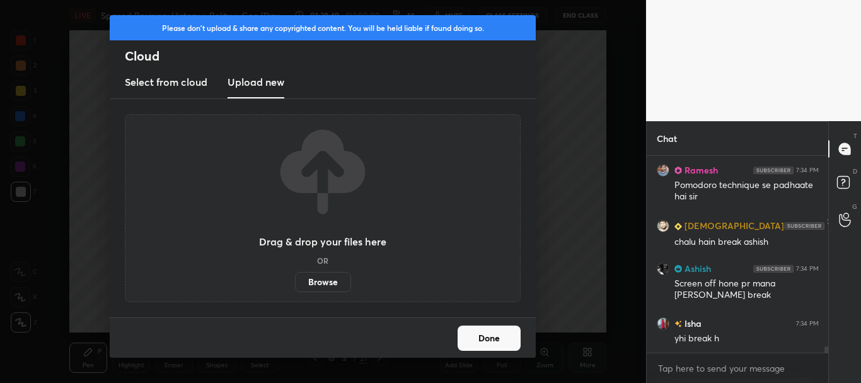
click at [315, 276] on label "Browse" at bounding box center [323, 282] width 56 height 20
click at [295, 276] on input "Browse" at bounding box center [295, 282] width 0 height 20
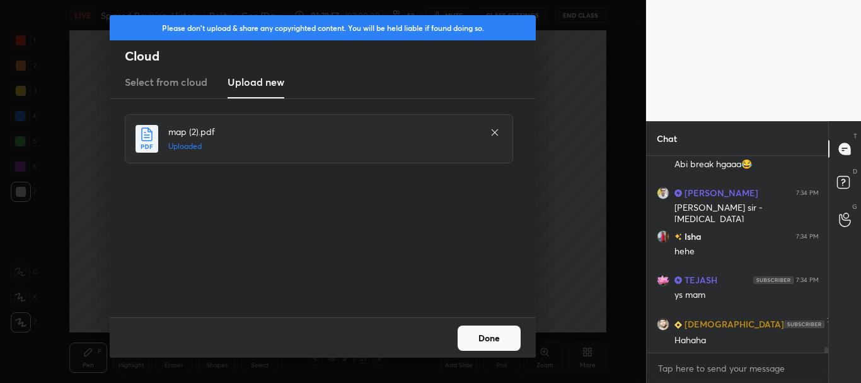
scroll to position [6291, 0]
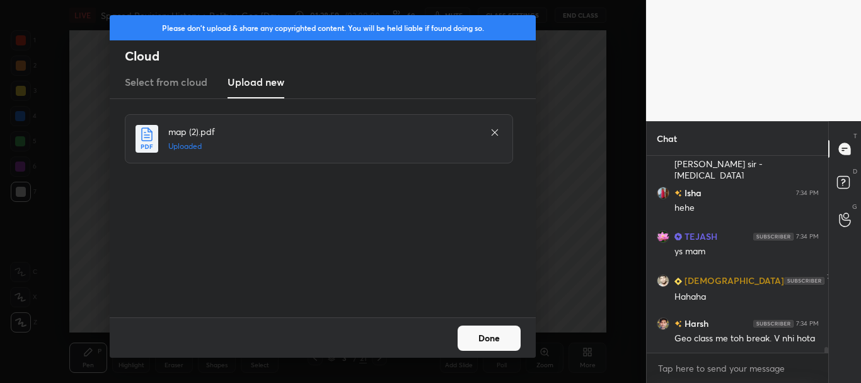
click at [492, 333] on button "Done" at bounding box center [489, 337] width 63 height 25
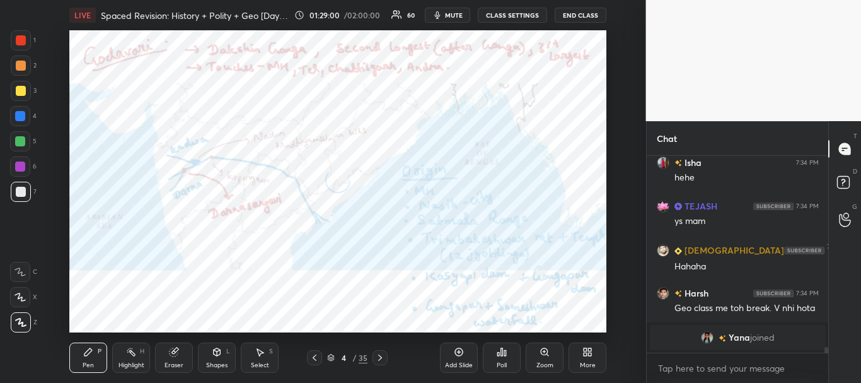
click at [315, 355] on icon at bounding box center [315, 357] width 10 height 10
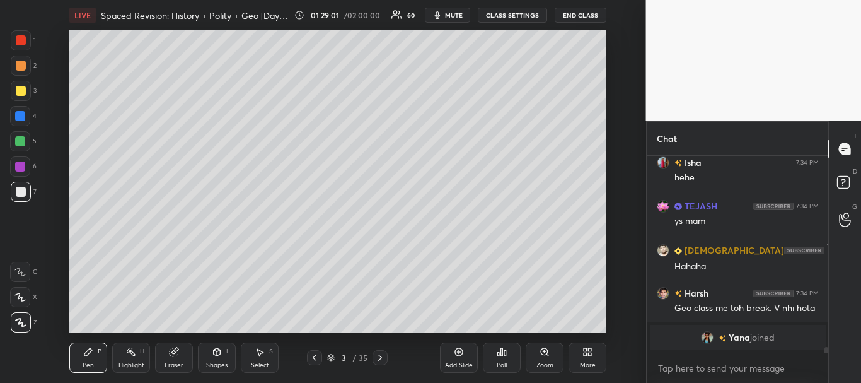
click at [333, 357] on icon at bounding box center [331, 358] width 8 height 8
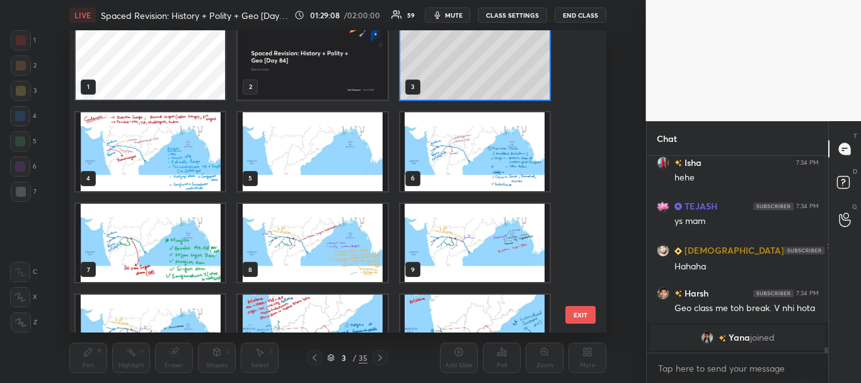
scroll to position [0, 0]
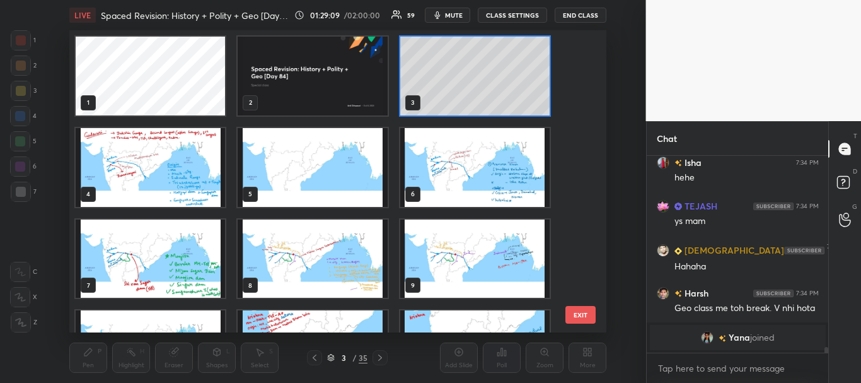
click at [332, 164] on img "grid" at bounding box center [312, 167] width 149 height 79
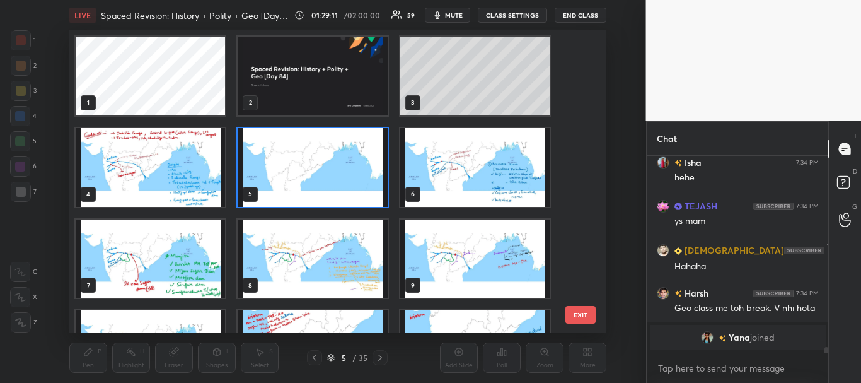
click at [328, 357] on div "5 / 35" at bounding box center [347, 357] width 81 height 15
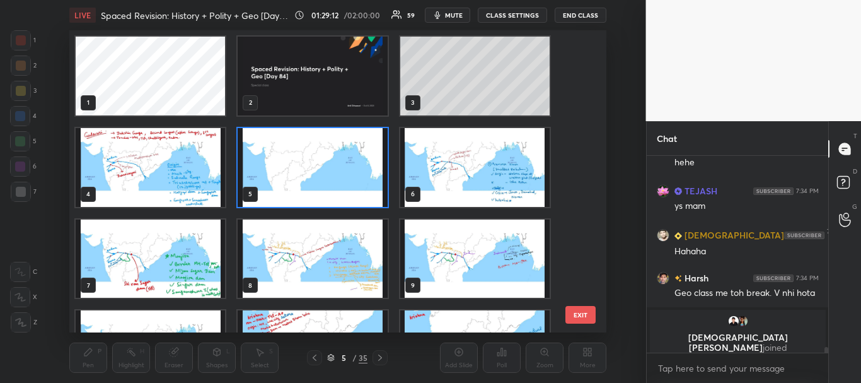
click at [333, 357] on icon at bounding box center [331, 358] width 8 height 8
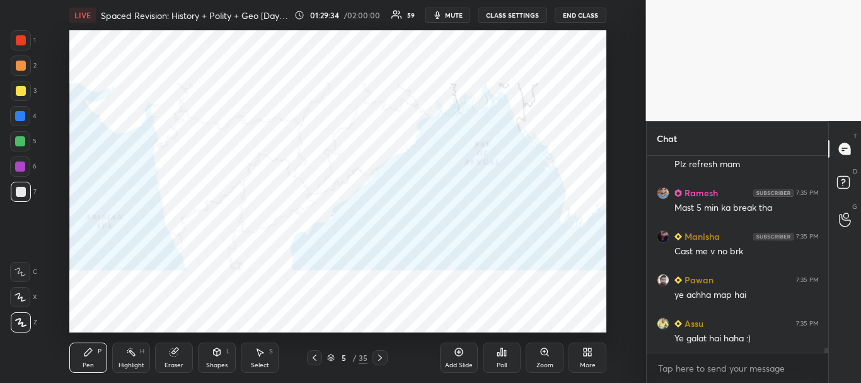
scroll to position [7155, 0]
click at [539, 354] on div "Zoom" at bounding box center [545, 357] width 38 height 30
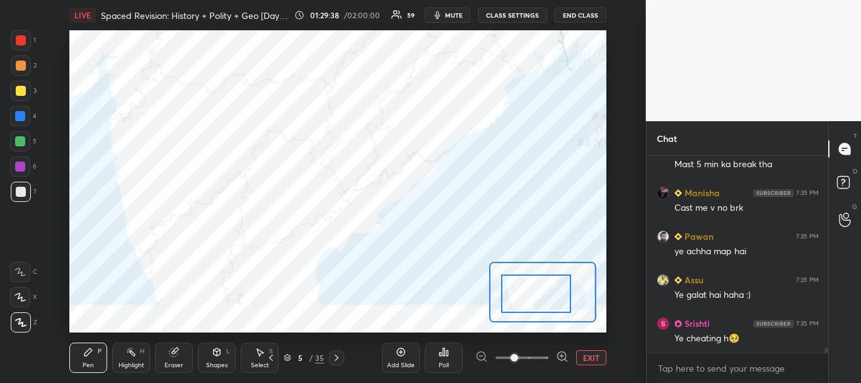
scroll to position [7199, 0]
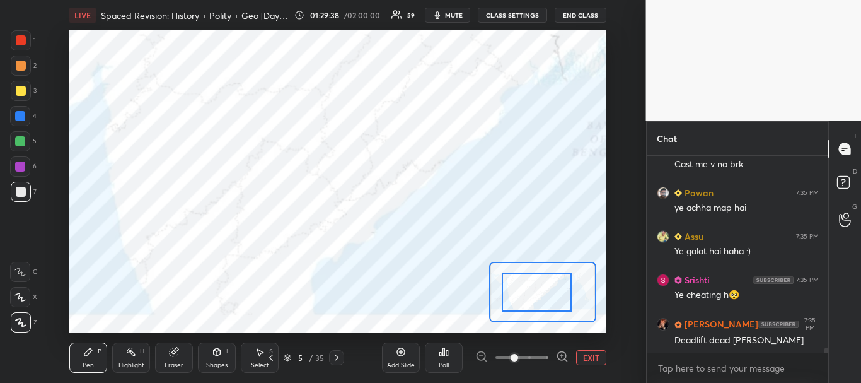
drag, startPoint x: 548, startPoint y: 289, endPoint x: 551, endPoint y: 282, distance: 7.6
click at [551, 282] on div at bounding box center [537, 292] width 70 height 38
click at [550, 282] on div at bounding box center [537, 292] width 70 height 38
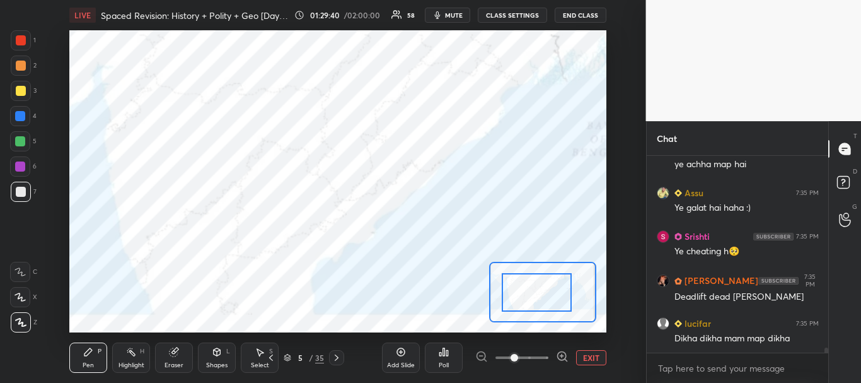
click at [21, 112] on div at bounding box center [20, 116] width 10 height 10
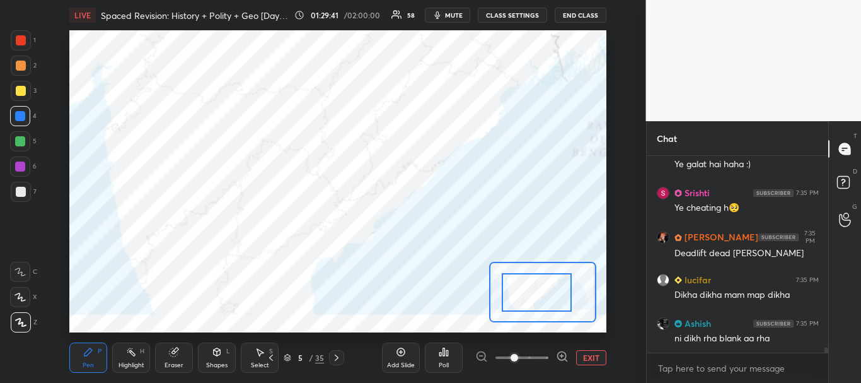
click at [21, 293] on icon at bounding box center [19, 297] width 11 height 9
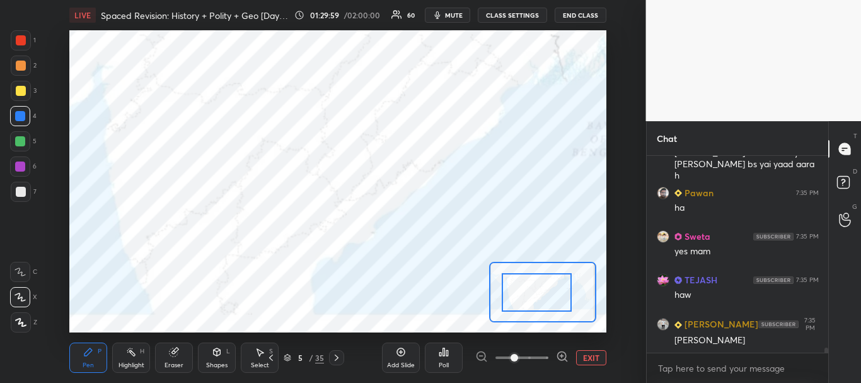
scroll to position [7412, 0]
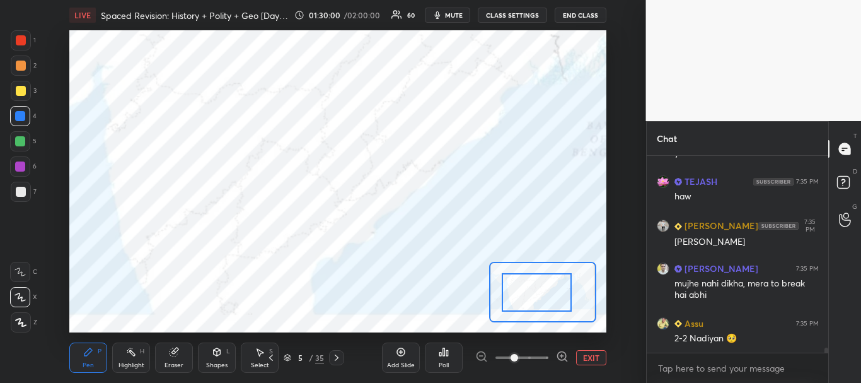
click at [19, 43] on div at bounding box center [21, 40] width 10 height 10
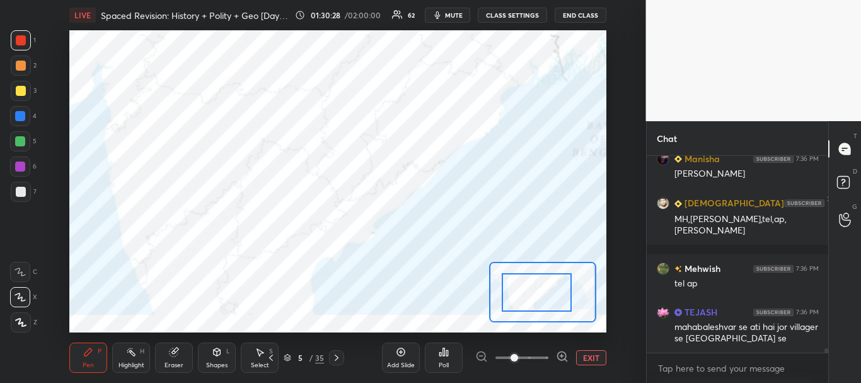
scroll to position [8321, 0]
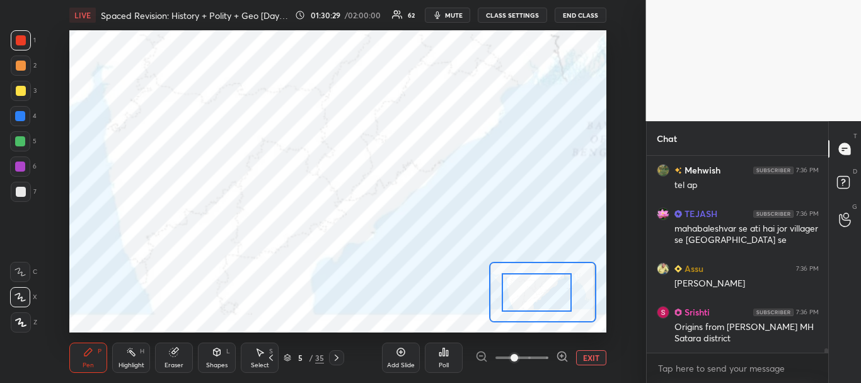
click at [21, 111] on div at bounding box center [20, 116] width 20 height 20
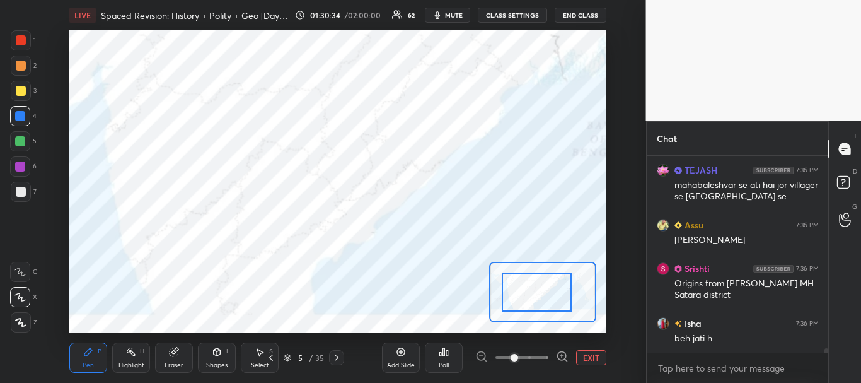
scroll to position [8462, 0]
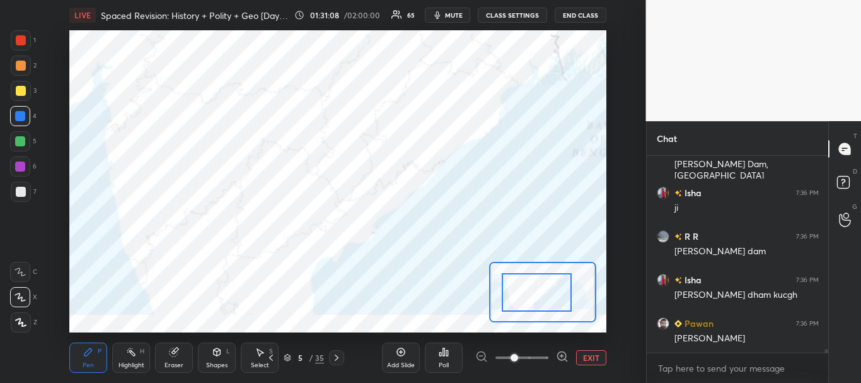
click at [20, 115] on div at bounding box center [20, 116] width 10 height 10
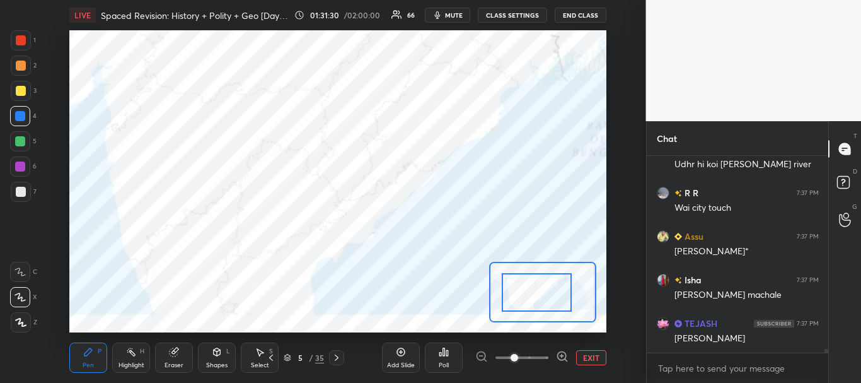
click at [23, 37] on div at bounding box center [21, 40] width 10 height 10
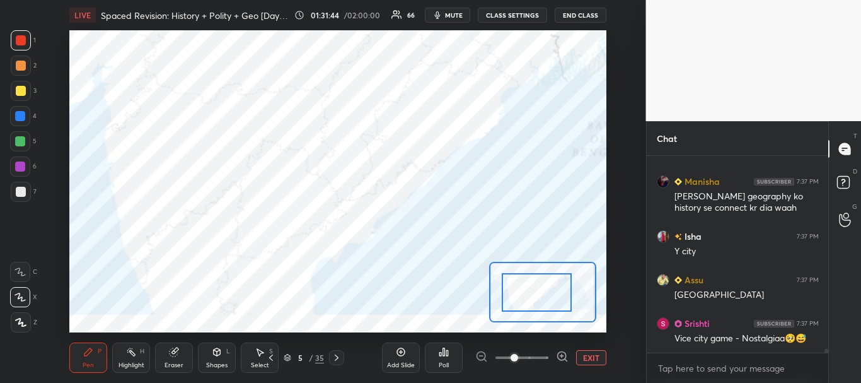
click at [16, 118] on div at bounding box center [20, 116] width 10 height 10
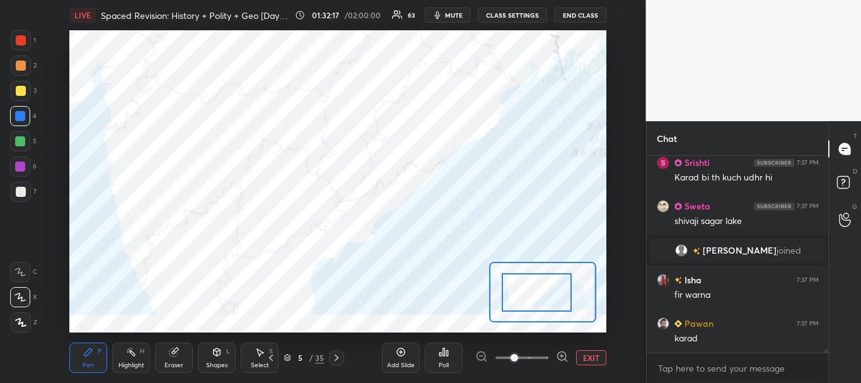
scroll to position [10999, 0]
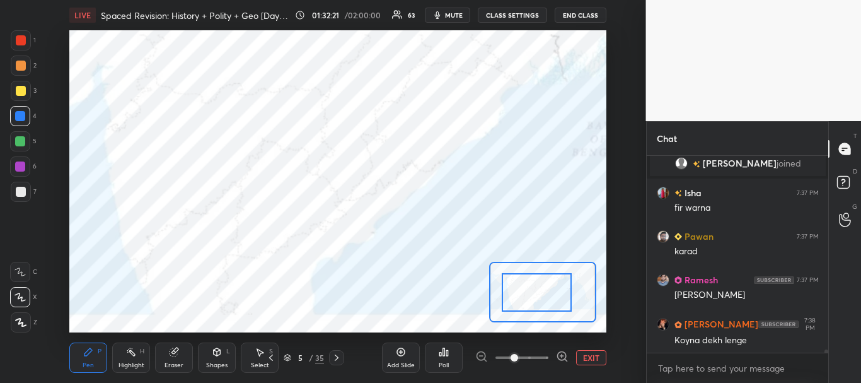
click at [22, 115] on div at bounding box center [20, 116] width 10 height 10
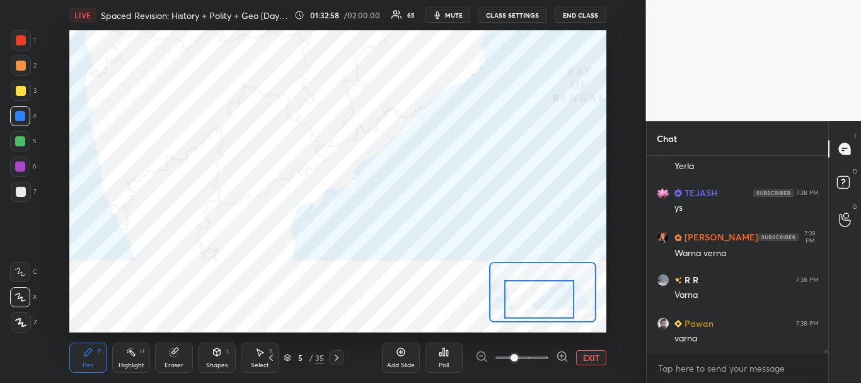
scroll to position [12377, 0]
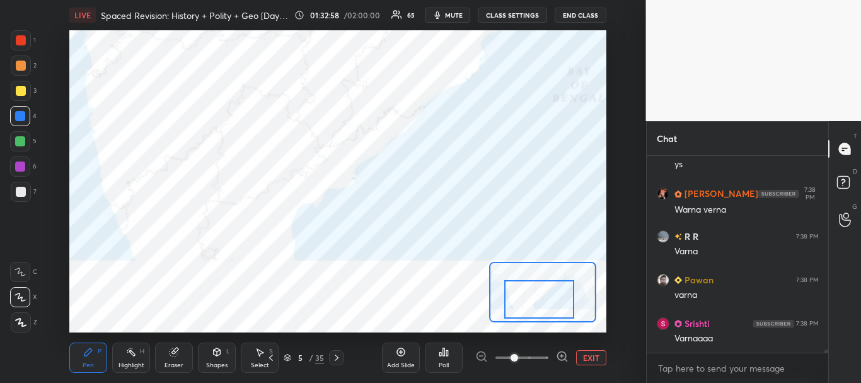
drag, startPoint x: 557, startPoint y: 293, endPoint x: 561, endPoint y: 300, distance: 7.9
click at [561, 300] on div at bounding box center [539, 299] width 70 height 38
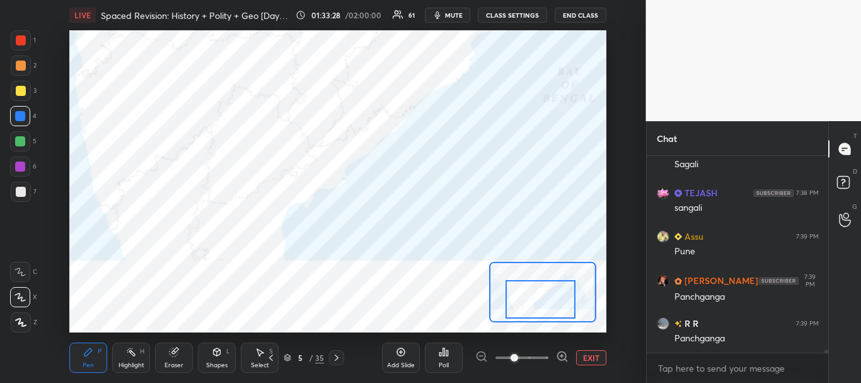
scroll to position [13291, 0]
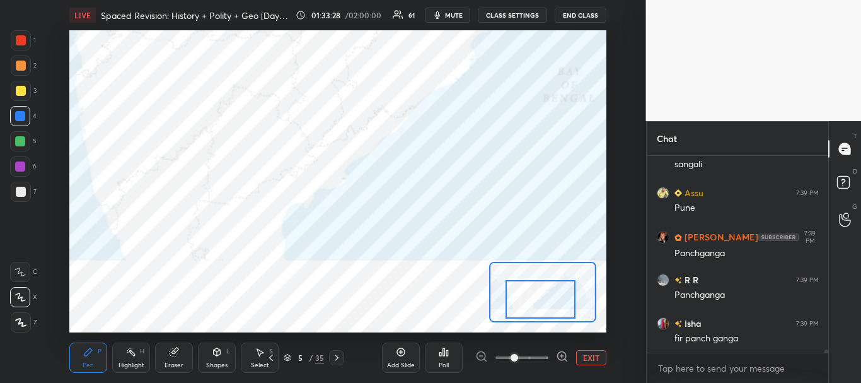
click at [22, 40] on div at bounding box center [21, 40] width 10 height 10
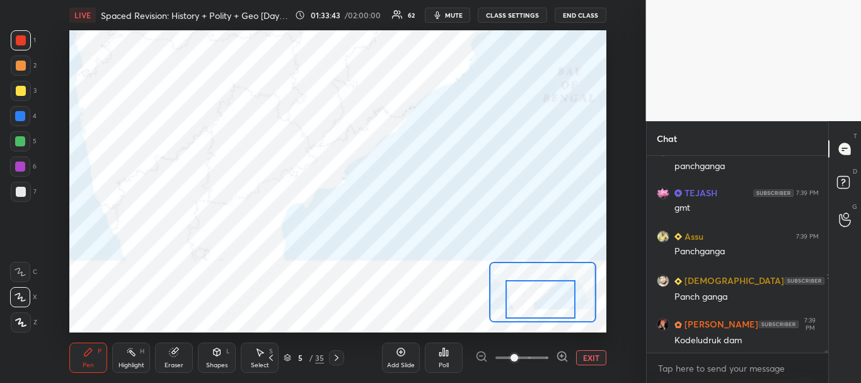
scroll to position [13682, 0]
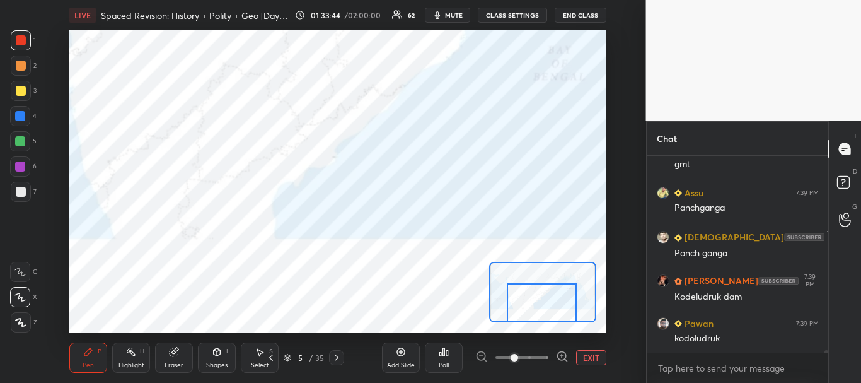
click at [545, 299] on div at bounding box center [542, 302] width 70 height 38
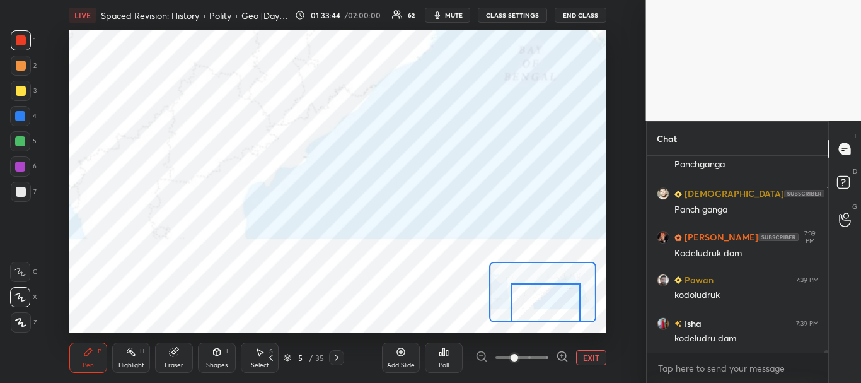
drag, startPoint x: 545, startPoint y: 295, endPoint x: 549, endPoint y: 301, distance: 6.8
click at [549, 301] on div at bounding box center [546, 302] width 70 height 38
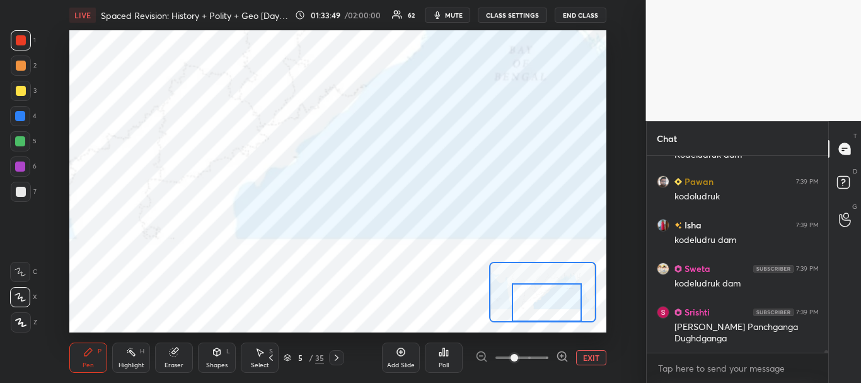
scroll to position [13854, 0]
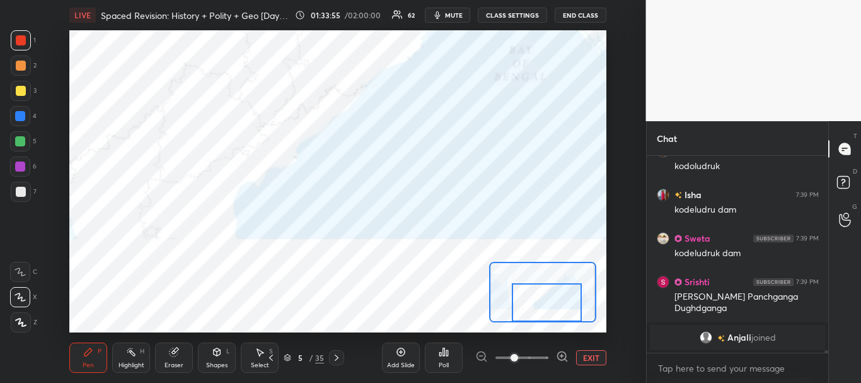
click at [18, 115] on div at bounding box center [20, 116] width 10 height 10
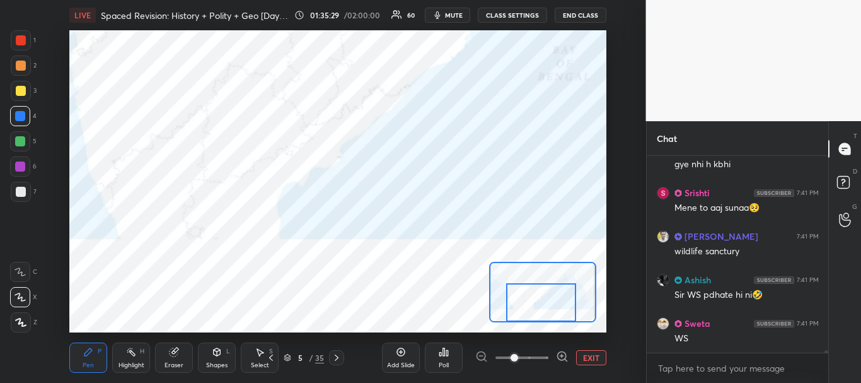
scroll to position [14824, 0]
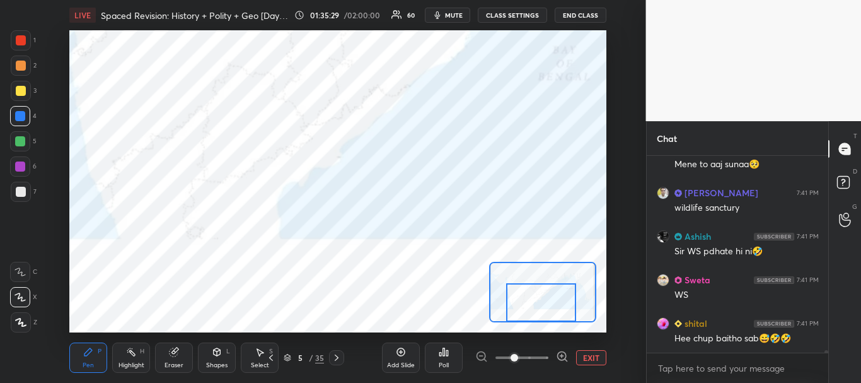
click at [552, 299] on div at bounding box center [541, 302] width 70 height 38
click at [552, 301] on div at bounding box center [541, 302] width 70 height 38
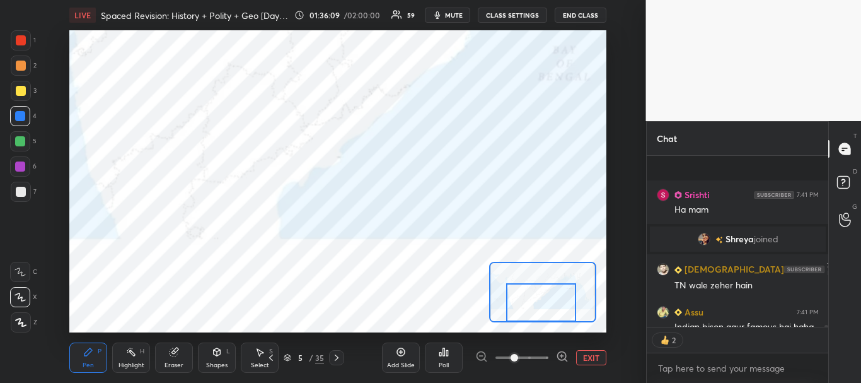
scroll to position [15038, 0]
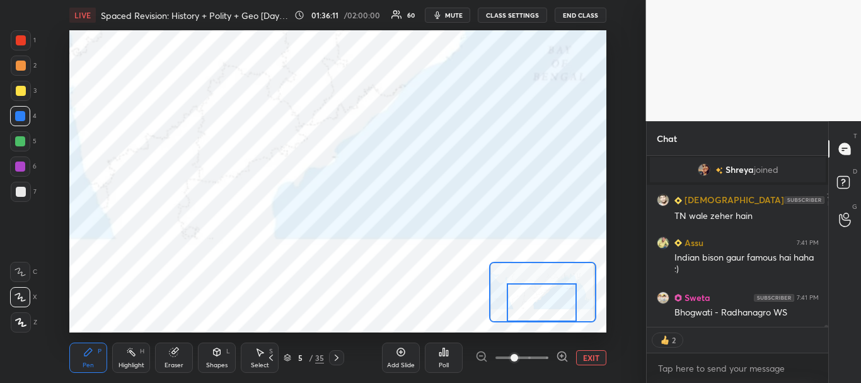
click at [556, 299] on div at bounding box center [542, 302] width 70 height 38
click at [555, 299] on div at bounding box center [542, 302] width 70 height 38
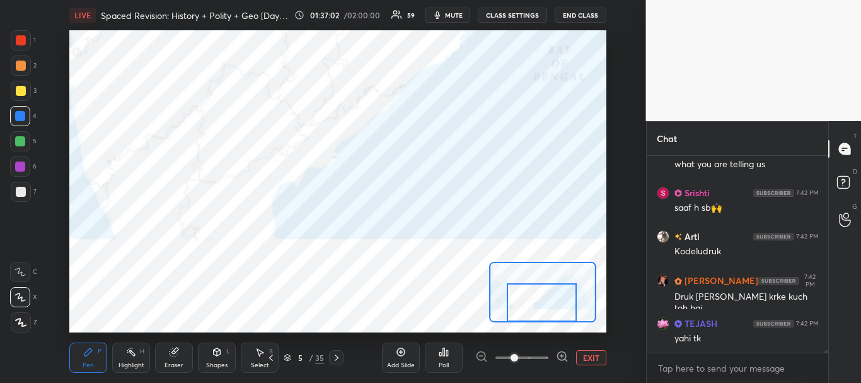
scroll to position [16388, 0]
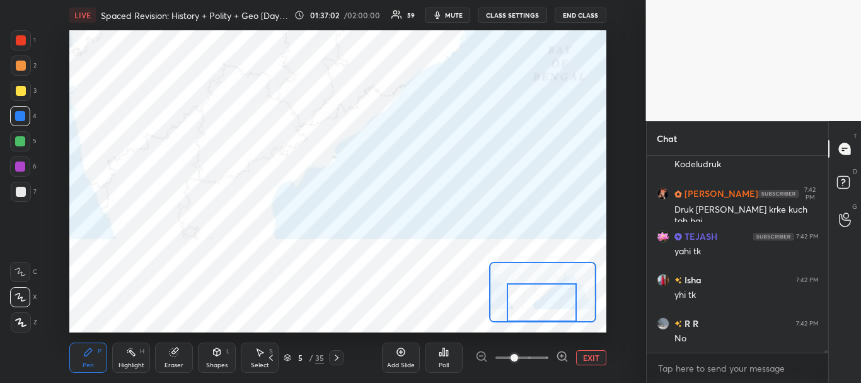
click at [19, 40] on div at bounding box center [21, 40] width 10 height 10
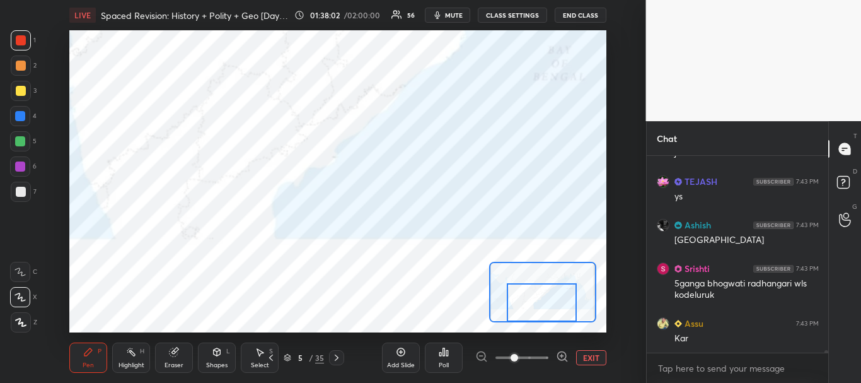
scroll to position [17291, 0]
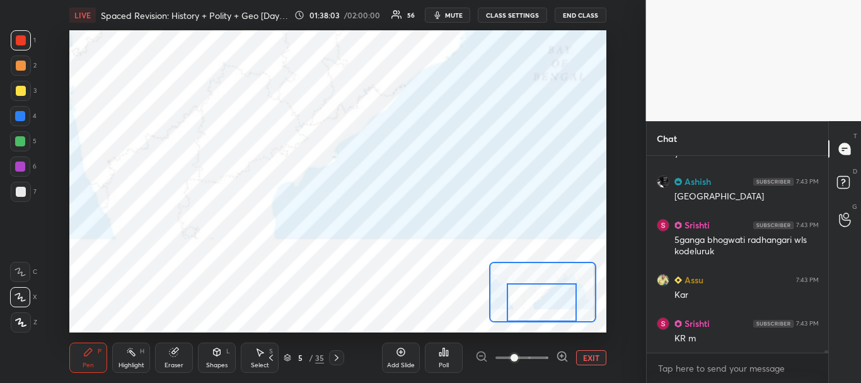
click at [21, 139] on div at bounding box center [20, 141] width 10 height 10
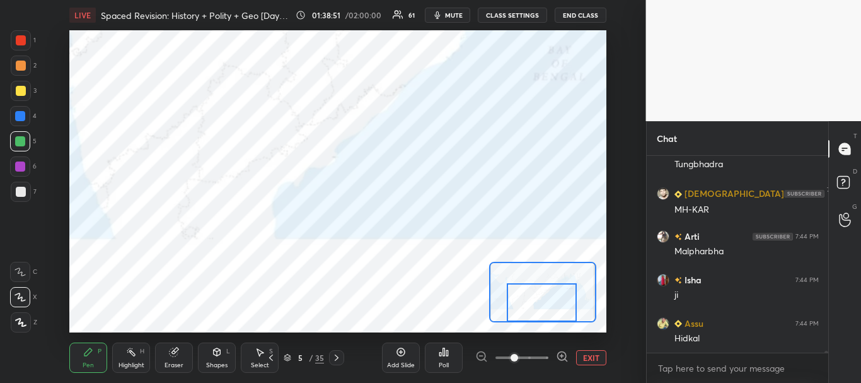
scroll to position [18014, 0]
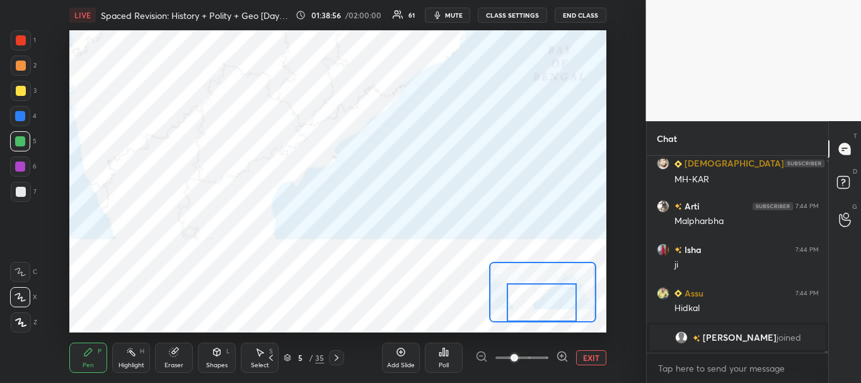
click at [20, 165] on div at bounding box center [20, 166] width 10 height 10
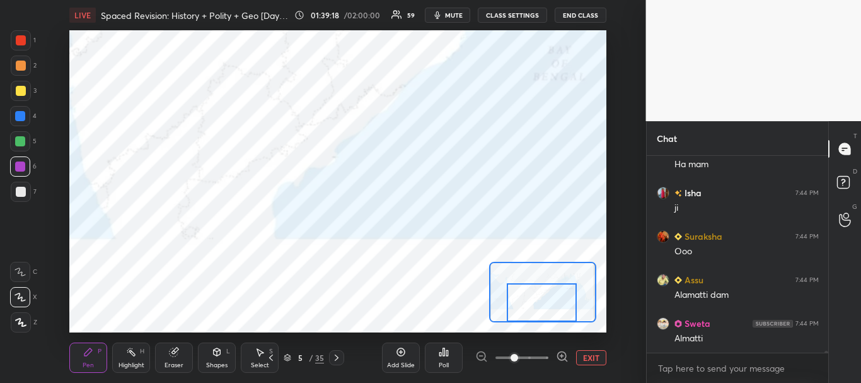
scroll to position [18140, 0]
click at [18, 163] on div at bounding box center [20, 166] width 10 height 10
click at [21, 37] on div at bounding box center [21, 40] width 10 height 10
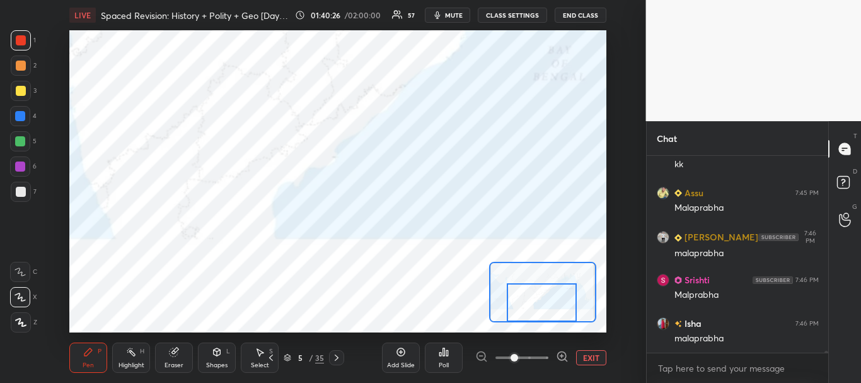
scroll to position [19856, 0]
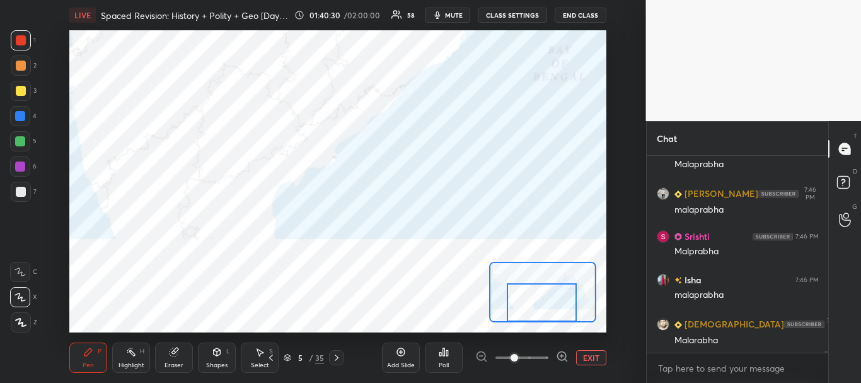
drag, startPoint x: 23, startPoint y: 119, endPoint x: 64, endPoint y: 128, distance: 41.9
click at [22, 119] on div at bounding box center [20, 116] width 10 height 10
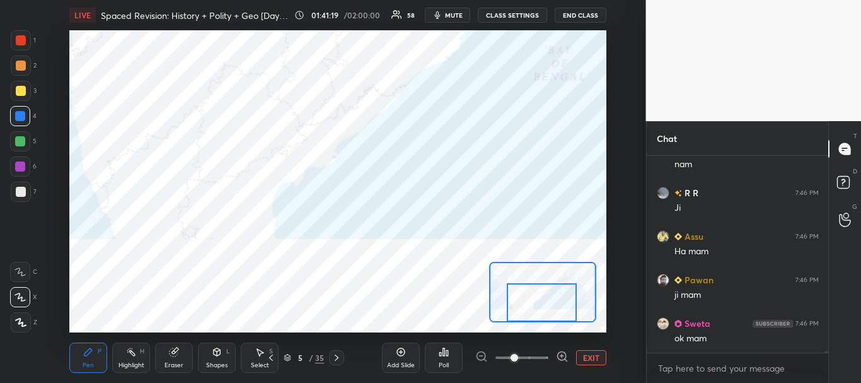
scroll to position [20306, 0]
click at [18, 188] on div at bounding box center [21, 192] width 10 height 10
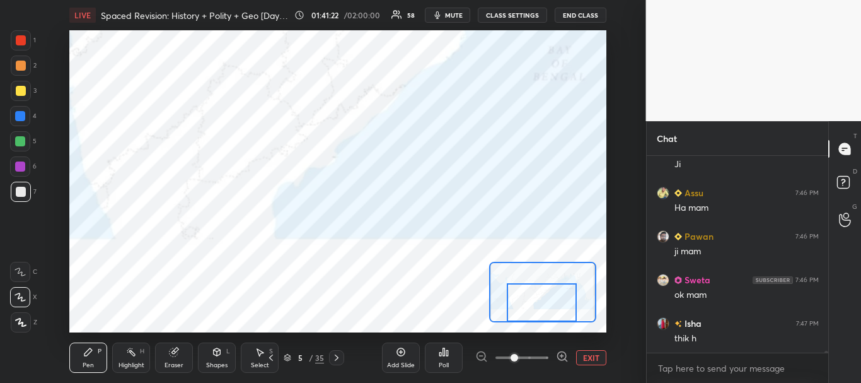
scroll to position [20350, 0]
click at [20, 40] on div at bounding box center [21, 40] width 10 height 10
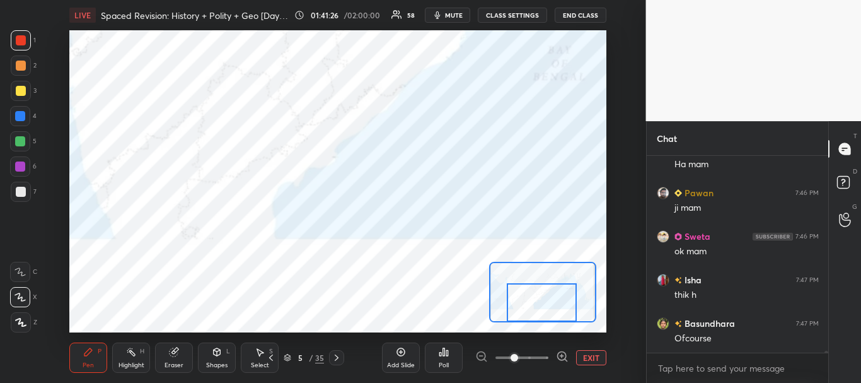
click at [16, 158] on div at bounding box center [20, 166] width 20 height 20
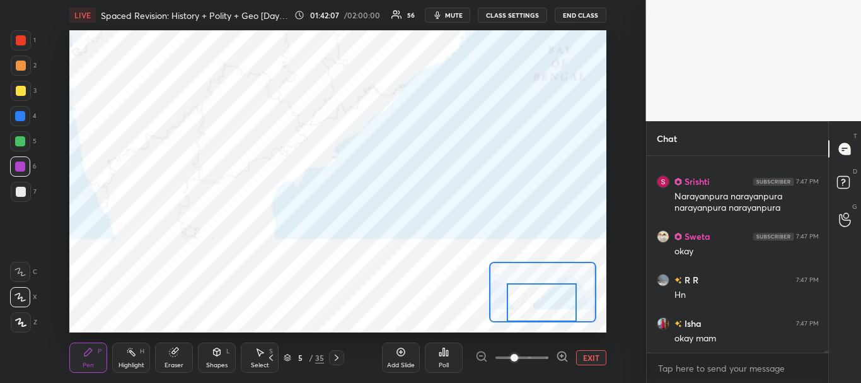
scroll to position [21582, 0]
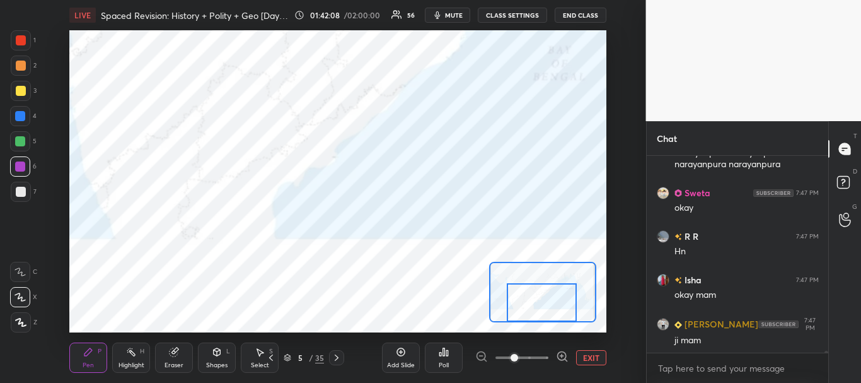
click at [587, 357] on button "EXIT" at bounding box center [591, 357] width 30 height 15
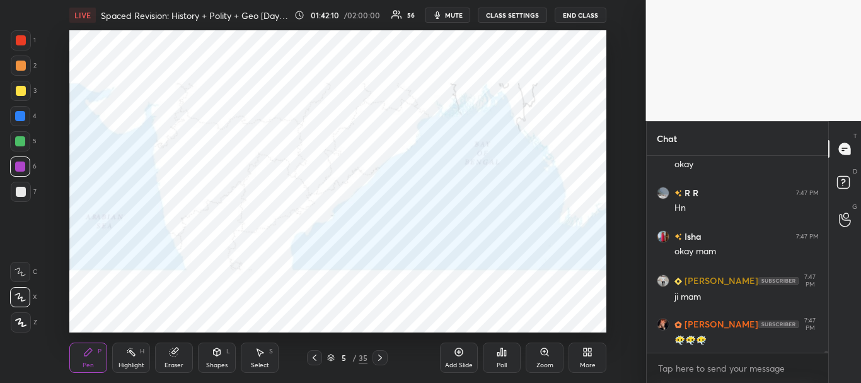
click at [23, 37] on div at bounding box center [21, 40] width 10 height 10
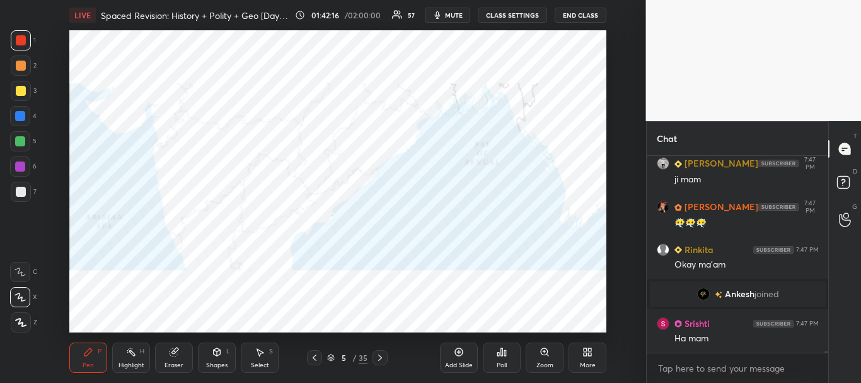
scroll to position [21297, 0]
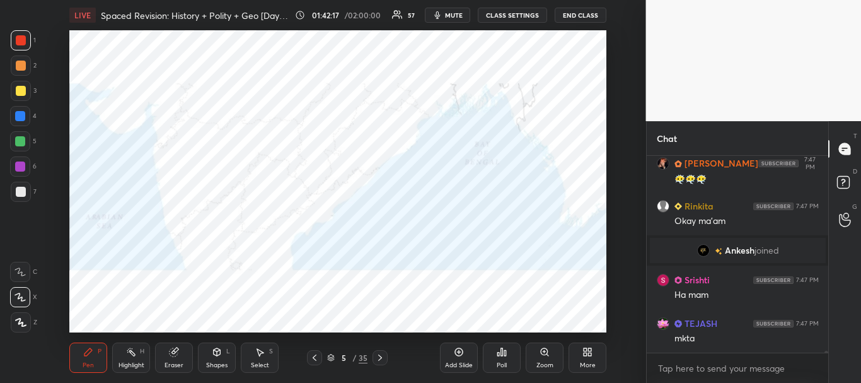
click at [21, 322] on icon at bounding box center [21, 322] width 10 height 8
click at [121, 362] on div "Highlight" at bounding box center [132, 365] width 26 height 6
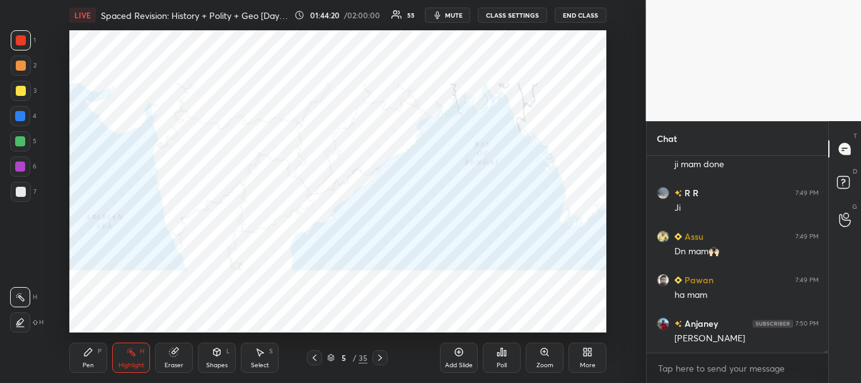
scroll to position [23643, 0]
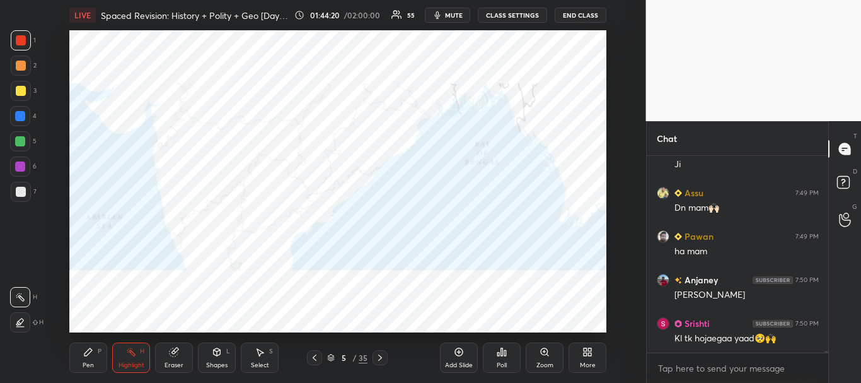
click at [180, 356] on div "Eraser" at bounding box center [174, 357] width 38 height 30
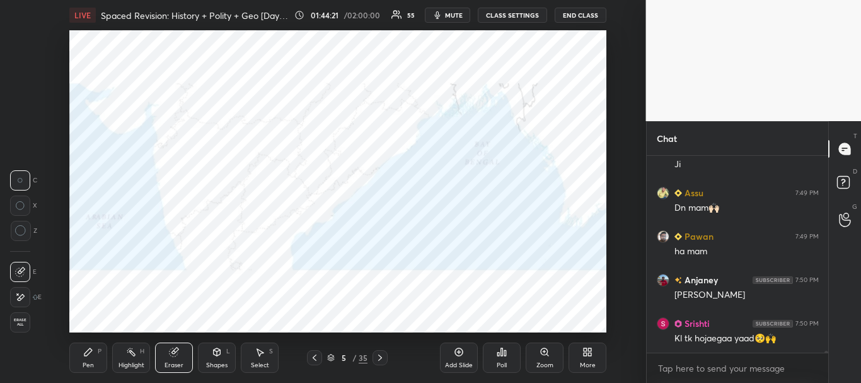
click at [18, 323] on span "Erase all" at bounding box center [20, 322] width 19 height 9
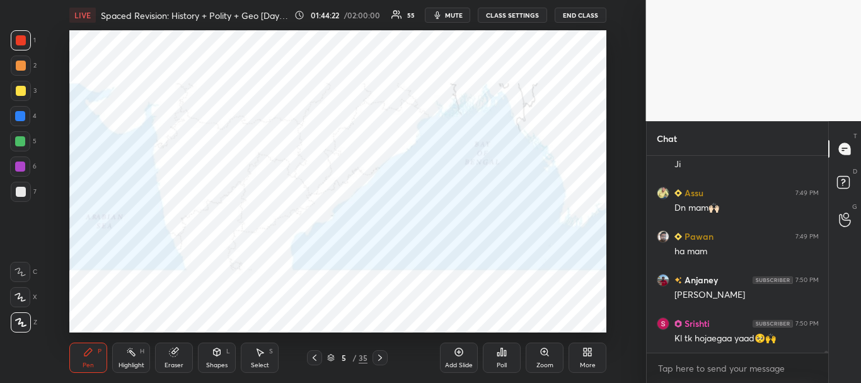
scroll to position [23687, 0]
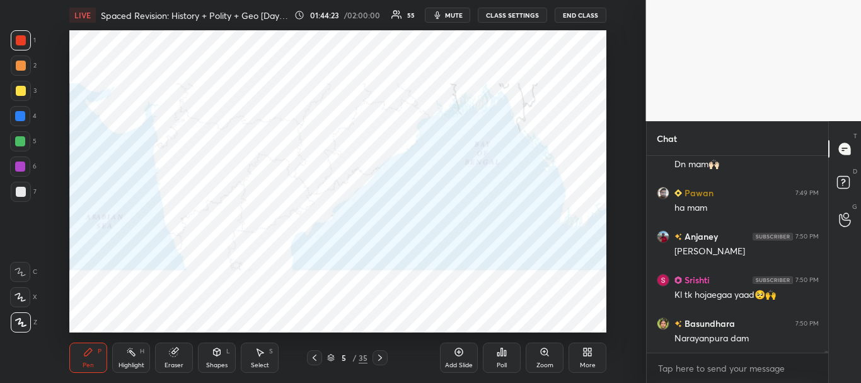
click at [20, 40] on div at bounding box center [21, 40] width 10 height 10
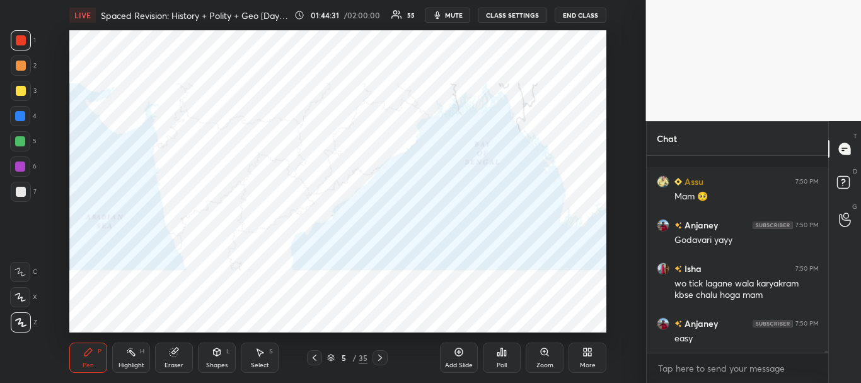
scroll to position [24076, 0]
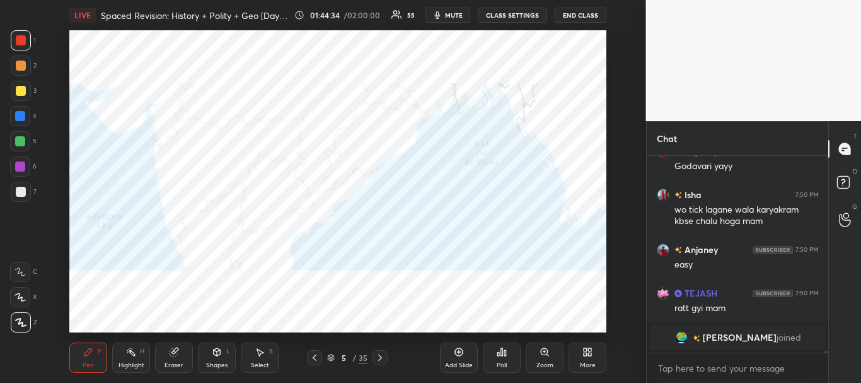
click at [18, 118] on div at bounding box center [20, 116] width 10 height 10
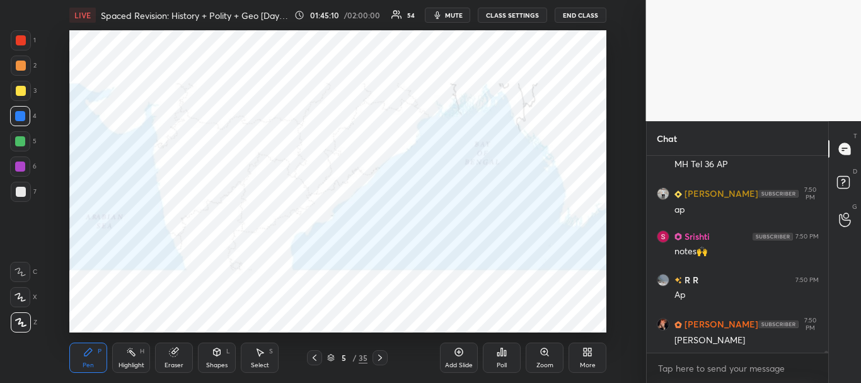
scroll to position [24280, 0]
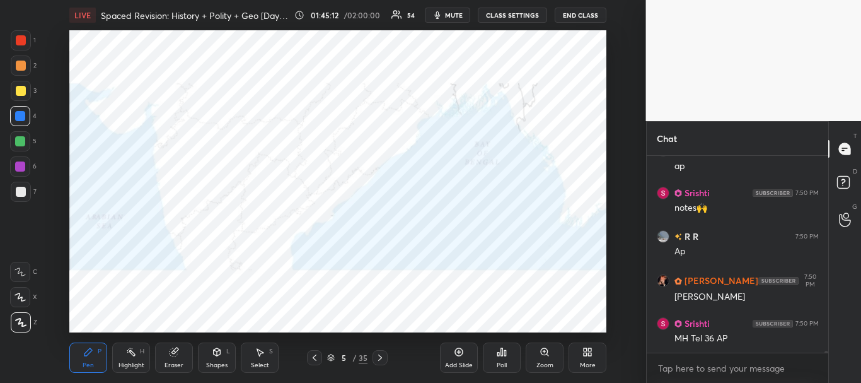
drag, startPoint x: 20, startPoint y: 42, endPoint x: 26, endPoint y: 43, distance: 7.0
click at [20, 43] on div at bounding box center [21, 40] width 10 height 10
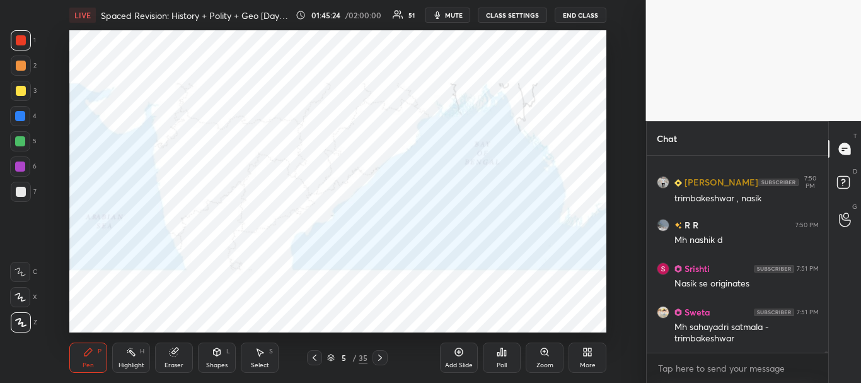
scroll to position [24552, 0]
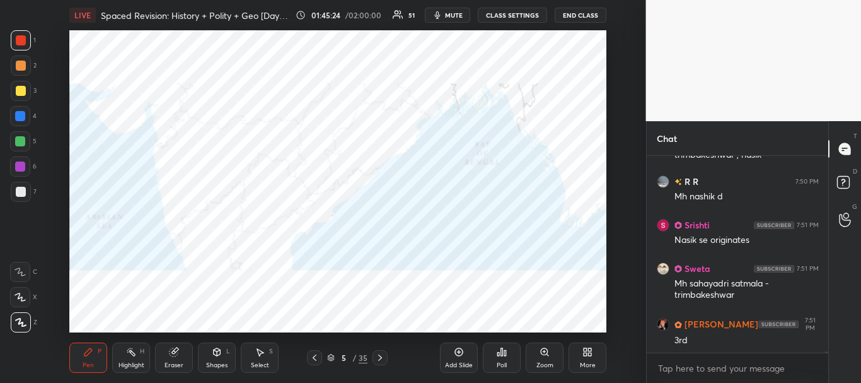
click at [20, 42] on div at bounding box center [21, 40] width 10 height 10
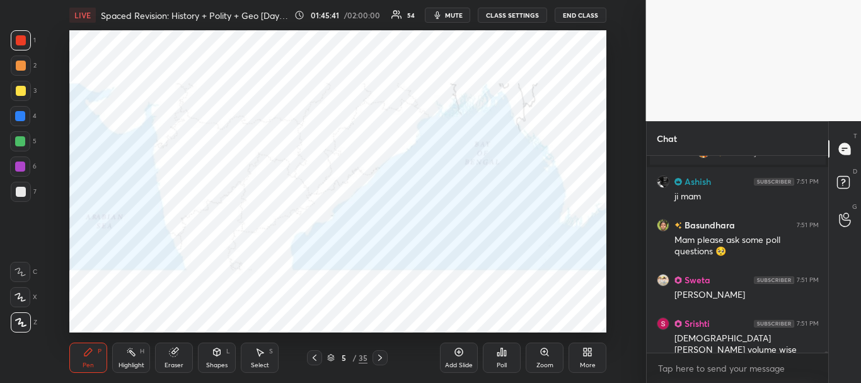
scroll to position [25042, 0]
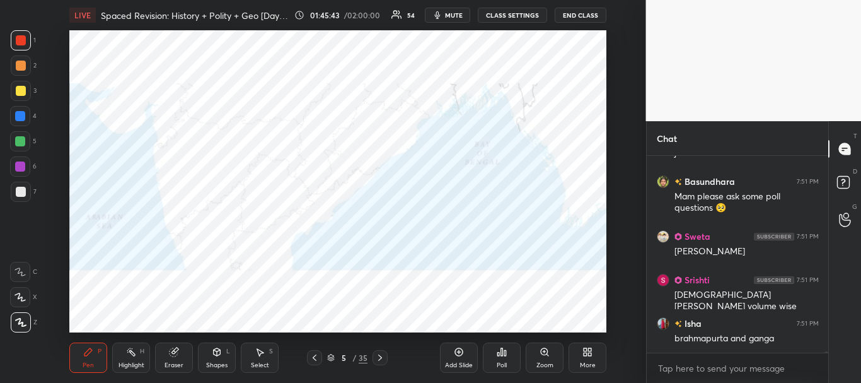
click at [20, 113] on div at bounding box center [20, 116] width 10 height 10
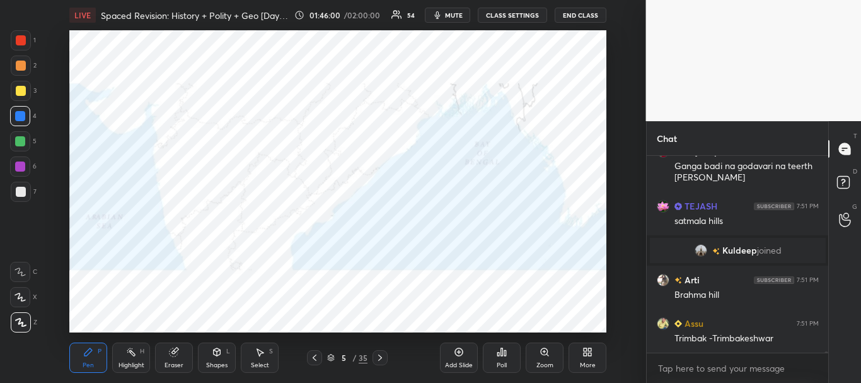
scroll to position [25324, 0]
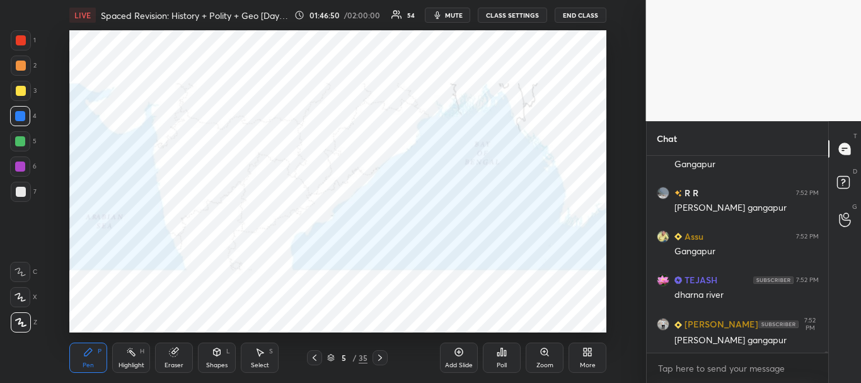
click at [18, 45] on div at bounding box center [21, 40] width 10 height 10
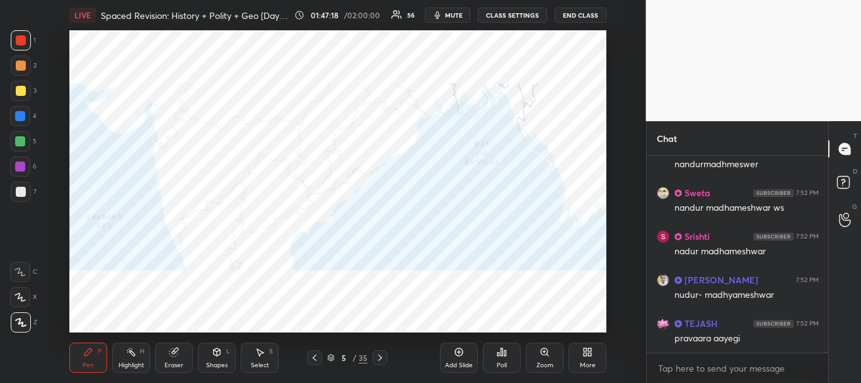
click at [20, 162] on div at bounding box center [20, 166] width 10 height 10
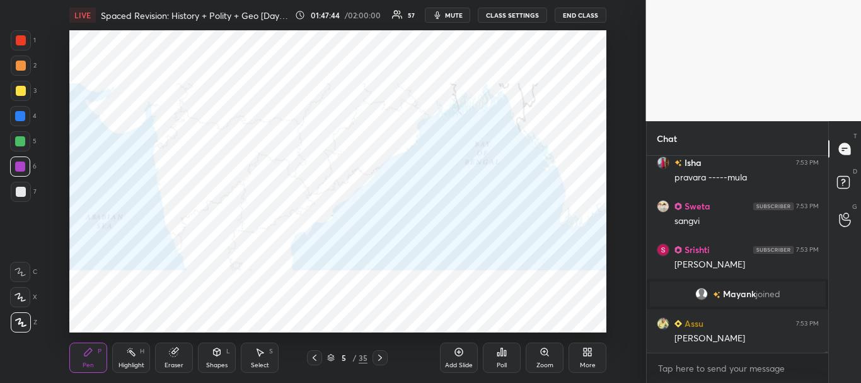
scroll to position [27712, 0]
click at [25, 166] on div at bounding box center [20, 166] width 10 height 10
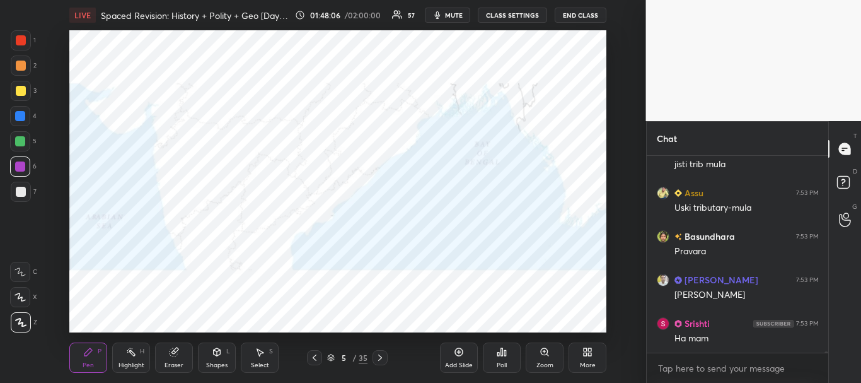
scroll to position [28387, 0]
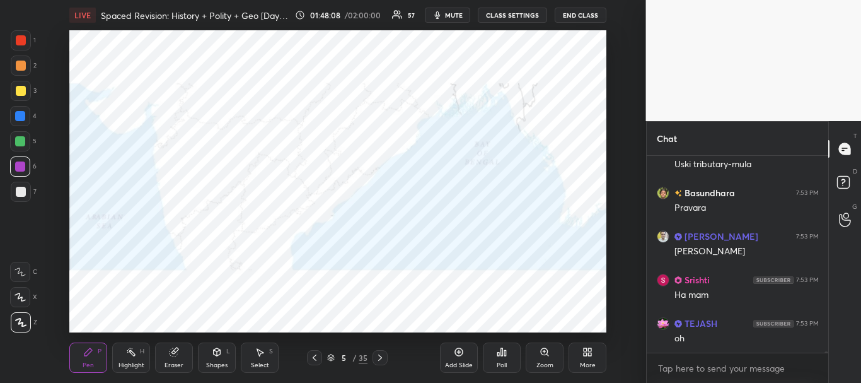
click at [20, 166] on div at bounding box center [20, 166] width 10 height 10
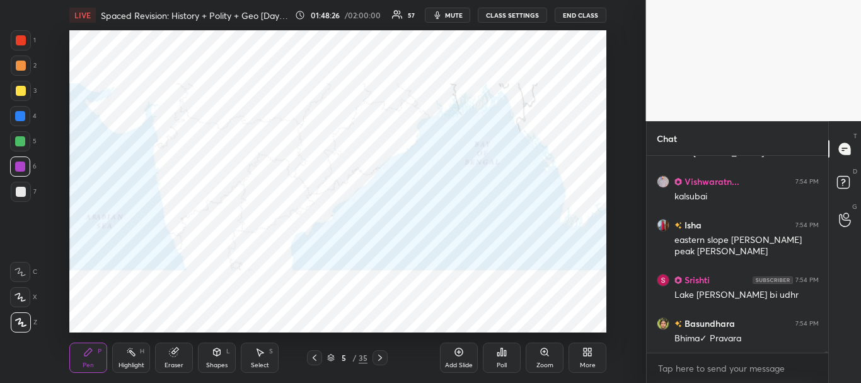
scroll to position [28877, 0]
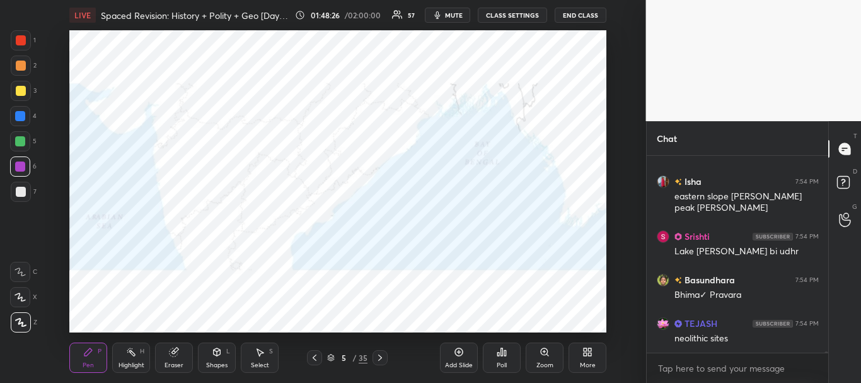
click at [18, 34] on div at bounding box center [21, 40] width 20 height 20
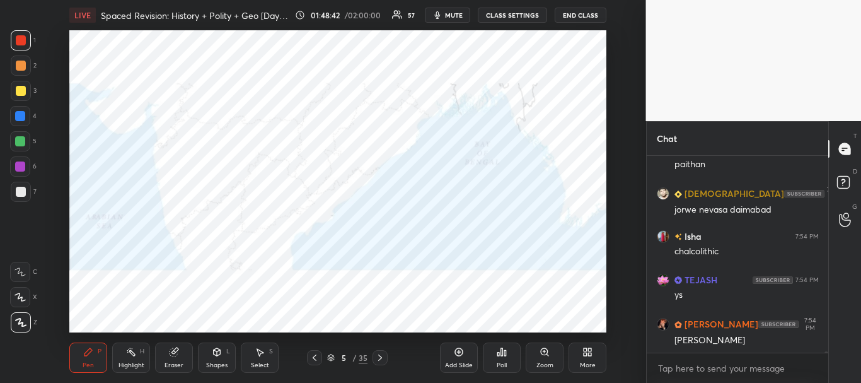
scroll to position [29941, 0]
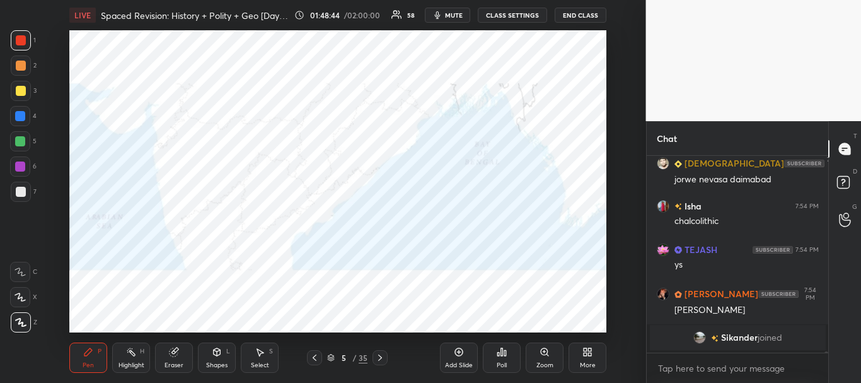
click at [23, 41] on div at bounding box center [21, 40] width 10 height 10
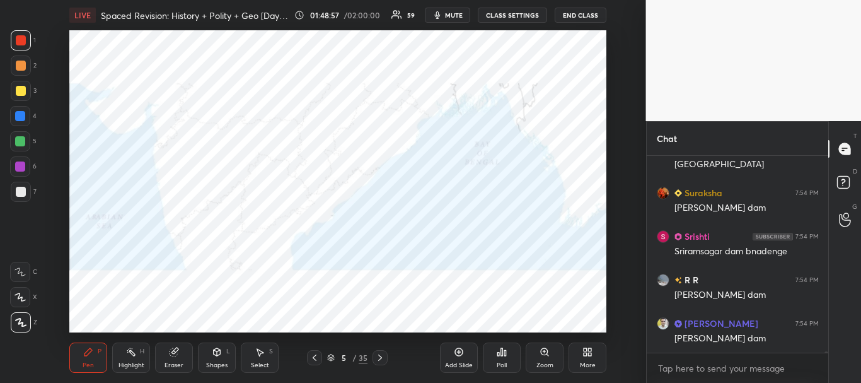
scroll to position [29673, 0]
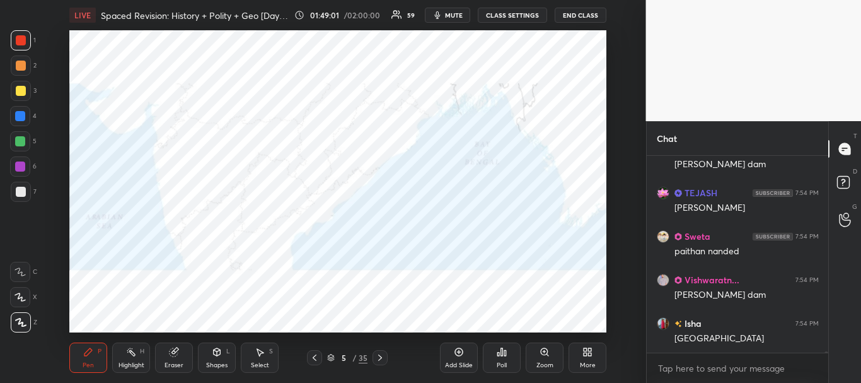
click at [17, 164] on div at bounding box center [20, 166] width 10 height 10
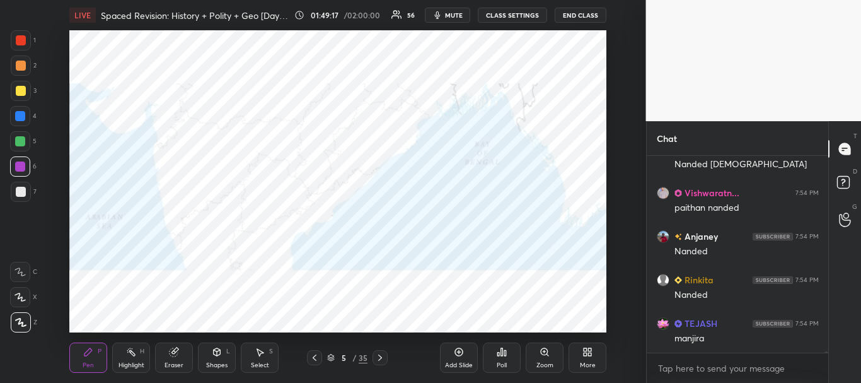
click at [20, 137] on div at bounding box center [20, 141] width 10 height 10
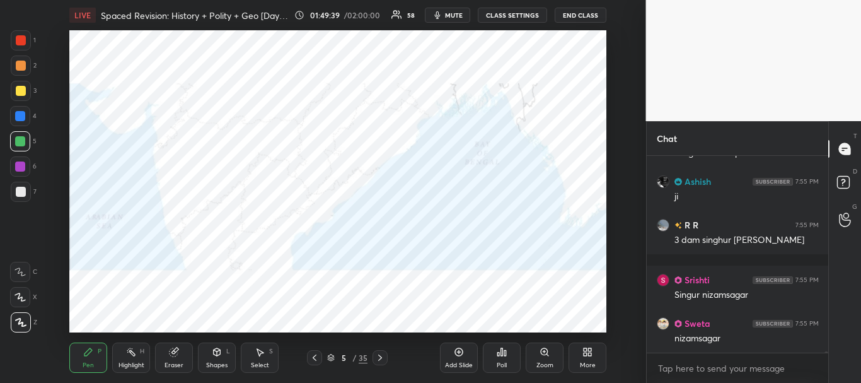
scroll to position [31251, 0]
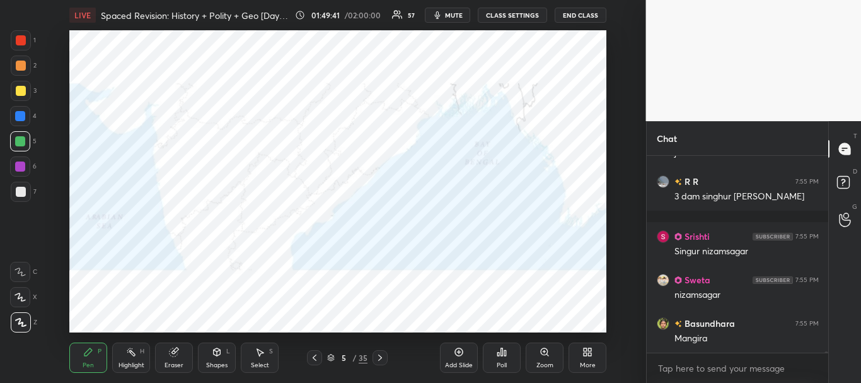
click at [19, 37] on div at bounding box center [21, 40] width 10 height 10
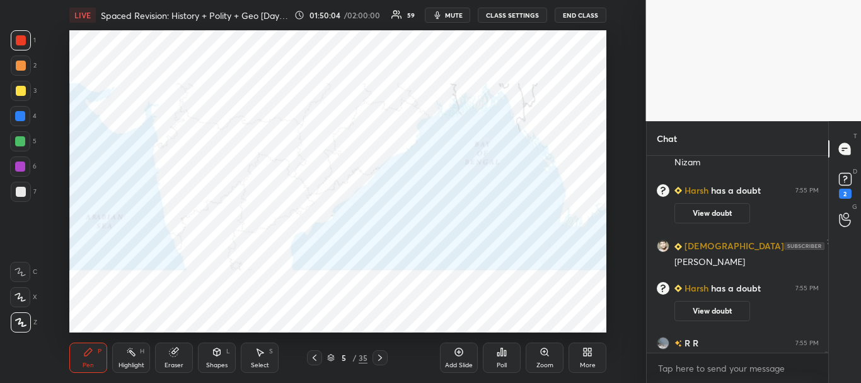
scroll to position [31263, 0]
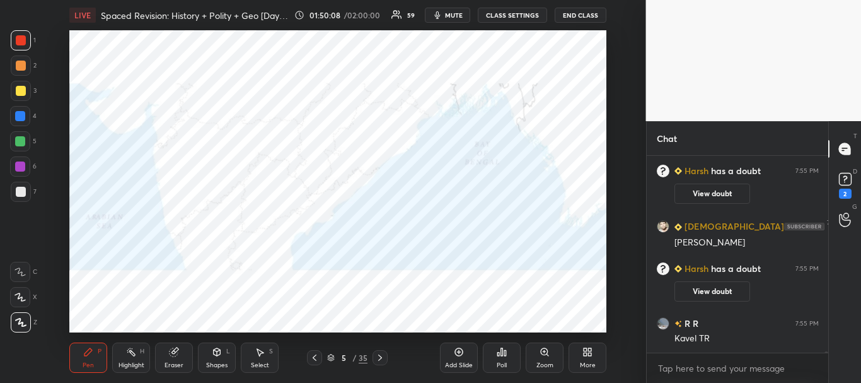
click at [20, 166] on div at bounding box center [20, 166] width 10 height 10
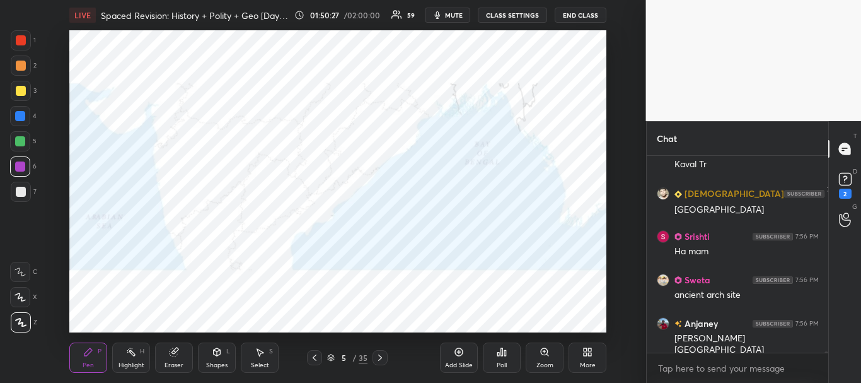
scroll to position [32220, 0]
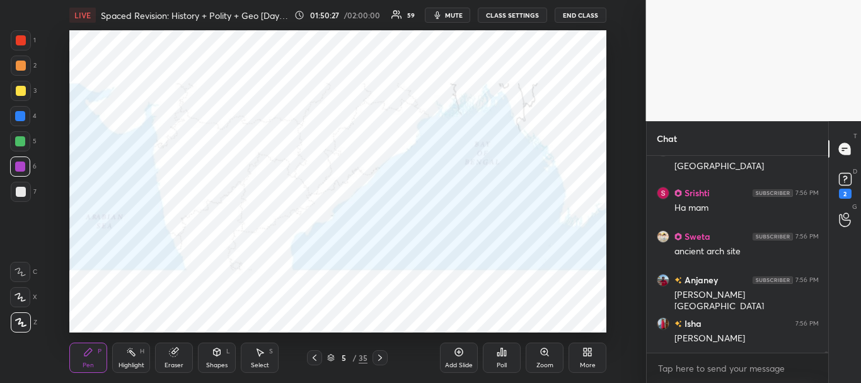
click at [19, 62] on div at bounding box center [21, 66] width 10 height 10
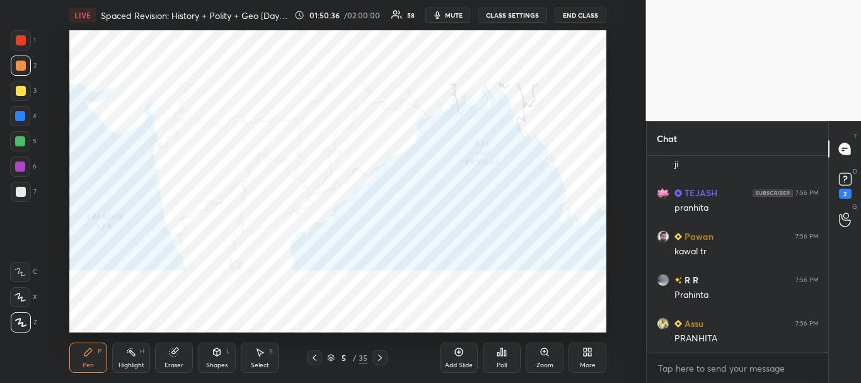
scroll to position [32481, 0]
click at [18, 62] on div at bounding box center [21, 66] width 10 height 10
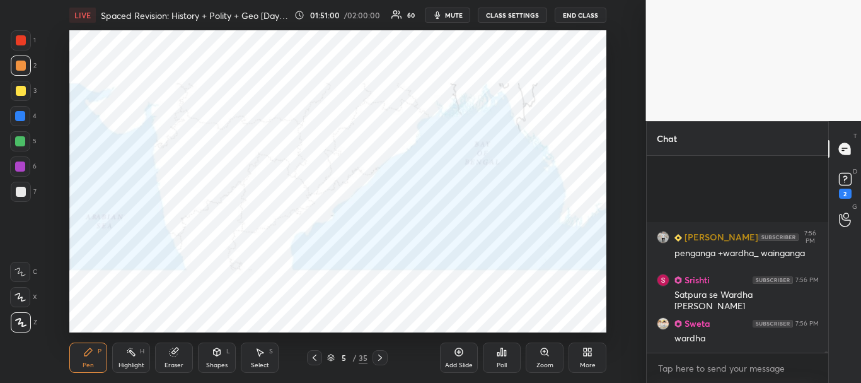
scroll to position [32892, 0]
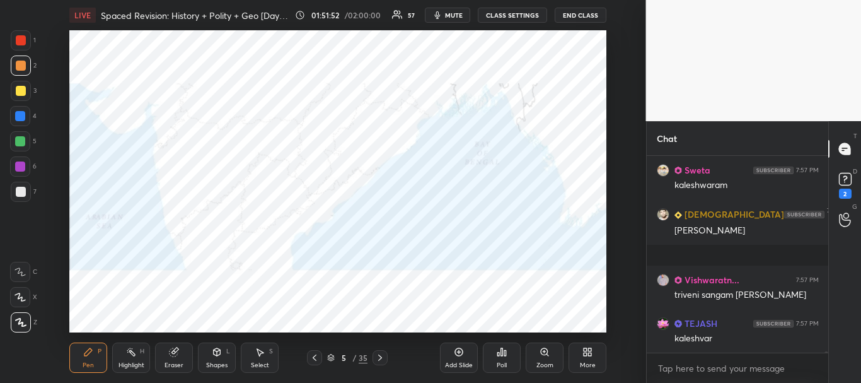
click at [17, 69] on div at bounding box center [21, 66] width 10 height 10
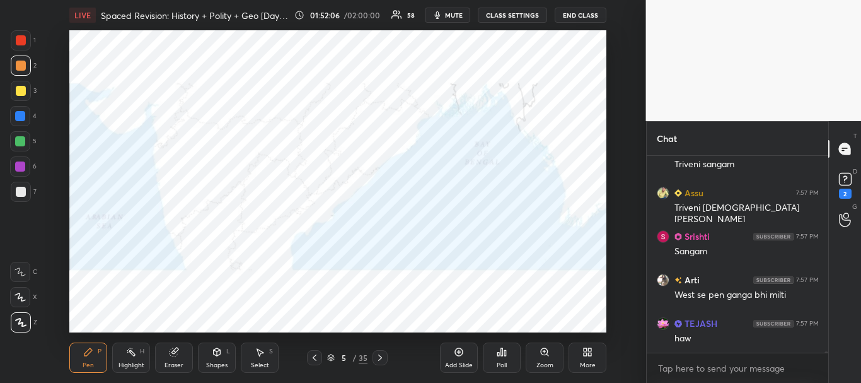
click at [25, 162] on div at bounding box center [20, 166] width 20 height 20
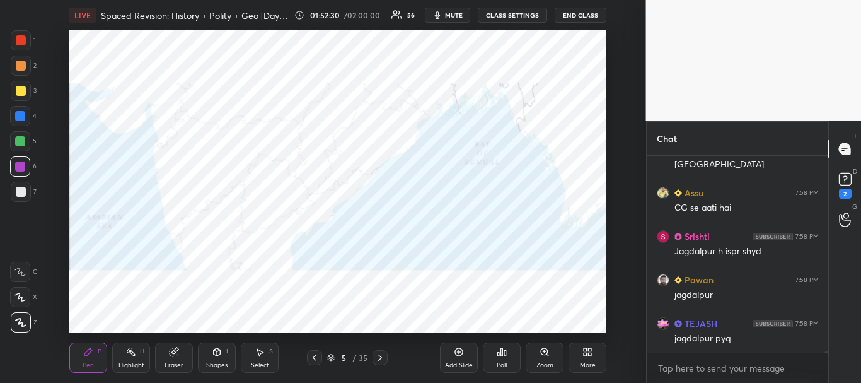
scroll to position [35626, 0]
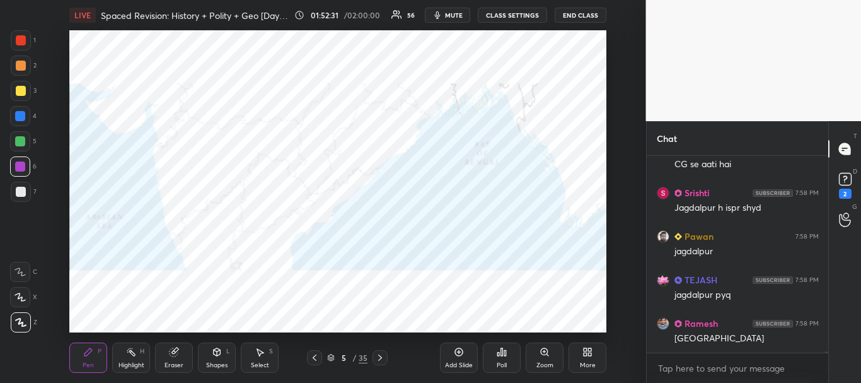
drag, startPoint x: 18, startPoint y: 120, endPoint x: 65, endPoint y: 115, distance: 47.5
click at [18, 120] on div at bounding box center [20, 116] width 10 height 10
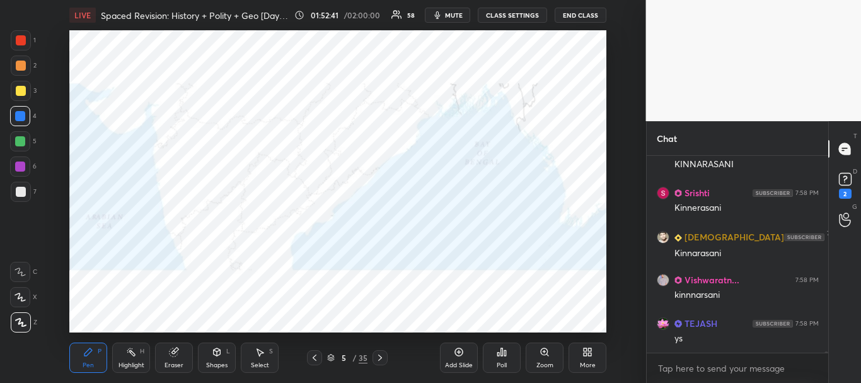
click at [22, 43] on div at bounding box center [21, 40] width 10 height 10
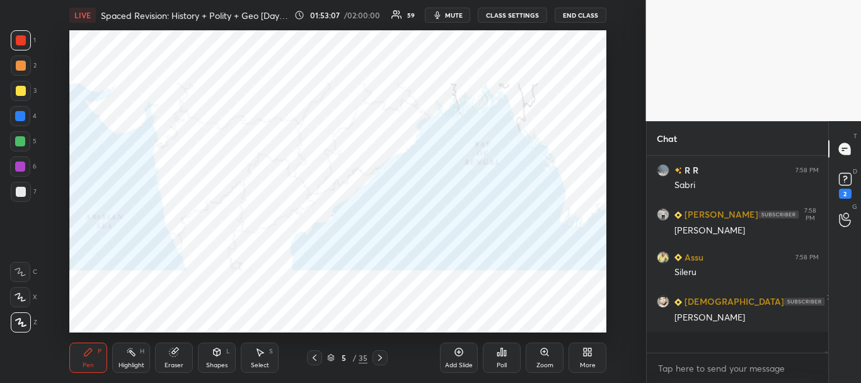
click at [16, 190] on div at bounding box center [21, 192] width 10 height 10
click at [23, 38] on div at bounding box center [21, 40] width 10 height 10
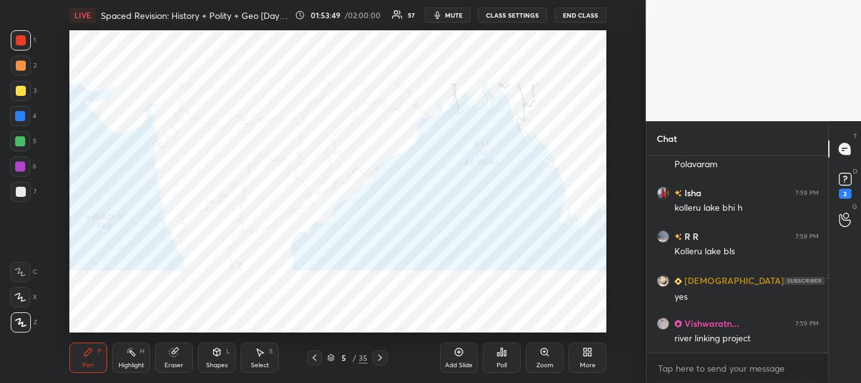
scroll to position [36990, 0]
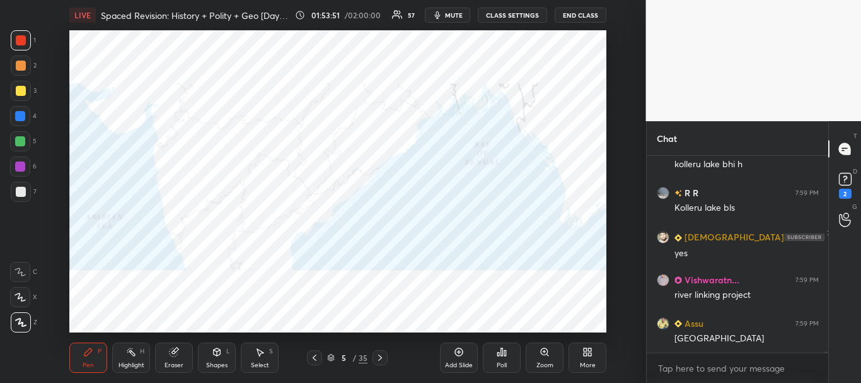
click at [16, 114] on div at bounding box center [20, 116] width 10 height 10
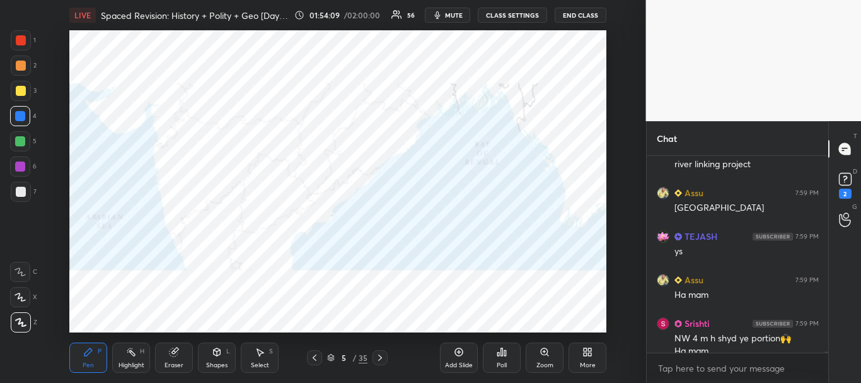
scroll to position [37133, 0]
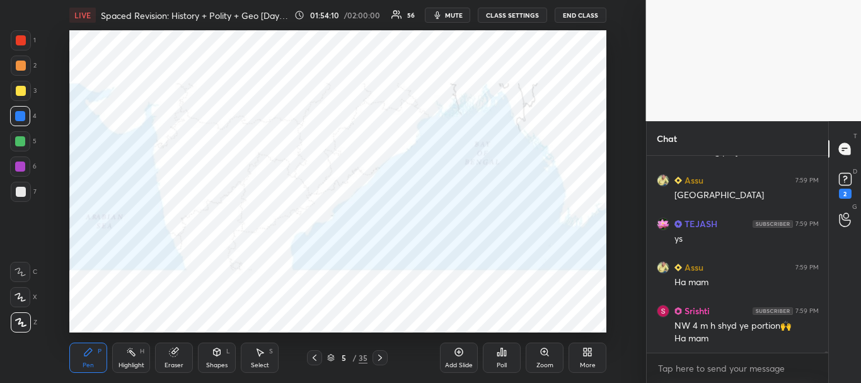
click at [18, 37] on div at bounding box center [21, 40] width 10 height 10
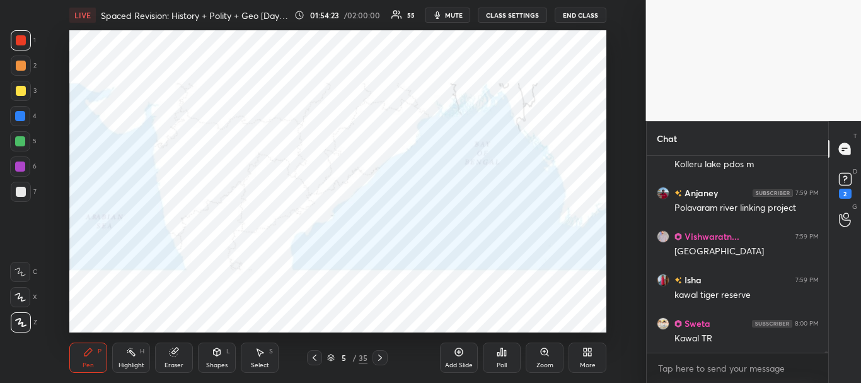
scroll to position [37524, 0]
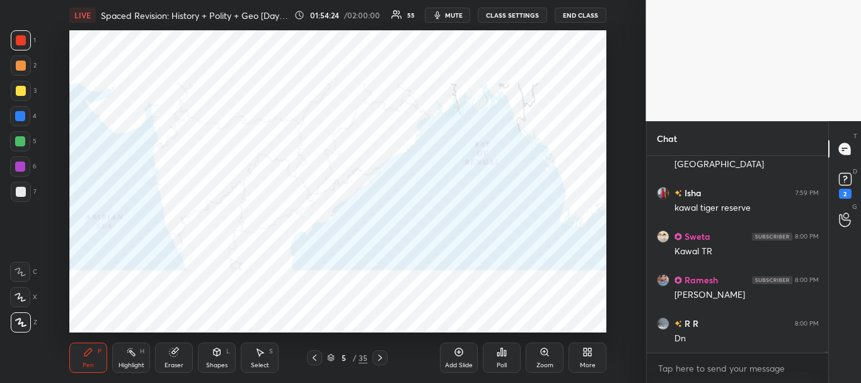
click at [21, 112] on div at bounding box center [20, 116] width 10 height 10
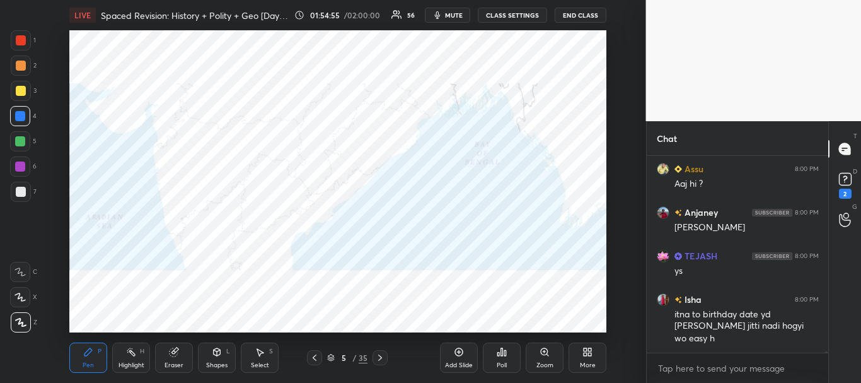
scroll to position [38331, 0]
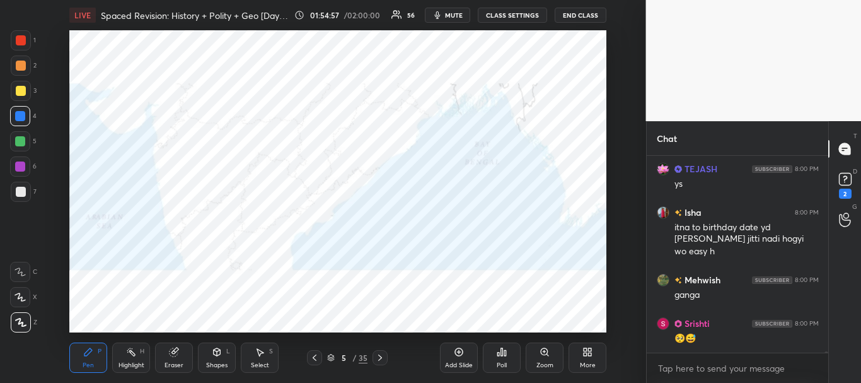
click at [332, 359] on icon at bounding box center [331, 358] width 8 height 8
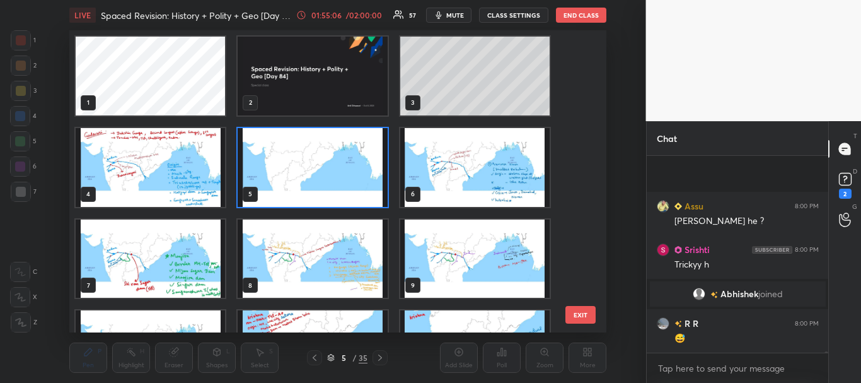
scroll to position [37846, 0]
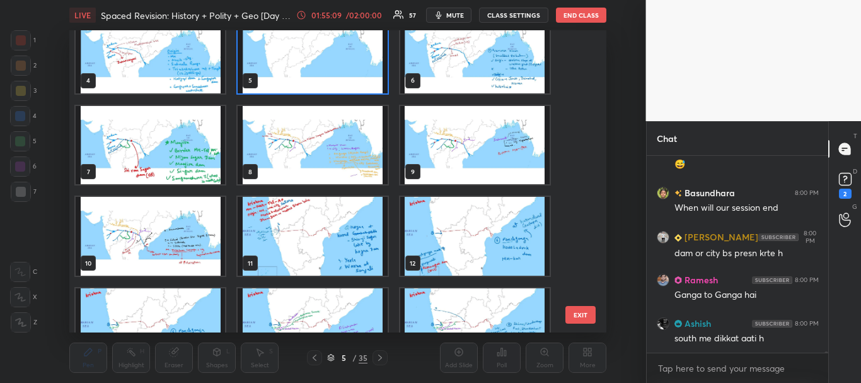
click at [363, 73] on img "grid" at bounding box center [312, 53] width 149 height 79
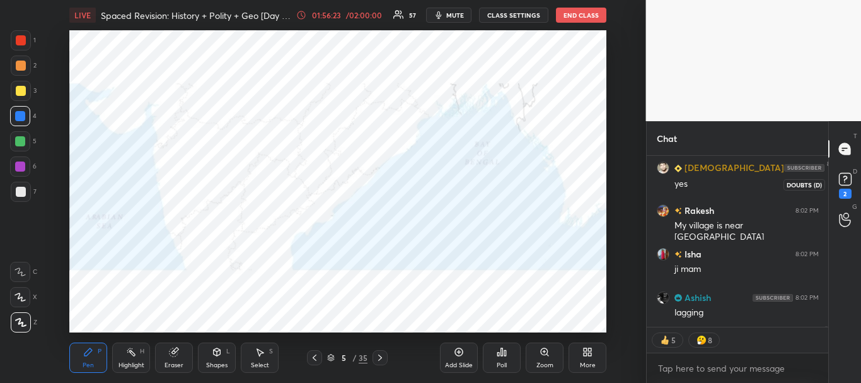
click at [846, 178] on rect at bounding box center [845, 179] width 12 height 12
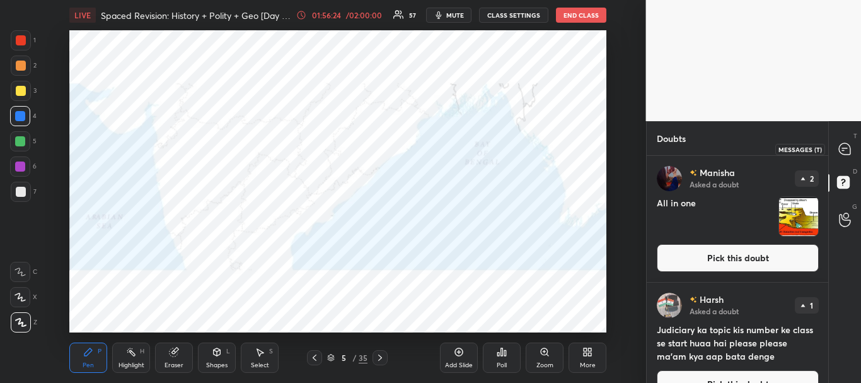
click at [845, 148] on icon at bounding box center [844, 148] width 5 height 0
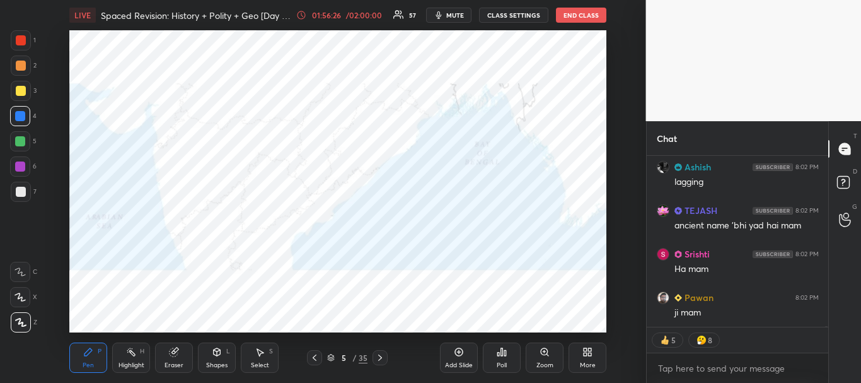
click at [330, 359] on icon at bounding box center [331, 358] width 8 height 8
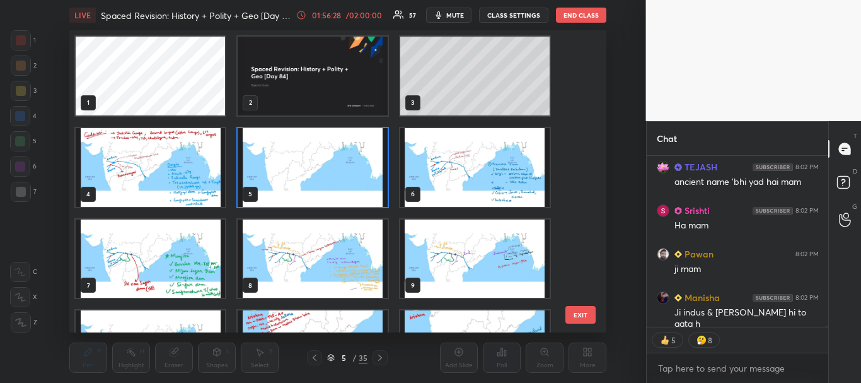
click at [340, 79] on img "grid" at bounding box center [312, 76] width 149 height 79
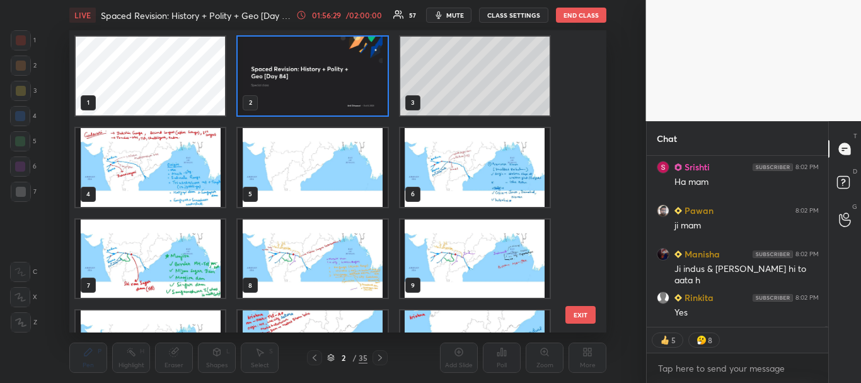
click at [330, 357] on icon at bounding box center [331, 355] width 6 height 3
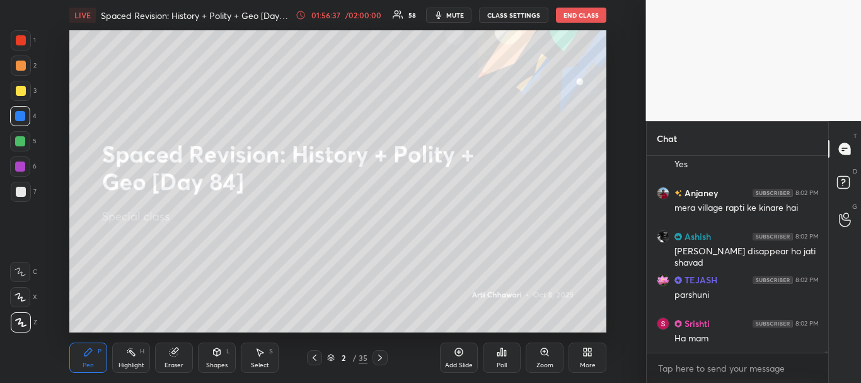
click at [463, 354] on icon at bounding box center [459, 352] width 8 height 8
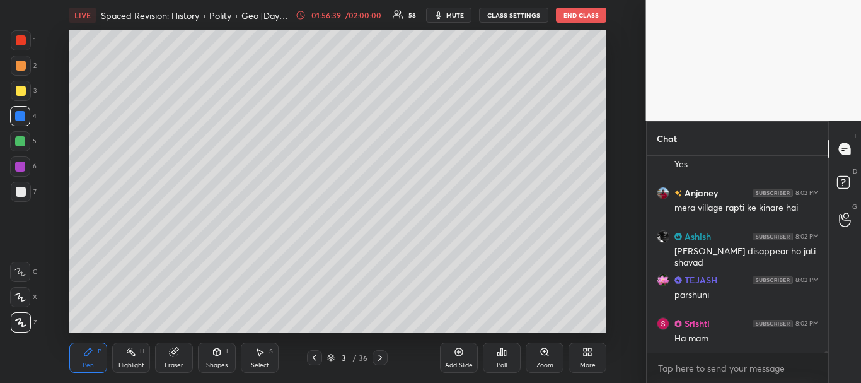
click at [20, 190] on div at bounding box center [21, 192] width 10 height 10
click at [312, 358] on icon at bounding box center [315, 357] width 10 height 10
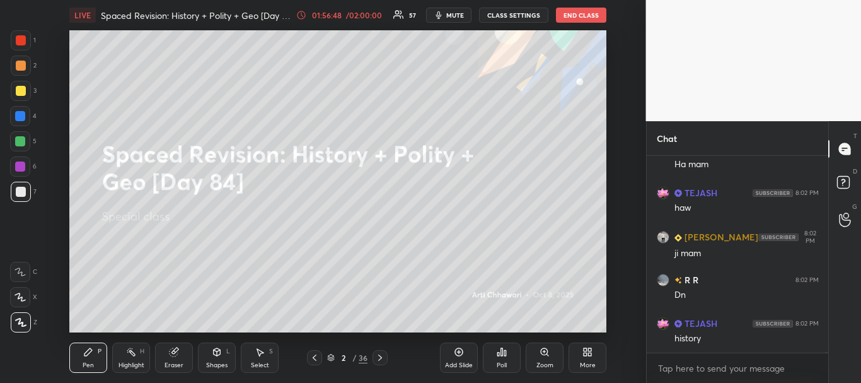
click at [453, 358] on div "Add Slide" at bounding box center [459, 357] width 38 height 30
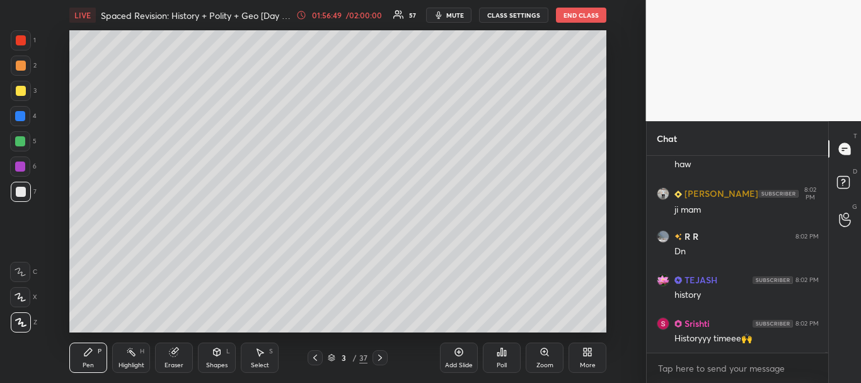
click at [17, 190] on div at bounding box center [21, 192] width 10 height 10
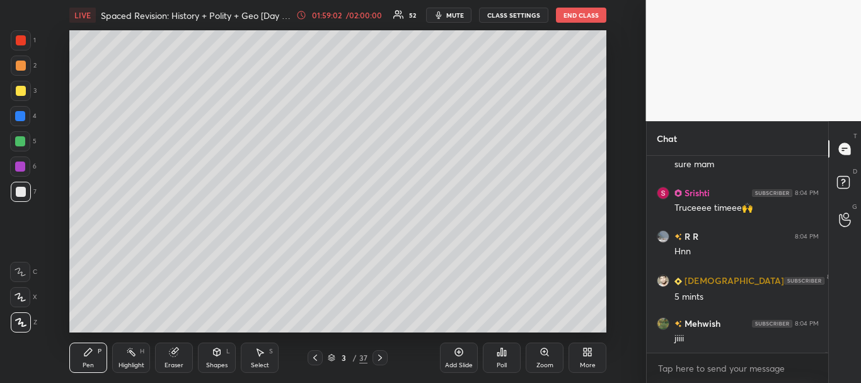
scroll to position [42092, 0]
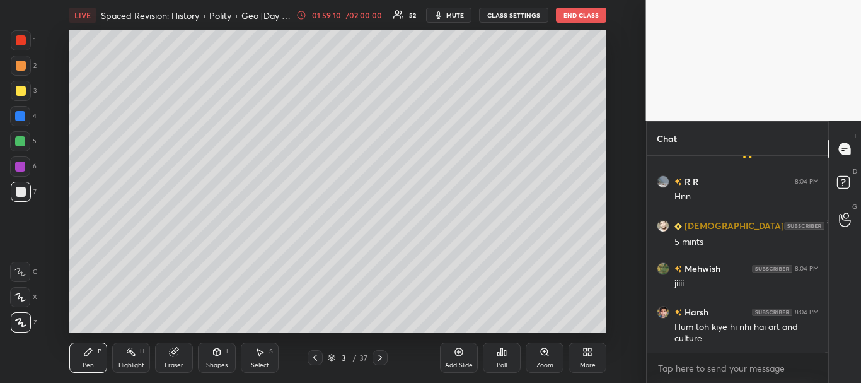
click at [590, 356] on icon at bounding box center [587, 352] width 10 height 10
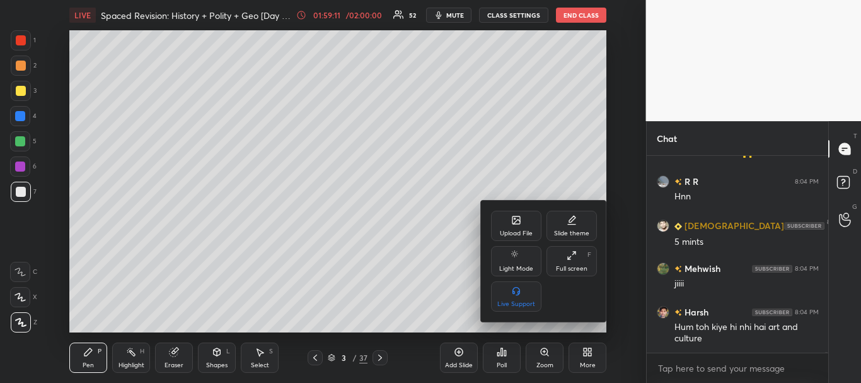
click at [526, 226] on div "Upload File" at bounding box center [516, 226] width 50 height 30
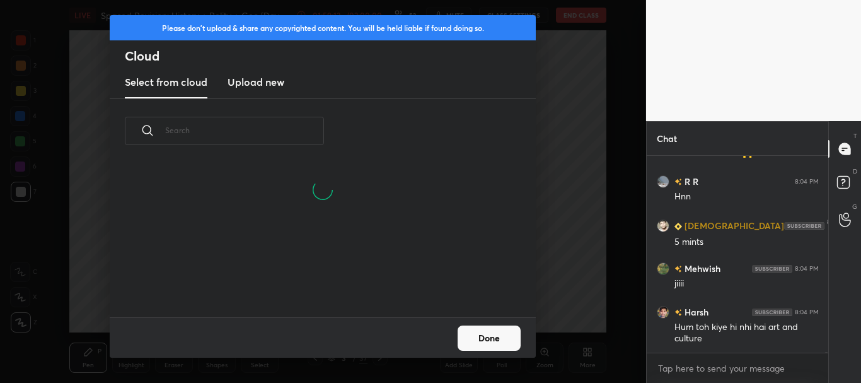
click at [275, 84] on h3 "Upload new" at bounding box center [256, 81] width 57 height 15
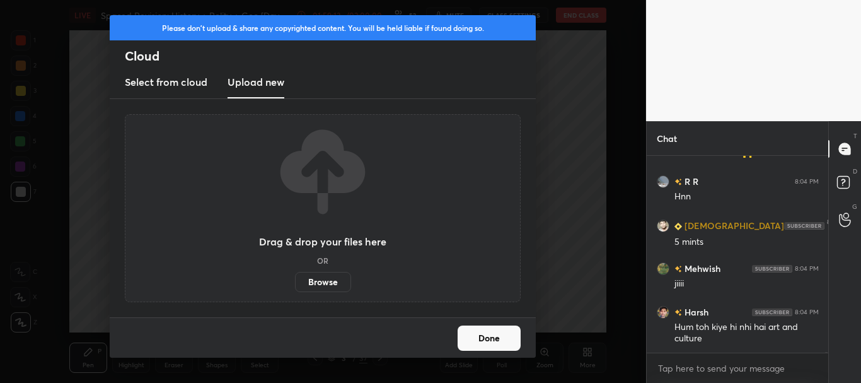
click at [311, 280] on label "Browse" at bounding box center [323, 282] width 56 height 20
click at [295, 280] on input "Browse" at bounding box center [295, 282] width 0 height 20
click at [482, 337] on button "Done" at bounding box center [489, 337] width 63 height 25
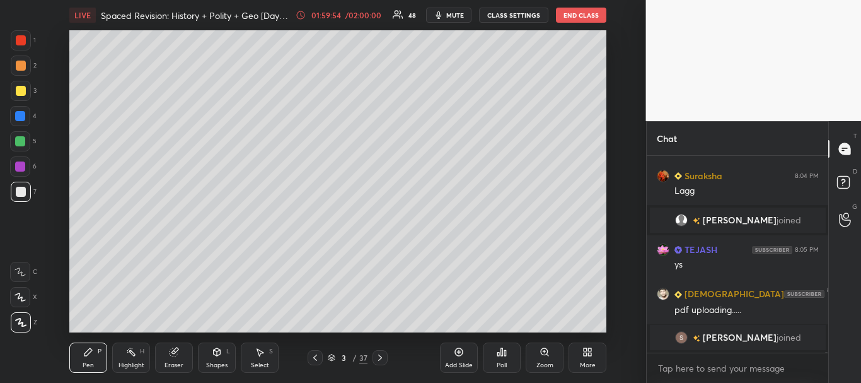
scroll to position [4, 4]
click at [593, 351] on icon at bounding box center [587, 352] width 10 height 10
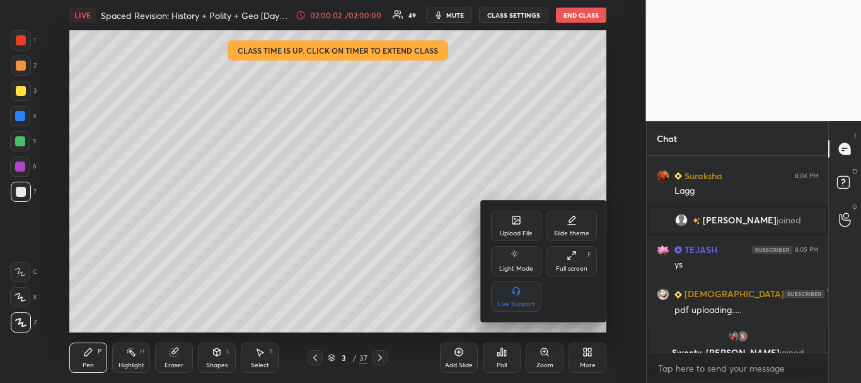
scroll to position [42242, 0]
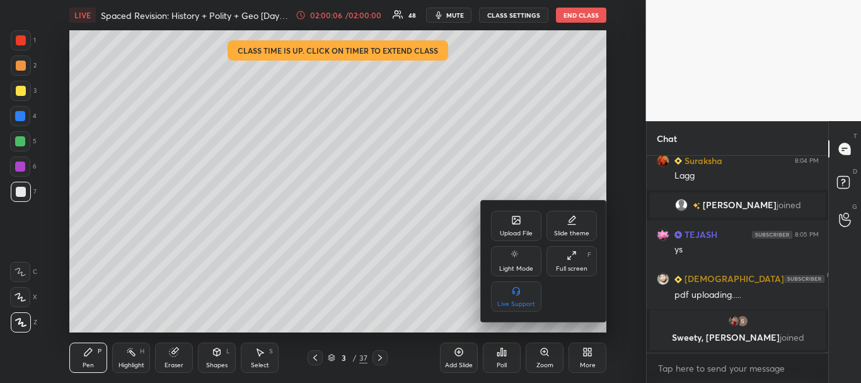
click at [524, 226] on div "Upload File" at bounding box center [516, 226] width 50 height 30
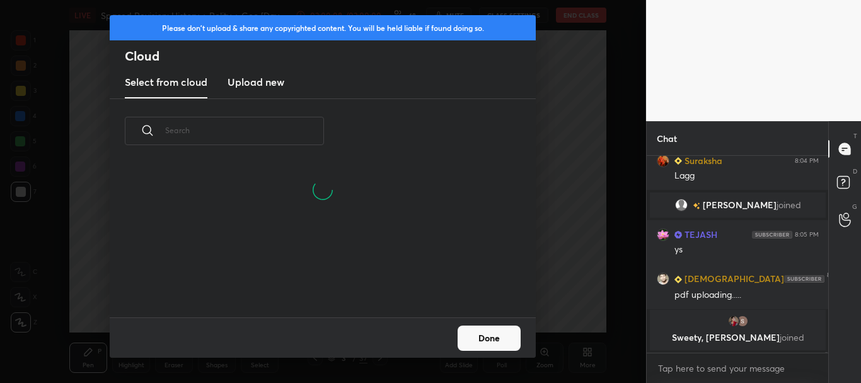
click at [270, 84] on h3 "Upload new" at bounding box center [256, 81] width 57 height 15
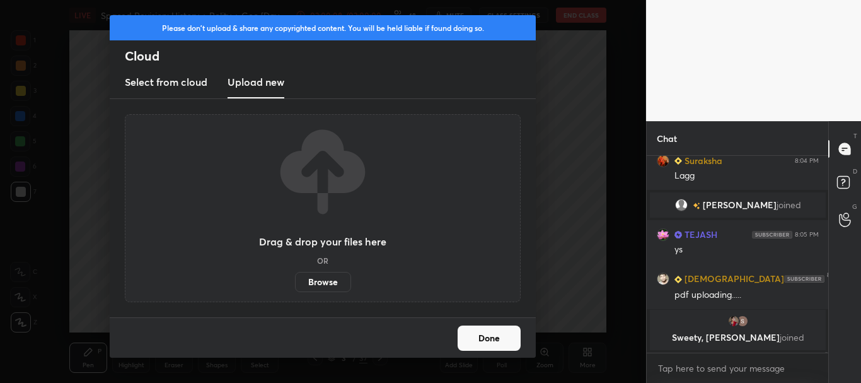
click at [339, 281] on label "Browse" at bounding box center [323, 282] width 56 height 20
click at [295, 281] on input "Browse" at bounding box center [295, 282] width 0 height 20
click at [491, 338] on button "Done" at bounding box center [489, 337] width 63 height 25
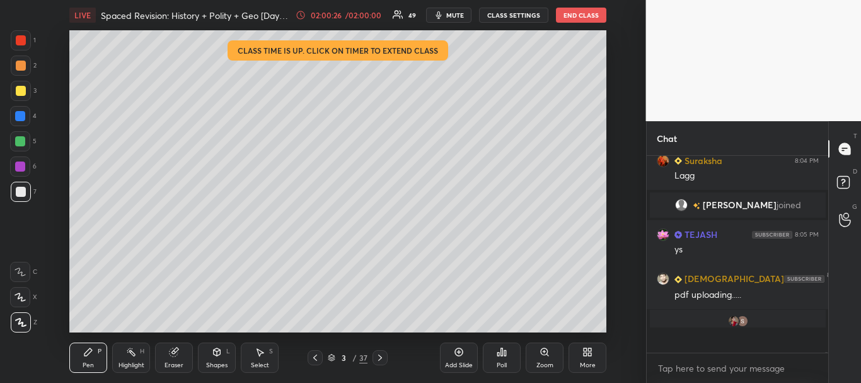
scroll to position [193, 178]
click at [333, 11] on div "02:00:28 / 02:00:00" at bounding box center [339, 15] width 87 height 10
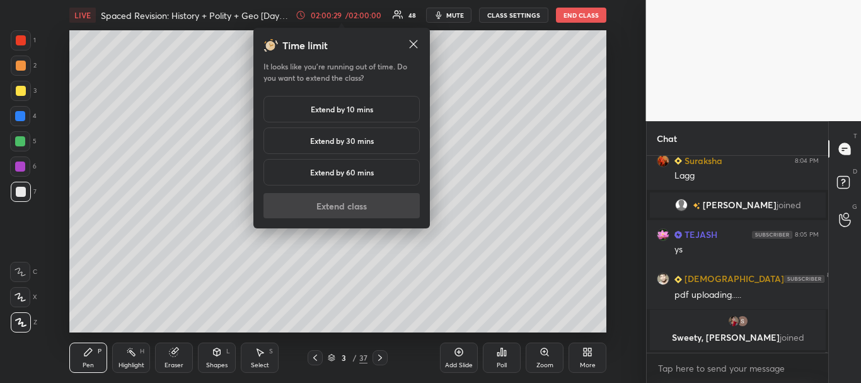
click at [358, 105] on h5 "Extend by 10 mins" at bounding box center [342, 108] width 62 height 11
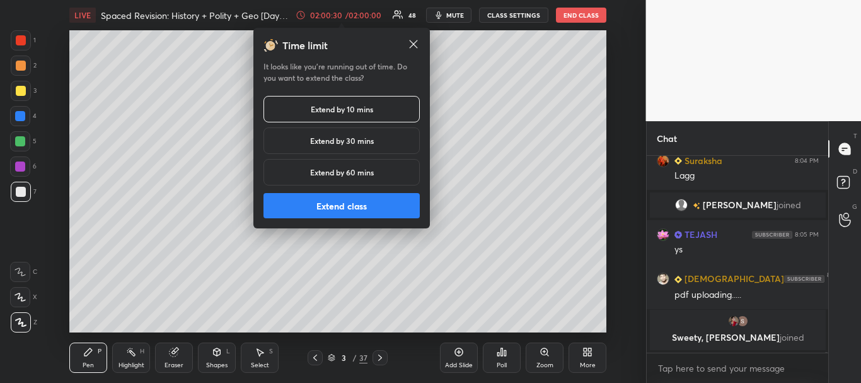
click at [356, 202] on button "Extend class" at bounding box center [342, 205] width 156 height 25
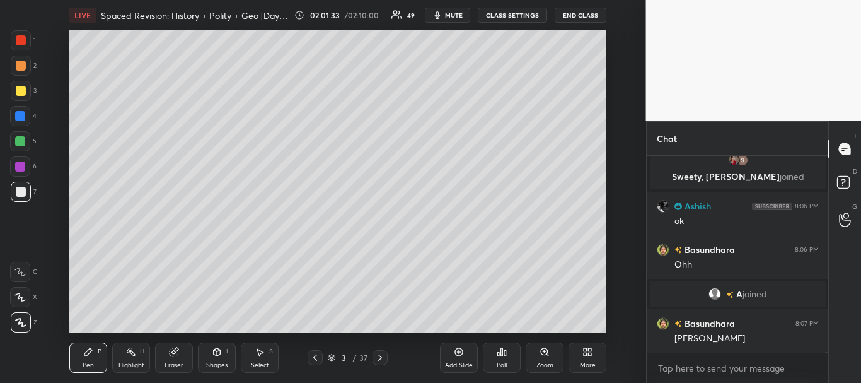
scroll to position [42411, 0]
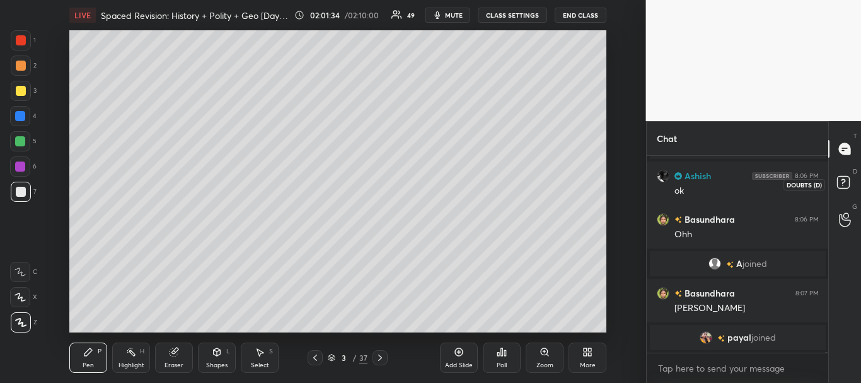
click at [845, 184] on rect at bounding box center [843, 183] width 12 height 12
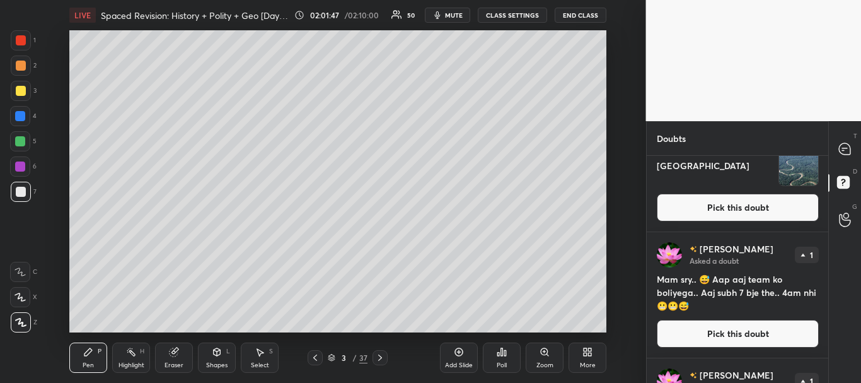
scroll to position [1636, 0]
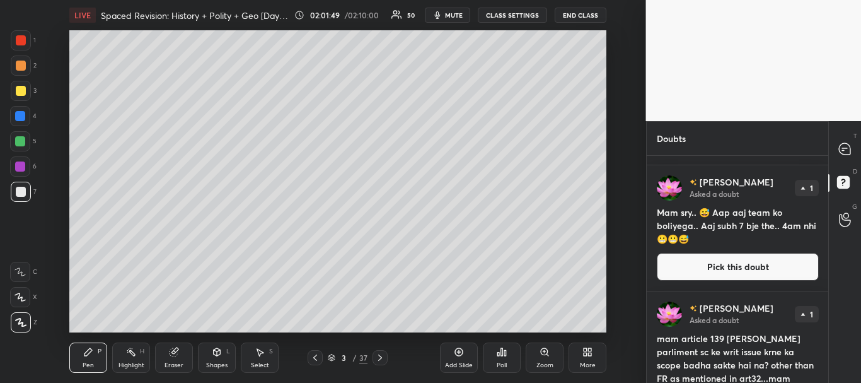
click at [828, 349] on div "T Messages (T) D Doubts (D) G Raise Hand (G)" at bounding box center [844, 252] width 33 height 262
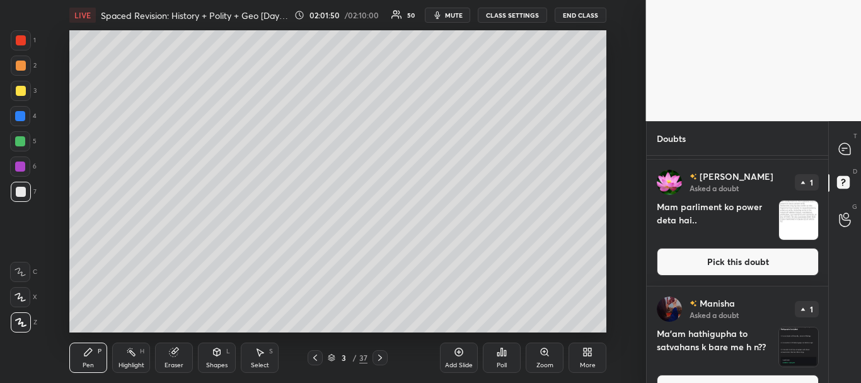
scroll to position [1950, 0]
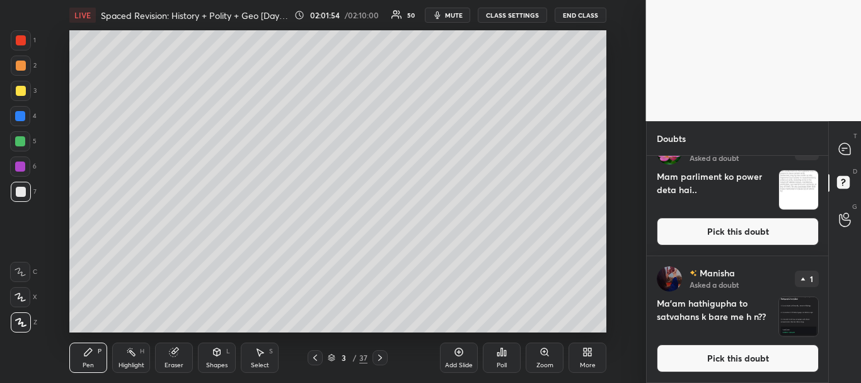
click at [763, 359] on button "Pick this doubt" at bounding box center [738, 358] width 162 height 28
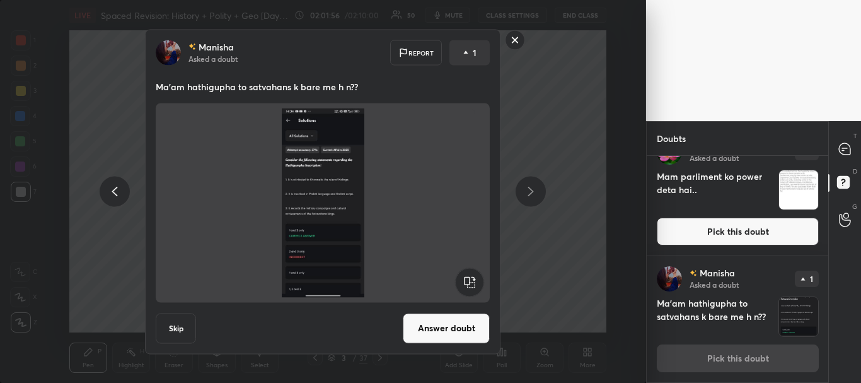
click at [433, 323] on button "Answer doubt" at bounding box center [446, 328] width 87 height 30
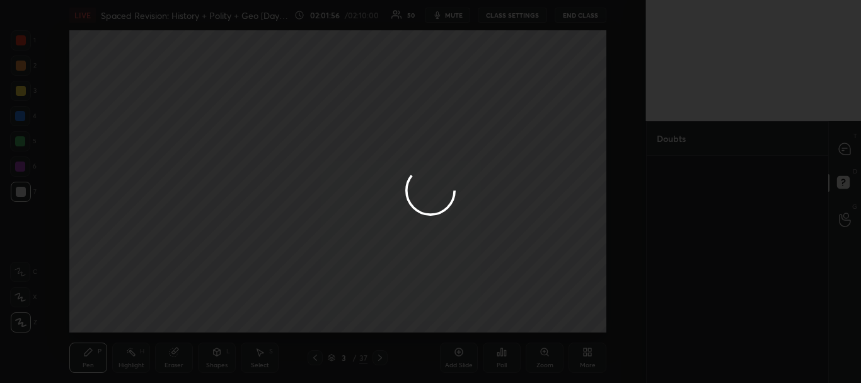
scroll to position [0, 0]
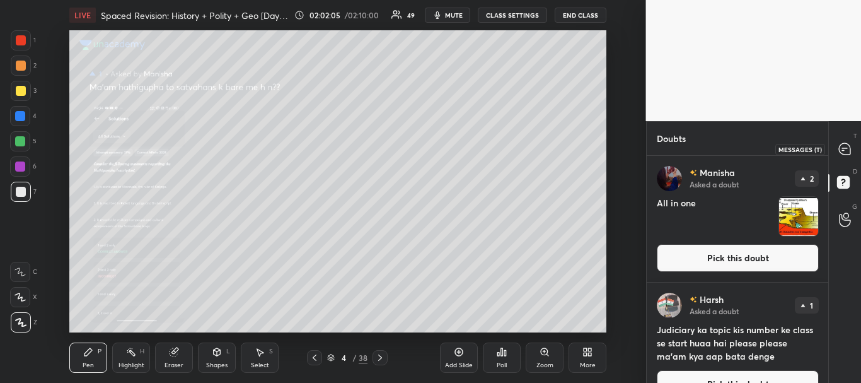
click at [850, 145] on icon at bounding box center [844, 148] width 13 height 13
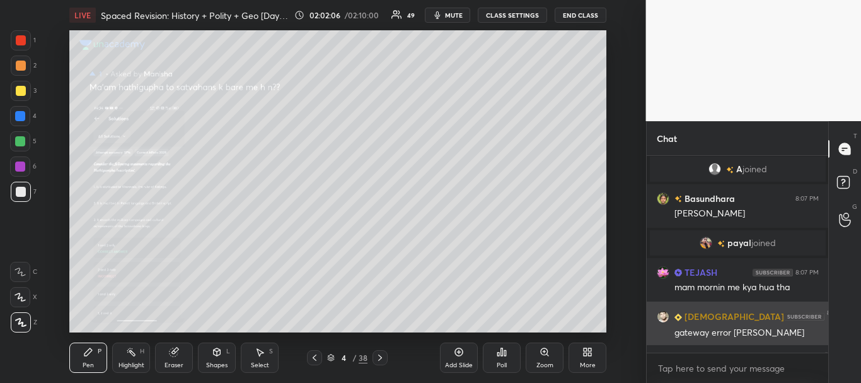
scroll to position [42625, 0]
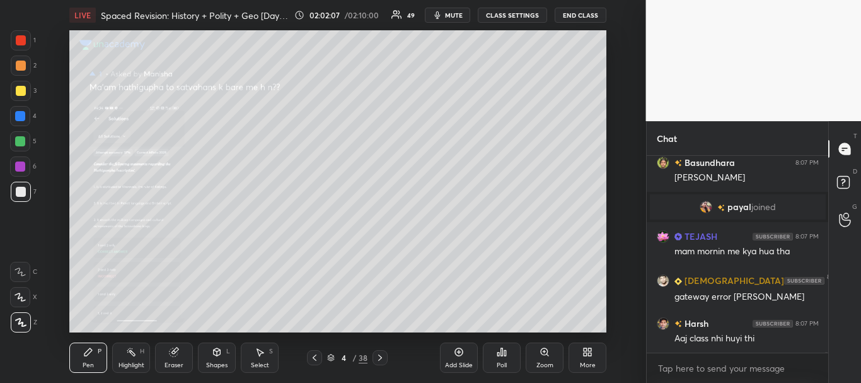
click at [547, 354] on icon at bounding box center [544, 351] width 7 height 7
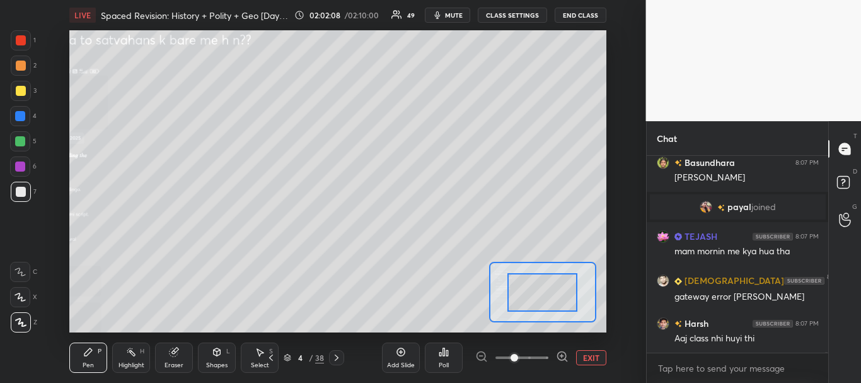
click at [540, 354] on span at bounding box center [521, 357] width 53 height 19
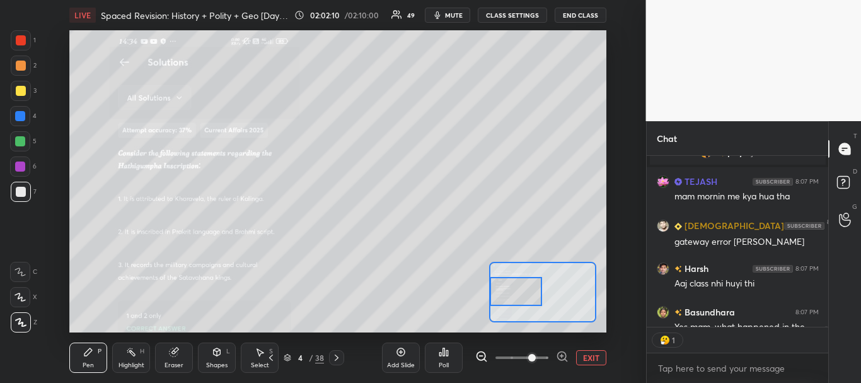
scroll to position [167, 178]
drag, startPoint x: 544, startPoint y: 306, endPoint x: 516, endPoint y: 299, distance: 29.1
click at [516, 299] on div at bounding box center [516, 295] width 52 height 29
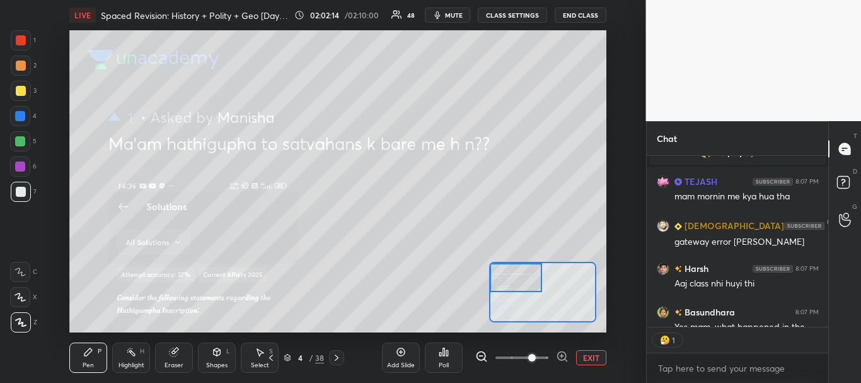
drag, startPoint x: 518, startPoint y: 301, endPoint x: 514, endPoint y: 283, distance: 18.8
click at [514, 283] on div at bounding box center [516, 277] width 52 height 29
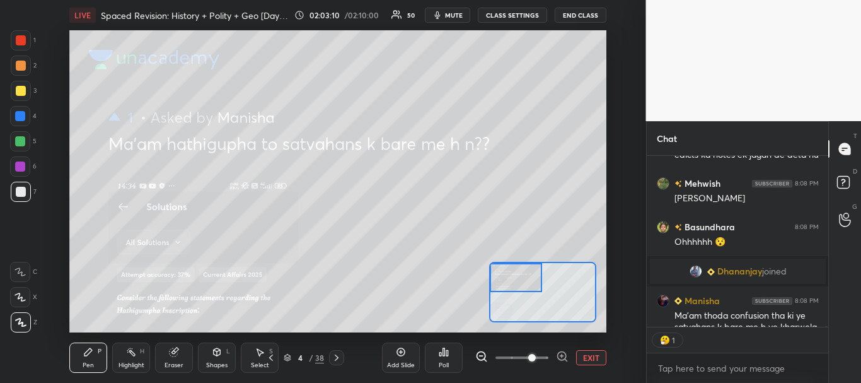
scroll to position [43003, 0]
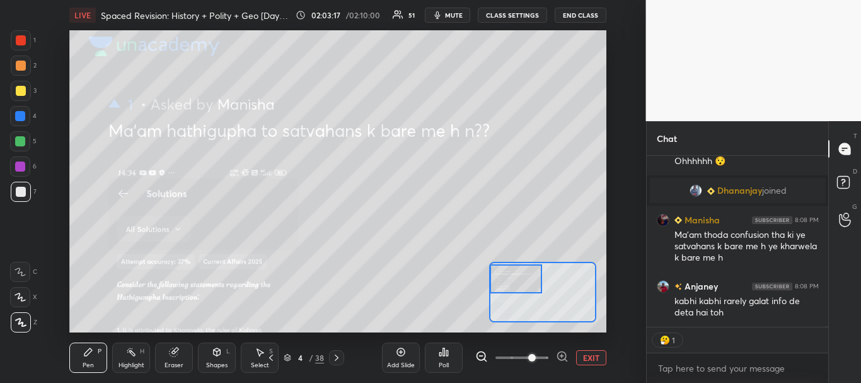
click at [511, 273] on div at bounding box center [516, 278] width 52 height 29
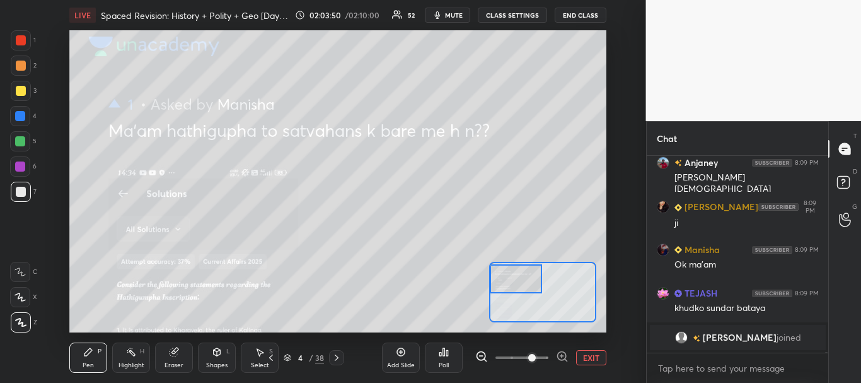
scroll to position [167, 178]
click at [593, 352] on button "EXIT" at bounding box center [591, 357] width 30 height 15
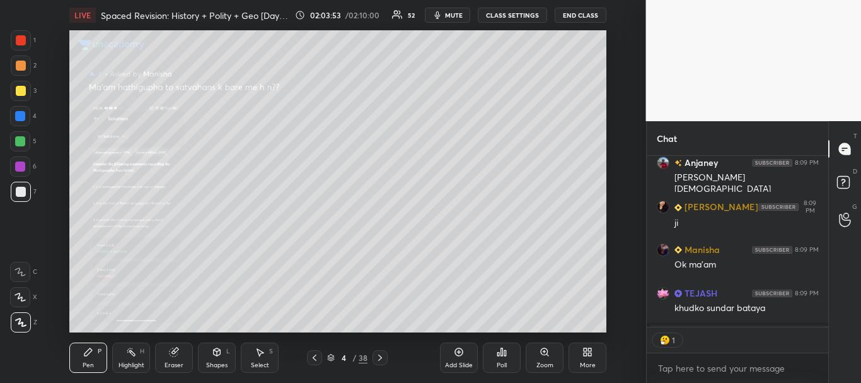
click at [590, 356] on icon at bounding box center [589, 353] width 3 height 3
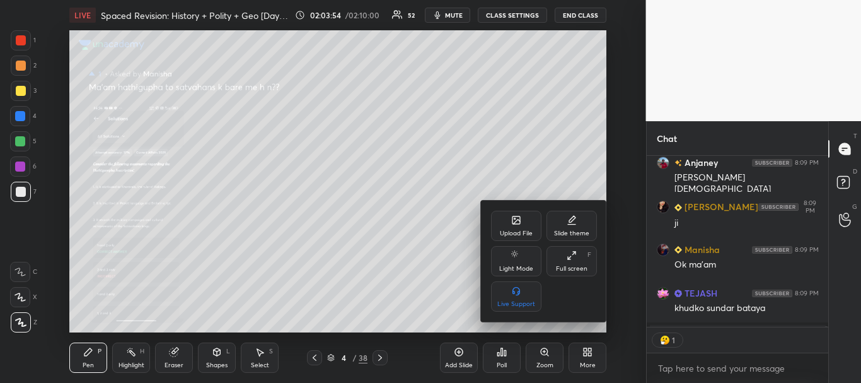
click at [520, 226] on div "Upload File" at bounding box center [516, 226] width 50 height 30
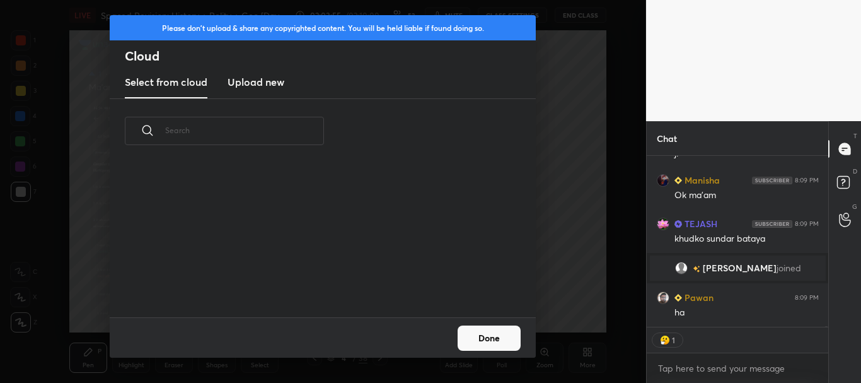
scroll to position [43424, 0]
click at [255, 80] on h3 "Upload new" at bounding box center [256, 81] width 57 height 15
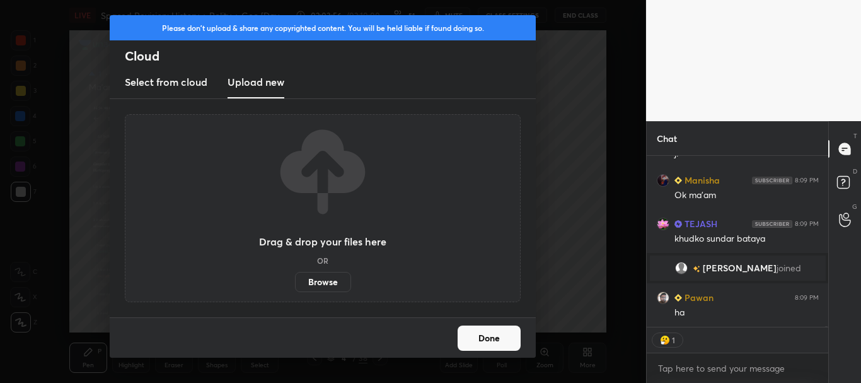
click at [321, 277] on label "Browse" at bounding box center [323, 282] width 56 height 20
click at [295, 277] on input "Browse" at bounding box center [295, 282] width 0 height 20
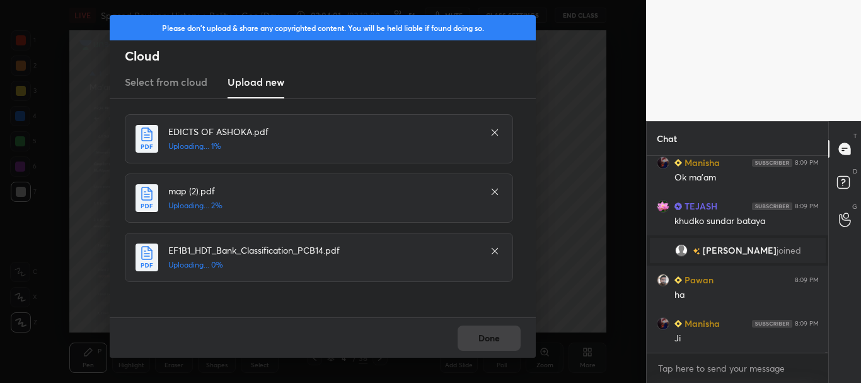
scroll to position [193, 178]
click at [497, 245] on div at bounding box center [494, 250] width 15 height 15
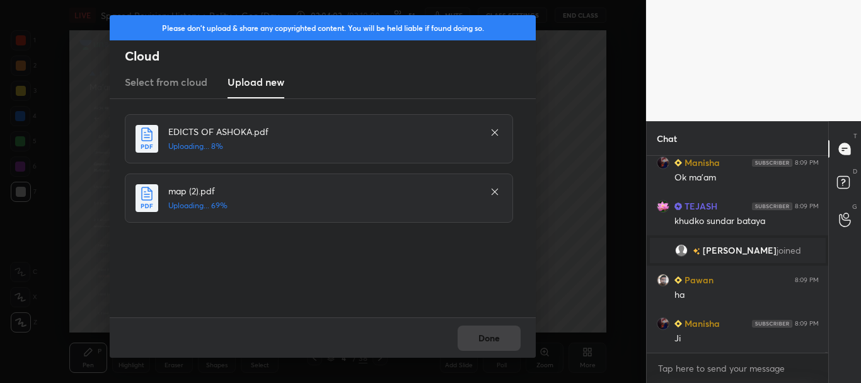
click at [495, 190] on icon at bounding box center [495, 192] width 10 height 10
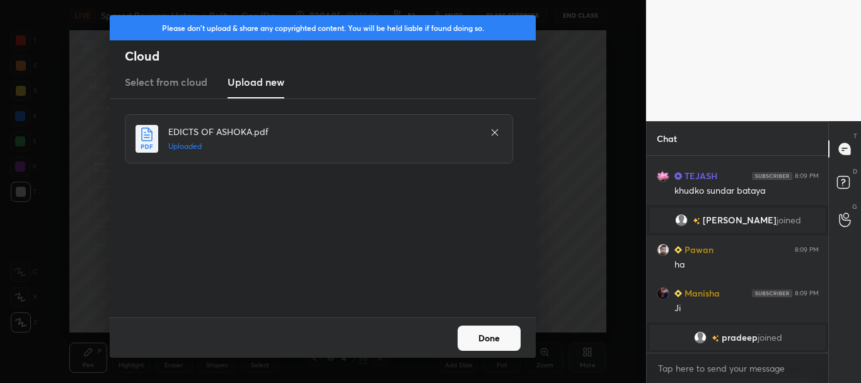
click at [485, 339] on button "Done" at bounding box center [489, 337] width 63 height 25
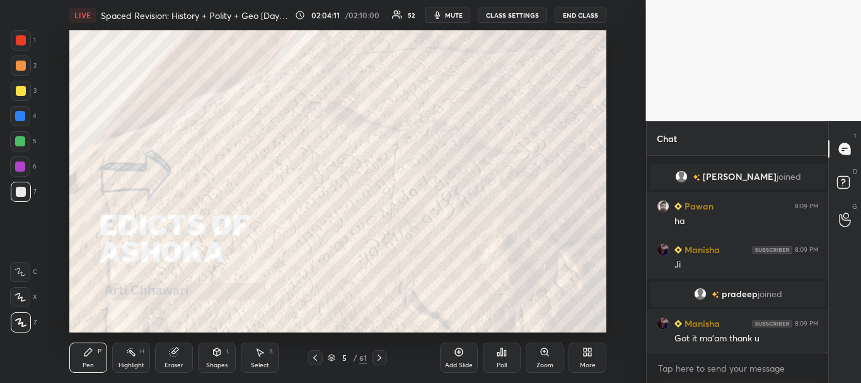
scroll to position [43490, 0]
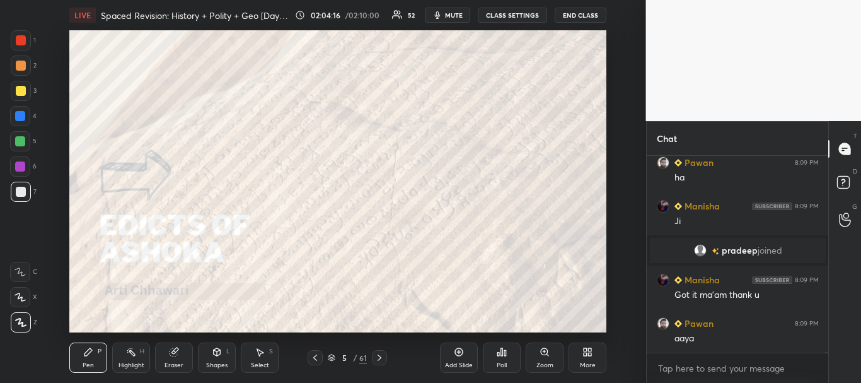
click at [379, 359] on icon at bounding box center [379, 357] width 10 height 10
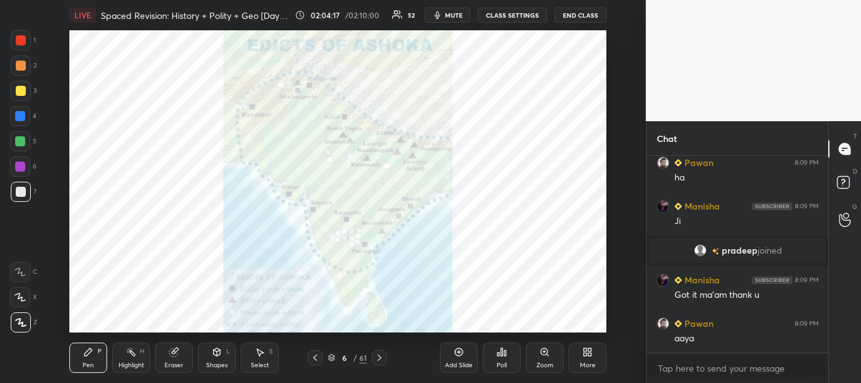
click at [379, 359] on icon at bounding box center [379, 357] width 10 height 10
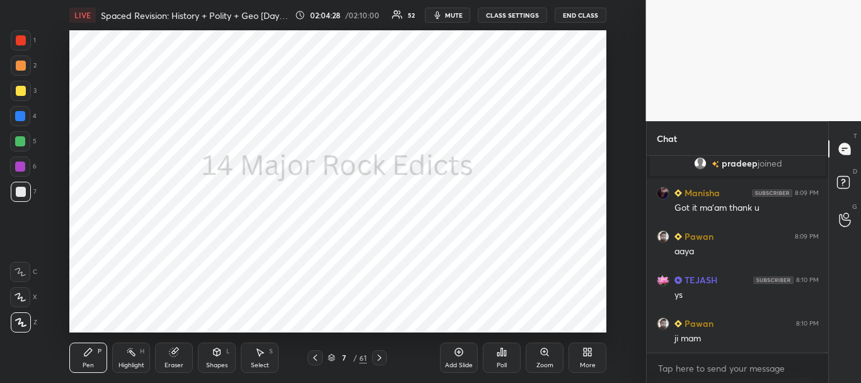
scroll to position [43620, 0]
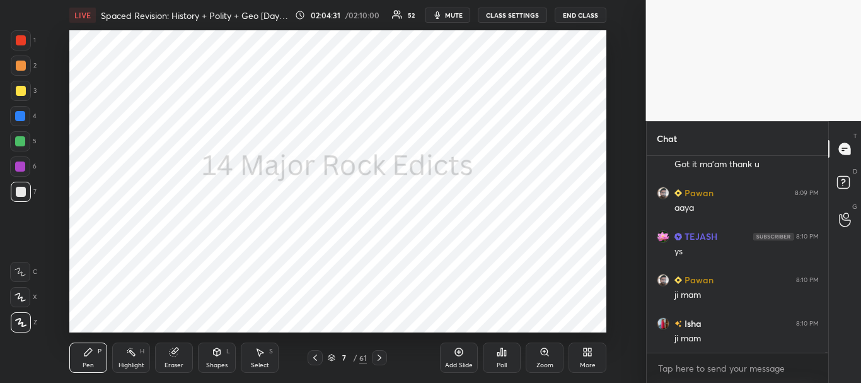
click at [381, 354] on icon at bounding box center [379, 357] width 10 height 10
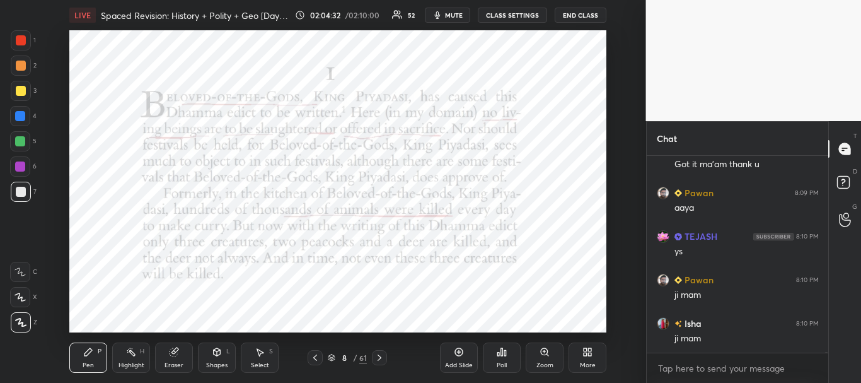
scroll to position [43664, 0]
click at [21, 42] on div at bounding box center [21, 40] width 10 height 10
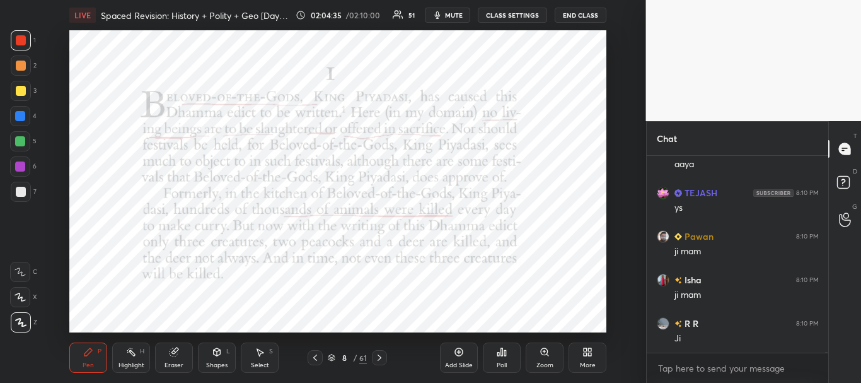
click at [25, 43] on div at bounding box center [21, 40] width 10 height 10
drag, startPoint x: 14, startPoint y: 40, endPoint x: 20, endPoint y: 42, distance: 6.6
click at [14, 39] on div at bounding box center [21, 40] width 20 height 20
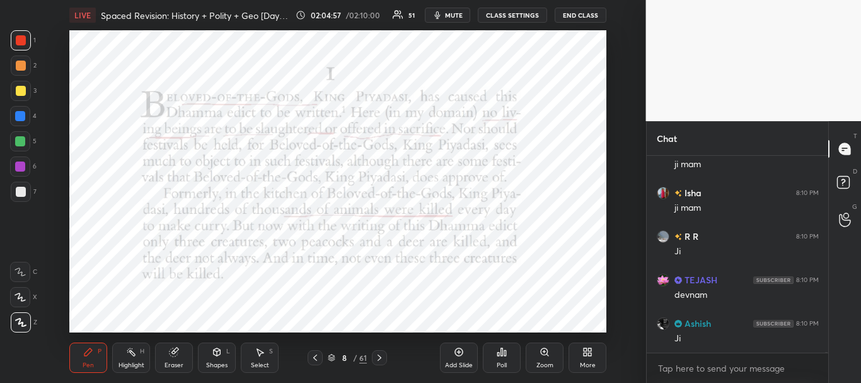
scroll to position [43794, 0]
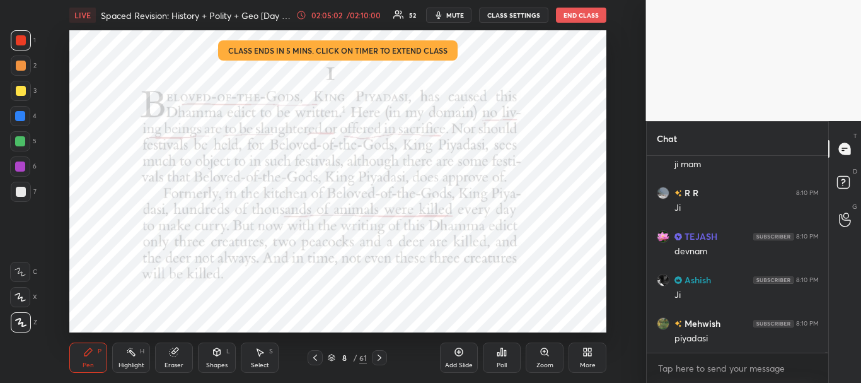
click at [14, 43] on div at bounding box center [21, 40] width 20 height 20
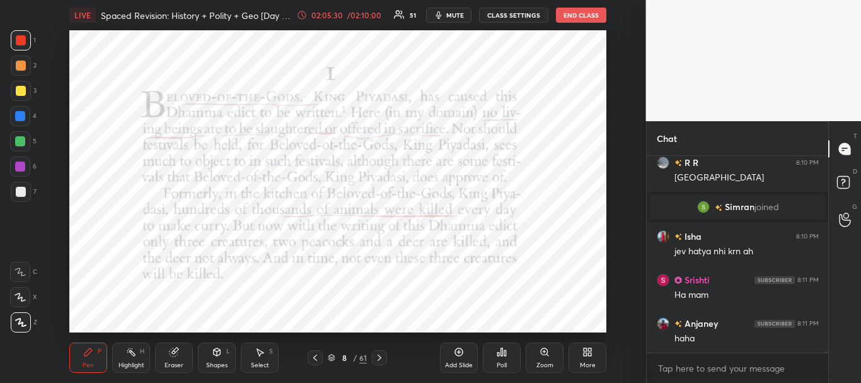
scroll to position [43998, 0]
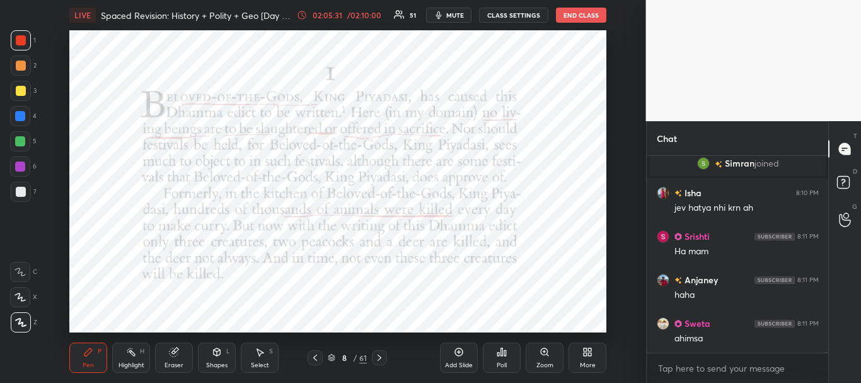
click at [375, 354] on icon at bounding box center [379, 357] width 10 height 10
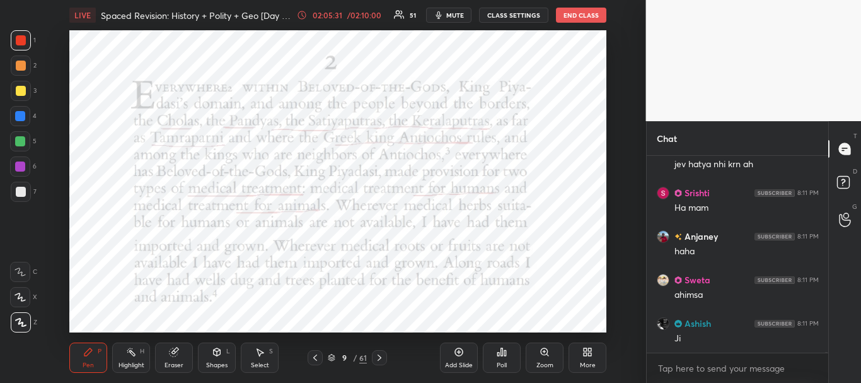
scroll to position [44085, 0]
click at [23, 38] on div at bounding box center [21, 40] width 10 height 10
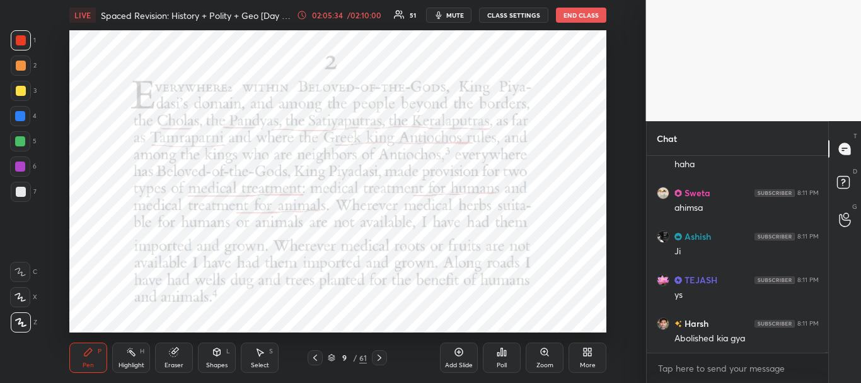
scroll to position [44172, 0]
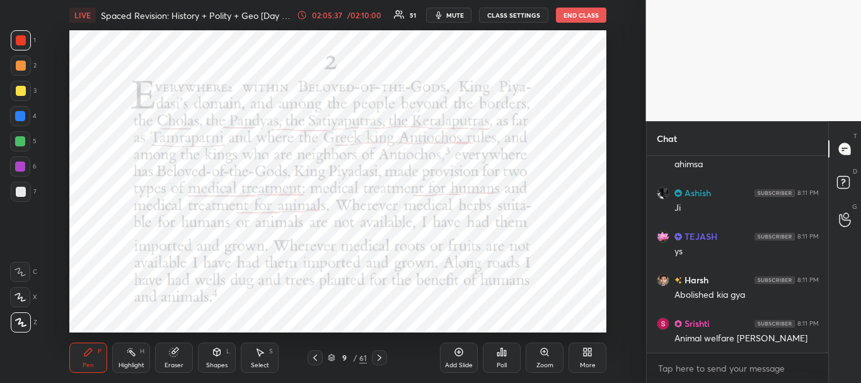
click at [320, 356] on icon at bounding box center [315, 357] width 10 height 10
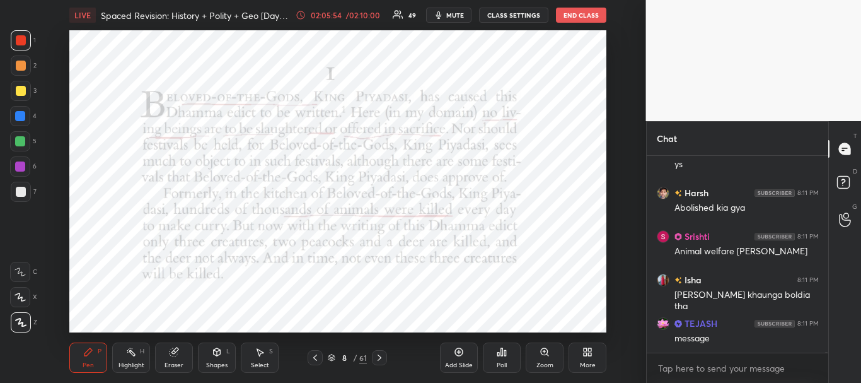
scroll to position [44302, 0]
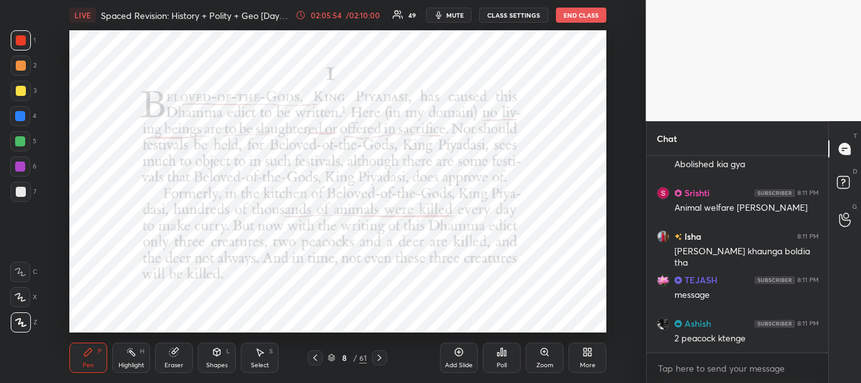
click at [378, 357] on icon at bounding box center [379, 357] width 10 height 10
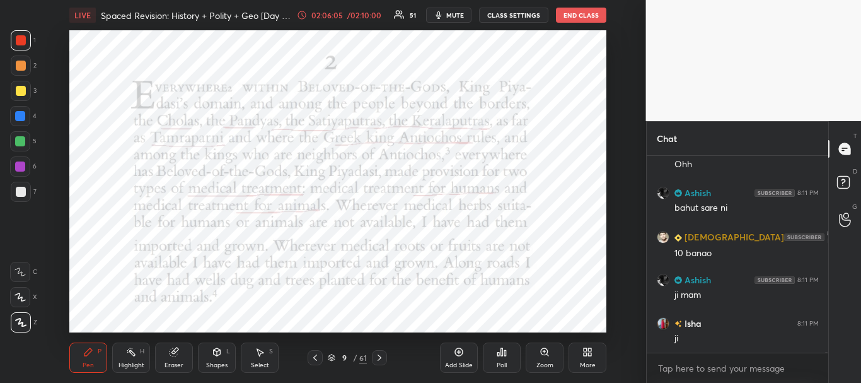
scroll to position [44607, 0]
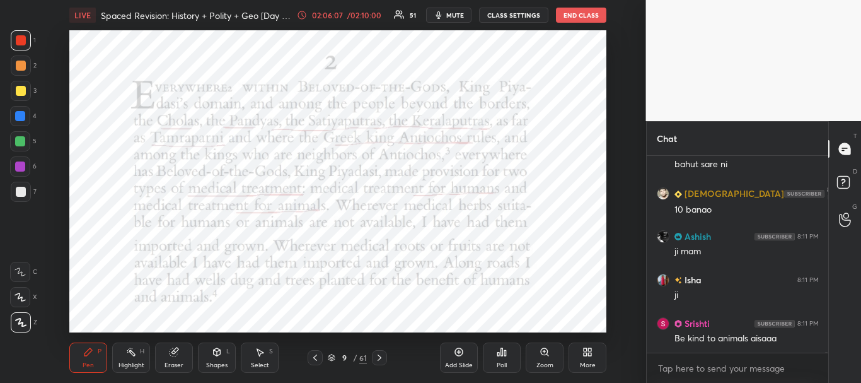
click at [22, 35] on div at bounding box center [21, 40] width 20 height 20
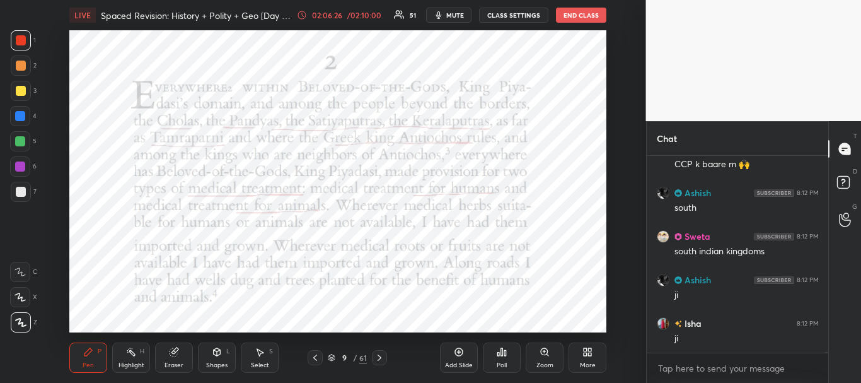
scroll to position [44698, 0]
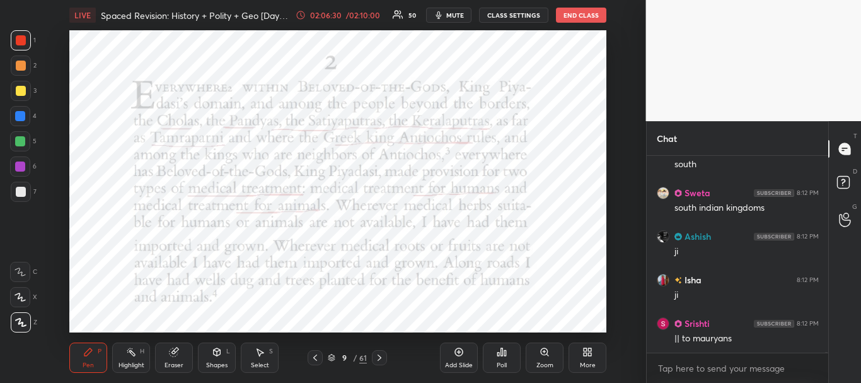
click at [23, 109] on div at bounding box center [20, 116] width 20 height 20
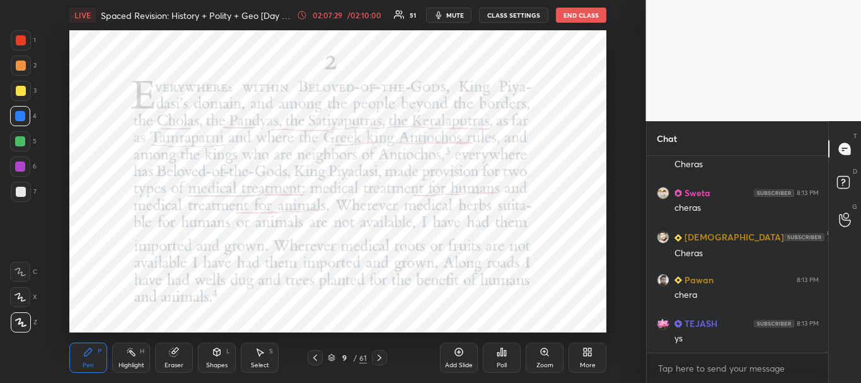
scroll to position [45824, 0]
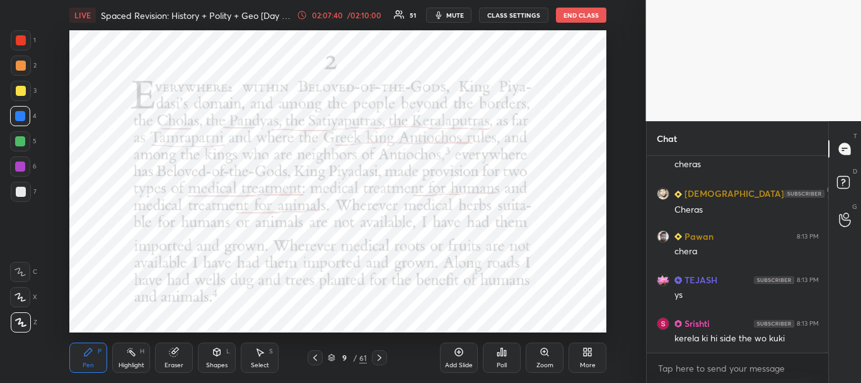
click at [19, 38] on div at bounding box center [21, 40] width 10 height 10
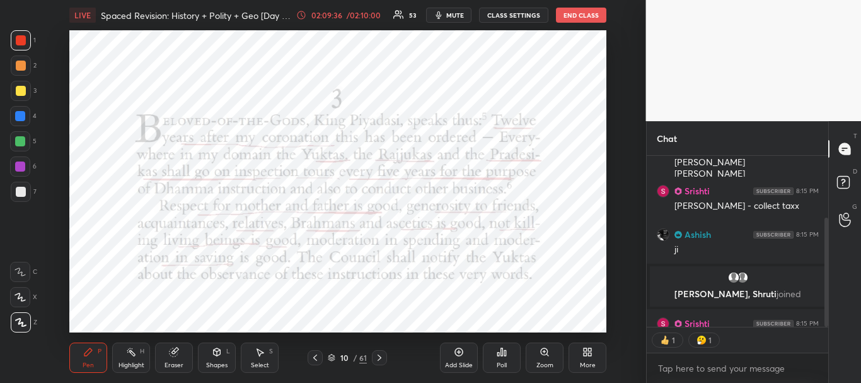
scroll to position [110, 0]
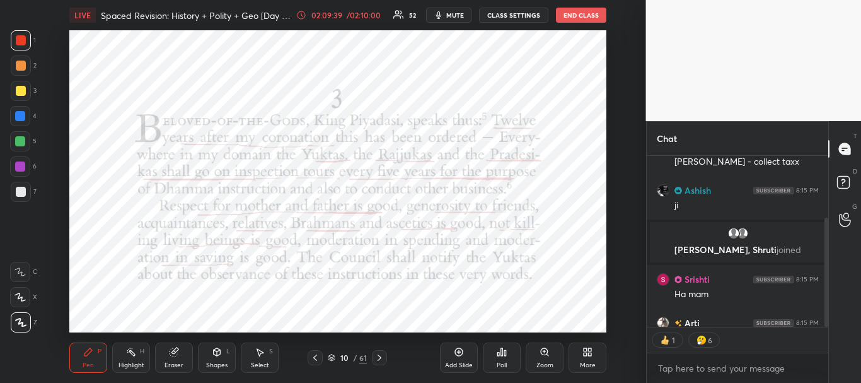
click at [707, 189] on div "1 2 3 4 5 6 7 C X Z C X Z E E Erase all H H LIVE Spaced Revision: History + Pol…" at bounding box center [430, 191] width 861 height 383
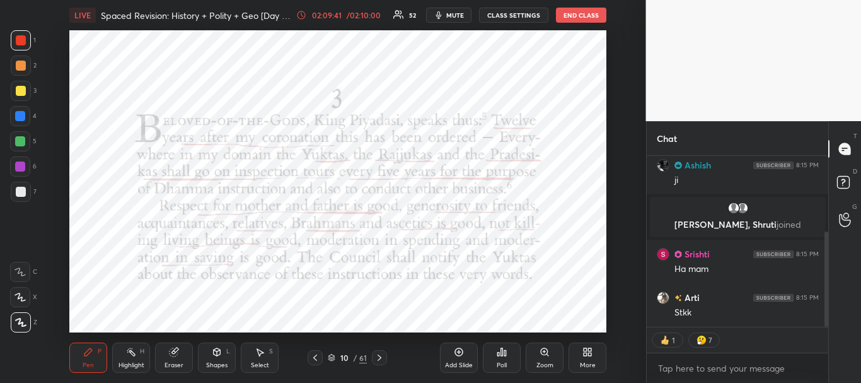
drag, startPoint x: 829, startPoint y: 252, endPoint x: 831, endPoint y: 281, distance: 29.1
click at [831, 281] on div "Chat [PERSON_NAME] 8:15 PM [PERSON_NAME] - collect taxx Ashish 8:15 PM ji [PERS…" at bounding box center [754, 252] width 216 height 262
click at [19, 115] on div at bounding box center [20, 116] width 10 height 10
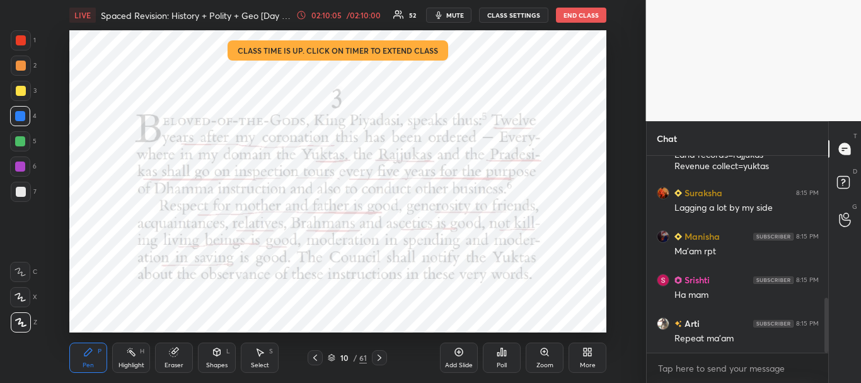
scroll to position [513, 0]
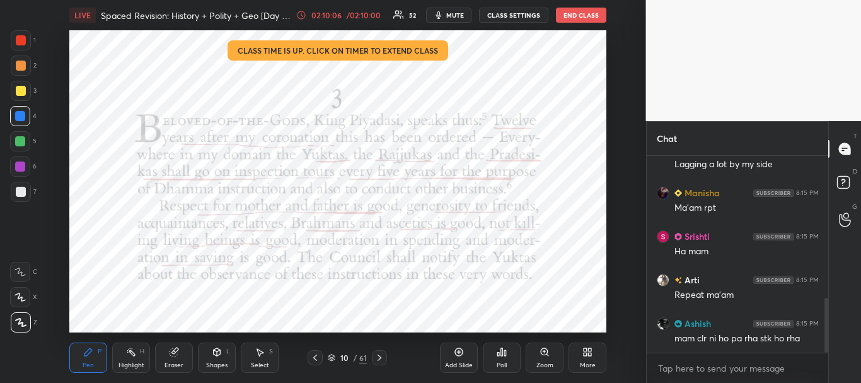
click at [352, 13] on div "/ 02:10:00" at bounding box center [363, 15] width 39 height 8
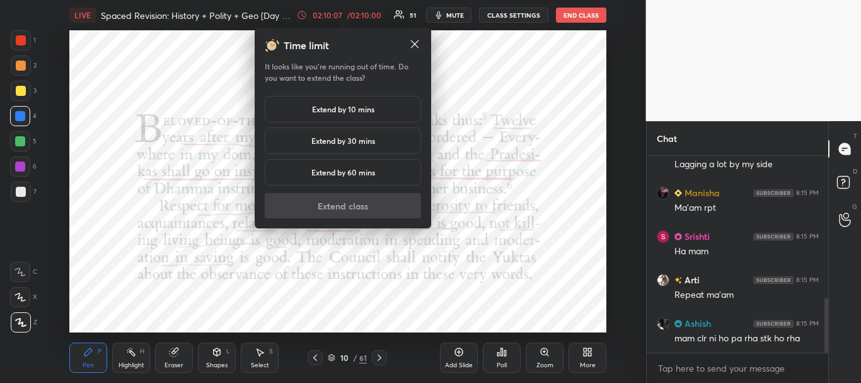
click at [352, 138] on h5 "Extend by 30 mins" at bounding box center [343, 140] width 64 height 11
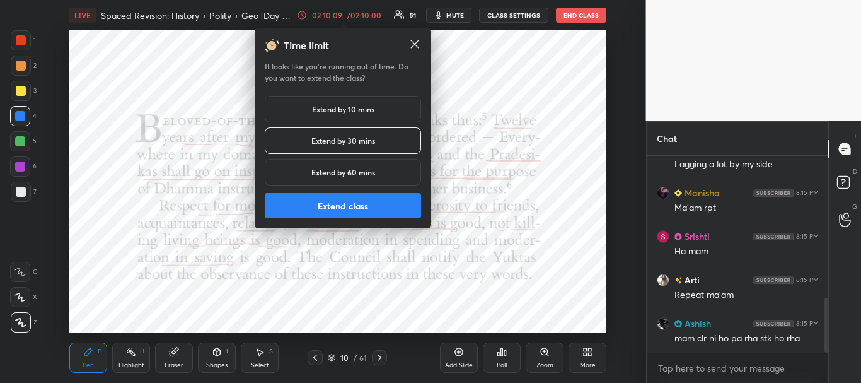
click at [371, 209] on button "Extend class" at bounding box center [343, 205] width 156 height 25
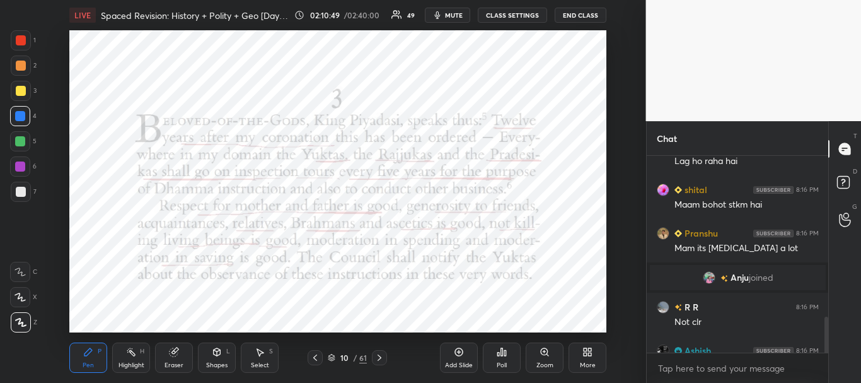
scroll to position [886, 0]
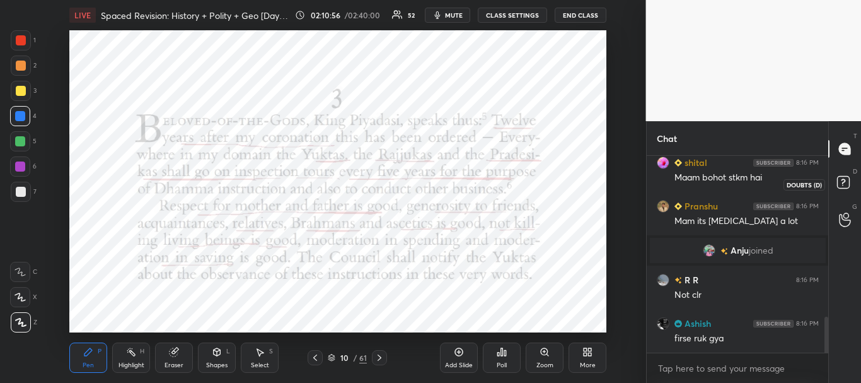
click at [841, 180] on rect at bounding box center [843, 183] width 12 height 12
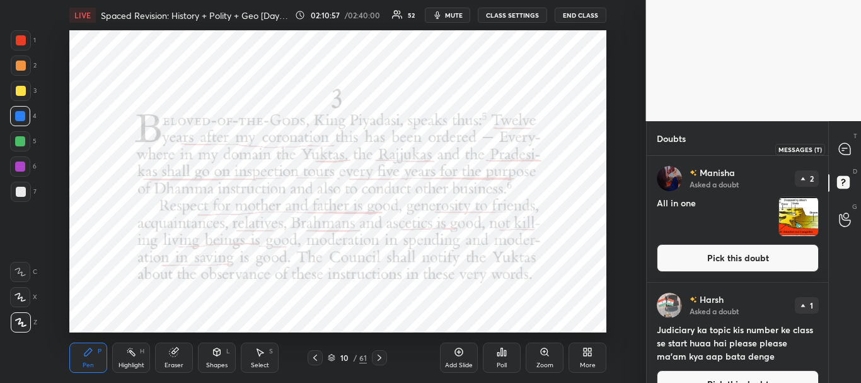
click at [842, 154] on icon at bounding box center [844, 148] width 13 height 13
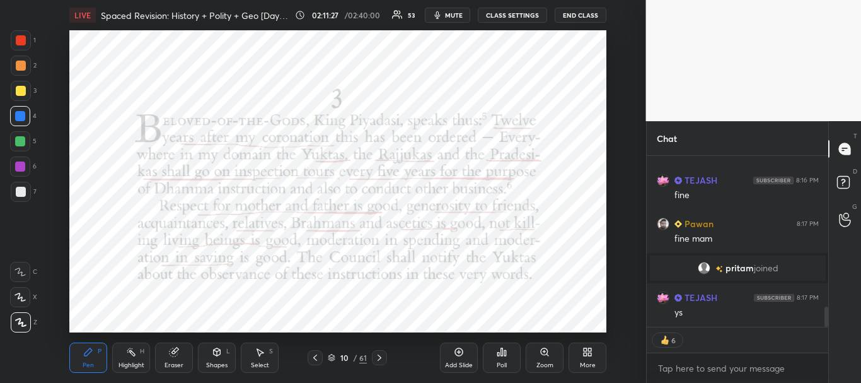
scroll to position [1254, 0]
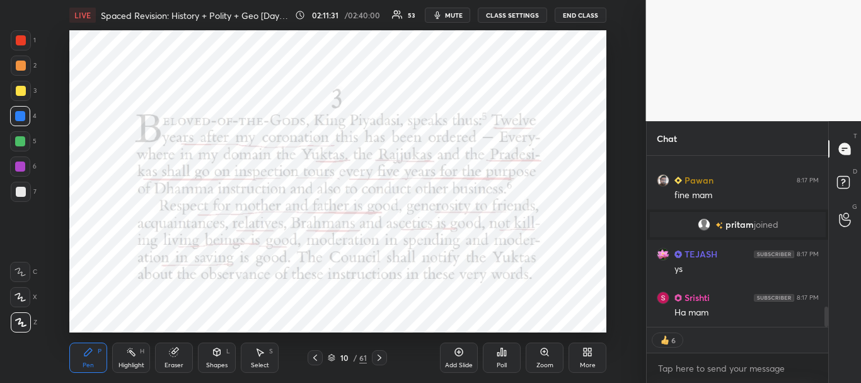
click at [380, 355] on icon at bounding box center [379, 357] width 10 height 10
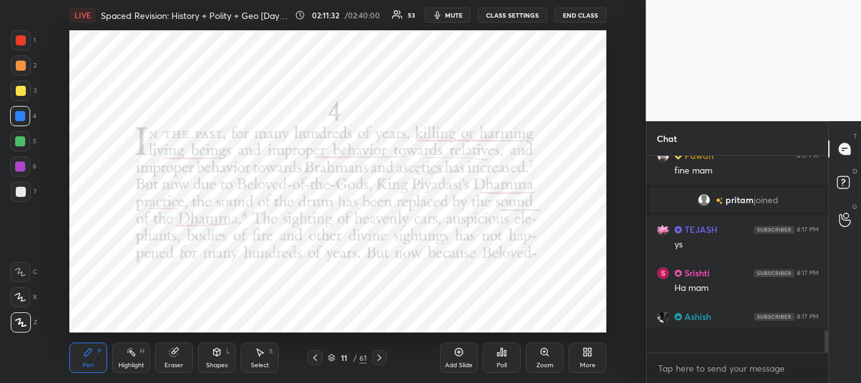
scroll to position [193, 178]
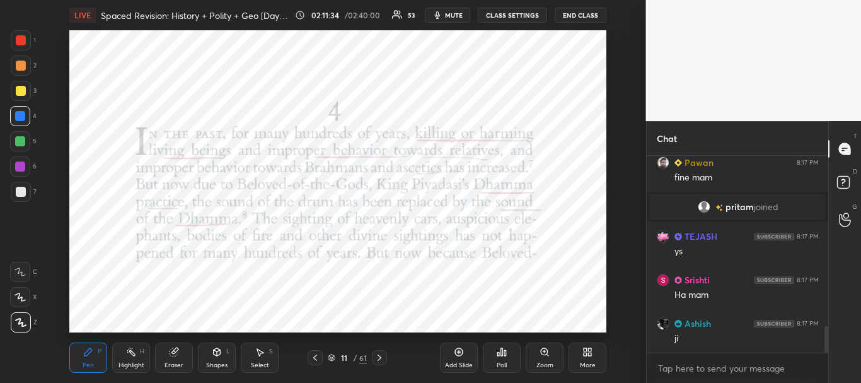
click at [16, 113] on div at bounding box center [20, 116] width 10 height 10
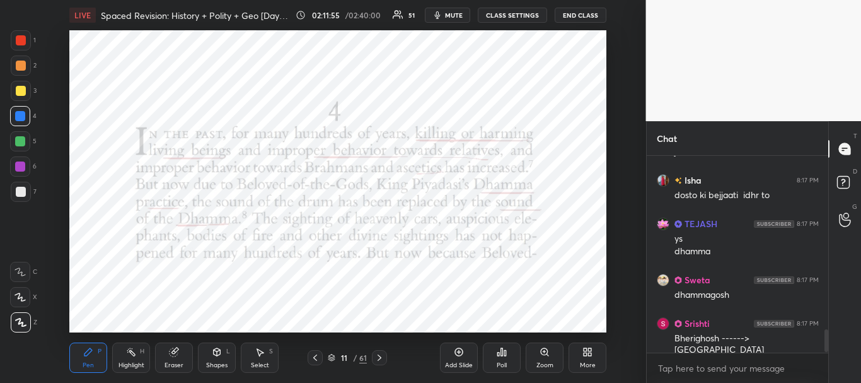
scroll to position [1545, 0]
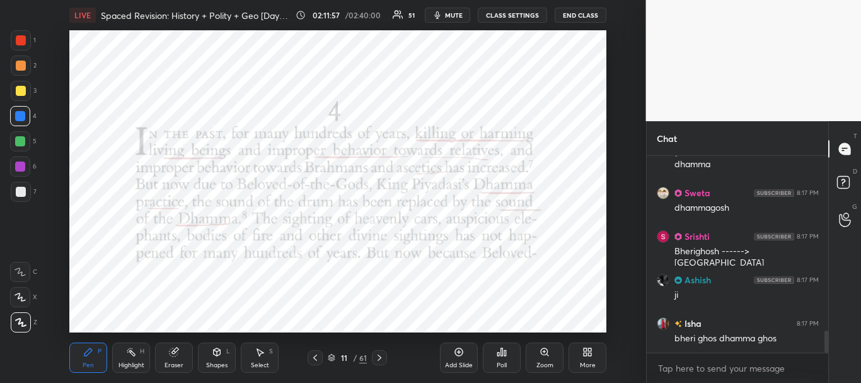
click at [15, 85] on div at bounding box center [21, 91] width 20 height 20
click at [23, 38] on div at bounding box center [21, 40] width 10 height 10
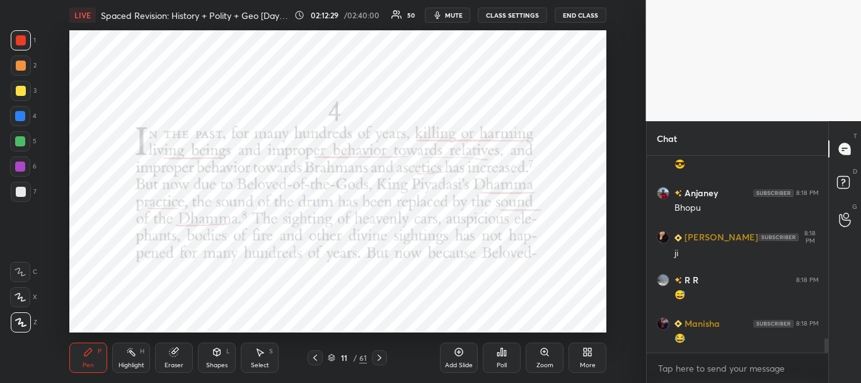
scroll to position [2470, 0]
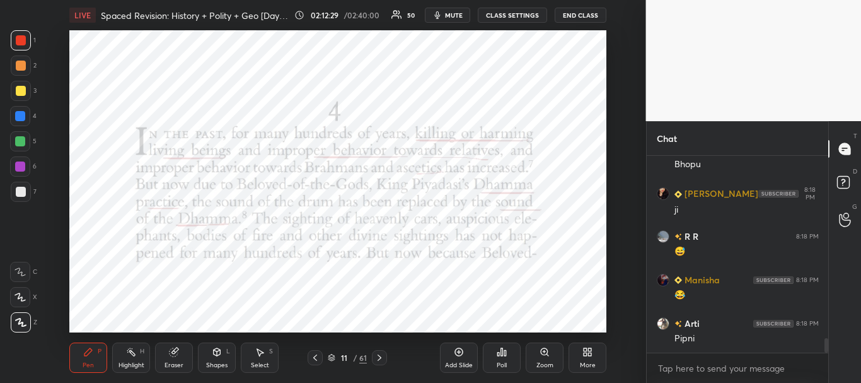
click at [18, 112] on div at bounding box center [20, 116] width 10 height 10
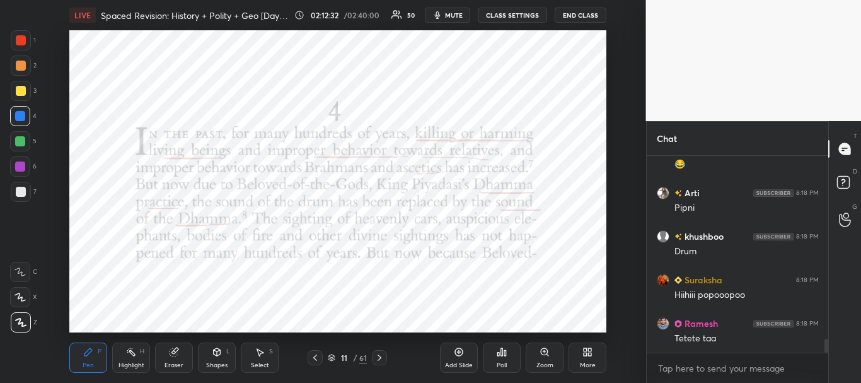
click at [18, 115] on div at bounding box center [20, 116] width 10 height 10
click at [21, 144] on div at bounding box center [20, 141] width 10 height 10
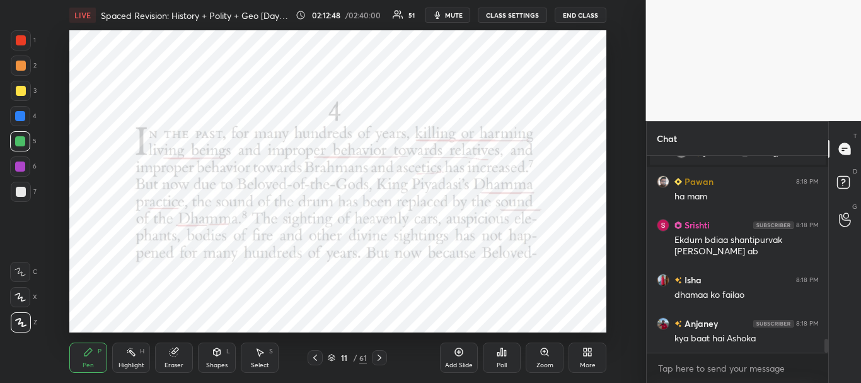
scroll to position [2618, 0]
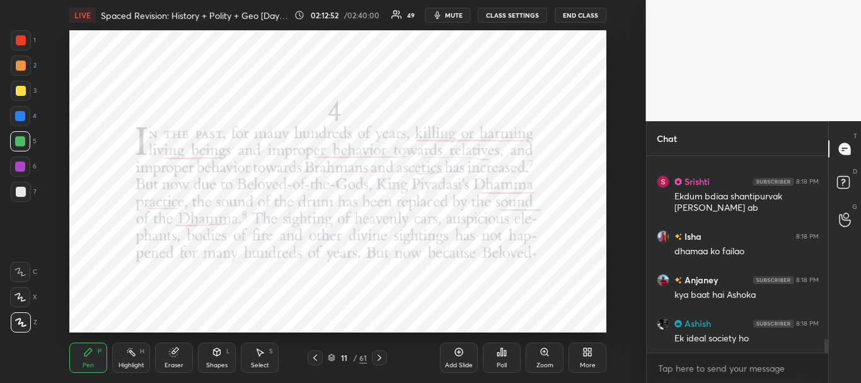
click at [379, 353] on icon at bounding box center [379, 357] width 10 height 10
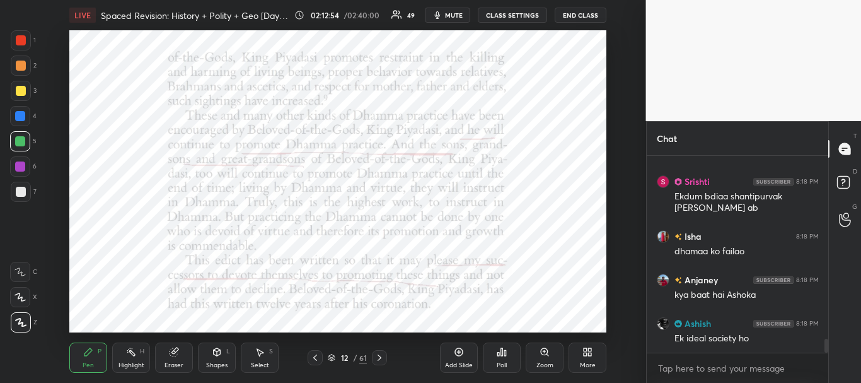
click at [19, 42] on div at bounding box center [21, 40] width 10 height 10
click at [379, 353] on icon at bounding box center [379, 357] width 10 height 10
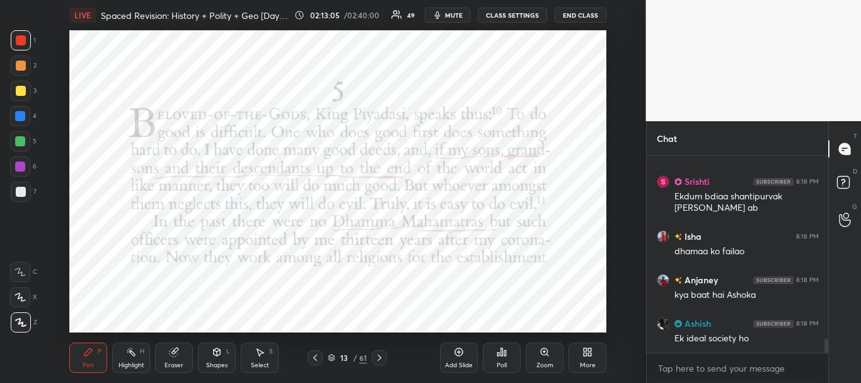
scroll to position [2662, 0]
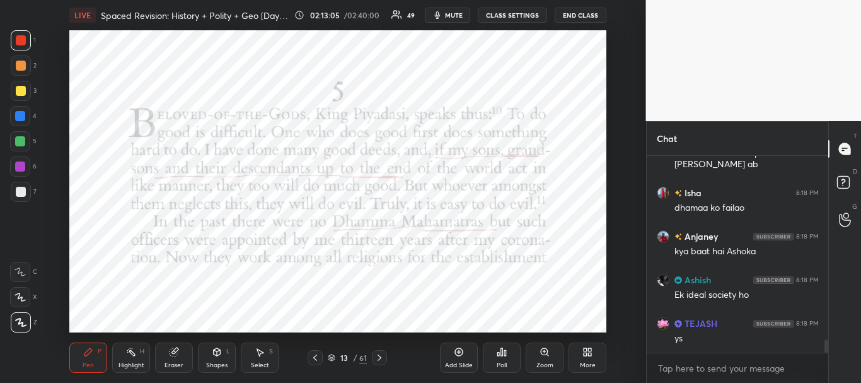
click at [17, 43] on div at bounding box center [21, 40] width 10 height 10
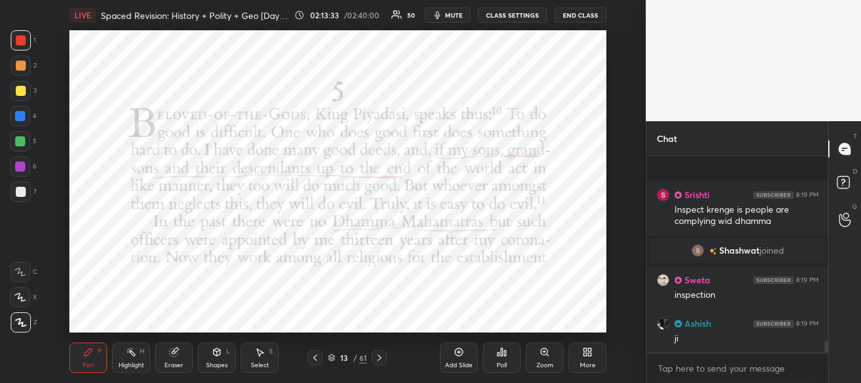
scroll to position [2962, 0]
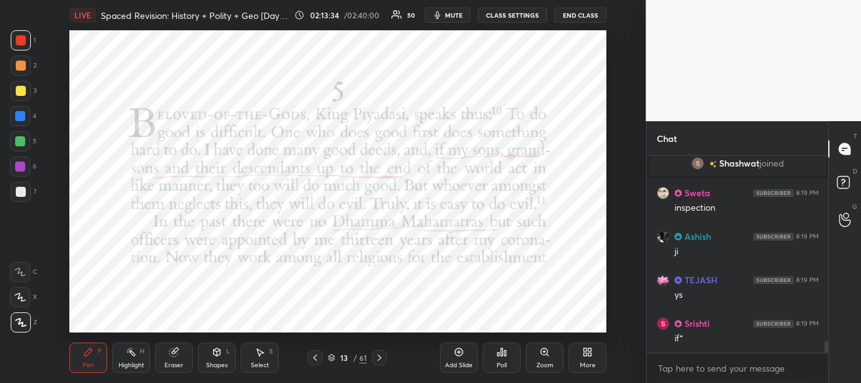
click at [378, 359] on icon at bounding box center [379, 357] width 10 height 10
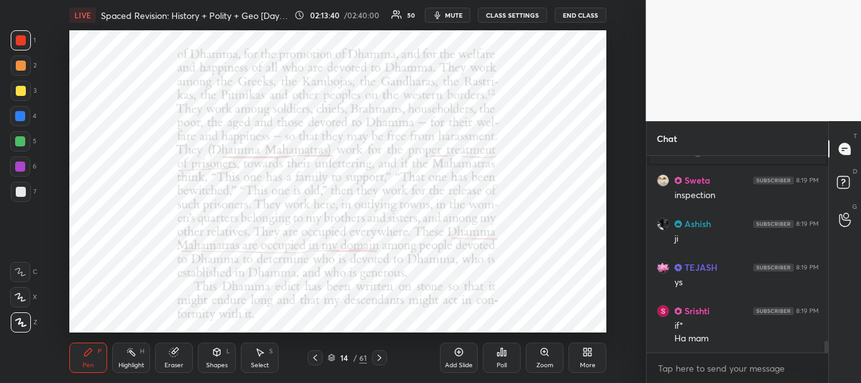
click at [381, 356] on icon at bounding box center [379, 357] width 10 height 10
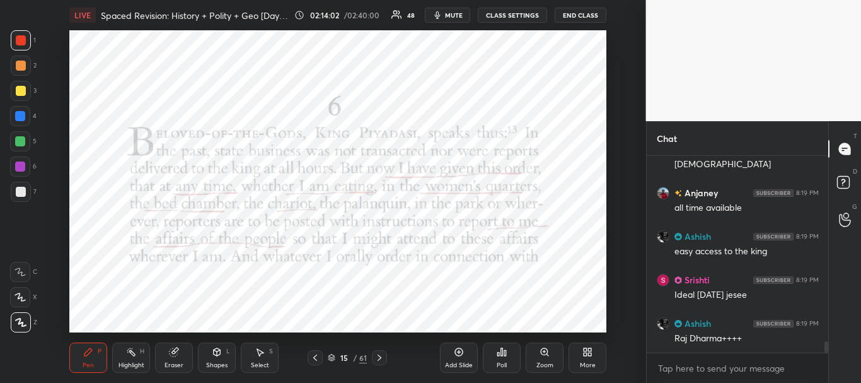
scroll to position [3248, 0]
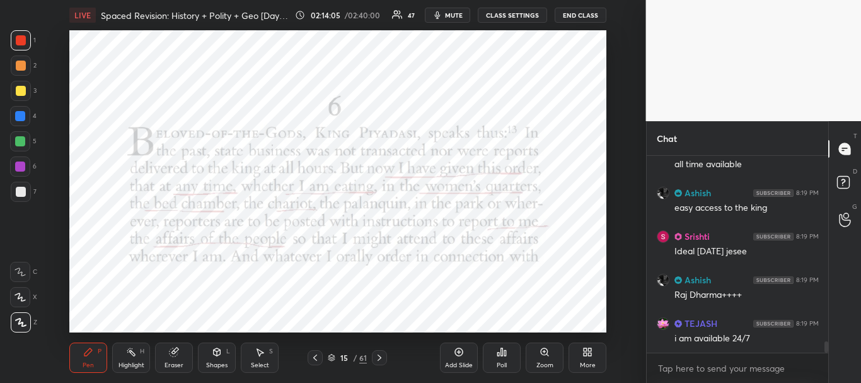
click at [383, 356] on icon at bounding box center [379, 357] width 10 height 10
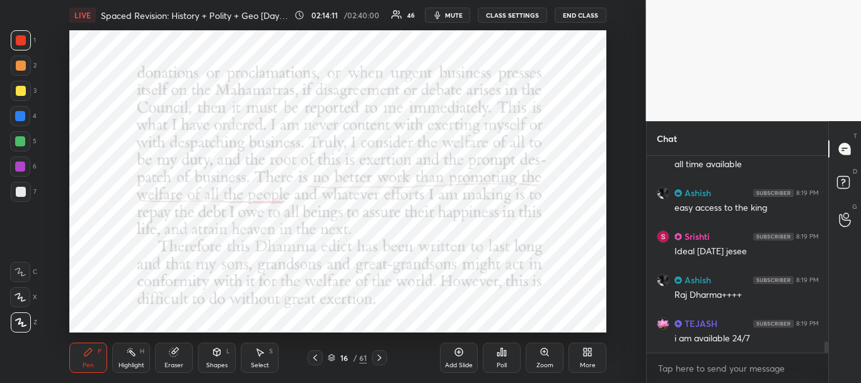
click at [381, 355] on icon at bounding box center [379, 357] width 10 height 10
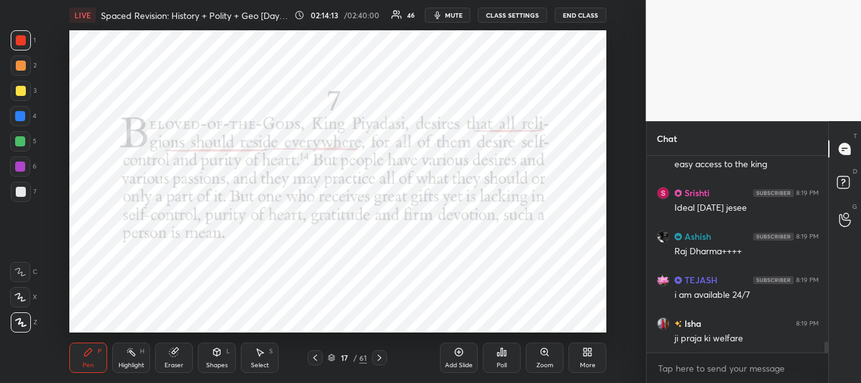
click at [19, 43] on div at bounding box center [21, 40] width 10 height 10
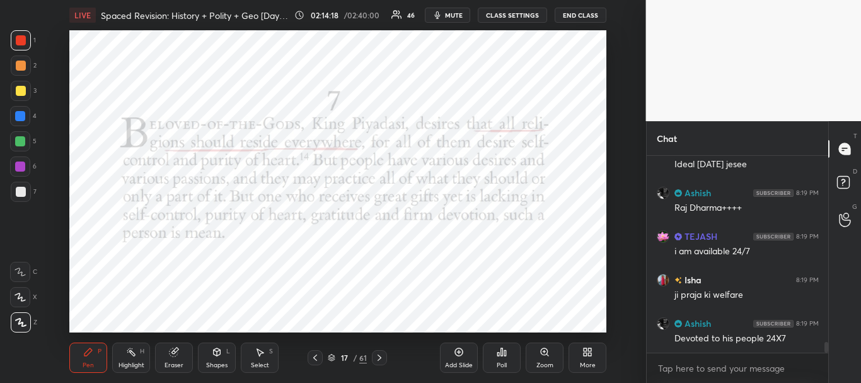
click at [20, 43] on div at bounding box center [21, 40] width 10 height 10
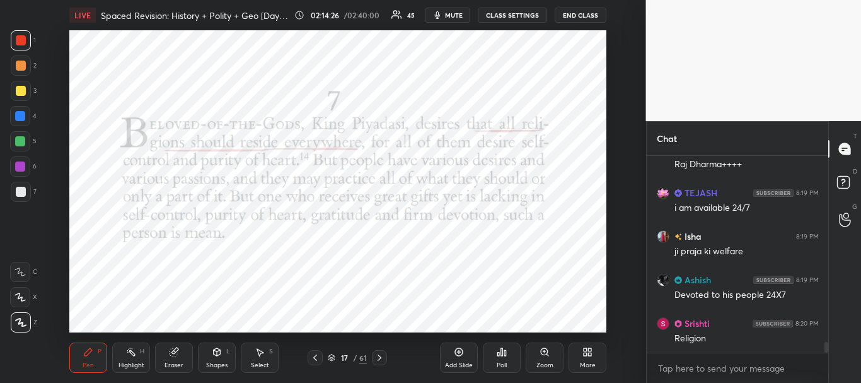
scroll to position [3422, 0]
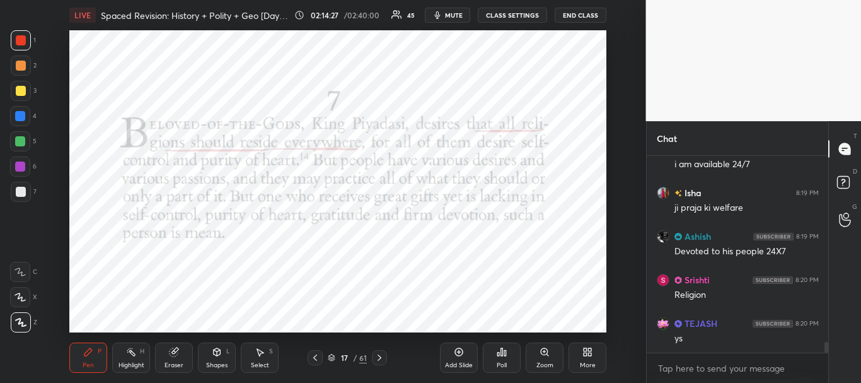
click at [383, 357] on icon at bounding box center [379, 357] width 10 height 10
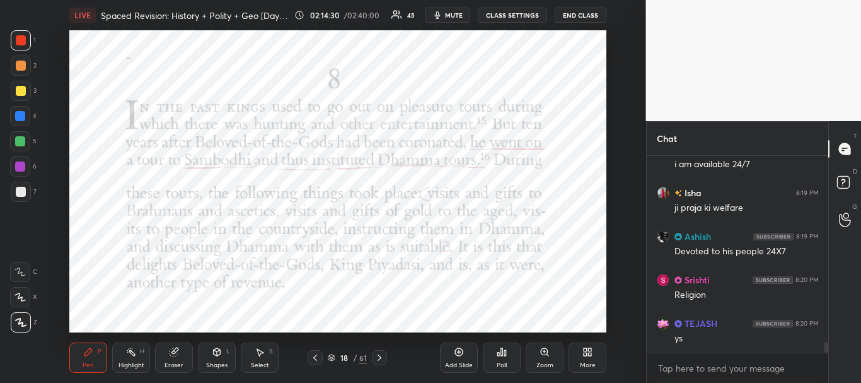
click at [23, 37] on div at bounding box center [21, 40] width 10 height 10
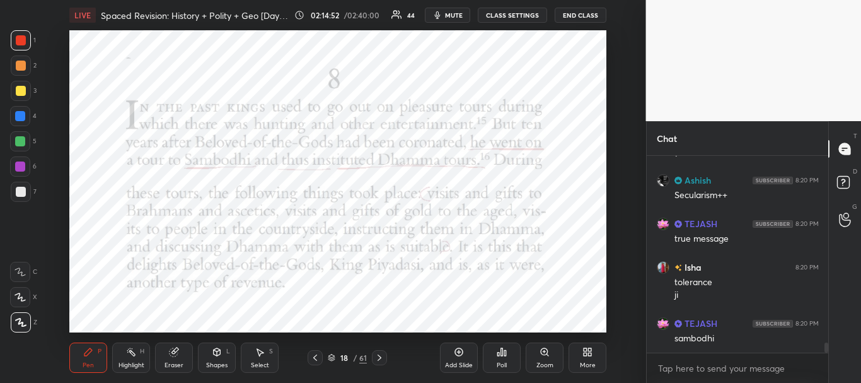
scroll to position [3652, 0]
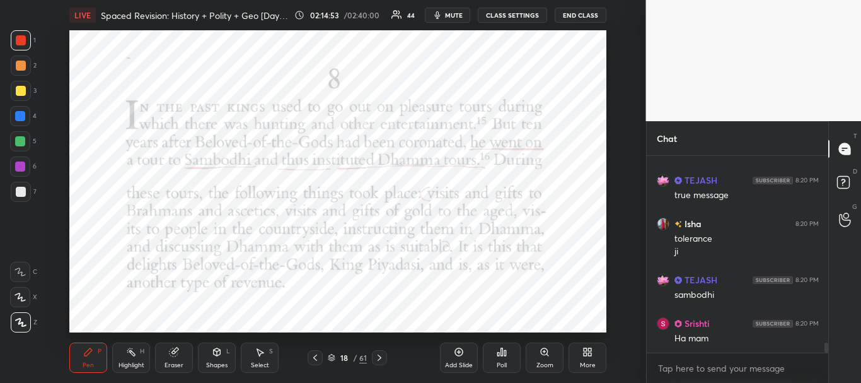
click at [383, 353] on icon at bounding box center [379, 357] width 10 height 10
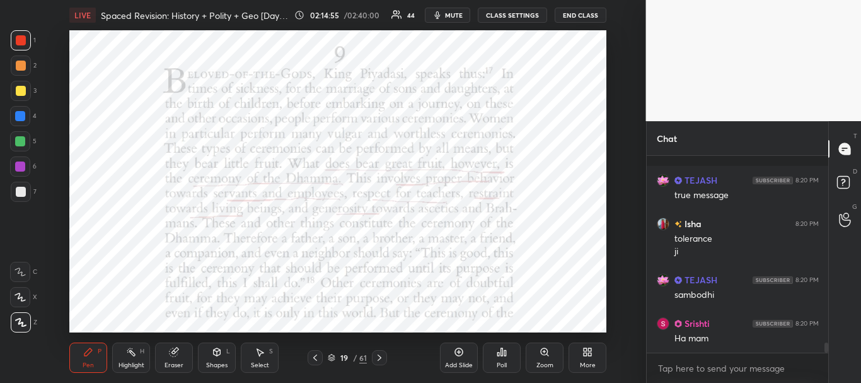
click at [20, 38] on div at bounding box center [21, 40] width 10 height 10
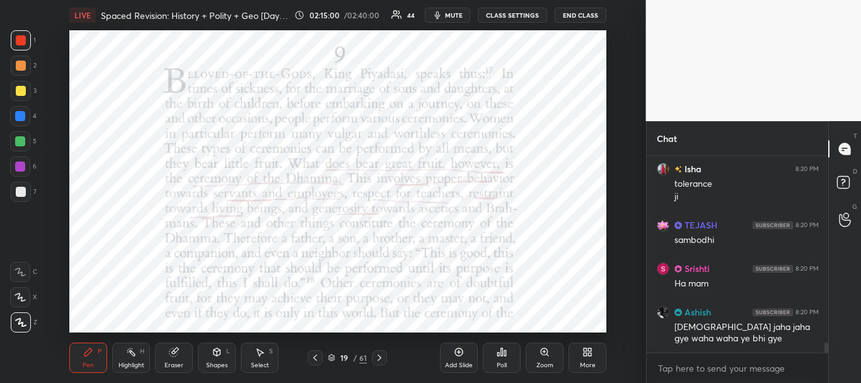
click at [20, 44] on div at bounding box center [21, 40] width 10 height 10
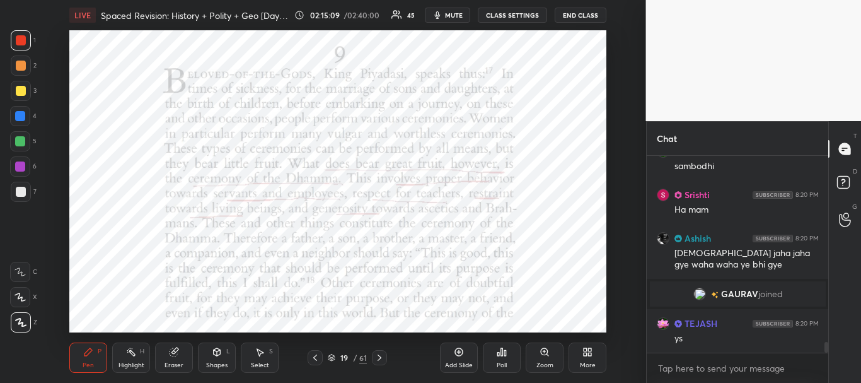
scroll to position [3540, 0]
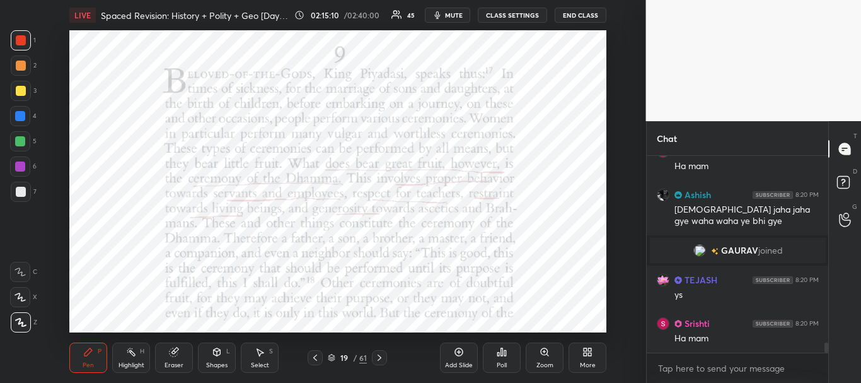
click at [380, 357] on icon at bounding box center [379, 357] width 10 height 10
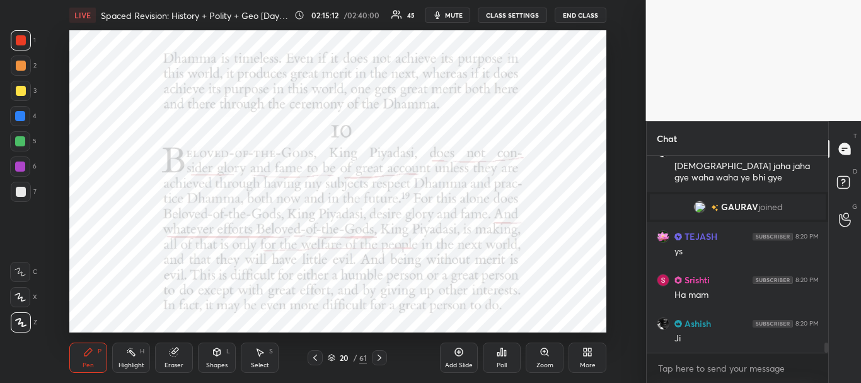
scroll to position [3629, 0]
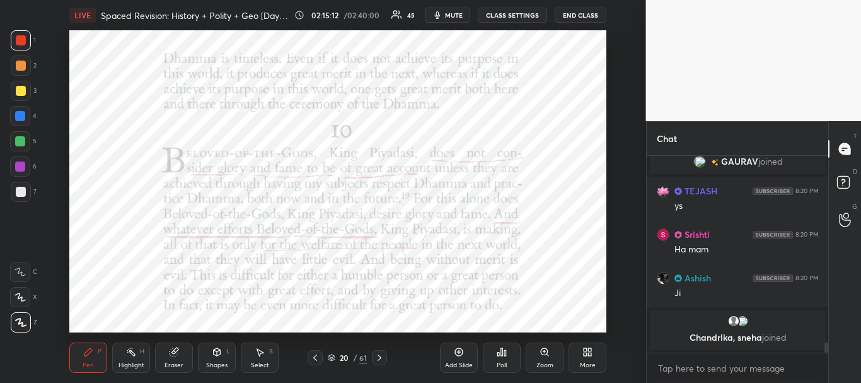
click at [22, 37] on div at bounding box center [21, 40] width 10 height 10
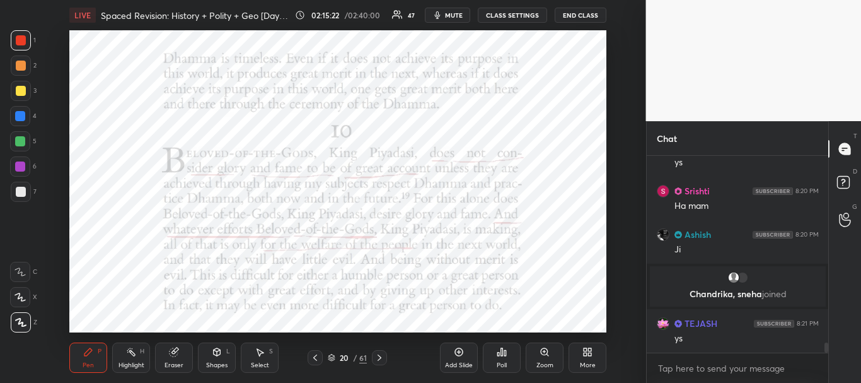
scroll to position [3668, 0]
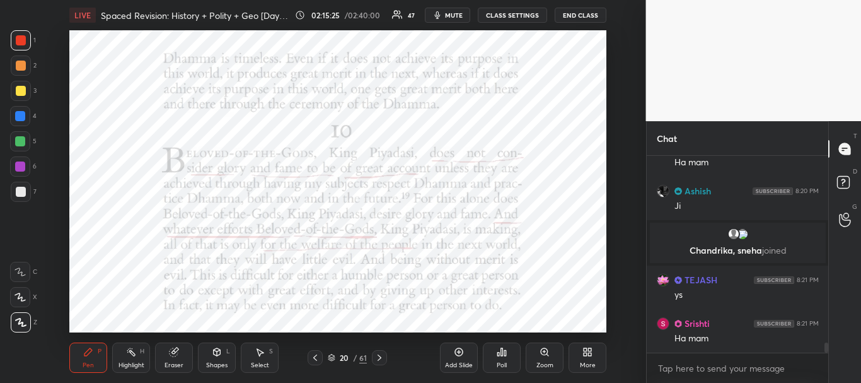
click at [383, 357] on icon at bounding box center [379, 357] width 10 height 10
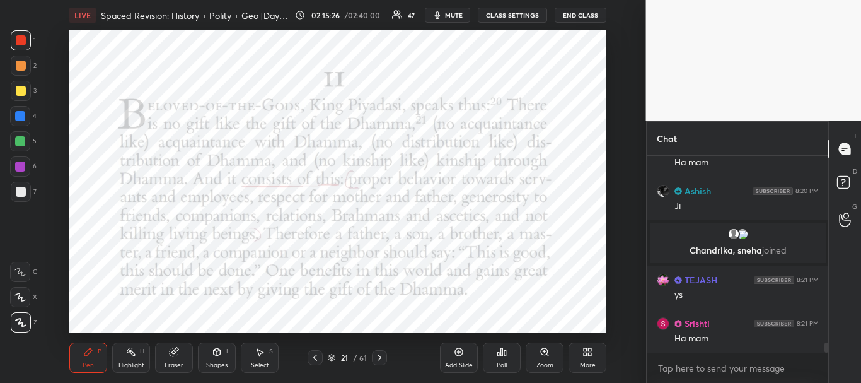
click at [18, 35] on div at bounding box center [21, 40] width 10 height 10
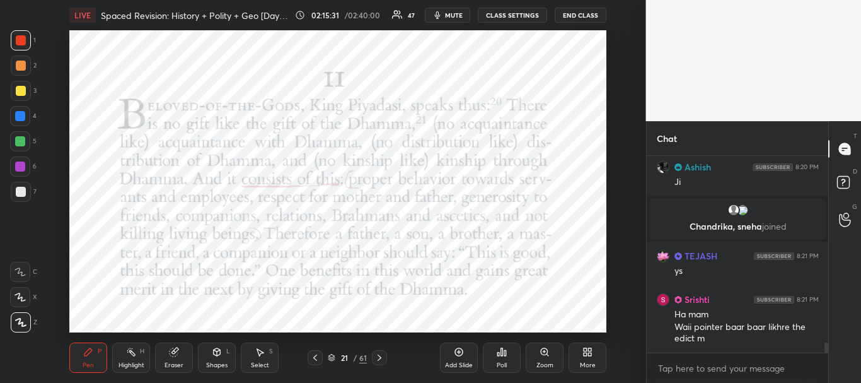
scroll to position [3736, 0]
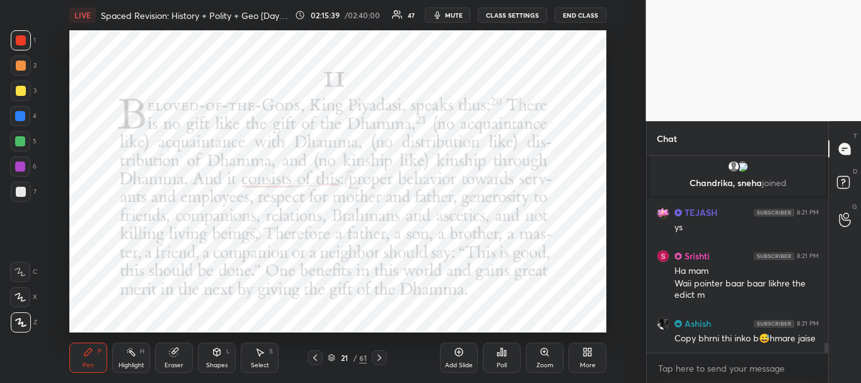
click at [383, 356] on icon at bounding box center [379, 357] width 10 height 10
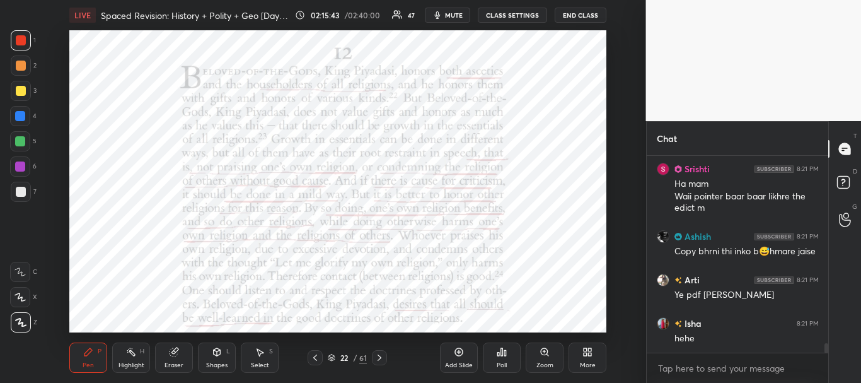
scroll to position [3921, 0]
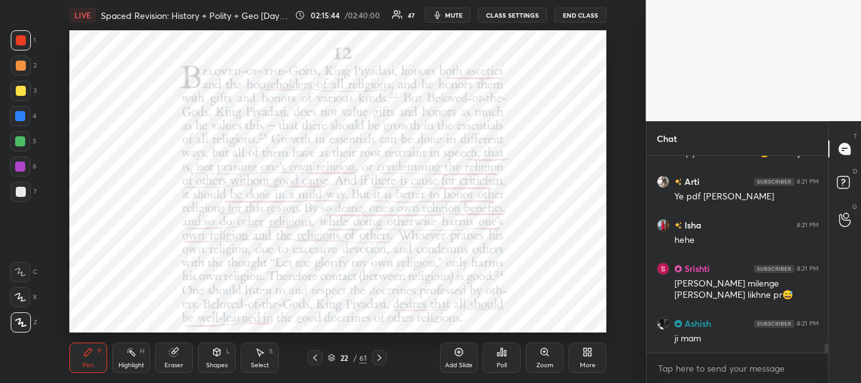
click at [332, 359] on icon at bounding box center [331, 358] width 6 height 2
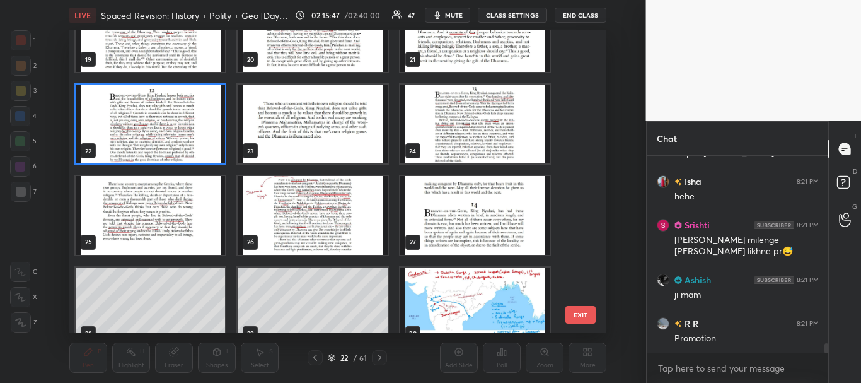
scroll to position [558, 0]
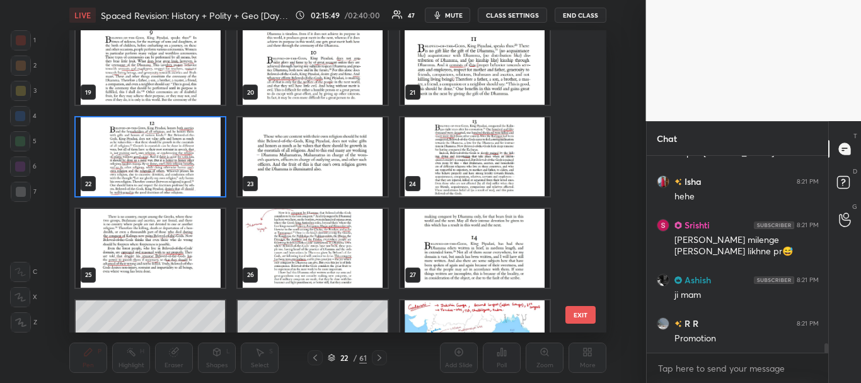
click at [207, 170] on img "grid" at bounding box center [150, 156] width 149 height 79
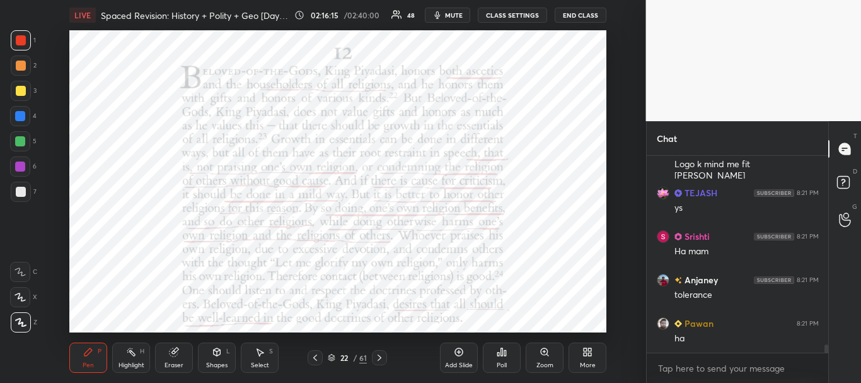
scroll to position [4604, 0]
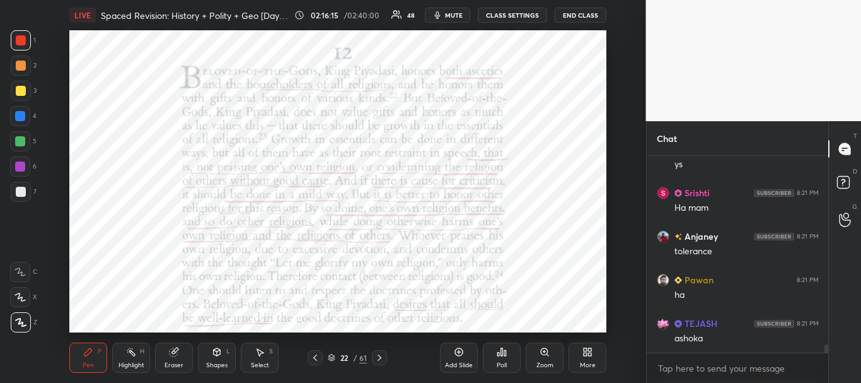
click at [19, 106] on div at bounding box center [20, 116] width 20 height 20
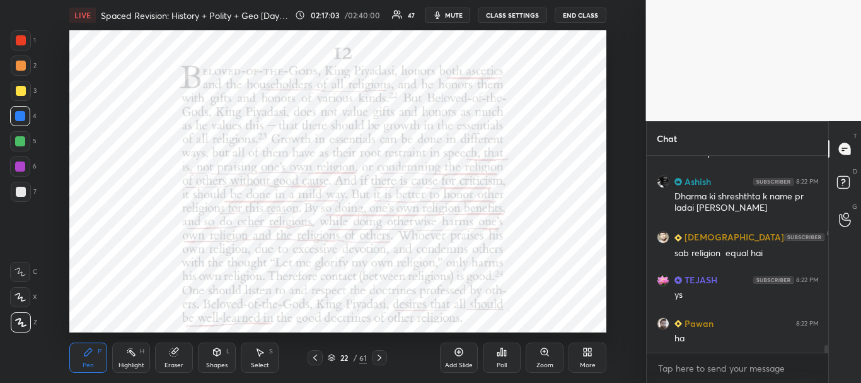
scroll to position [5130, 0]
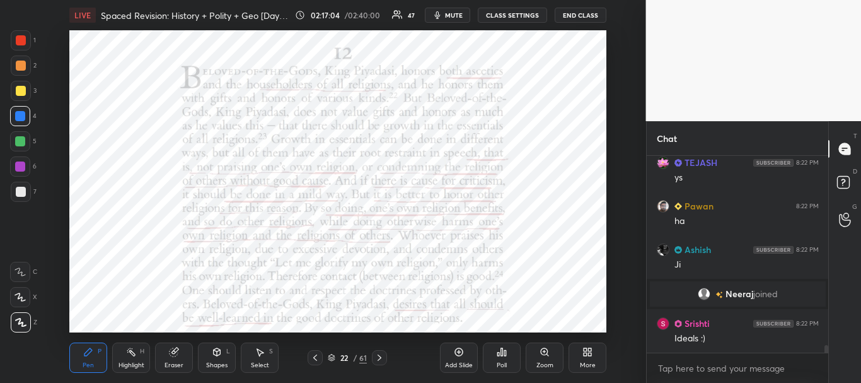
click at [17, 41] on div at bounding box center [21, 40] width 10 height 10
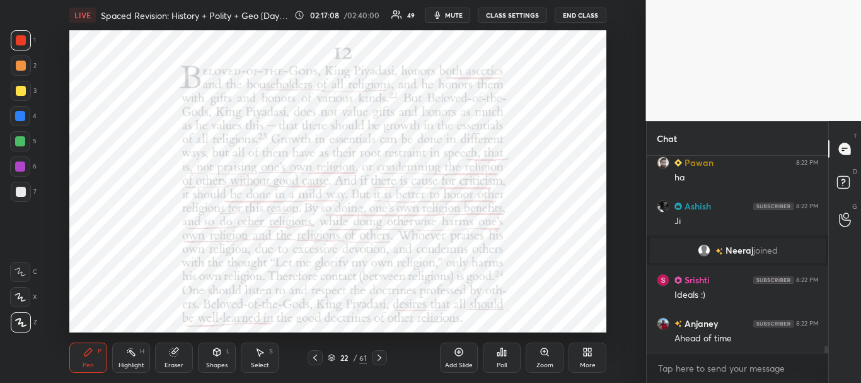
scroll to position [5217, 0]
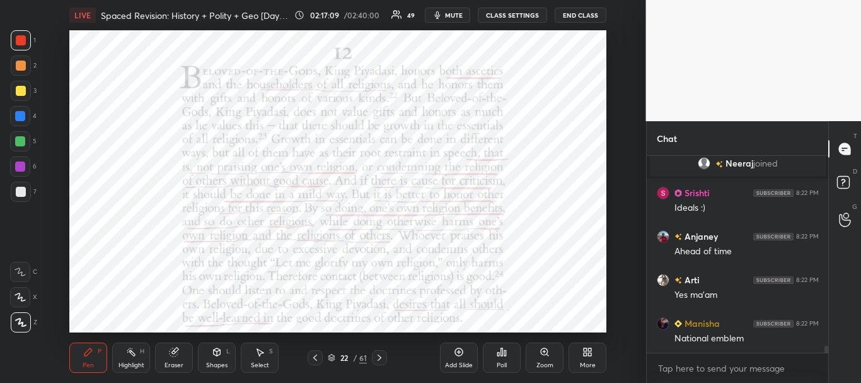
click at [383, 355] on icon at bounding box center [379, 357] width 10 height 10
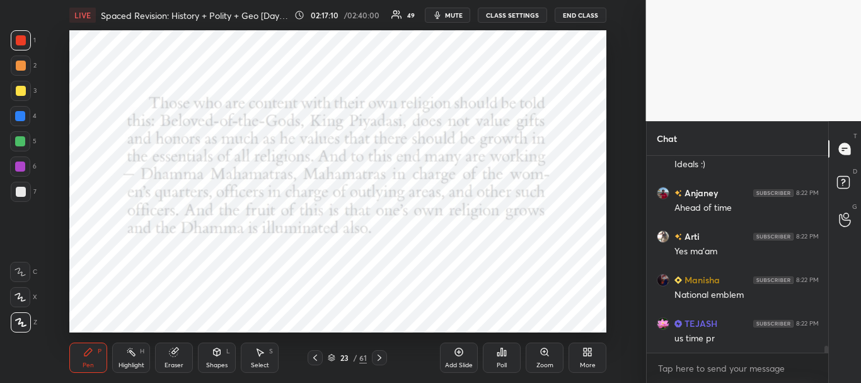
click at [378, 354] on icon at bounding box center [379, 357] width 10 height 10
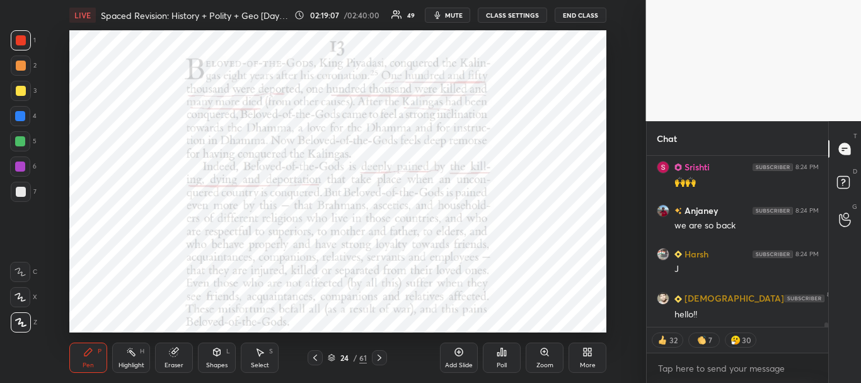
scroll to position [6821, 0]
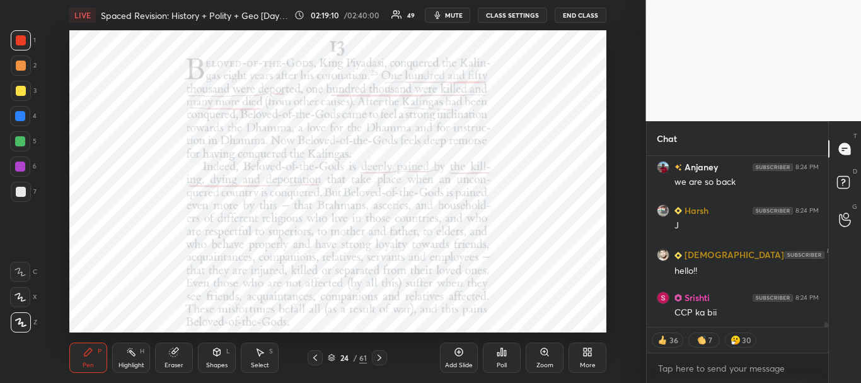
click at [383, 357] on icon at bounding box center [379, 357] width 10 height 10
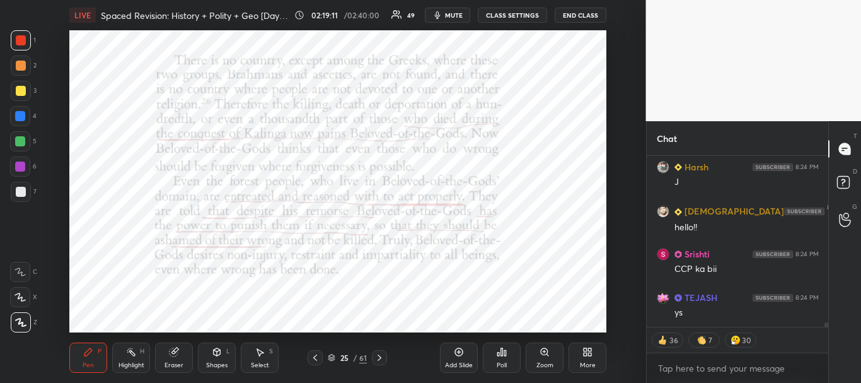
click at [381, 357] on icon at bounding box center [380, 357] width 4 height 6
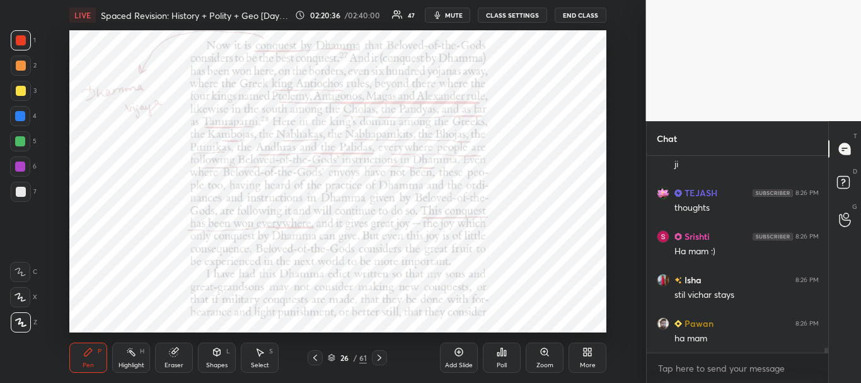
scroll to position [8013, 0]
click at [379, 357] on icon at bounding box center [379, 357] width 10 height 10
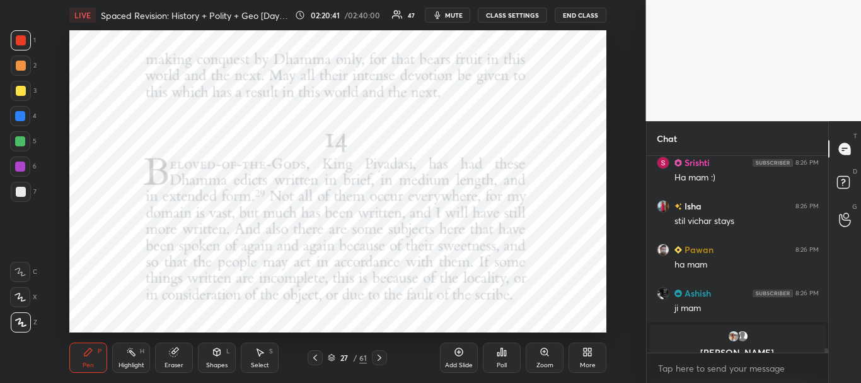
scroll to position [8058, 0]
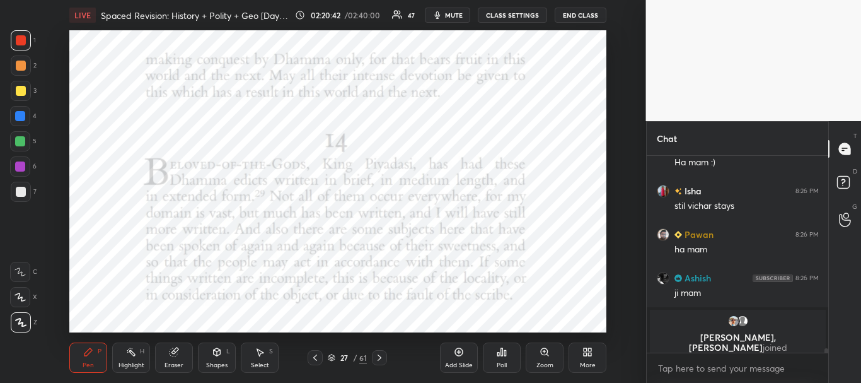
click at [23, 34] on div at bounding box center [21, 40] width 20 height 20
click at [329, 358] on icon at bounding box center [332, 358] width 8 height 8
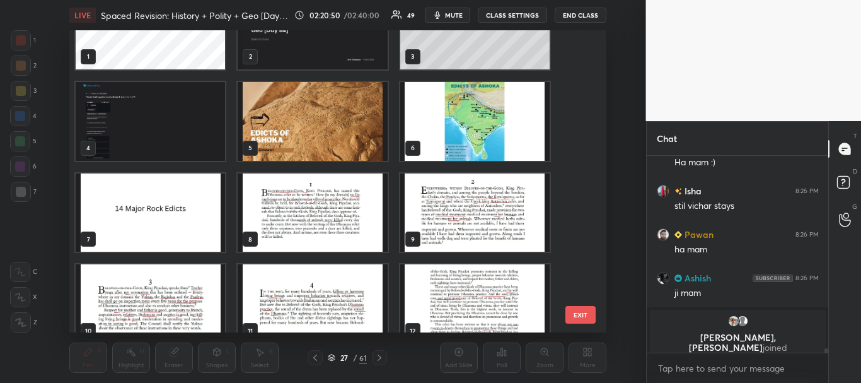
scroll to position [7554, 0]
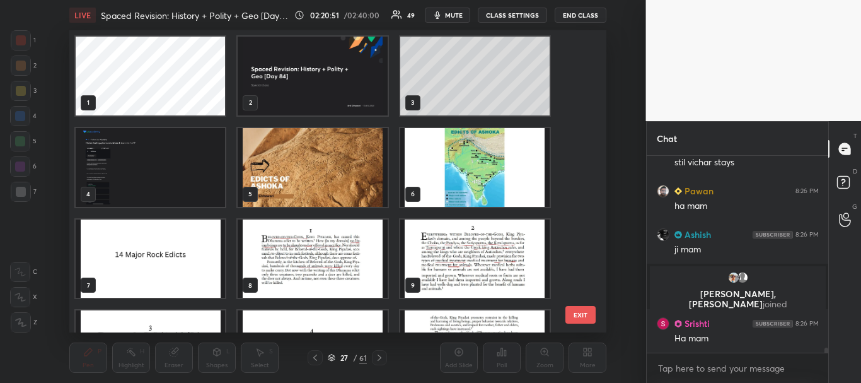
click at [487, 182] on img "grid" at bounding box center [474, 167] width 149 height 79
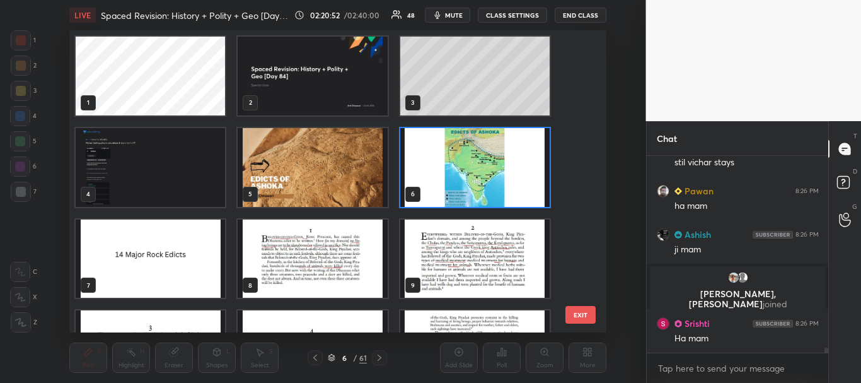
click at [332, 357] on icon at bounding box center [332, 358] width 8 height 8
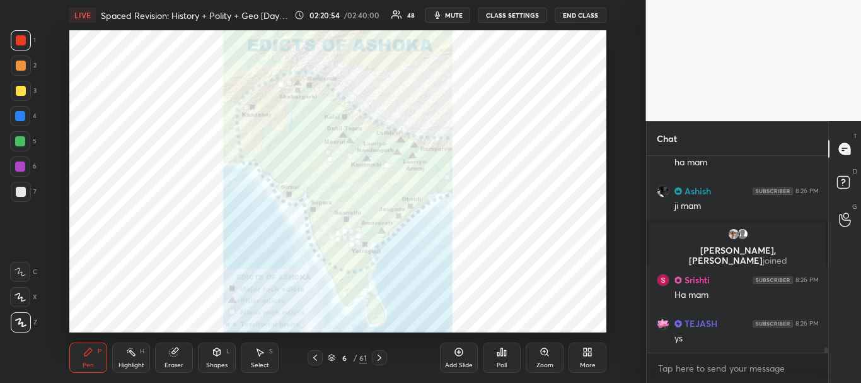
scroll to position [7641, 0]
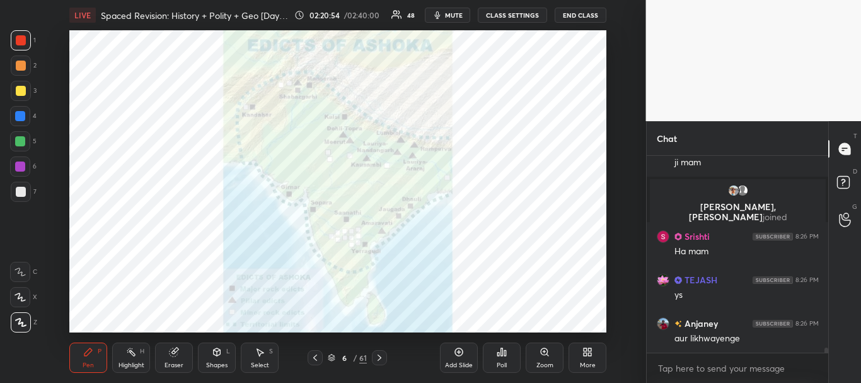
click at [21, 116] on div at bounding box center [20, 116] width 10 height 10
click at [26, 51] on div "1" at bounding box center [23, 42] width 25 height 25
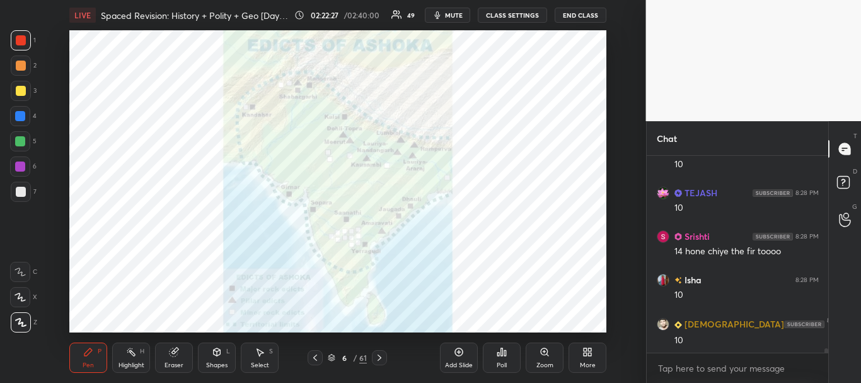
scroll to position [9189, 0]
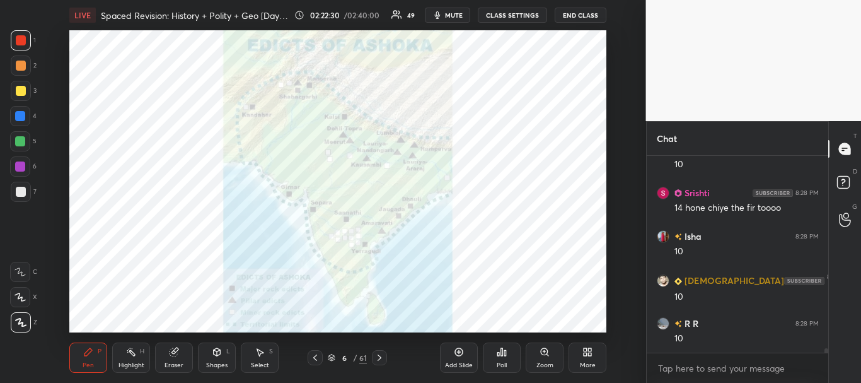
click at [333, 356] on icon at bounding box center [332, 358] width 8 height 8
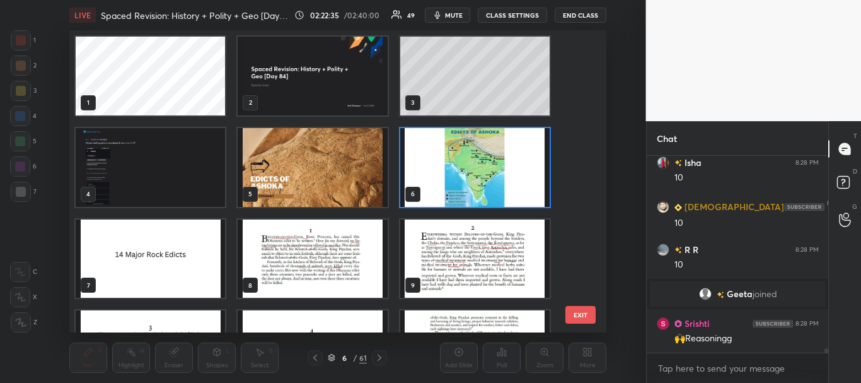
scroll to position [9157, 0]
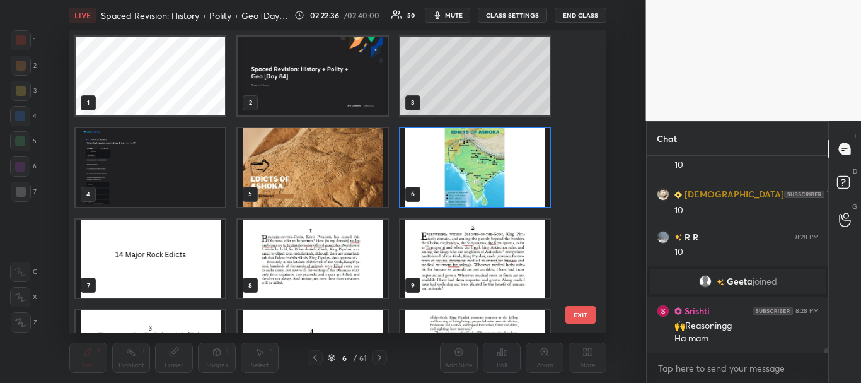
click at [430, 161] on img "grid" at bounding box center [474, 167] width 149 height 79
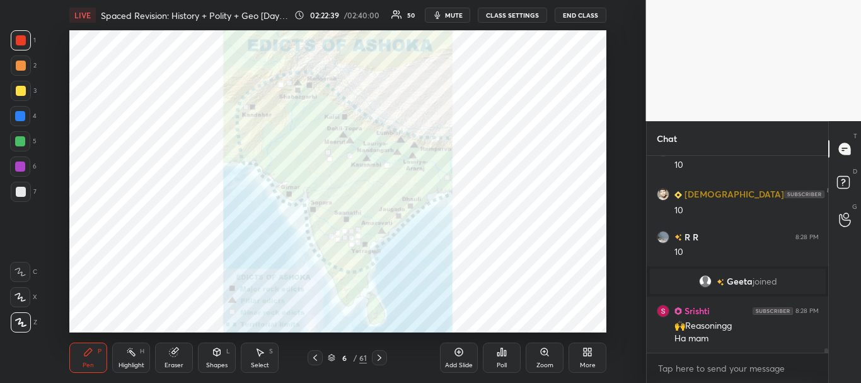
scroll to position [9201, 0]
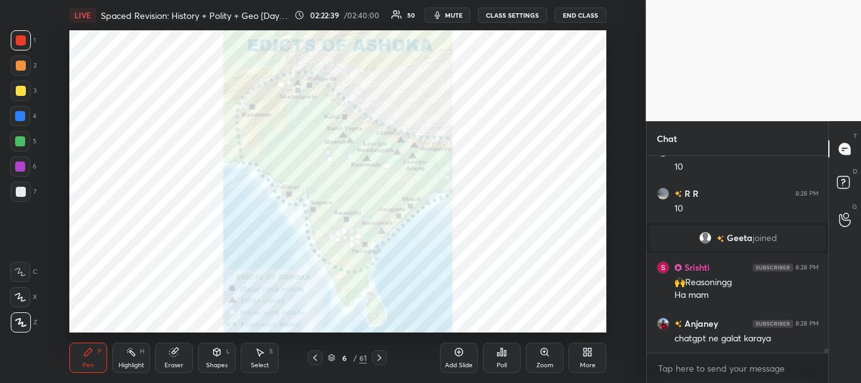
click at [455, 344] on div "Add Slide" at bounding box center [459, 357] width 38 height 30
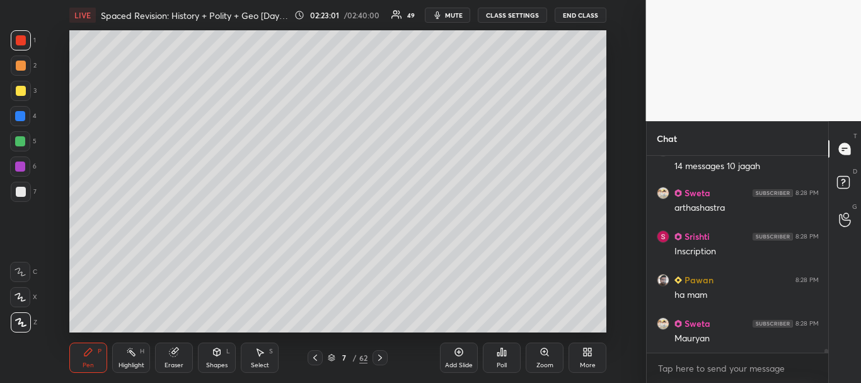
scroll to position [9650, 0]
click at [21, 91] on div at bounding box center [21, 91] width 10 height 10
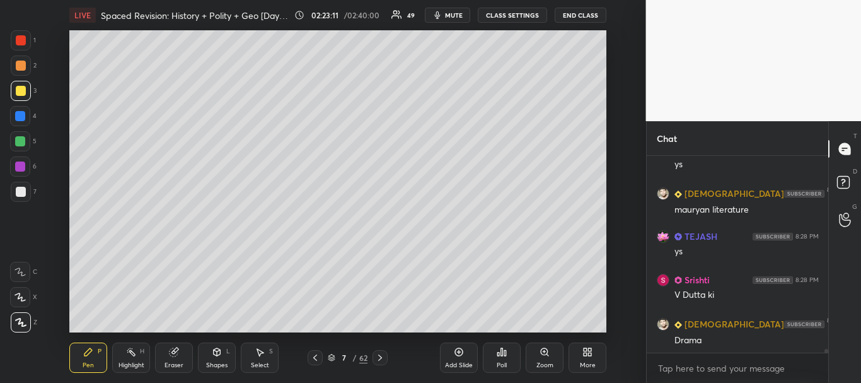
scroll to position [9911, 0]
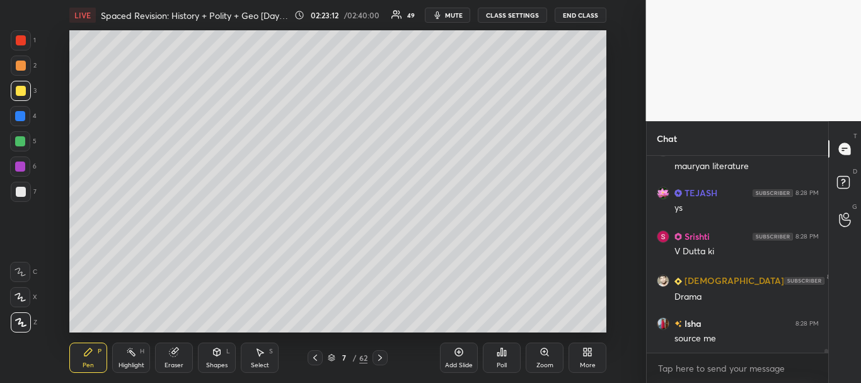
click at [17, 86] on div at bounding box center [21, 91] width 10 height 10
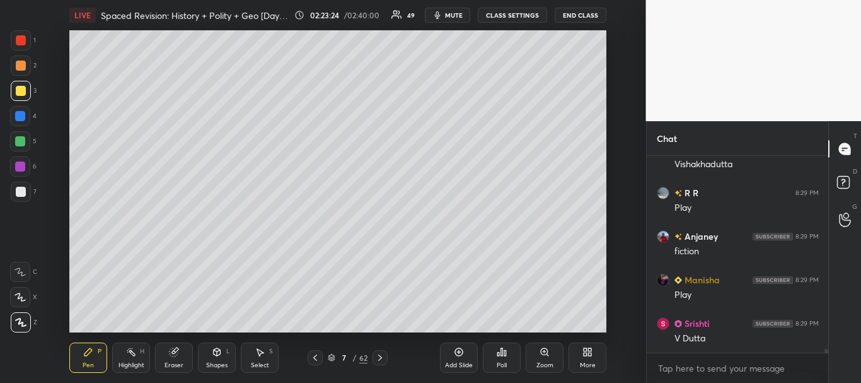
scroll to position [10303, 0]
click at [20, 117] on div at bounding box center [20, 116] width 10 height 10
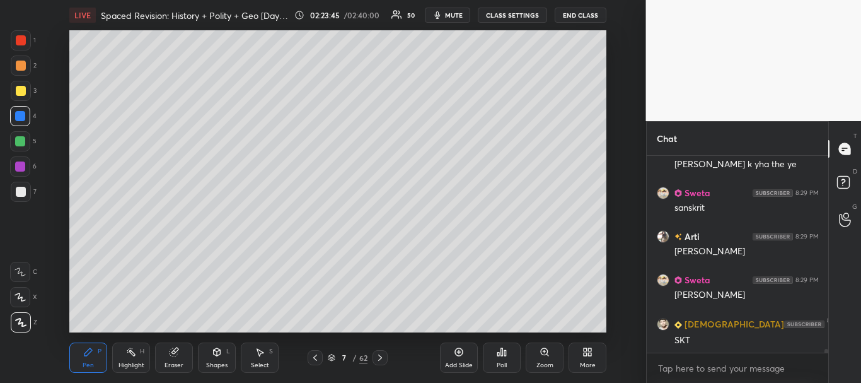
scroll to position [10694, 0]
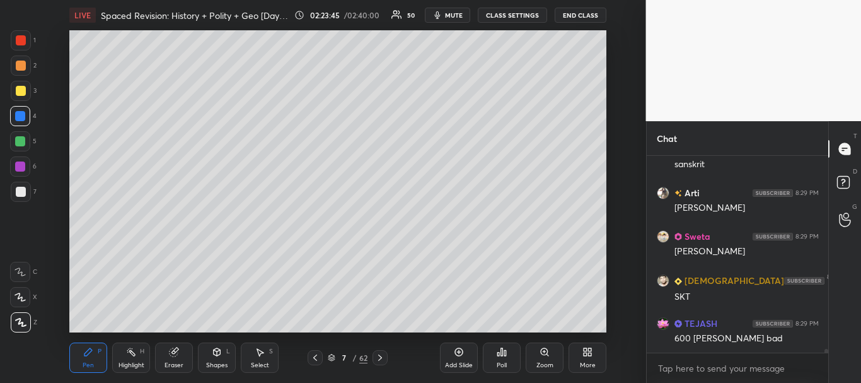
click at [25, 146] on div at bounding box center [20, 141] width 20 height 20
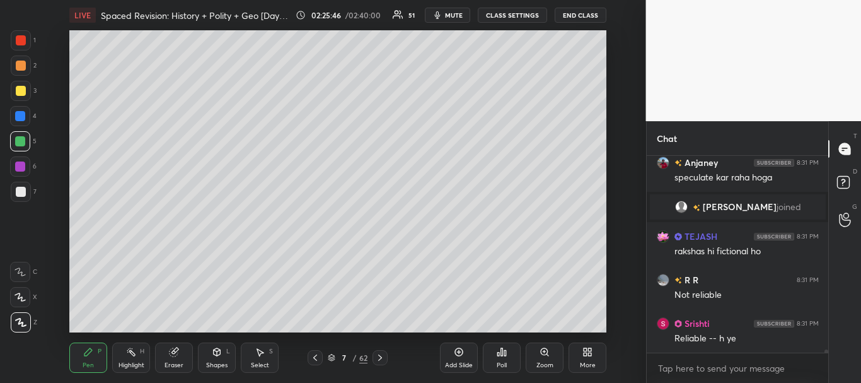
scroll to position [12278, 0]
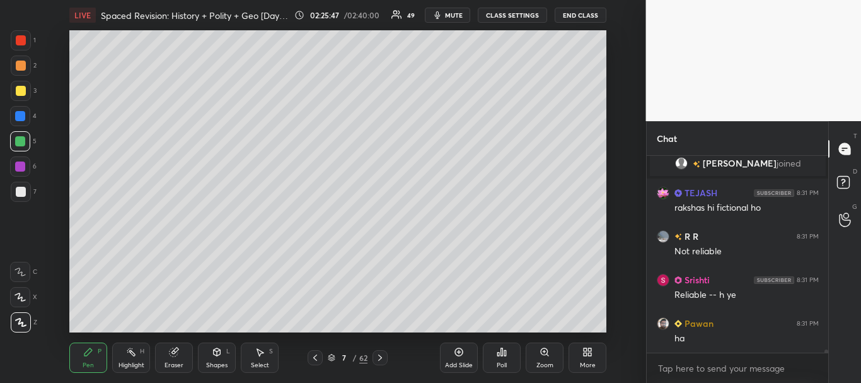
drag, startPoint x: 13, startPoint y: 86, endPoint x: 40, endPoint y: 95, distance: 28.7
click at [13, 86] on div at bounding box center [21, 91] width 20 height 20
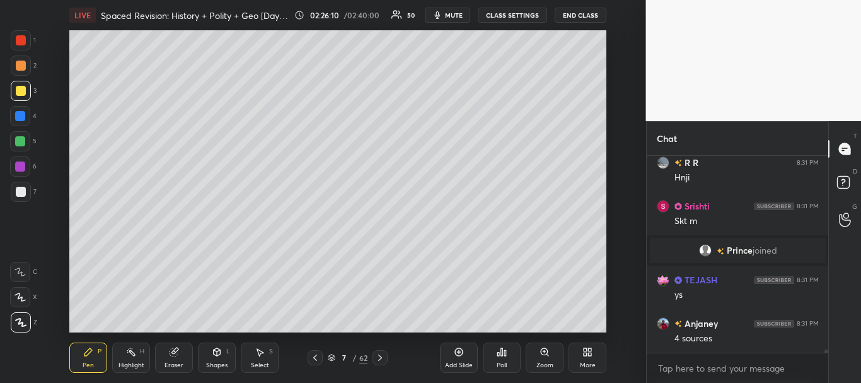
scroll to position [12762, 0]
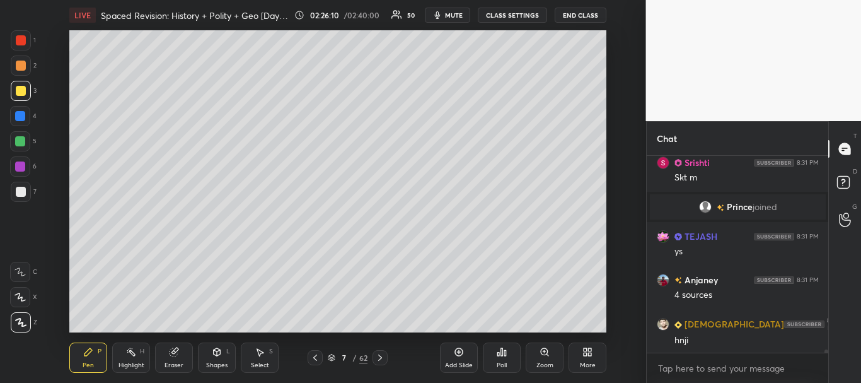
click at [18, 86] on div at bounding box center [21, 91] width 10 height 10
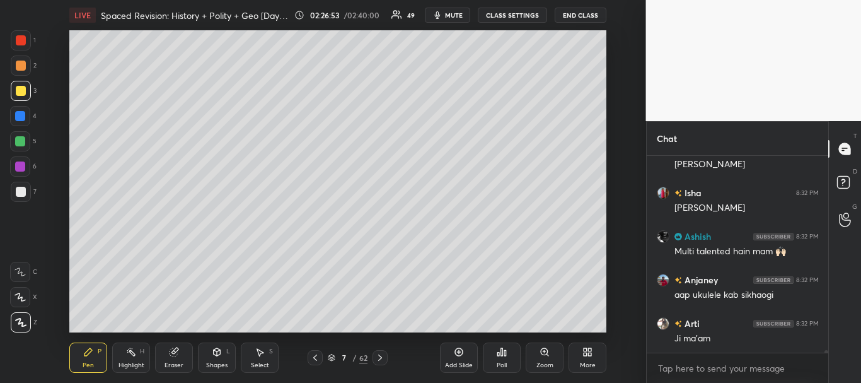
scroll to position [14171, 0]
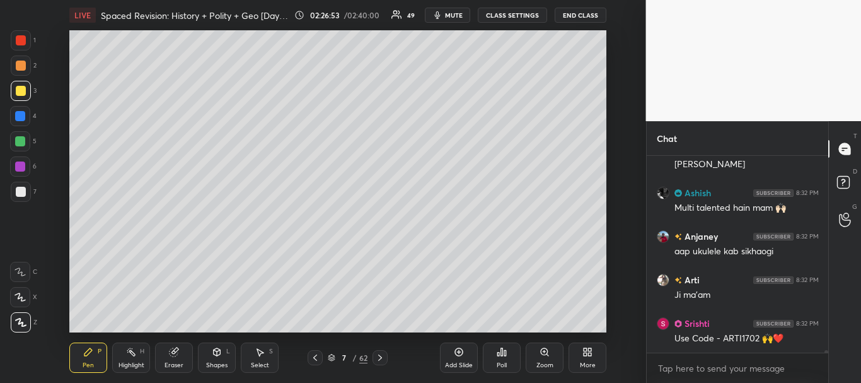
click at [593, 356] on div "More" at bounding box center [588, 357] width 38 height 30
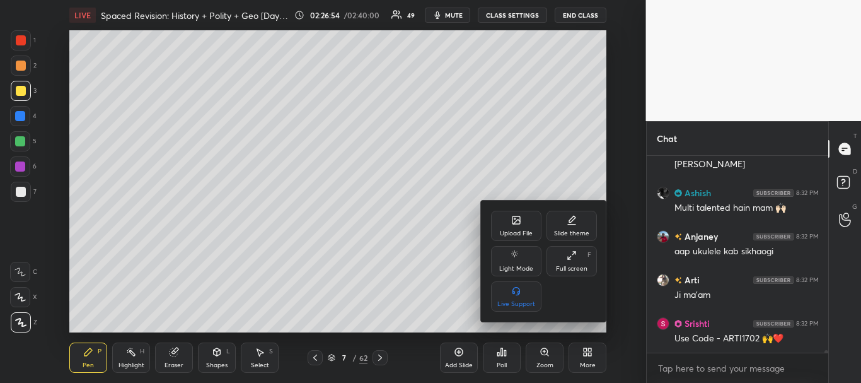
scroll to position [14214, 0]
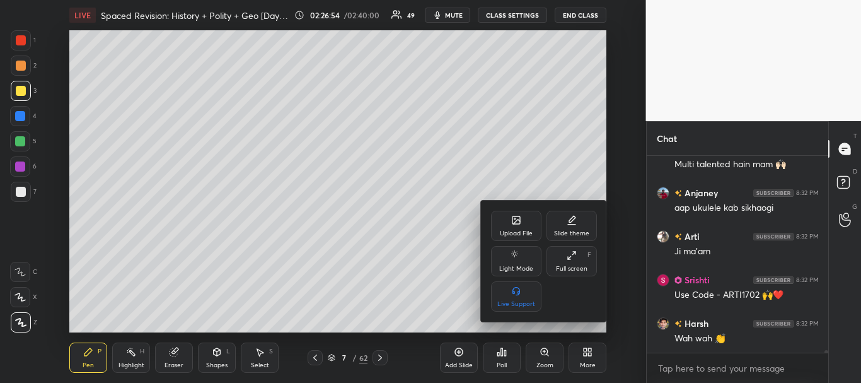
click at [524, 224] on div "Upload File" at bounding box center [516, 226] width 50 height 30
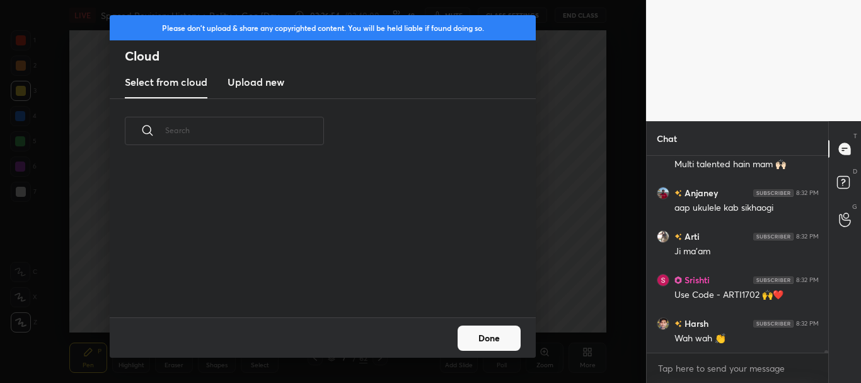
scroll to position [154, 405]
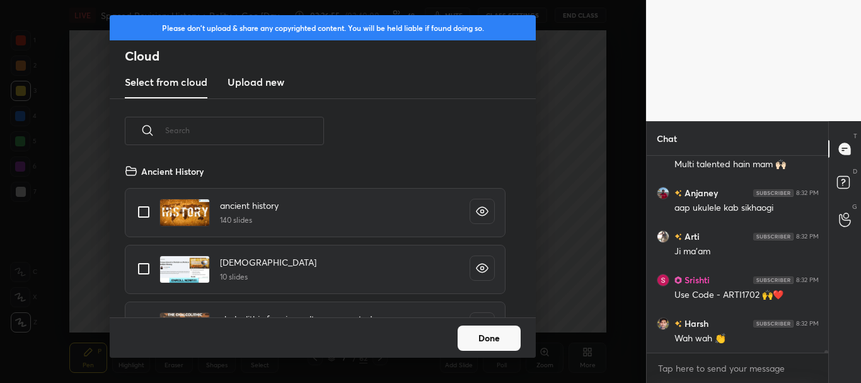
click at [265, 81] on h3 "Upload new" at bounding box center [256, 81] width 57 height 15
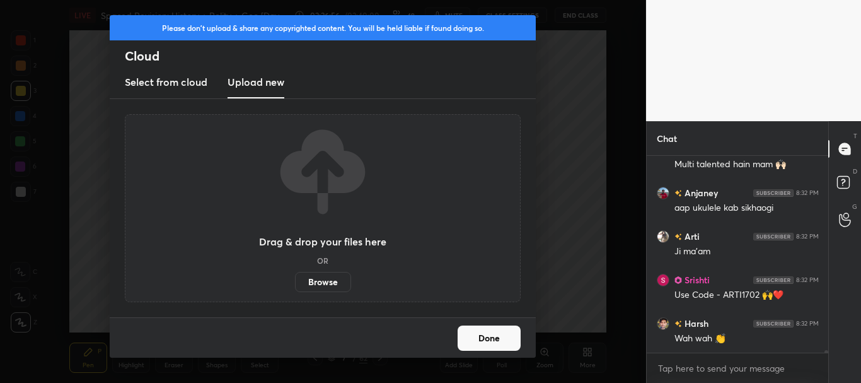
scroll to position [14269, 0]
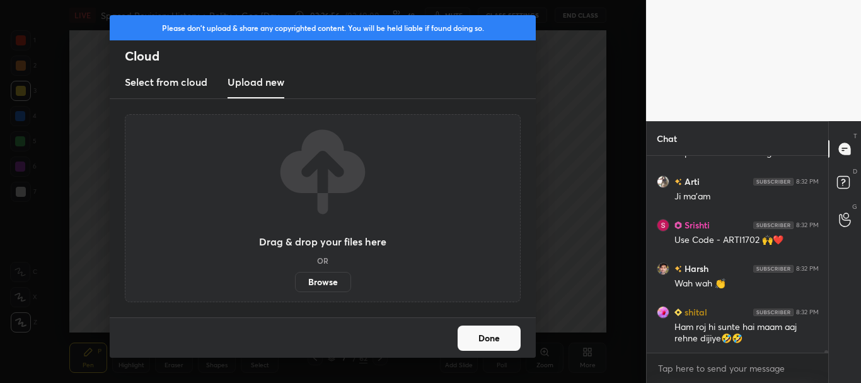
click at [345, 284] on label "Browse" at bounding box center [323, 282] width 56 height 20
click at [295, 284] on input "Browse" at bounding box center [295, 282] width 0 height 20
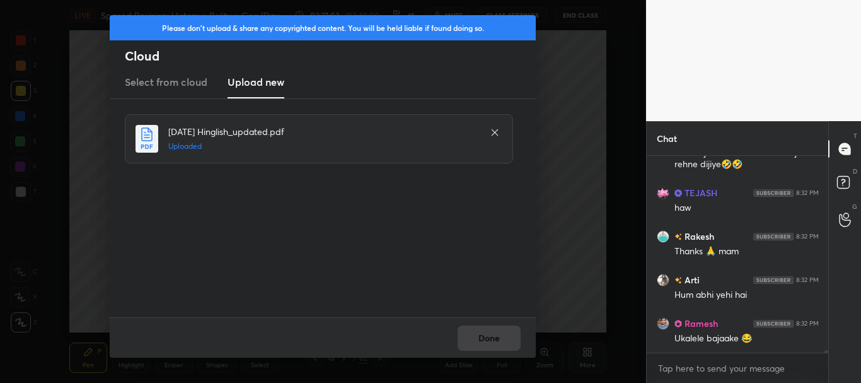
scroll to position [14530, 0]
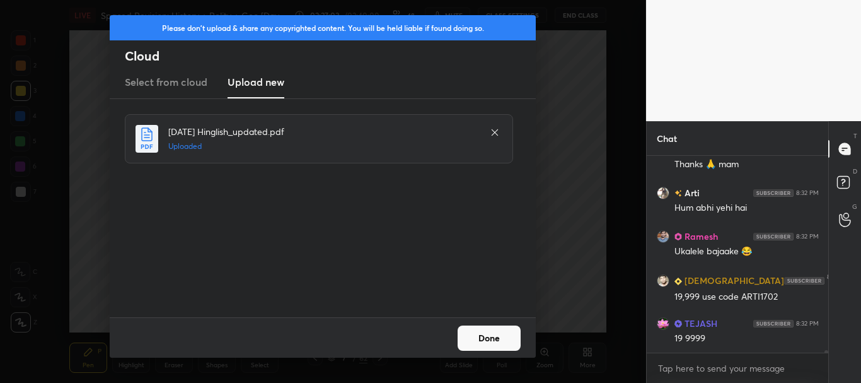
click at [508, 335] on button "Done" at bounding box center [489, 337] width 63 height 25
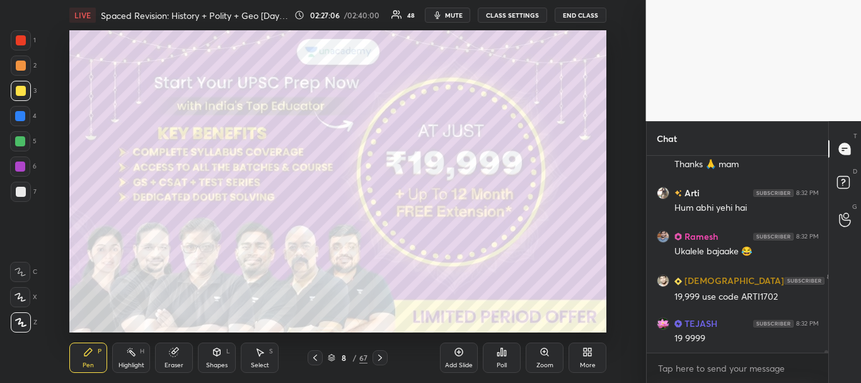
click at [15, 38] on div at bounding box center [21, 40] width 20 height 20
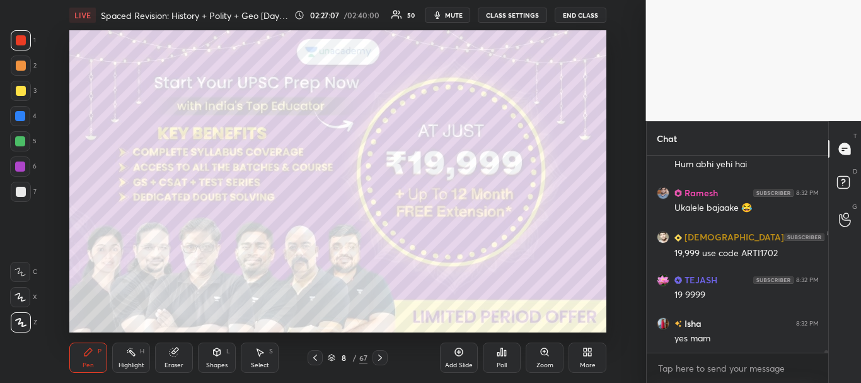
click at [20, 185] on div at bounding box center [21, 192] width 20 height 20
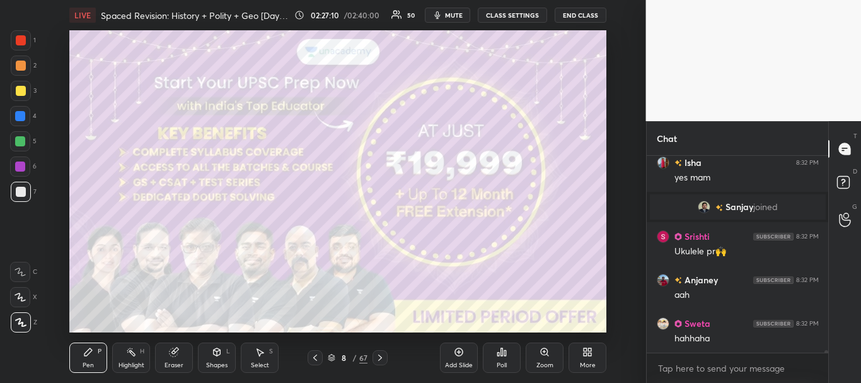
scroll to position [14778, 0]
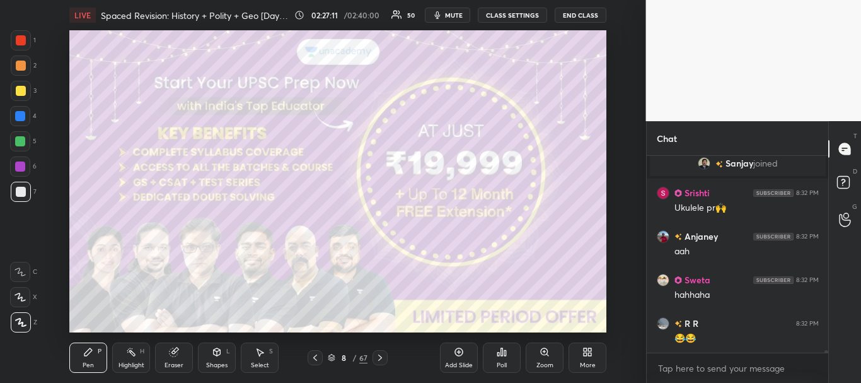
click at [21, 87] on div at bounding box center [21, 91] width 10 height 10
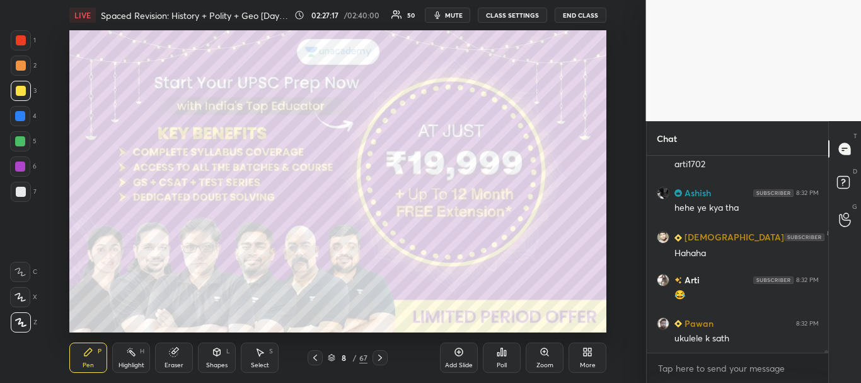
scroll to position [15039, 0]
click at [26, 190] on div at bounding box center [21, 192] width 20 height 20
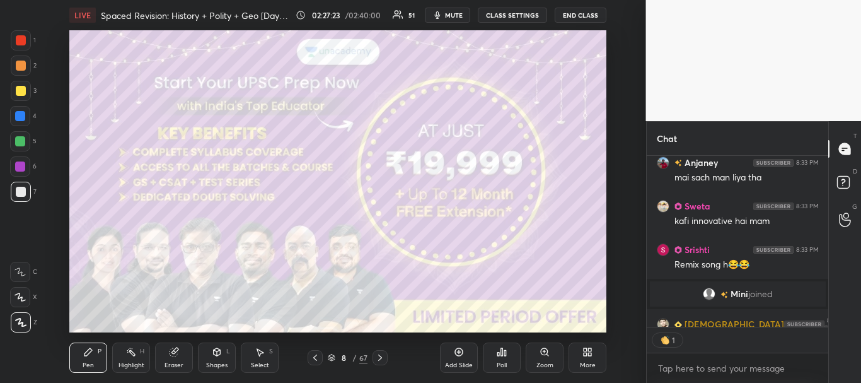
scroll to position [167, 178]
click at [378, 357] on icon at bounding box center [380, 357] width 10 height 10
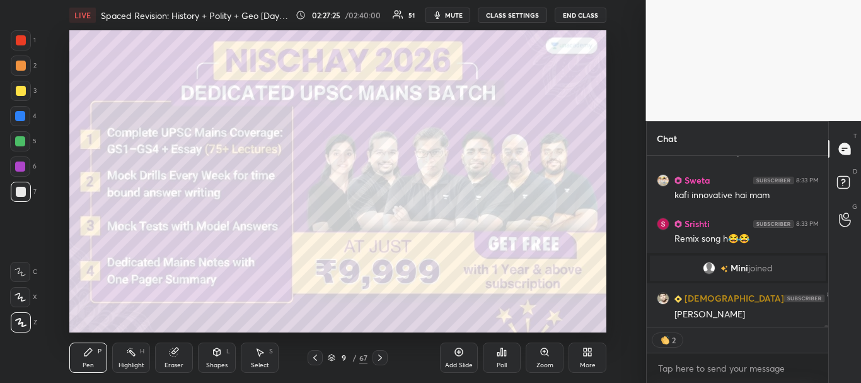
click at [380, 358] on icon at bounding box center [380, 357] width 10 height 10
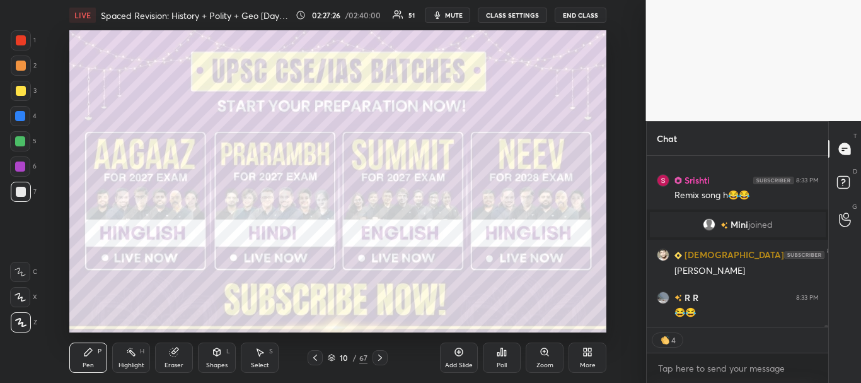
scroll to position [15454, 0]
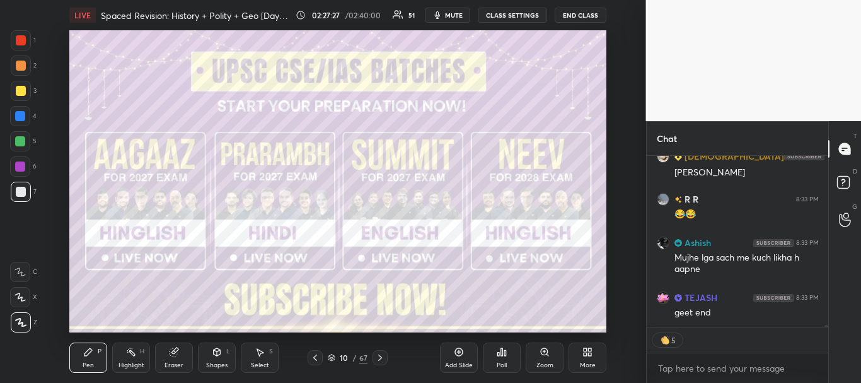
click at [18, 191] on div at bounding box center [21, 192] width 10 height 10
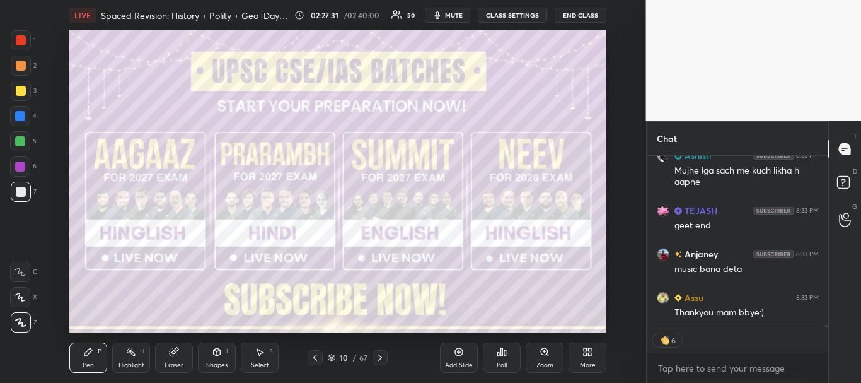
scroll to position [15585, 0]
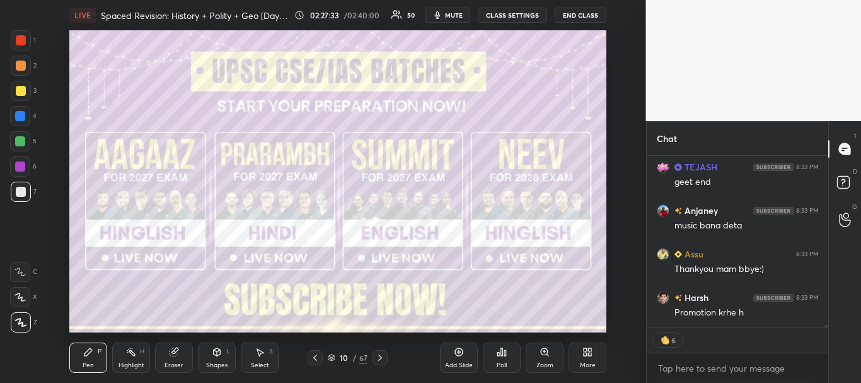
click at [329, 357] on icon at bounding box center [332, 358] width 8 height 8
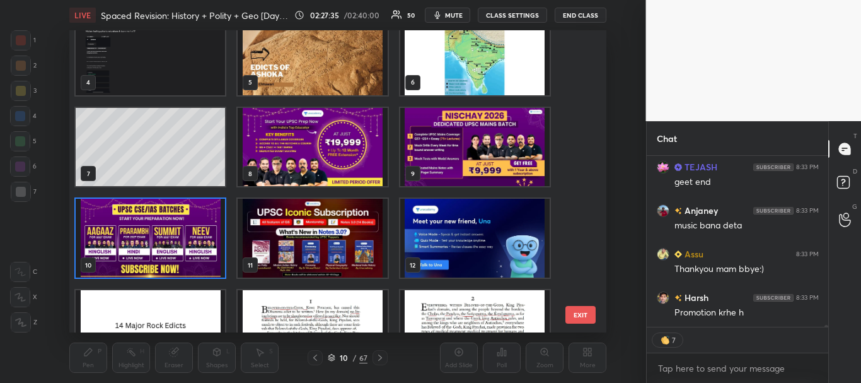
scroll to position [15628, 0]
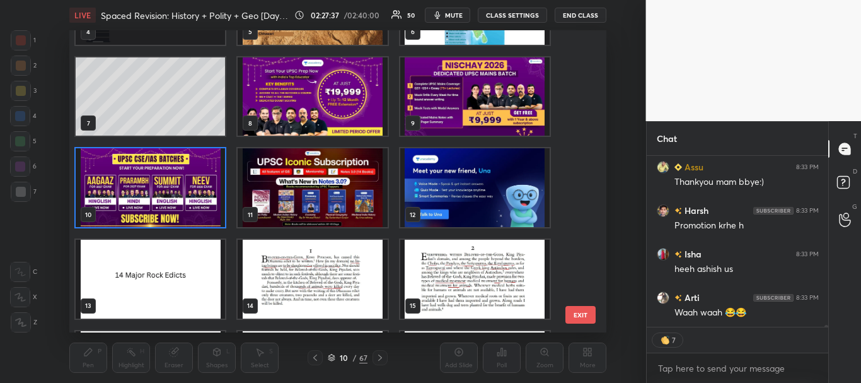
click at [193, 207] on img "grid" at bounding box center [150, 187] width 149 height 79
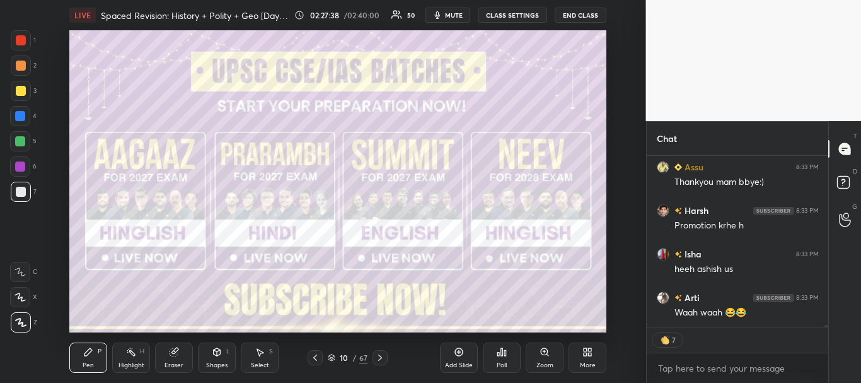
click at [315, 357] on icon at bounding box center [315, 357] width 10 height 10
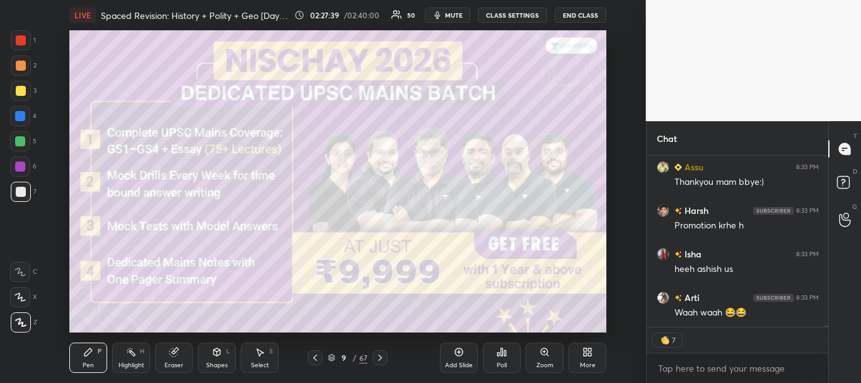
click at [316, 357] on icon at bounding box center [315, 357] width 10 height 10
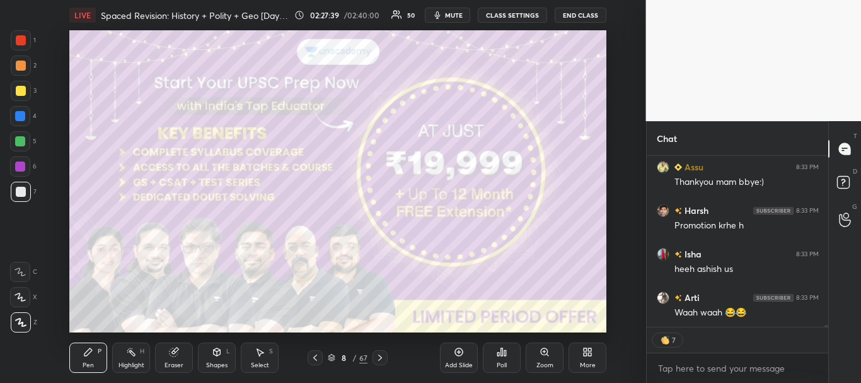
click at [315, 358] on icon at bounding box center [315, 357] width 10 height 10
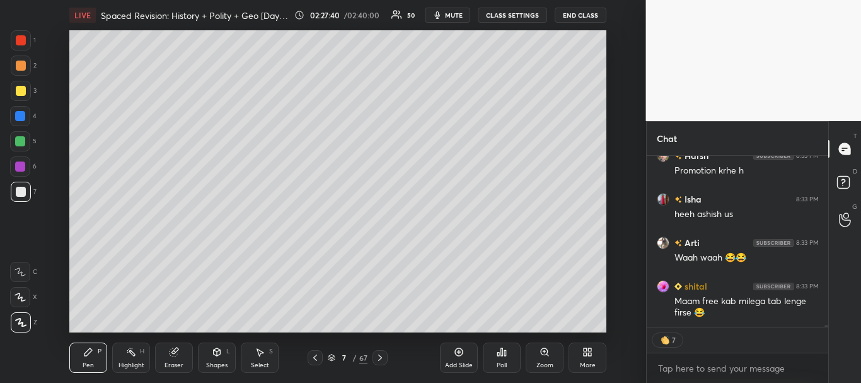
click at [381, 357] on icon at bounding box center [380, 357] width 10 height 10
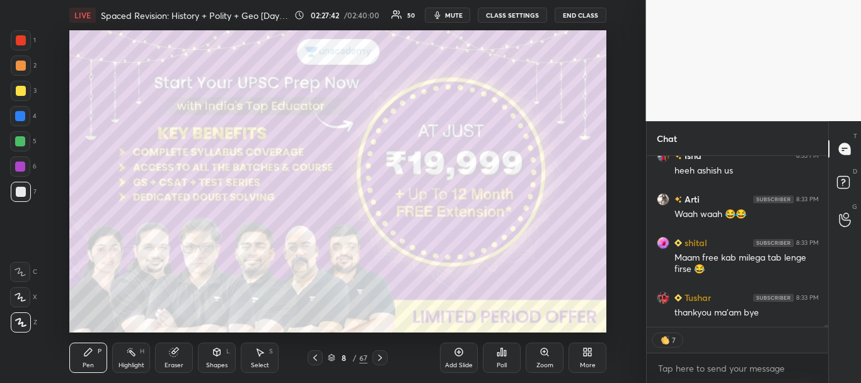
click at [579, 13] on button "End Class" at bounding box center [581, 15] width 52 height 15
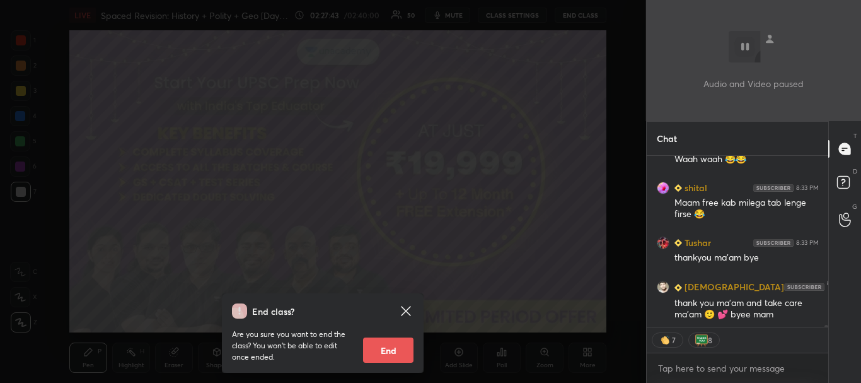
click at [382, 345] on button "End" at bounding box center [388, 349] width 50 height 25
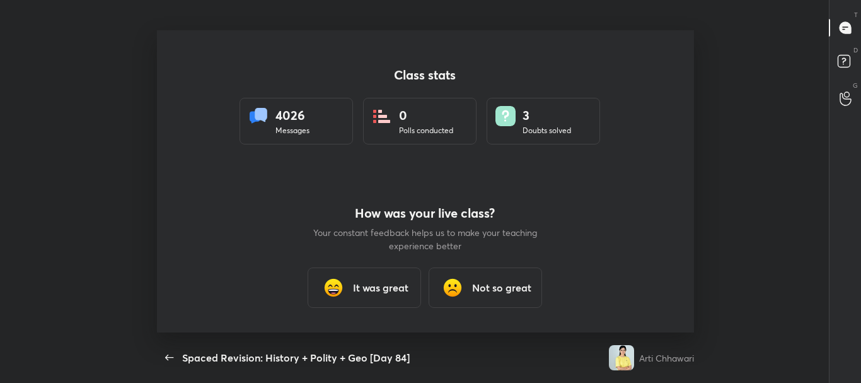
type textarea "x"
